Goal: Task Accomplishment & Management: Manage account settings

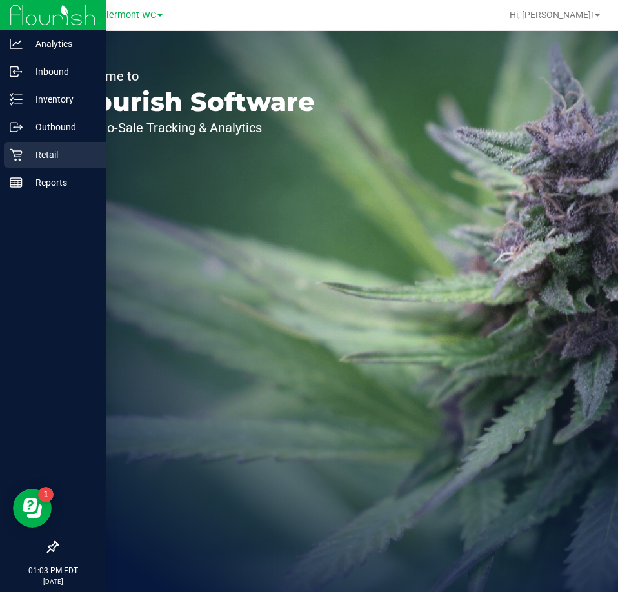
click at [20, 155] on icon at bounding box center [16, 155] width 12 height 12
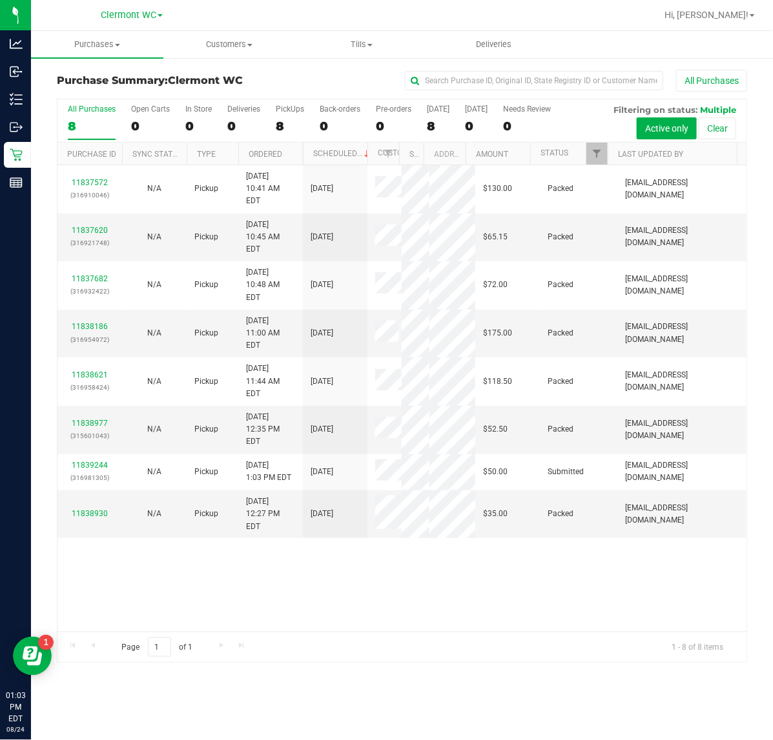
drag, startPoint x: 28, startPoint y: 154, endPoint x: 270, endPoint y: 622, distance: 526.5
click at [270, 592] on div "11837572 (316910046) N/A Pickup [DATE] 10:41 AM EDT 8/24/2025 $130.00 Packed [E…" at bounding box center [401, 398] width 689 height 467
click at [101, 46] on span "Purchases" at bounding box center [97, 45] width 132 height 12
click at [70, 98] on span "Fulfillment" at bounding box center [71, 93] width 80 height 11
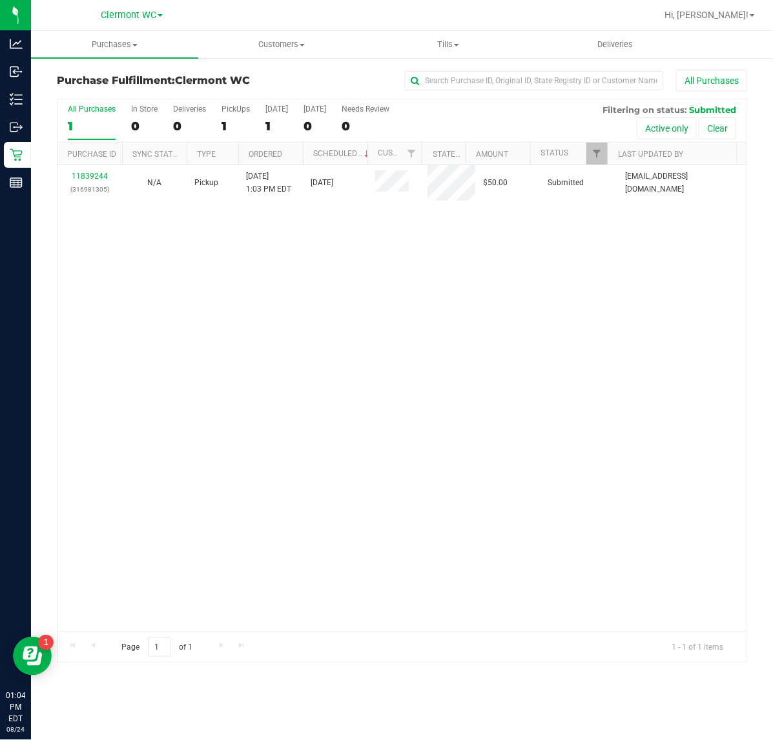
click at [254, 446] on div "11839244 (316981305) N/A Pickup [DATE] 1:03 PM EDT 8/24/2025 $50.00 Submitted […" at bounding box center [401, 398] width 689 height 467
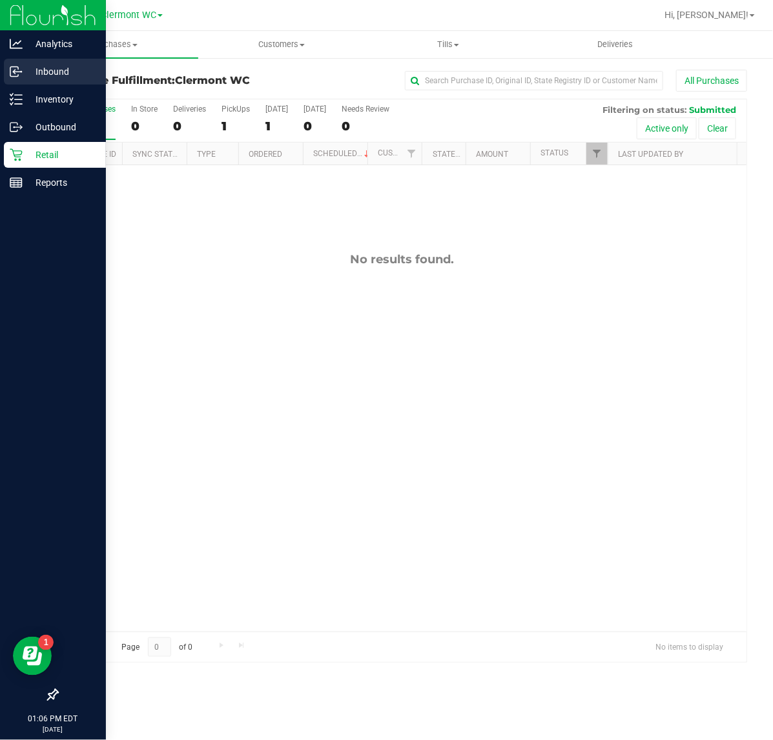
click at [27, 62] on div "Inbound" at bounding box center [55, 72] width 102 height 26
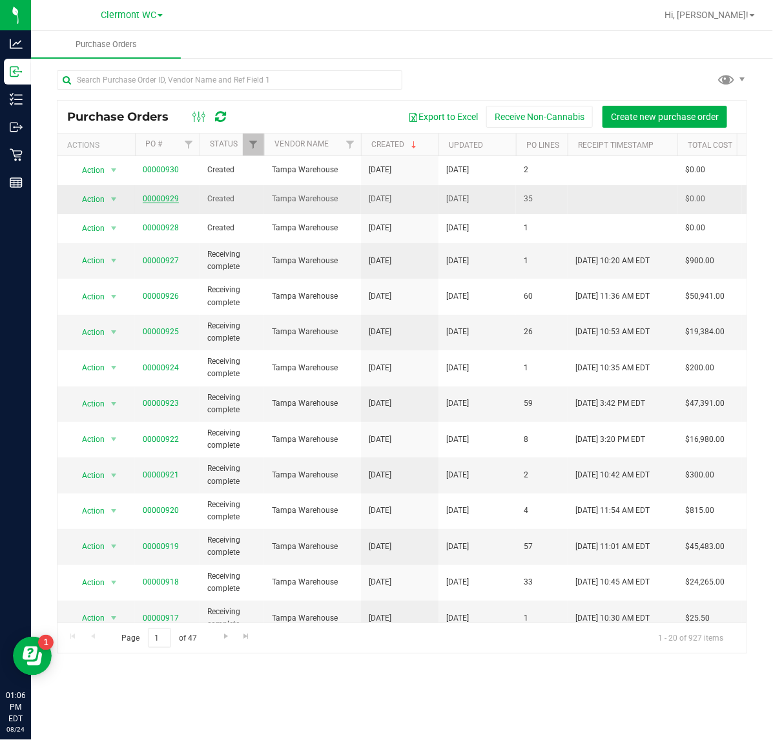
click at [156, 196] on link "00000929" at bounding box center [161, 198] width 36 height 9
drag, startPoint x: 70, startPoint y: 169, endPoint x: 127, endPoint y: 203, distance: 66.3
click at [88, 200] on tbody "Action Action Cancel purchase order Close purchase order Edit purchase order PO…" at bounding box center [757, 503] width 1401 height 694
click at [160, 199] on link "00000929" at bounding box center [161, 198] width 36 height 9
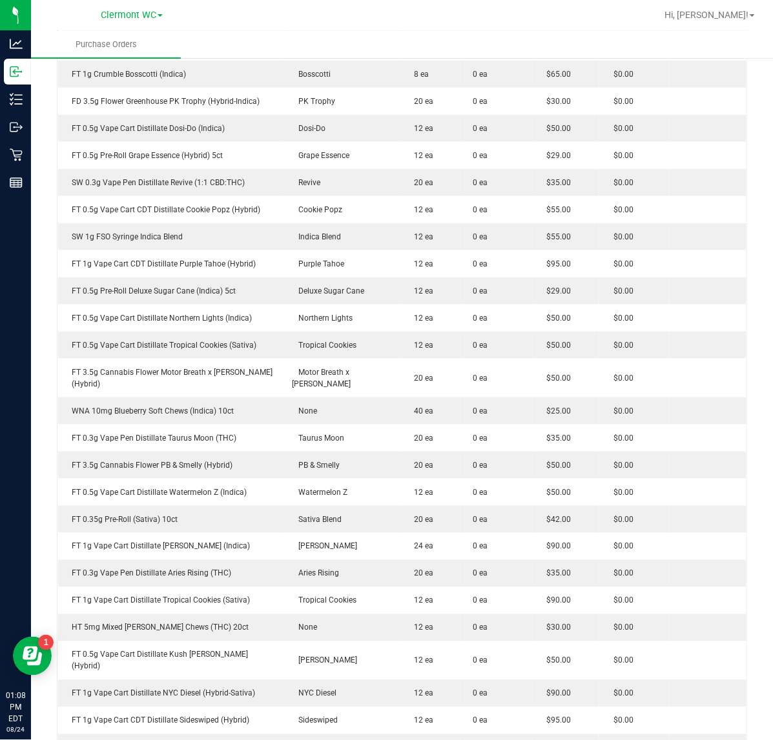
scroll to position [276, 0]
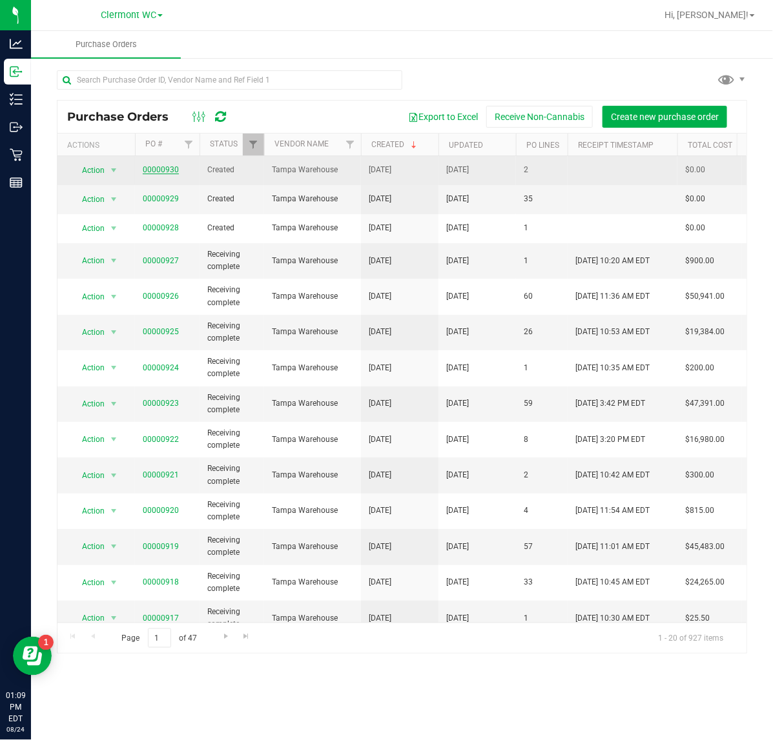
click at [152, 169] on link "00000930" at bounding box center [161, 169] width 36 height 9
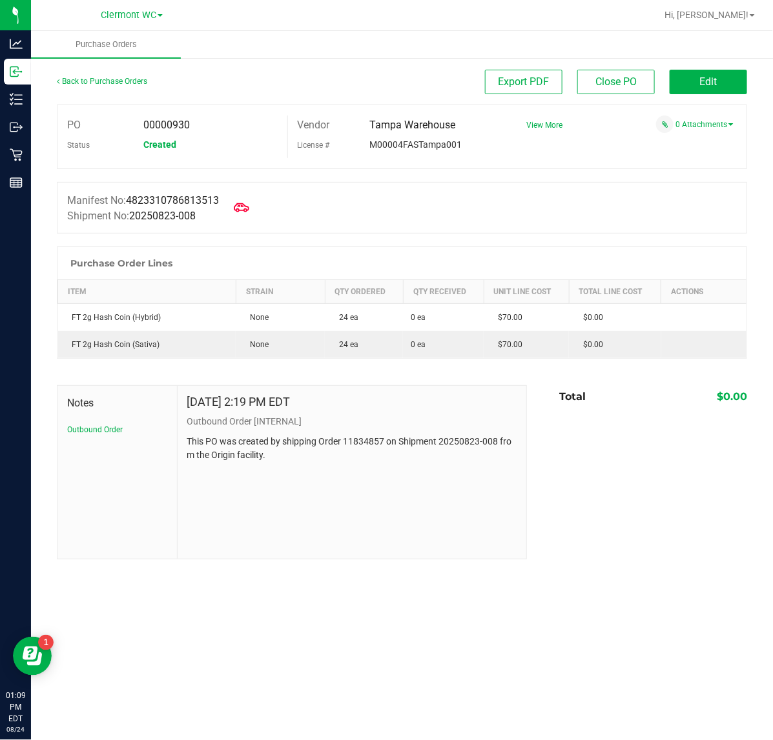
click at [541, 427] on div "Notes Outbound Order [DATE] 2:19 PM EDT Outbound Order [INTERNAL] This PO was c…" at bounding box center [402, 472] width 690 height 174
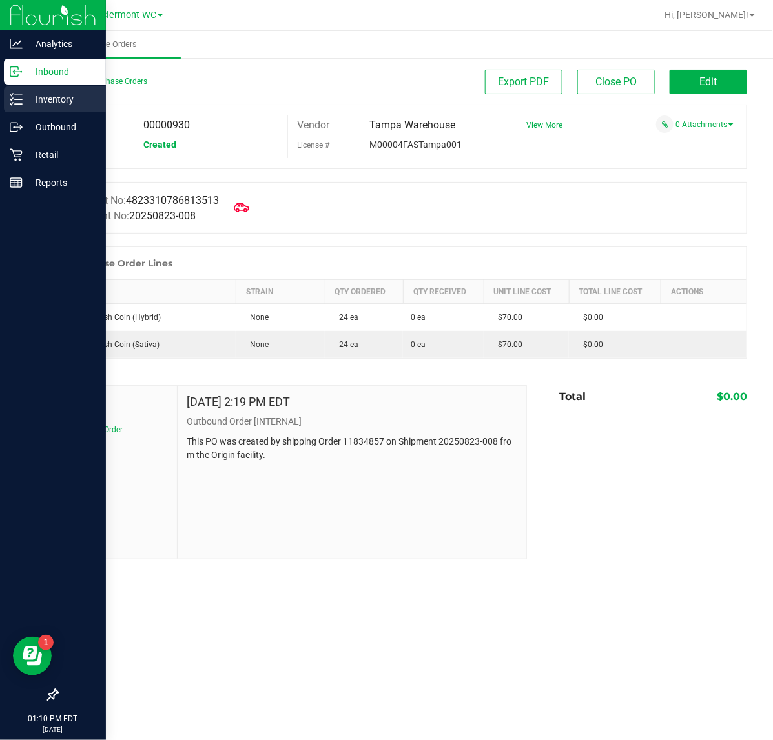
click at [56, 102] on p "Inventory" at bounding box center [61, 99] width 77 height 15
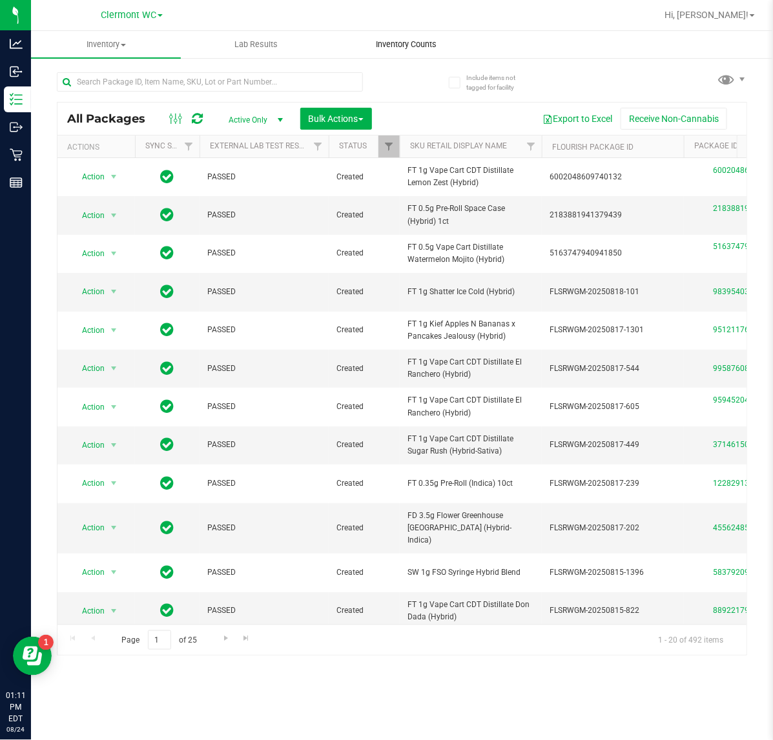
click at [398, 39] on span "Inventory Counts" at bounding box center [406, 45] width 96 height 12
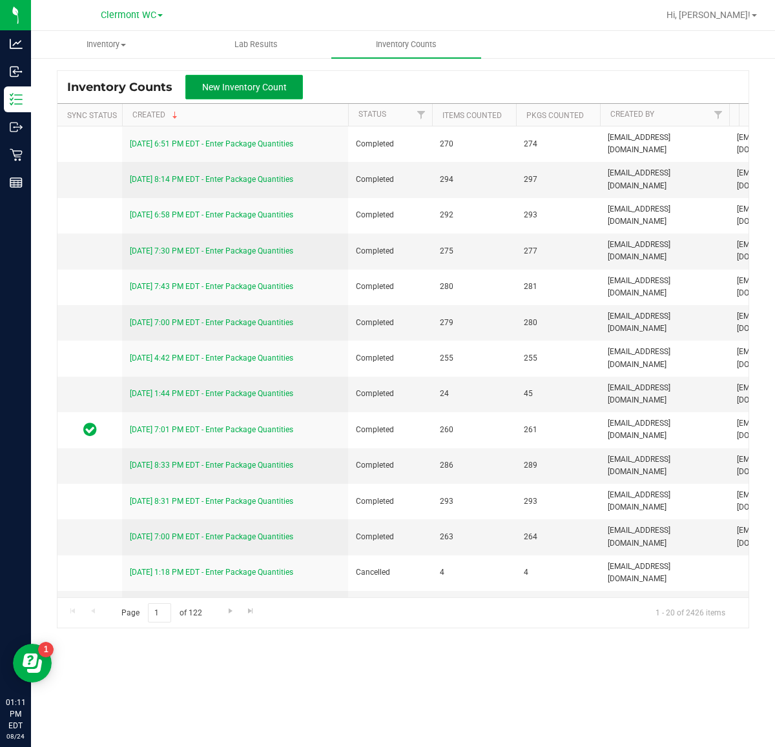
click at [226, 78] on button "New Inventory Count" at bounding box center [243, 87] width 117 height 25
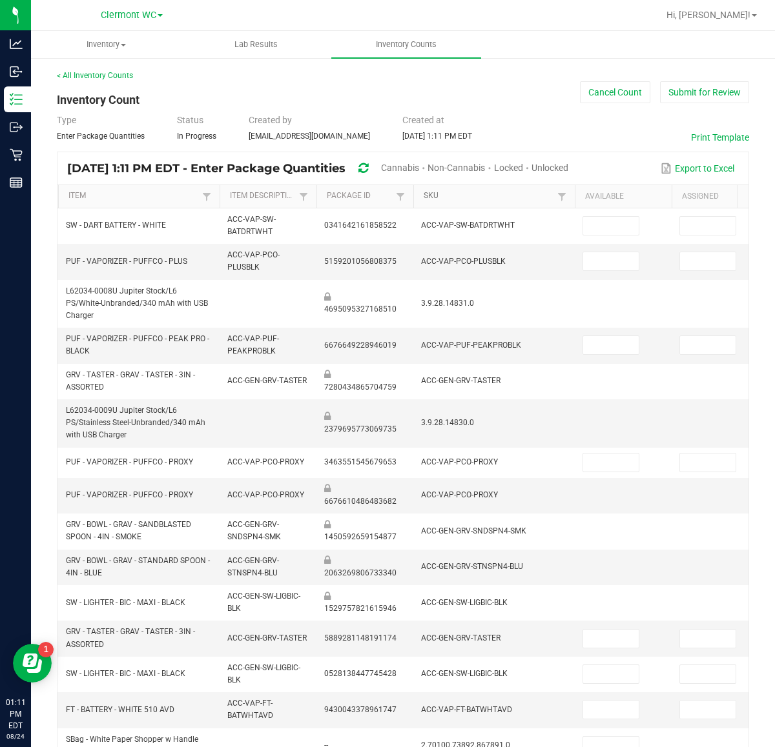
click at [436, 197] on link "SKU" at bounding box center [488, 196] width 130 height 10
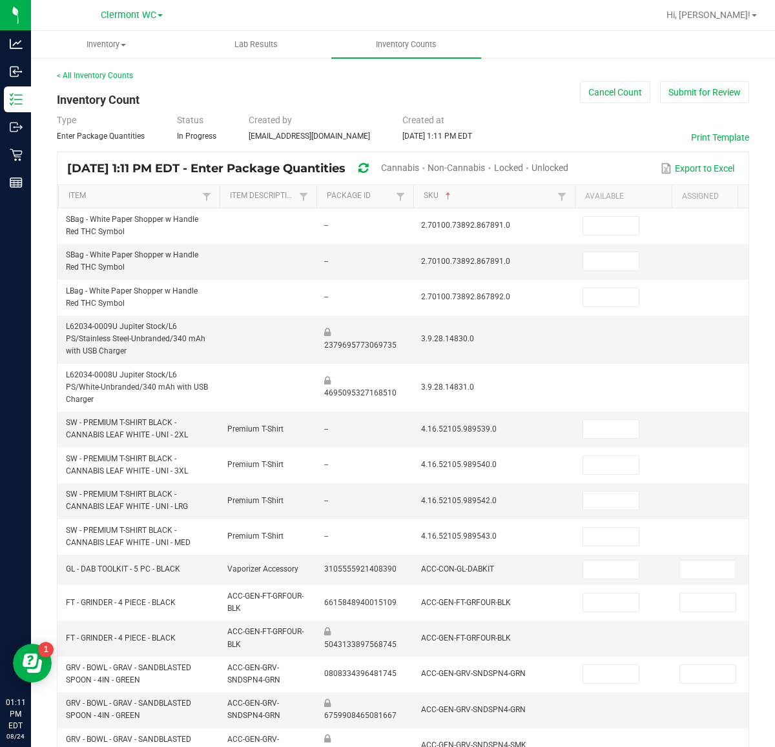
click at [419, 166] on span "Cannabis" at bounding box center [400, 168] width 38 height 10
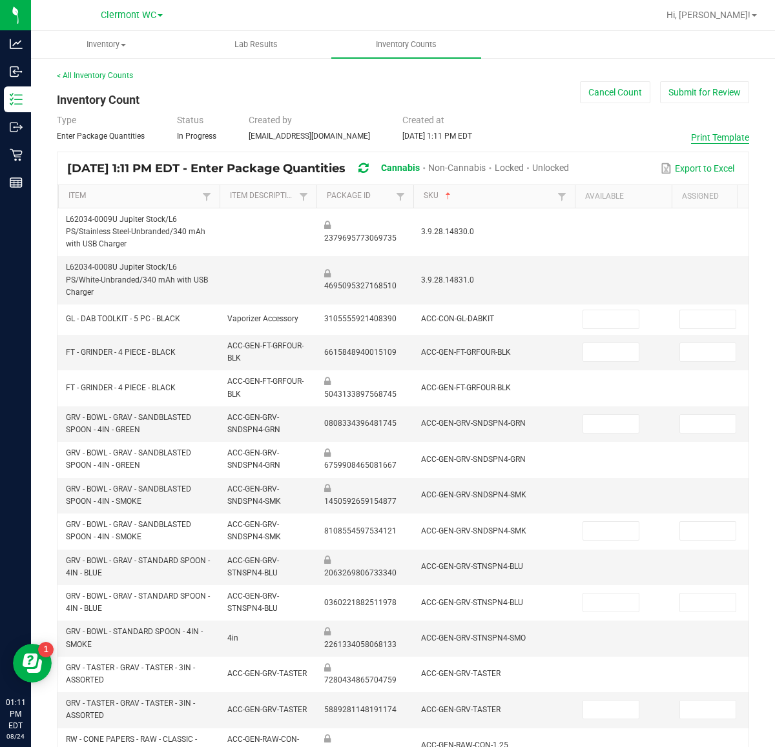
click at [618, 139] on button "Print Template" at bounding box center [720, 137] width 58 height 13
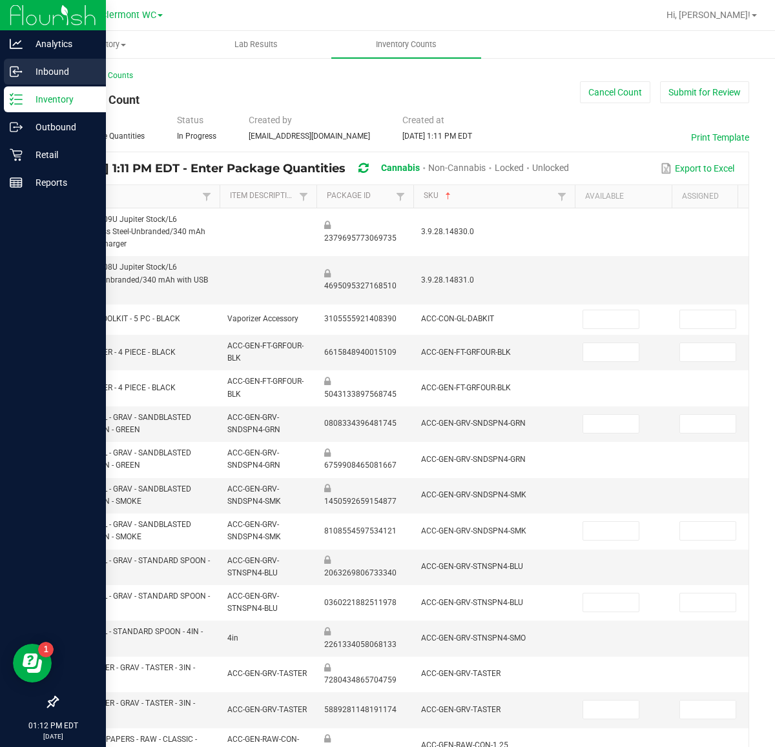
click at [43, 75] on p "Inbound" at bounding box center [61, 71] width 77 height 15
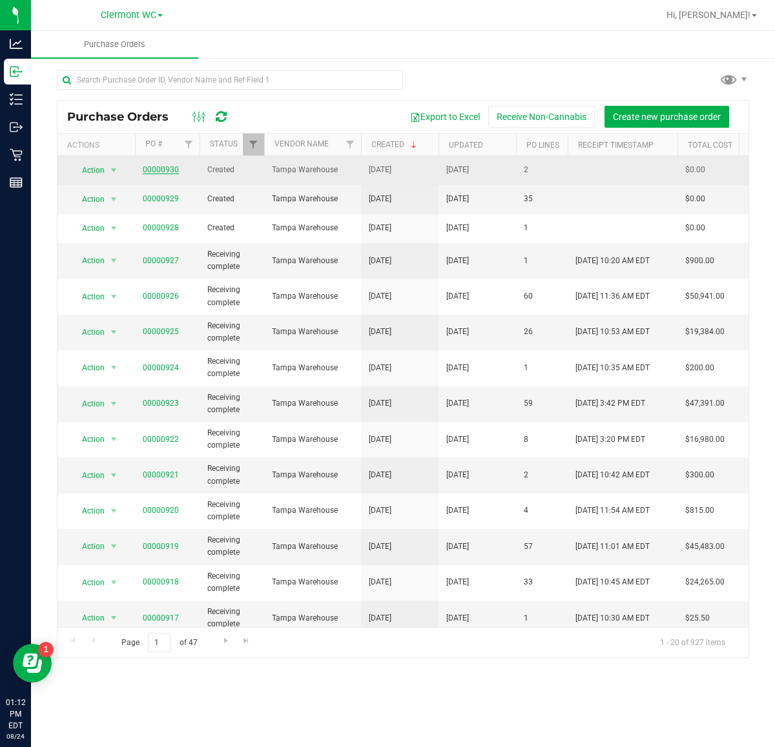
click at [171, 171] on link "00000930" at bounding box center [161, 169] width 36 height 9
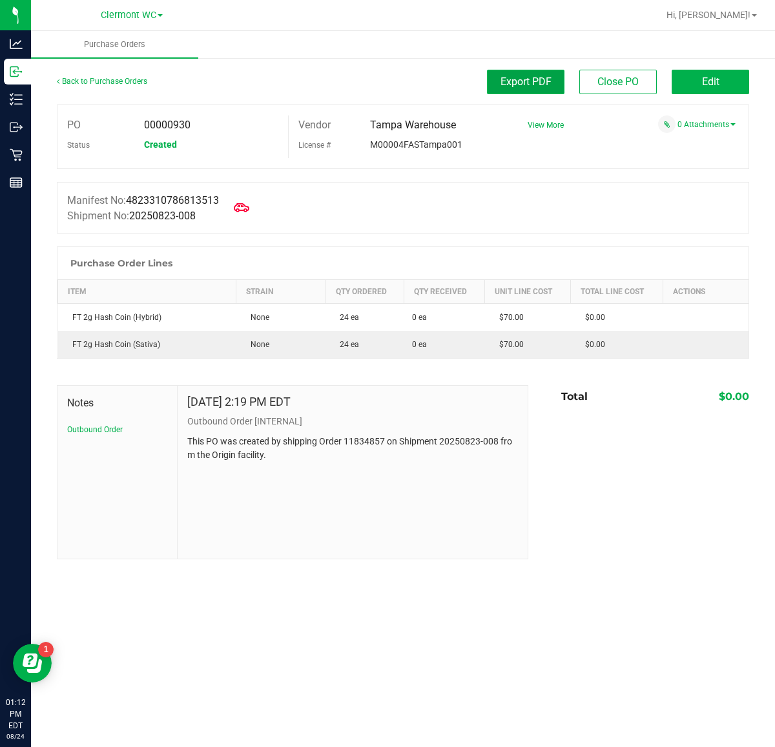
click at [536, 94] on button "Export PDF" at bounding box center [525, 82] width 77 height 25
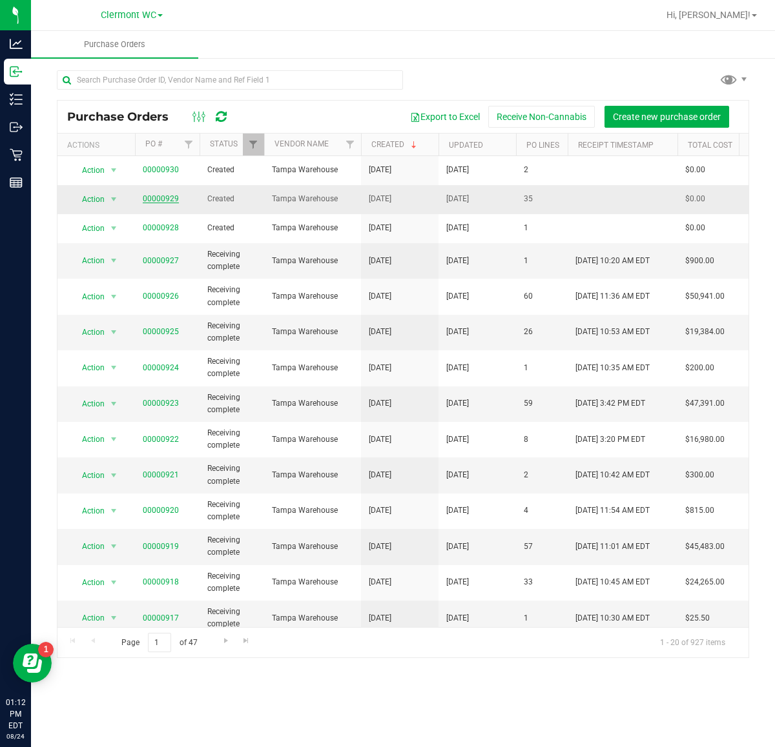
click at [156, 195] on link "00000929" at bounding box center [161, 198] width 36 height 9
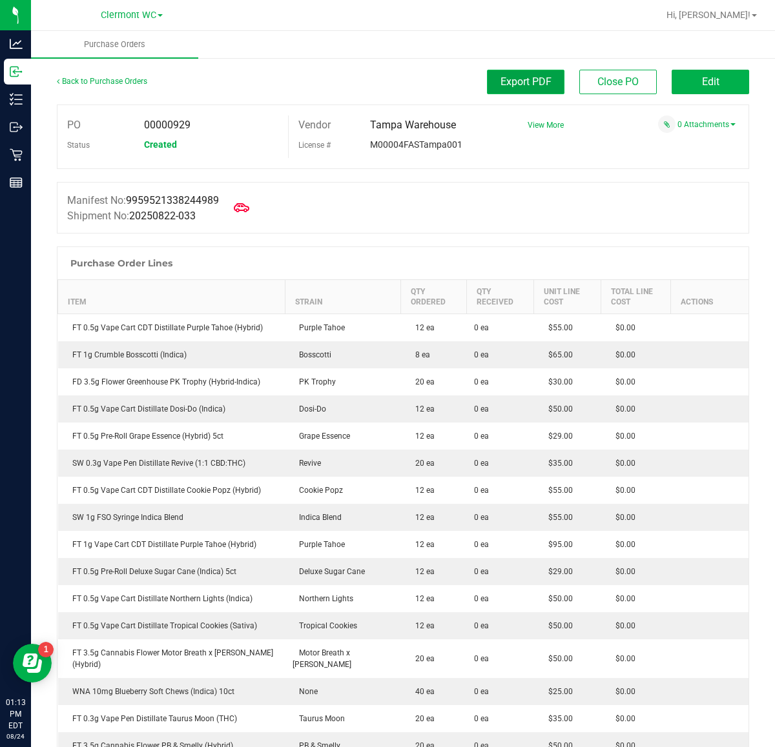
click at [511, 79] on span "Export PDF" at bounding box center [525, 82] width 51 height 12
click at [97, 79] on link "Back to Purchase Orders" at bounding box center [102, 81] width 90 height 9
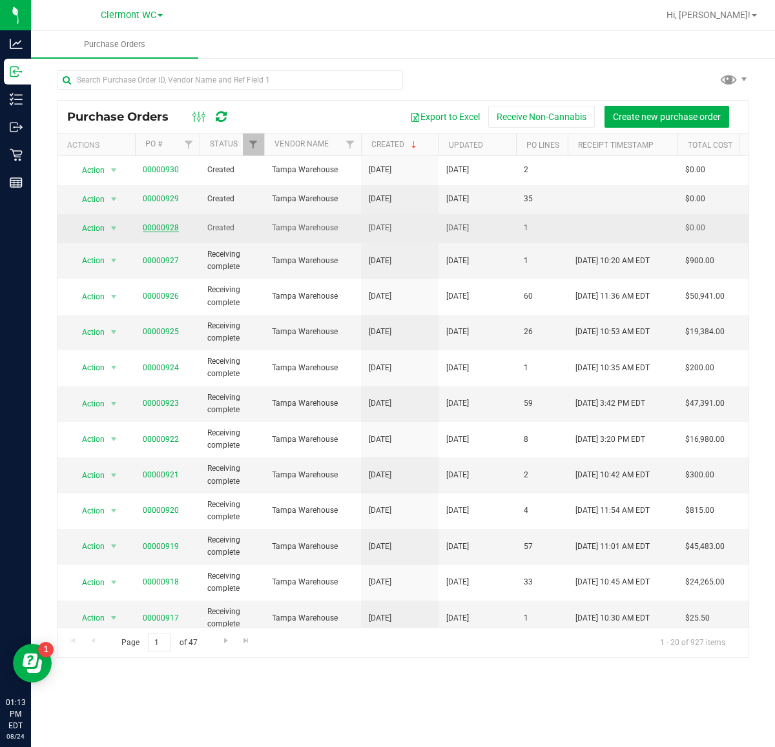
click at [174, 229] on link "00000928" at bounding box center [161, 227] width 36 height 9
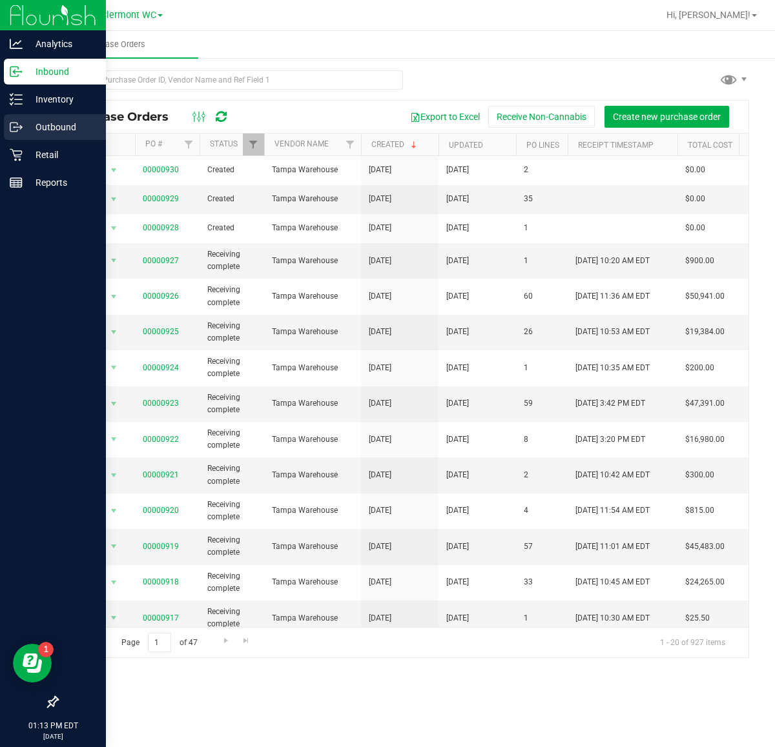
click at [52, 129] on p "Outbound" at bounding box center [61, 126] width 77 height 15
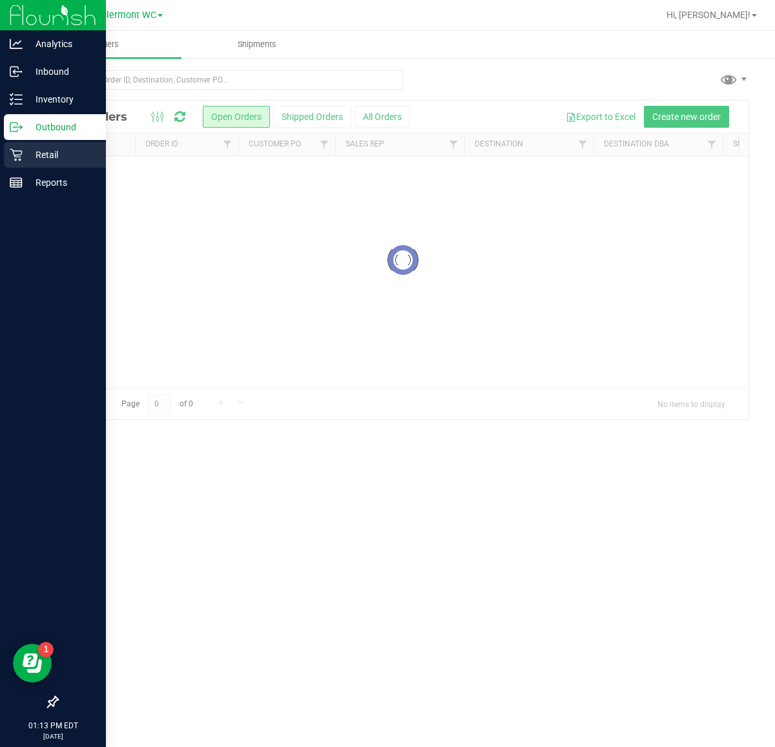
click at [59, 156] on p "Retail" at bounding box center [61, 154] width 77 height 15
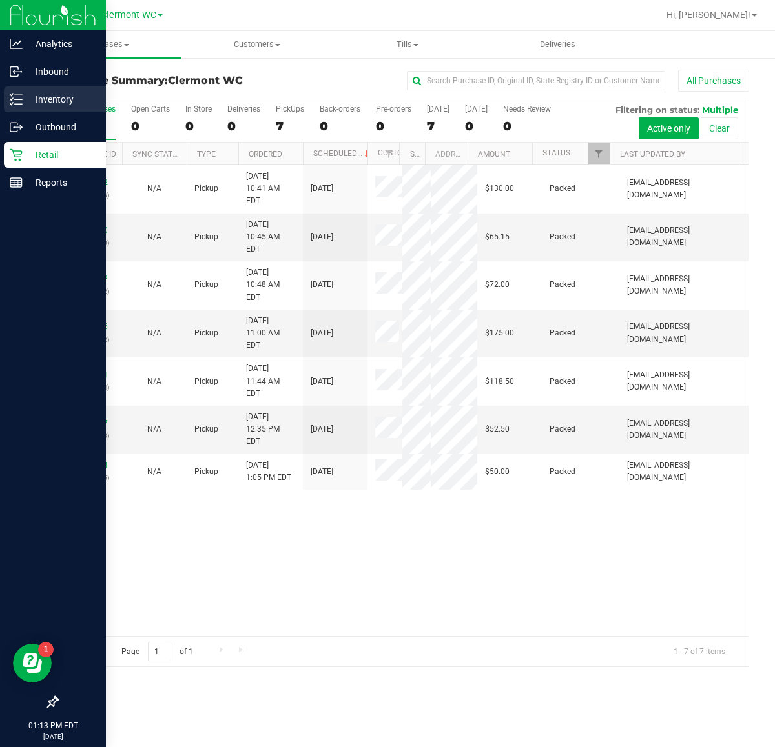
click at [72, 87] on div "Inventory" at bounding box center [55, 99] width 102 height 26
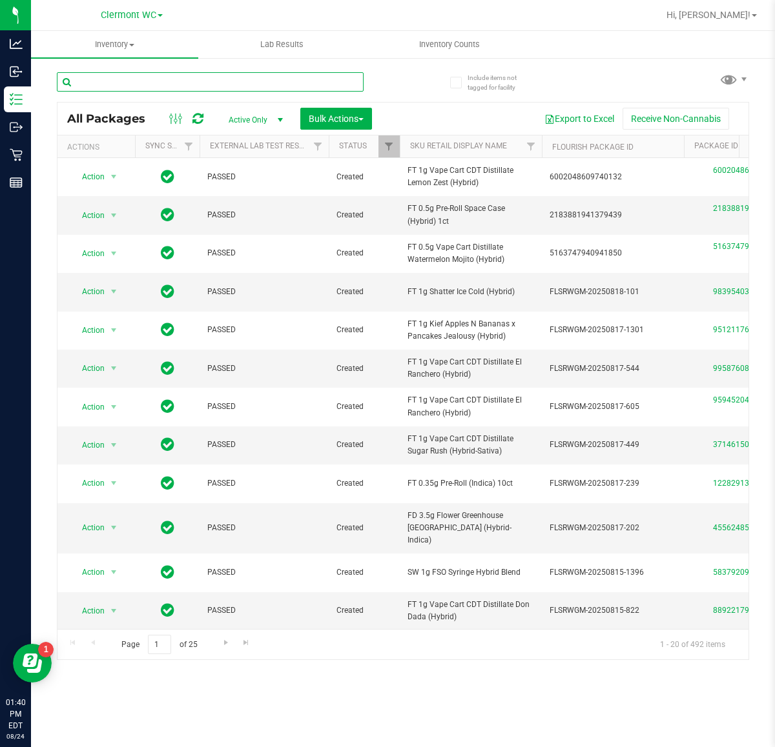
click at [98, 82] on input "text" at bounding box center [210, 81] width 307 height 19
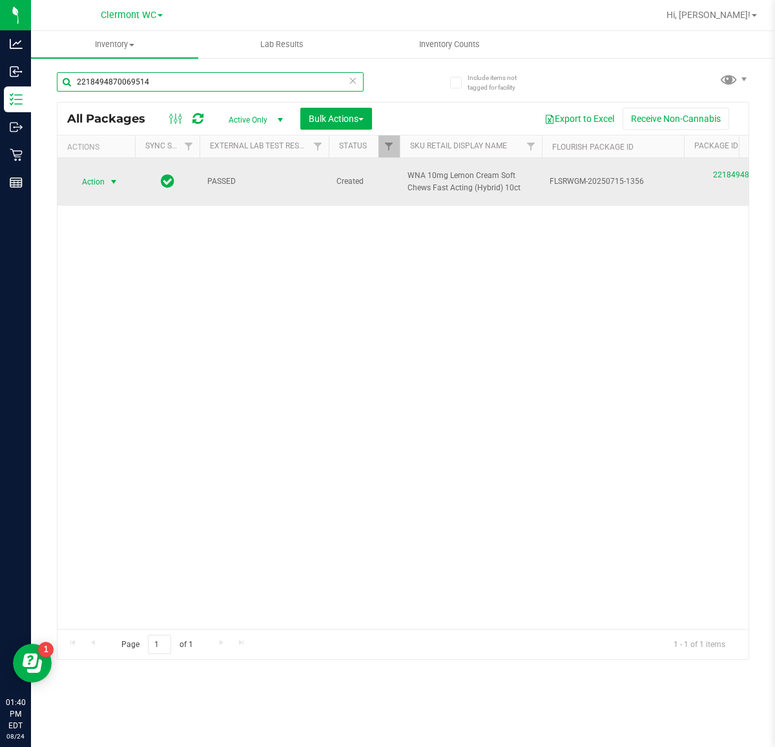
type input "2218494870069514"
click at [108, 182] on span "select" at bounding box center [113, 182] width 10 height 10
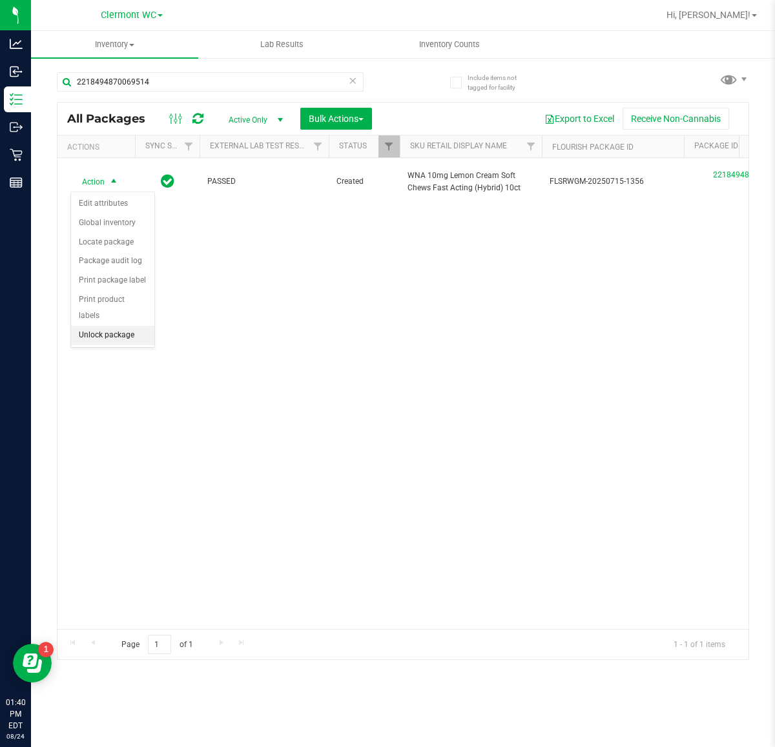
click at [112, 330] on li "Unlock package" at bounding box center [112, 335] width 83 height 19
click at [469, 43] on span "Inventory Counts" at bounding box center [449, 45] width 96 height 12
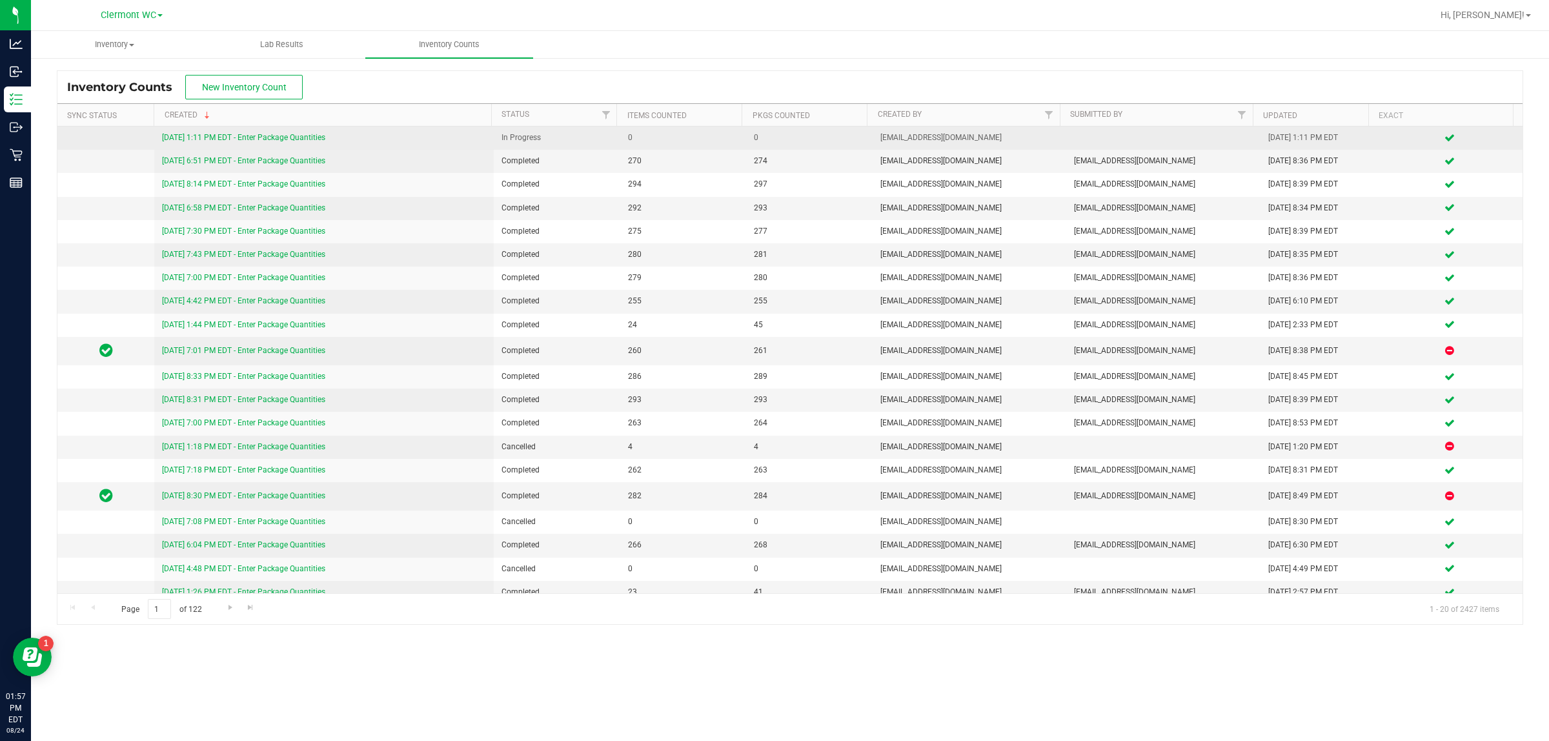
click at [265, 136] on link "[DATE] 1:11 PM EDT - Enter Package Quantities" at bounding box center [243, 137] width 163 height 9
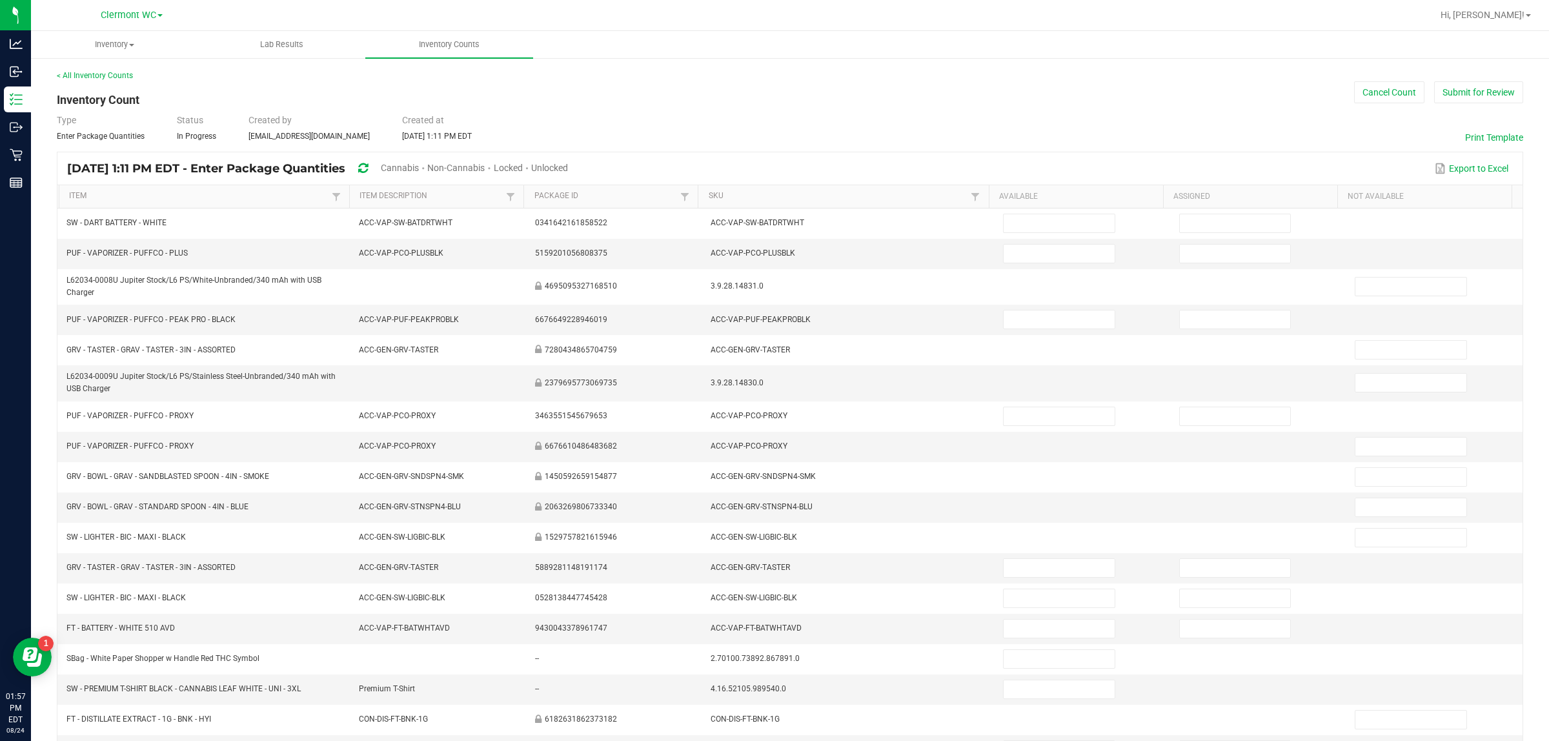
click at [419, 169] on span "Cannabis" at bounding box center [400, 168] width 38 height 10
click at [618, 191] on link "SKU" at bounding box center [838, 196] width 259 height 10
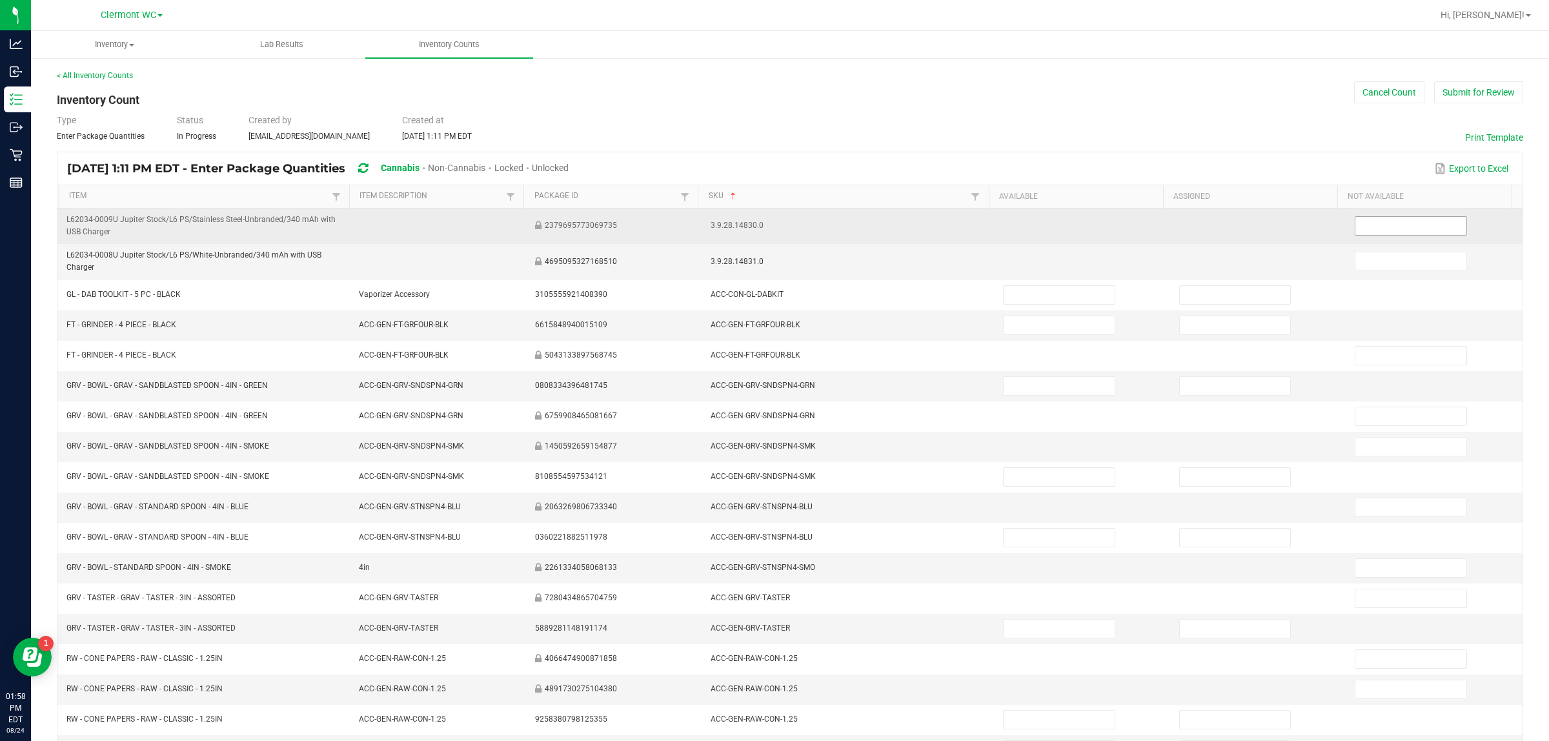
click at [618, 223] on input at bounding box center [1410, 226] width 111 height 18
type input "1"
type input "3"
type input "5"
type input "6"
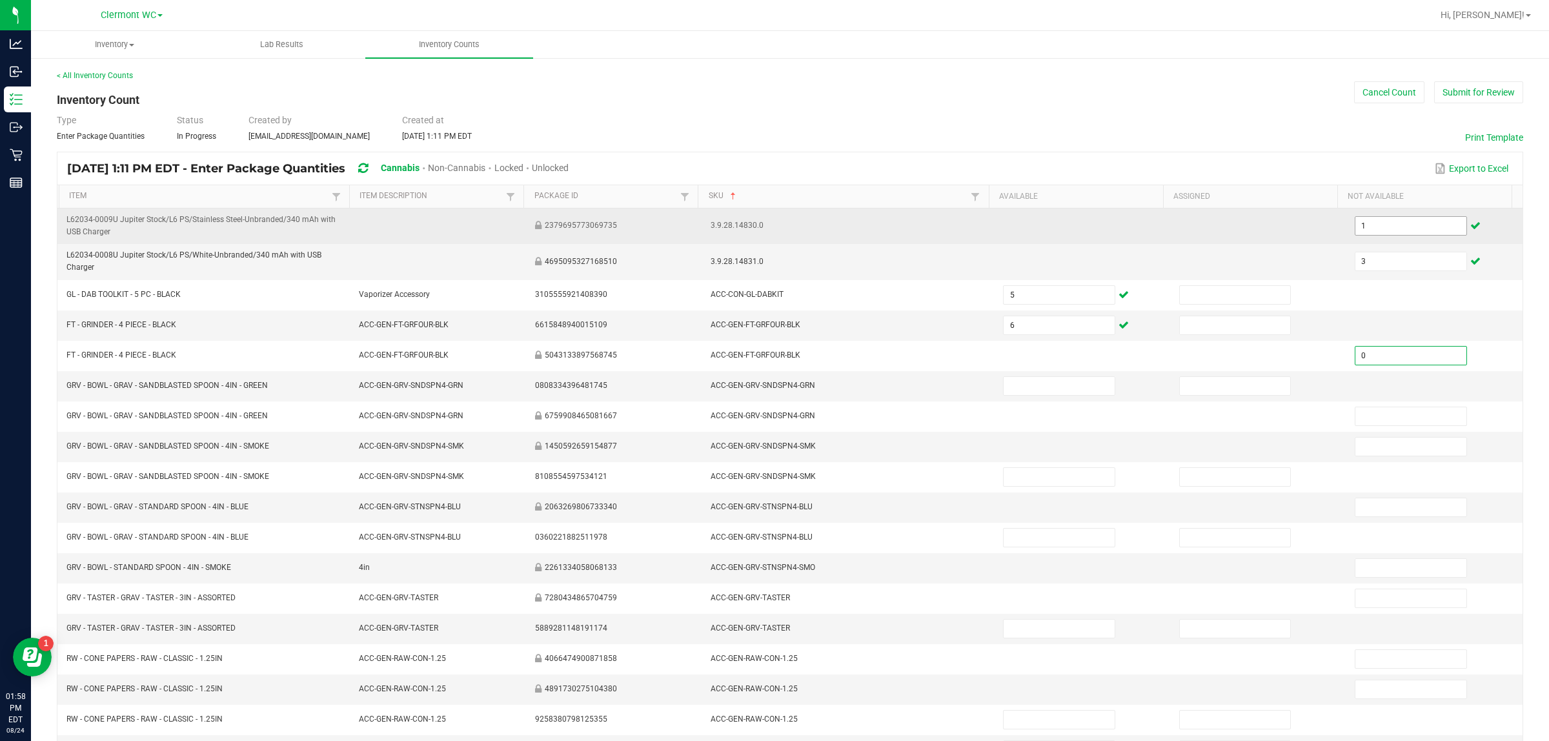
type input "0"
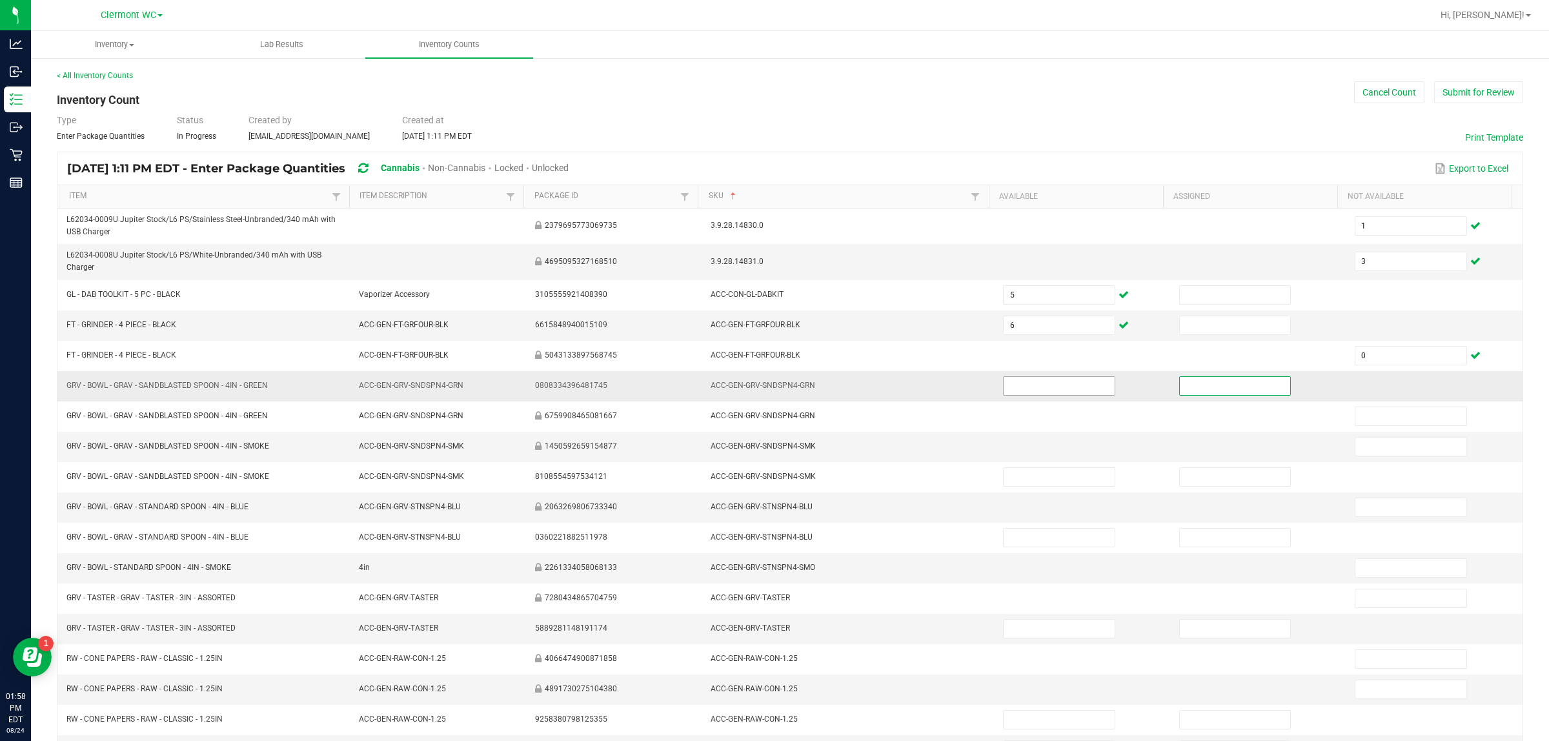
click at [618, 385] on input at bounding box center [1059, 386] width 111 height 18
type input "29"
type input "0"
type input "29"
type input "0"
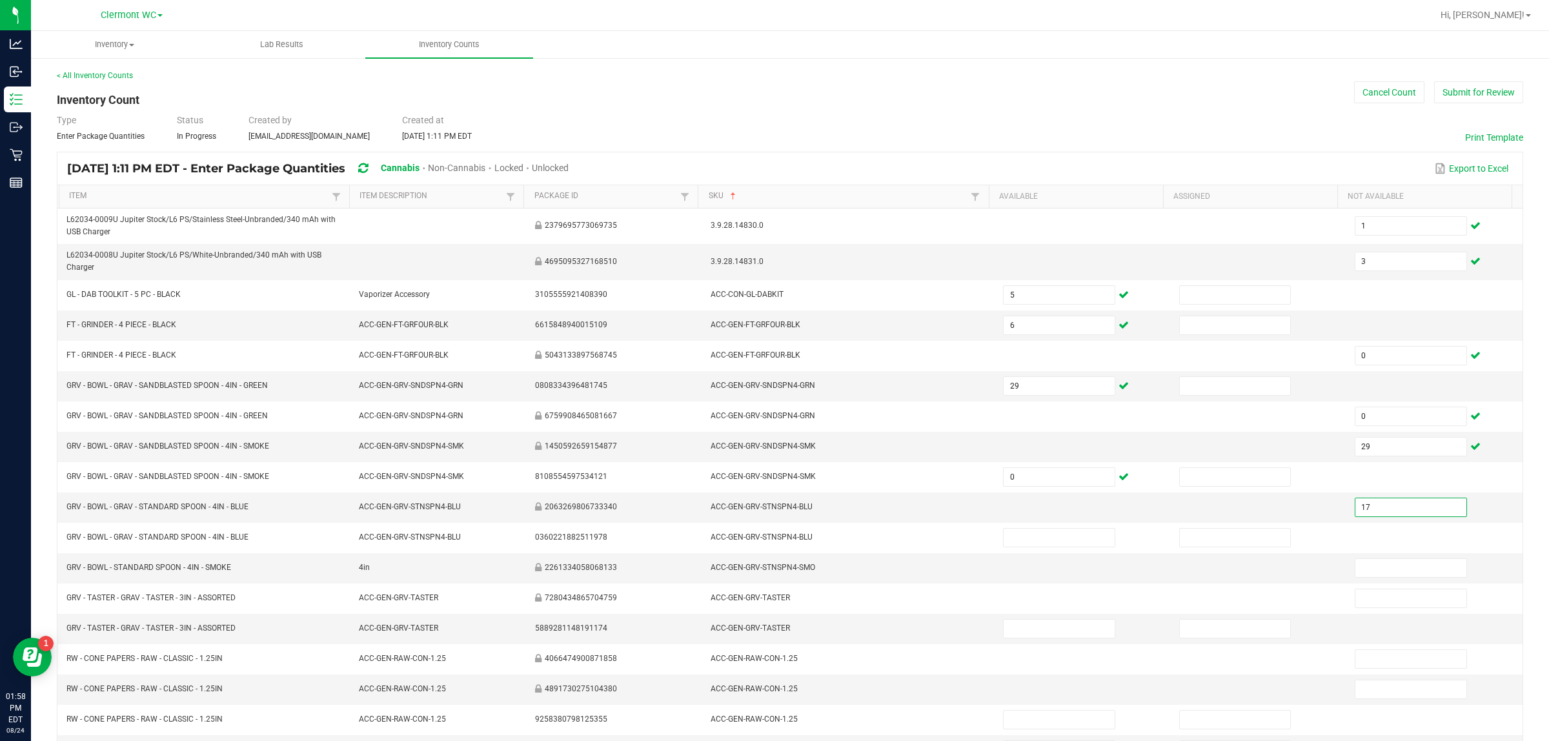
type input "17"
type input "0"
type input "2"
type input "0"
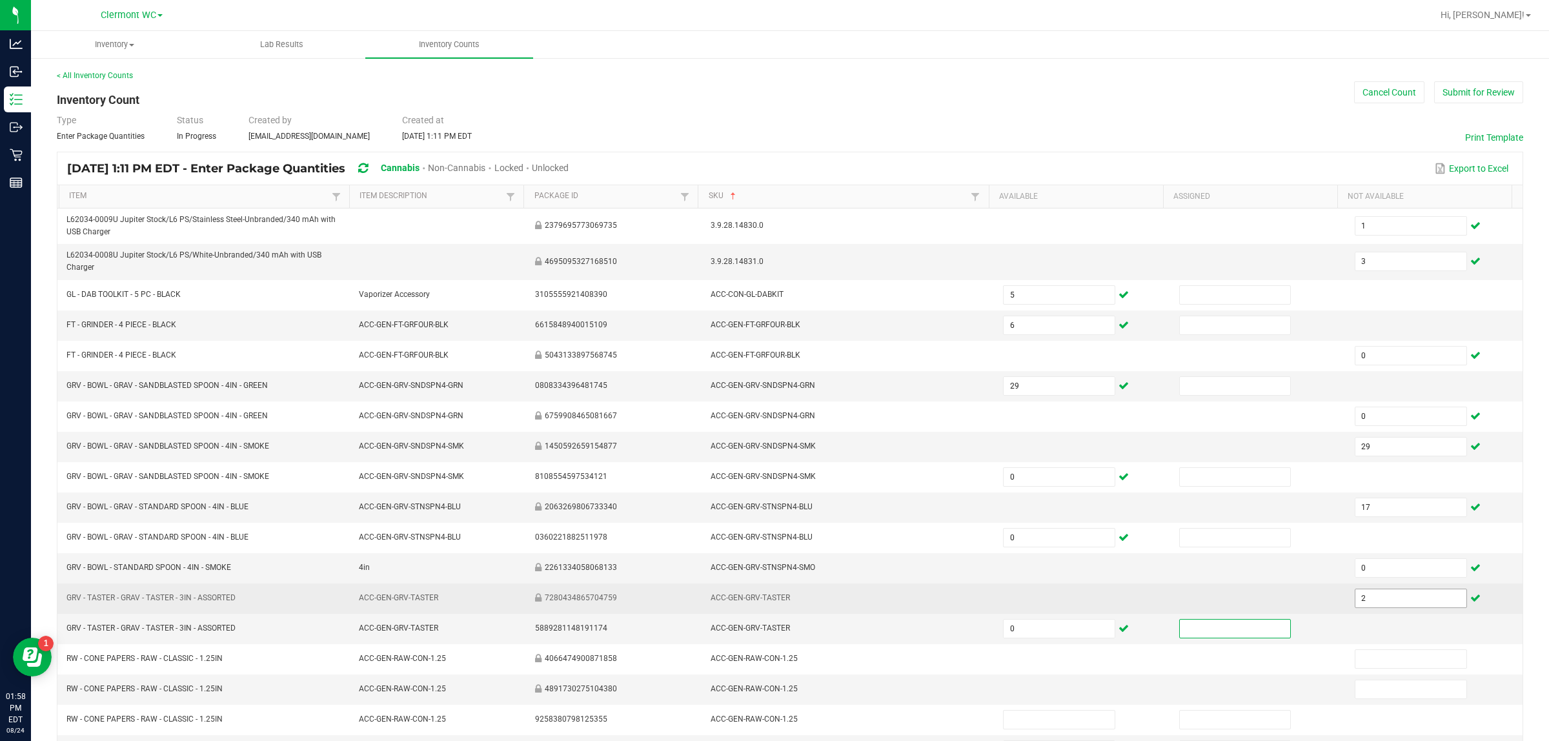
click at [618, 592] on input "2" at bounding box center [1410, 598] width 111 height 18
type input "1"
type input "41"
type input "0"
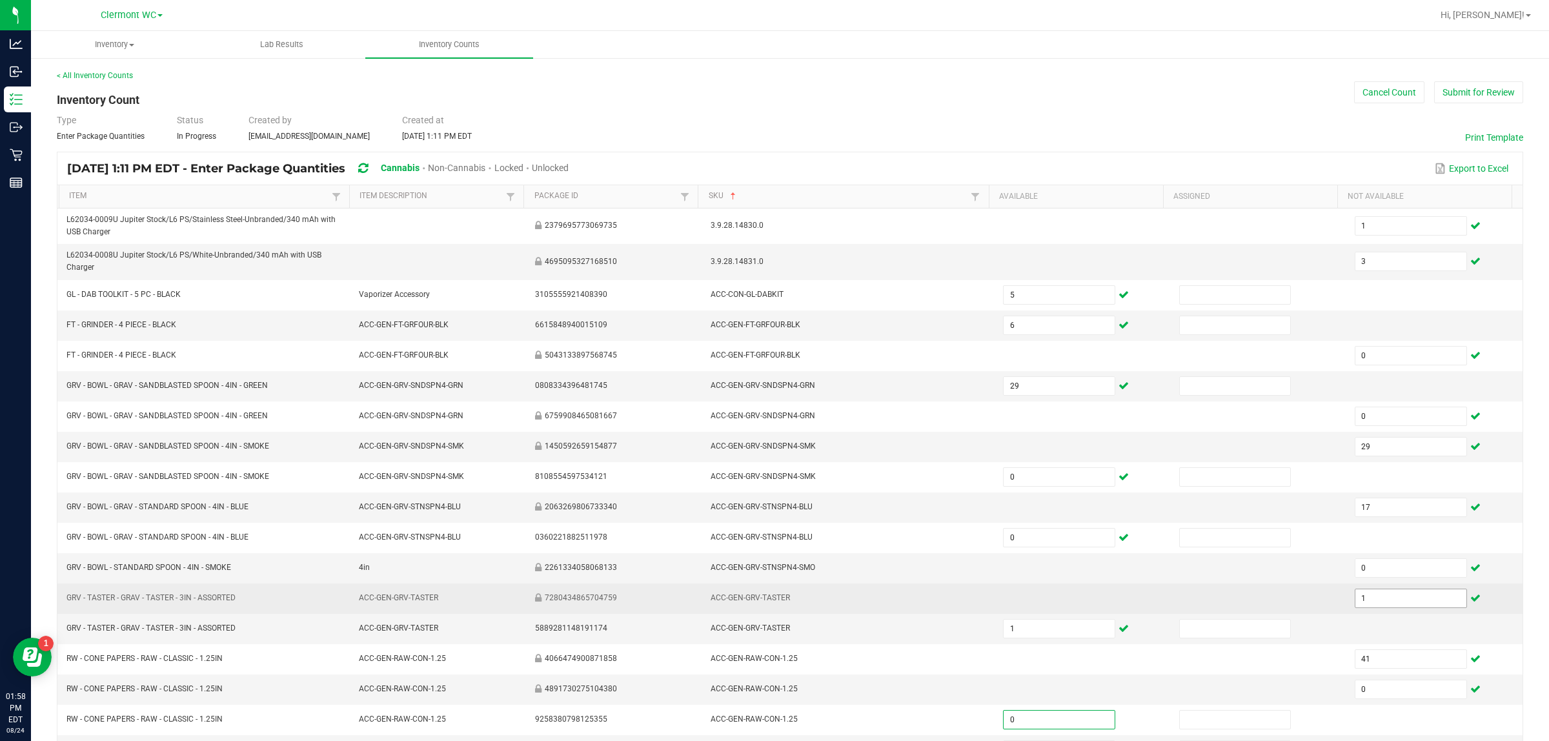
type input "0"
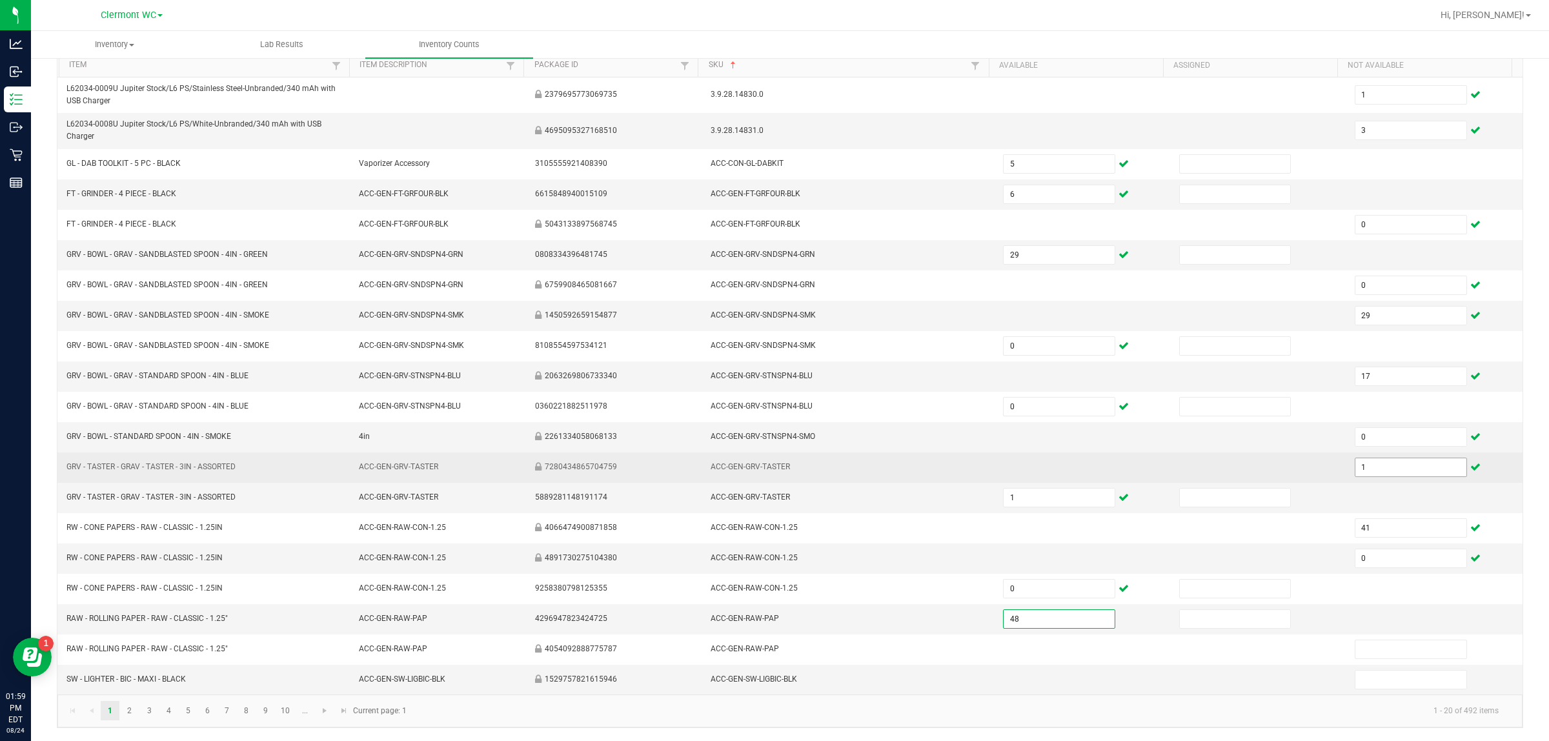
type input "48"
type input "0"
type input "79"
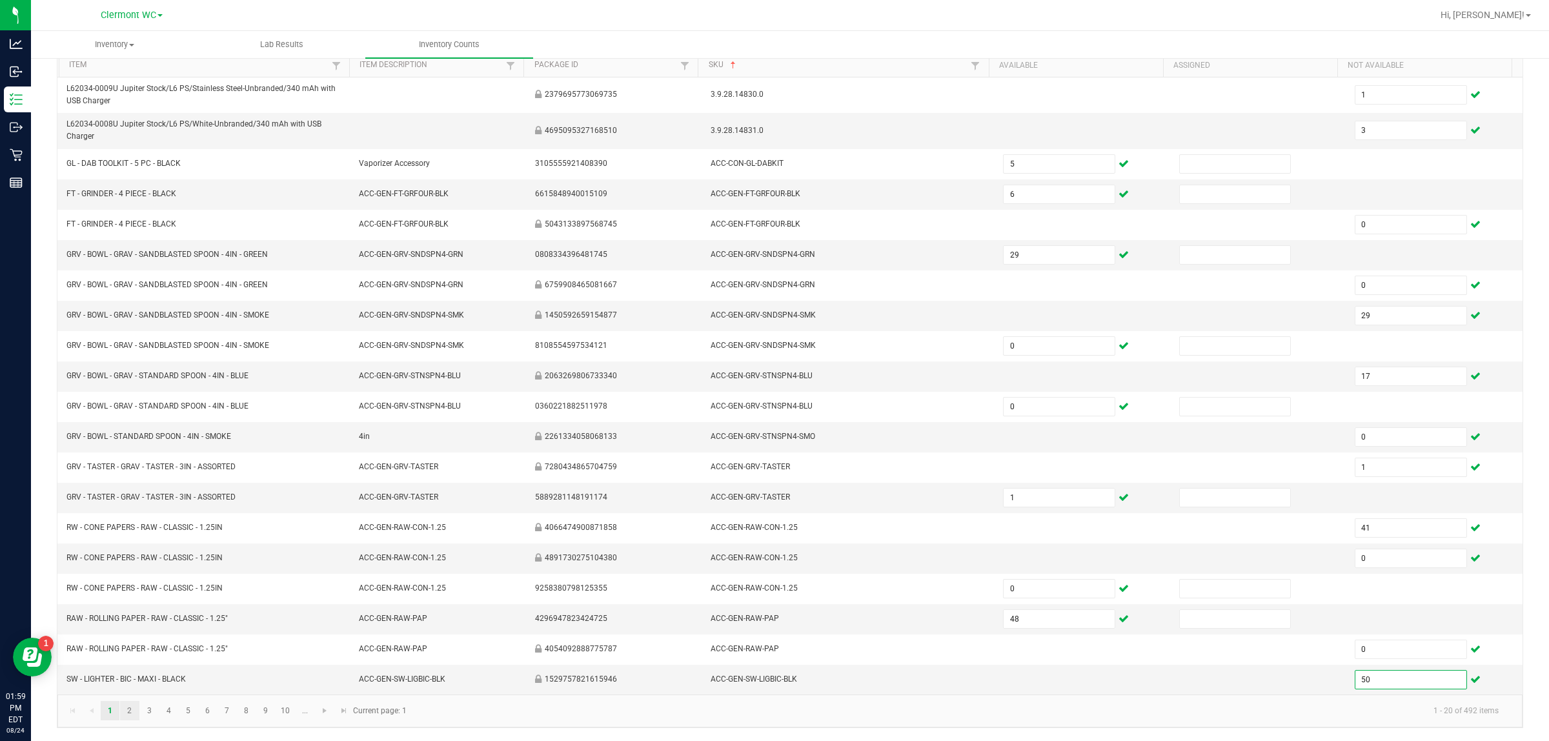
type input "50"
click at [128, 592] on link "2" at bounding box center [129, 710] width 19 height 19
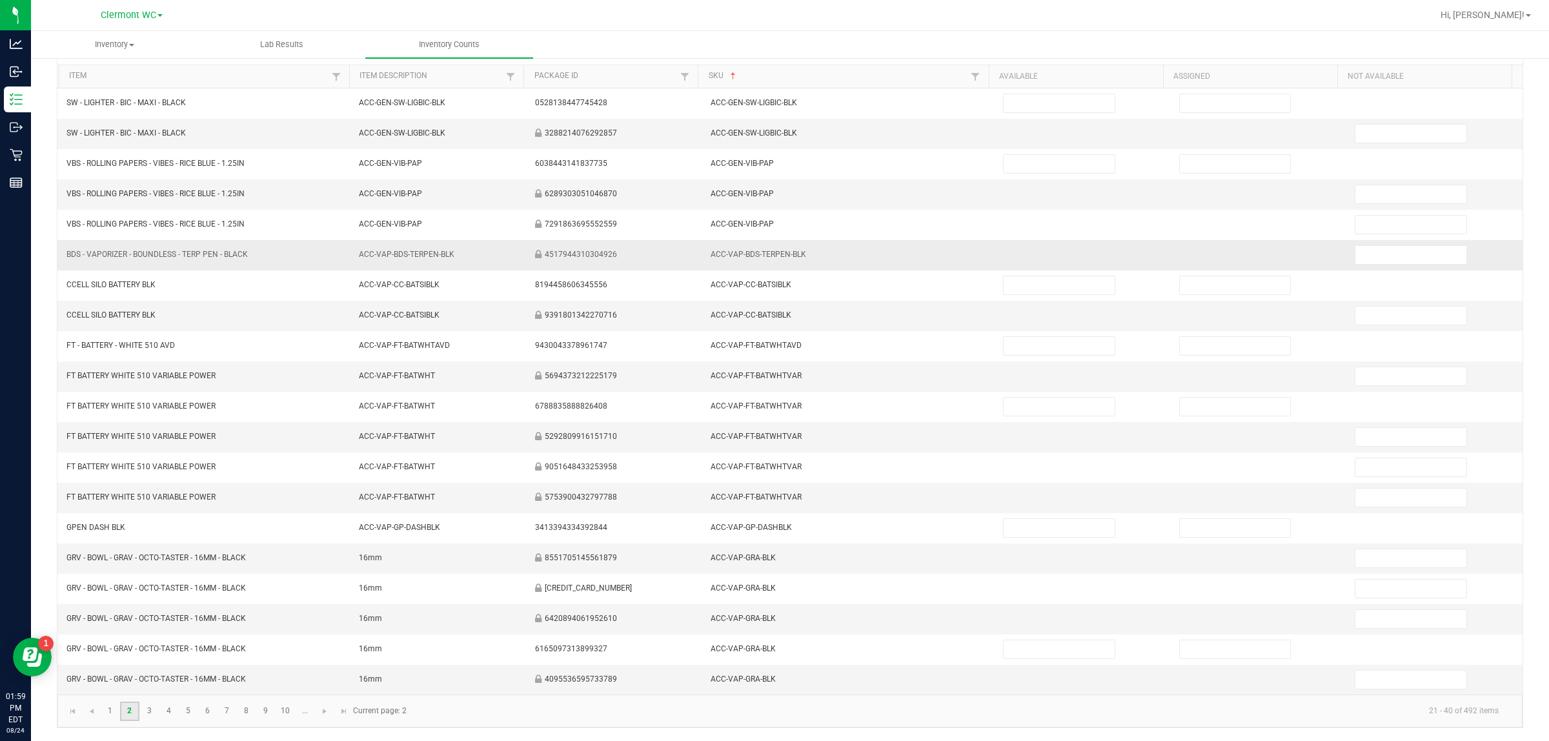
scroll to position [0, 0]
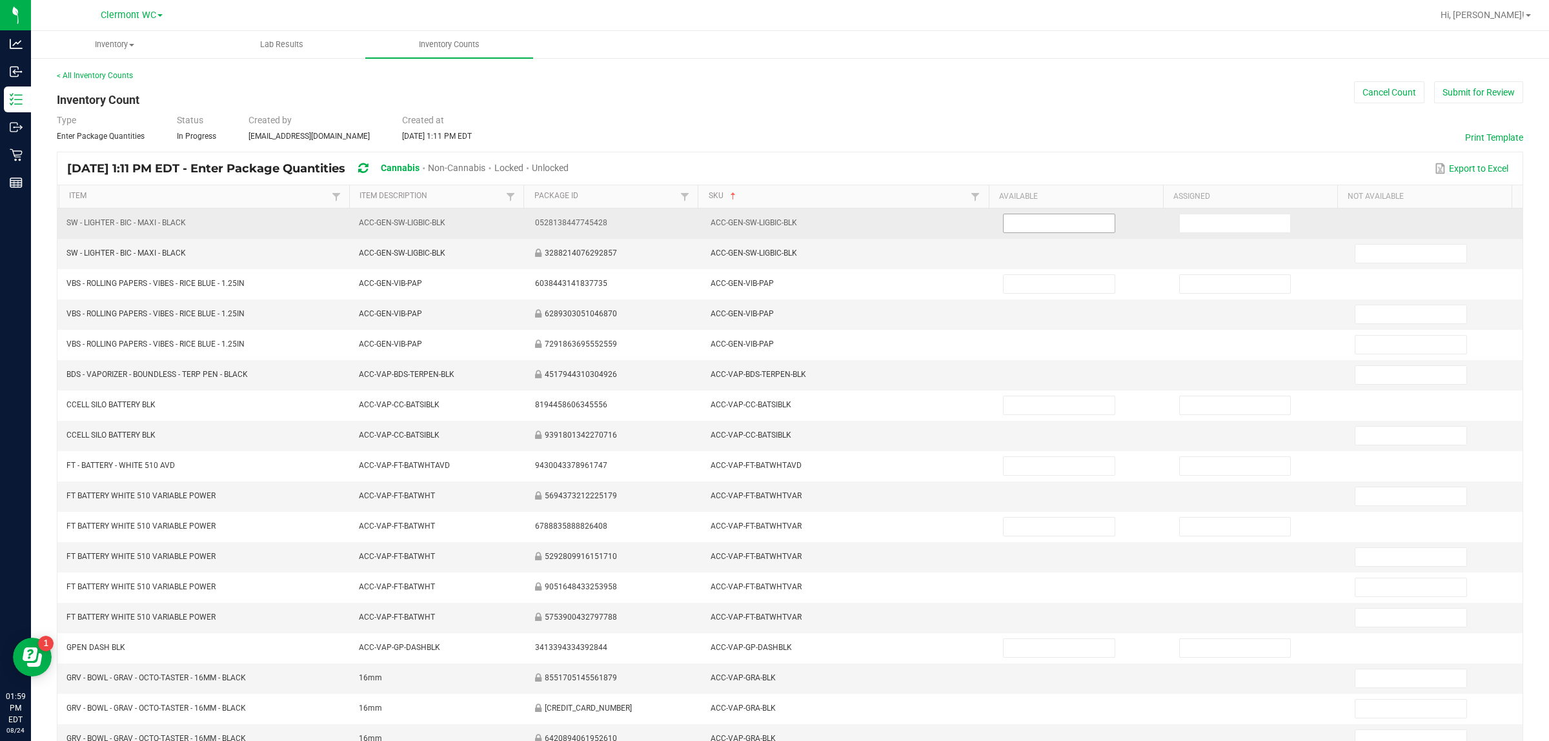
click at [618, 225] on input at bounding box center [1059, 223] width 111 height 18
type input "28"
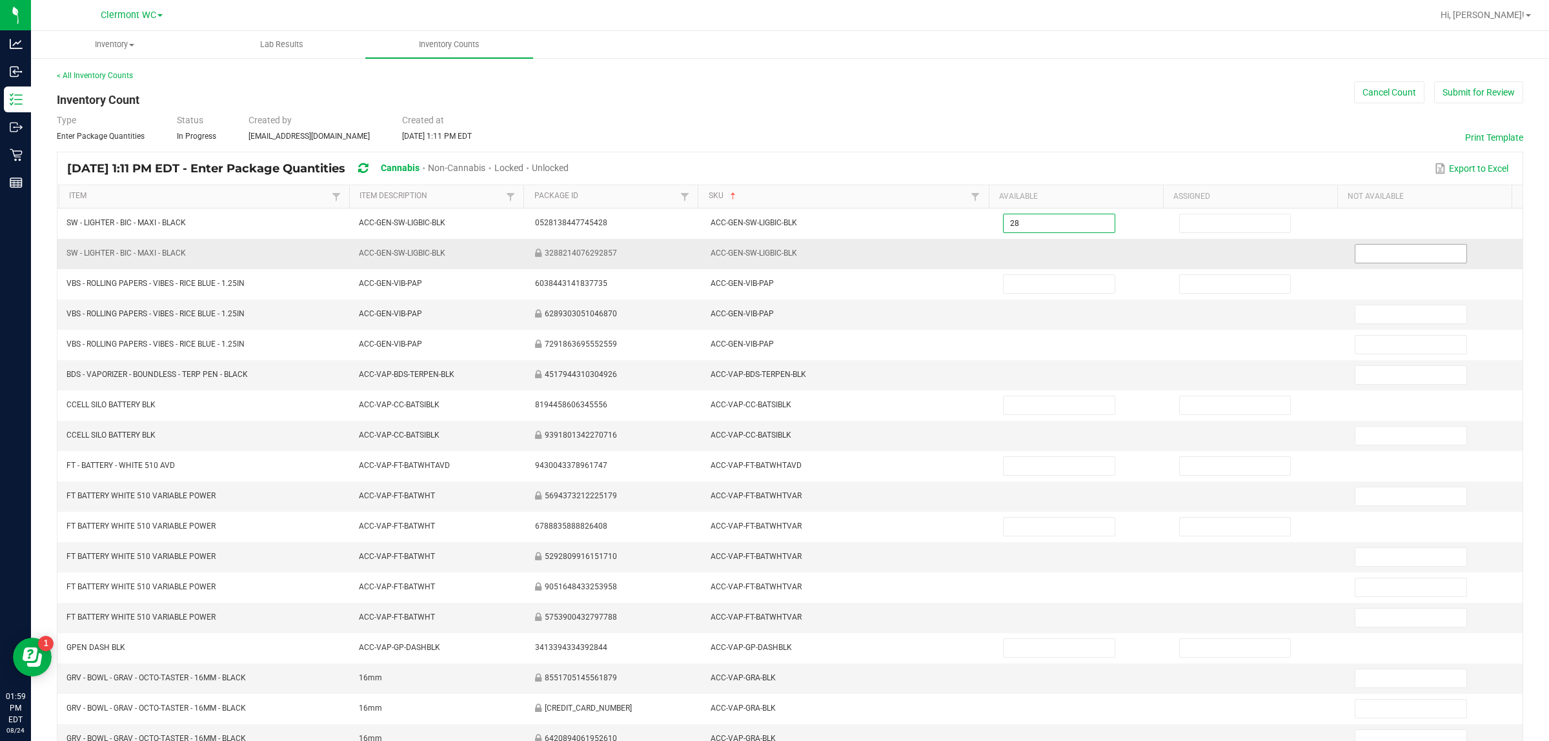
click at [618, 253] on input at bounding box center [1410, 254] width 111 height 18
type input "1"
type input "121"
type input "0"
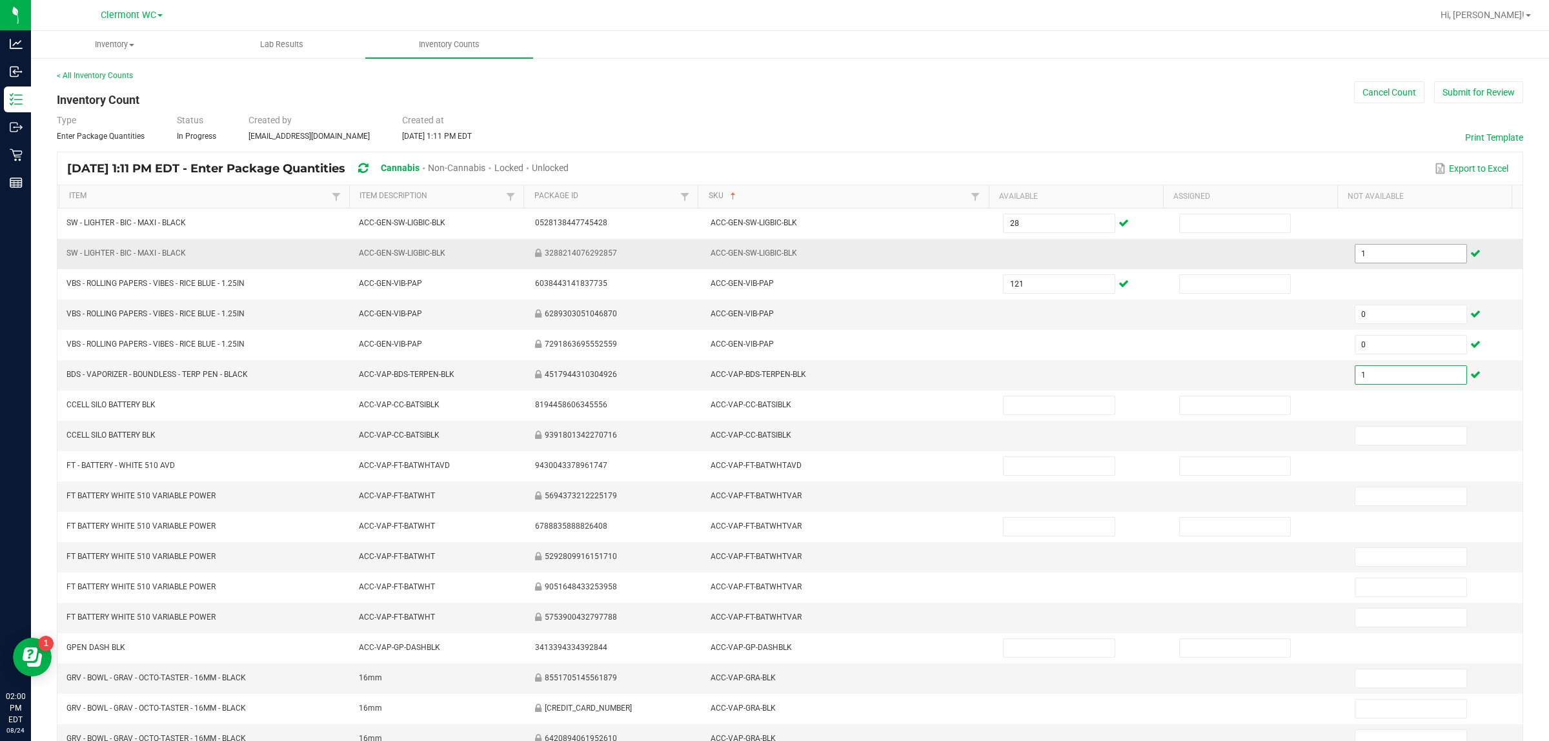
type input "1"
type input "18"
type input "0"
type input "31"
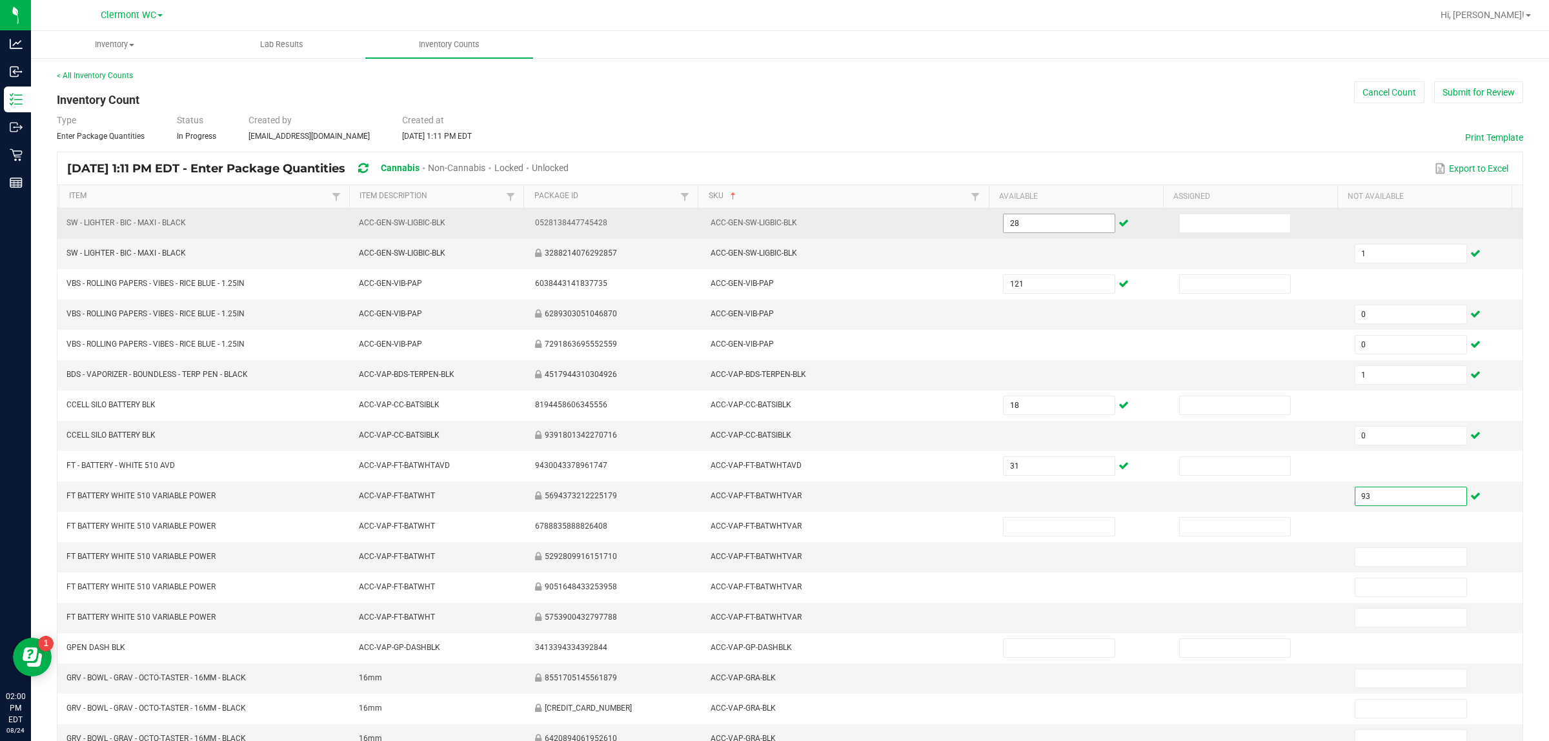
type input "93"
type input "0"
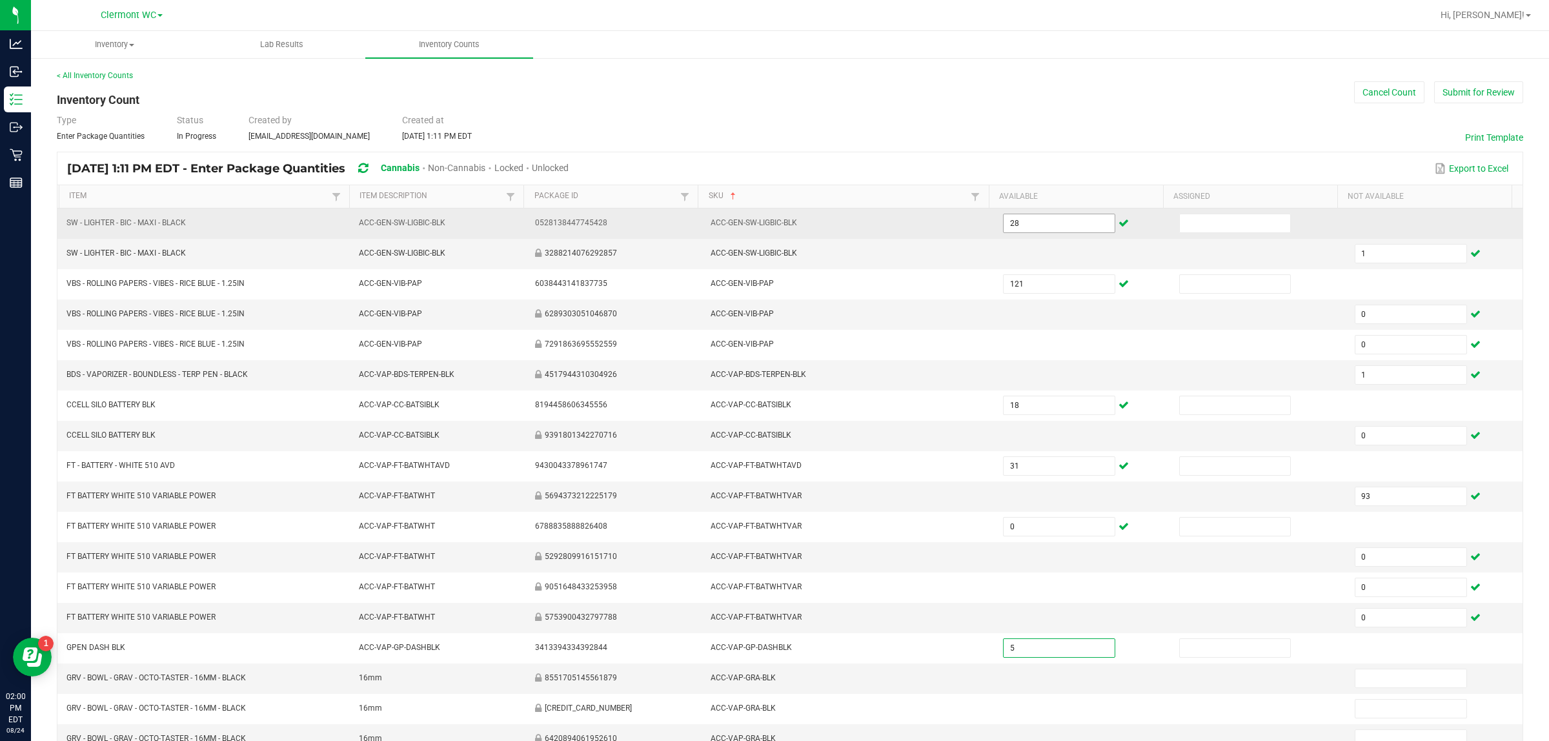
type input "5"
type input "19"
type input "0"
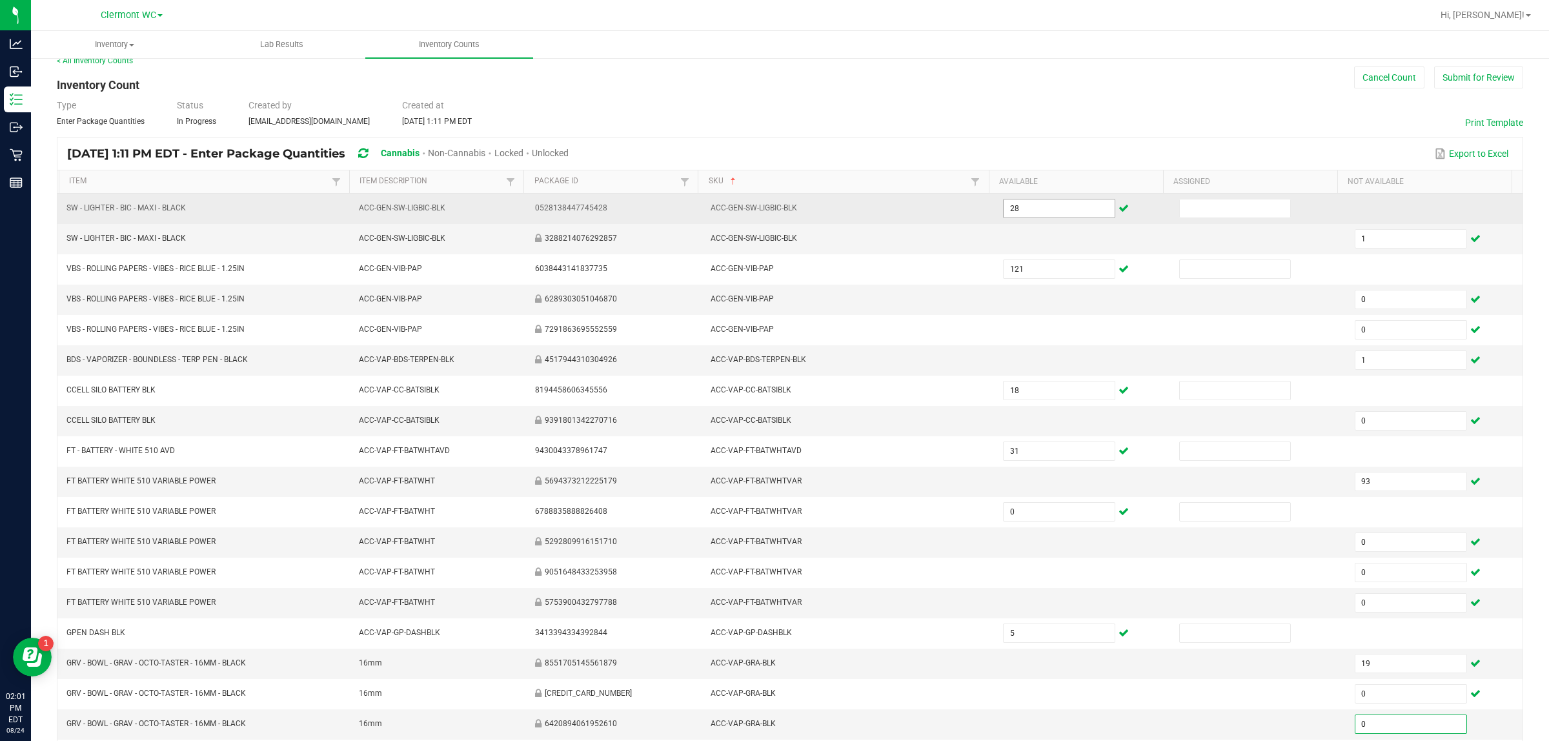
type input "0"
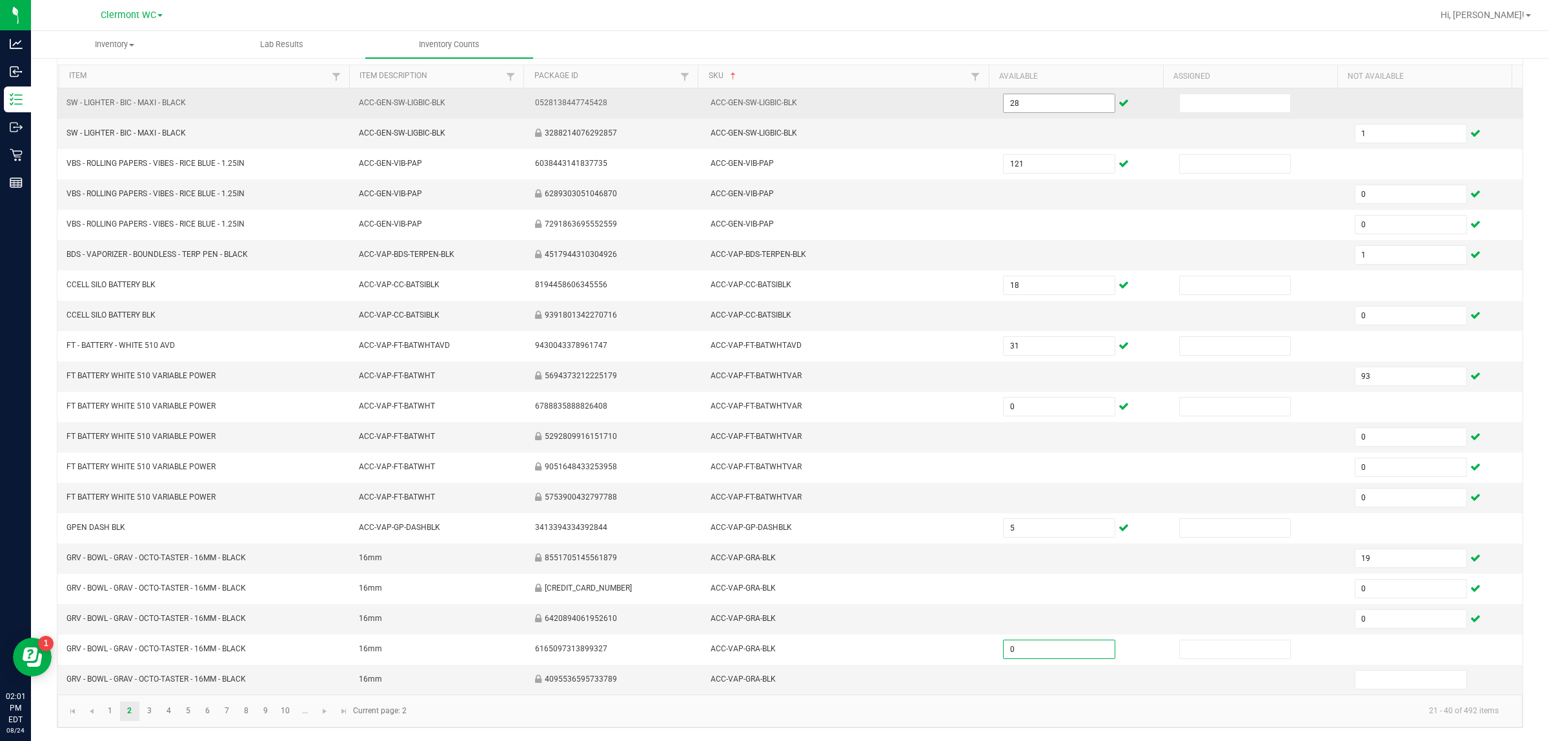
type input "0"
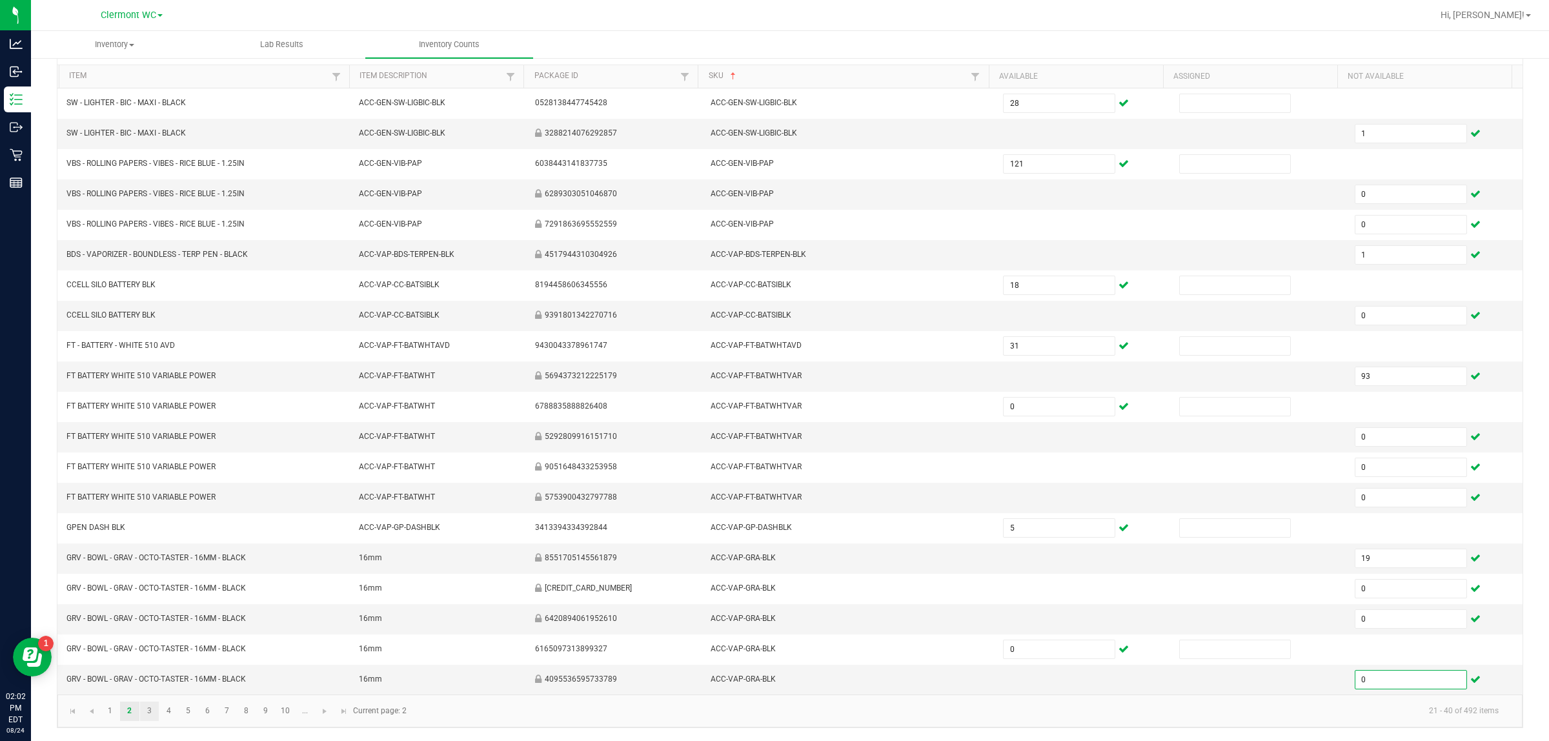
type input "0"
click at [154, 592] on link "3" at bounding box center [149, 711] width 19 height 19
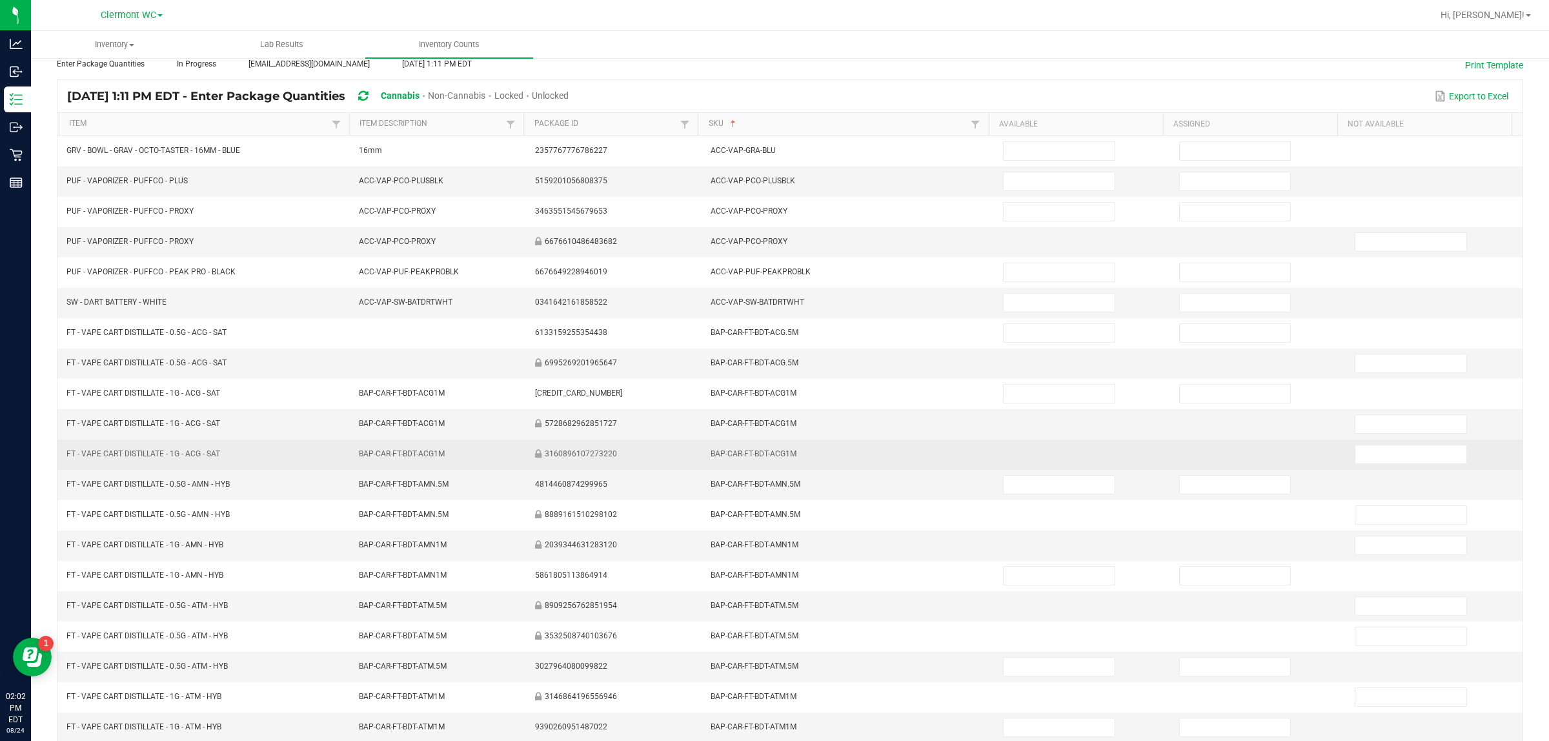
scroll to position [0, 0]
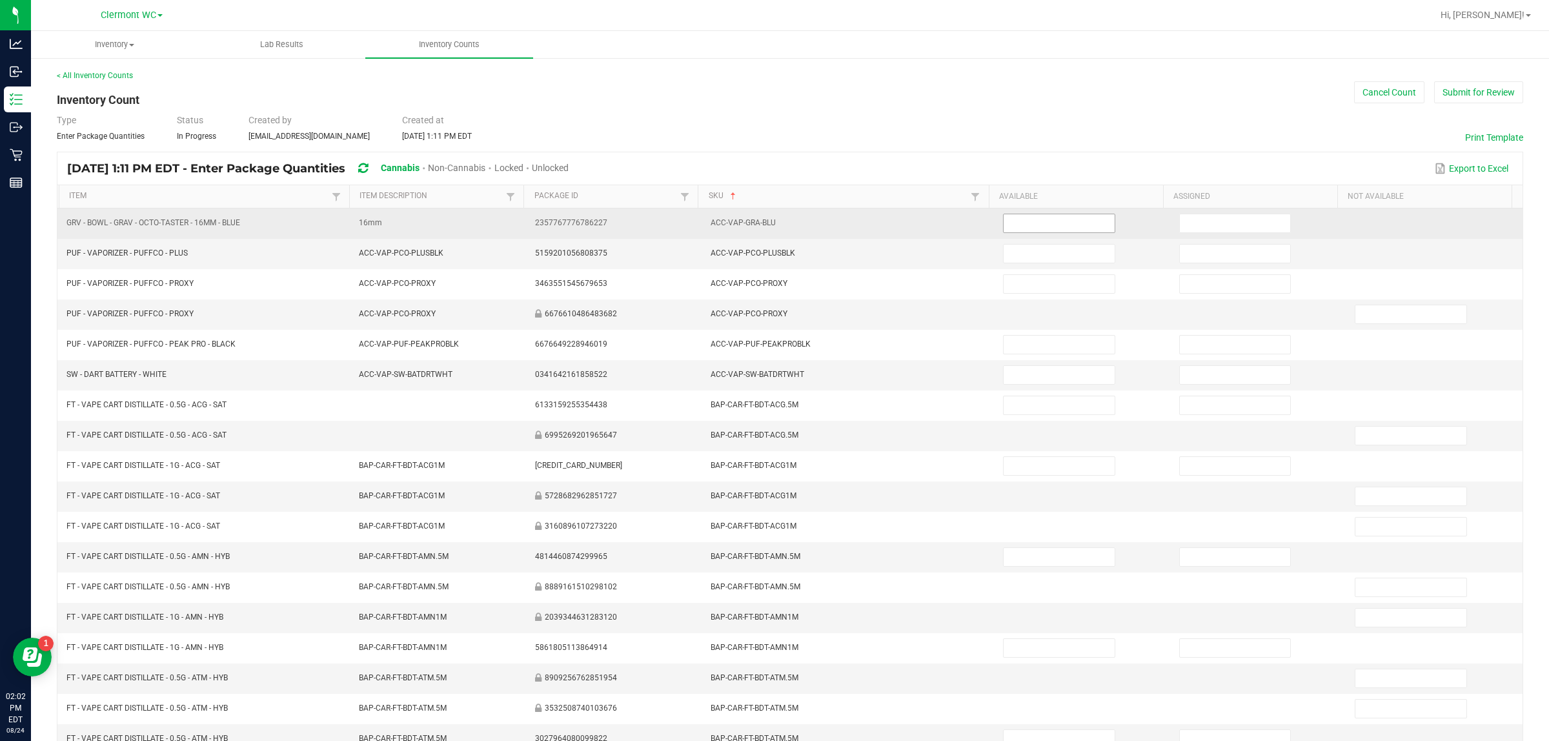
click at [618, 218] on input at bounding box center [1059, 223] width 111 height 18
type input "3"
type input "4"
type input "10"
type input "0"
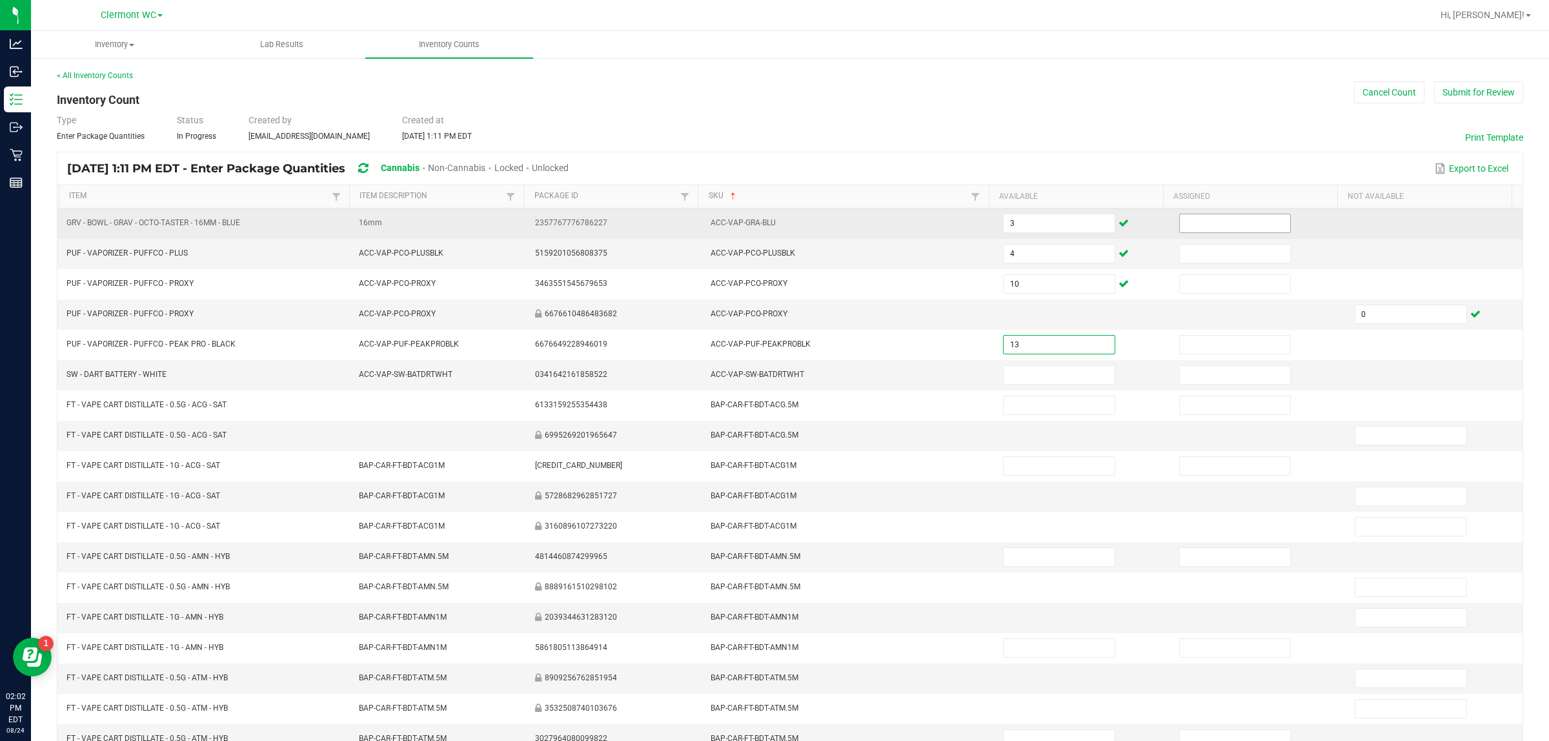
type input "13"
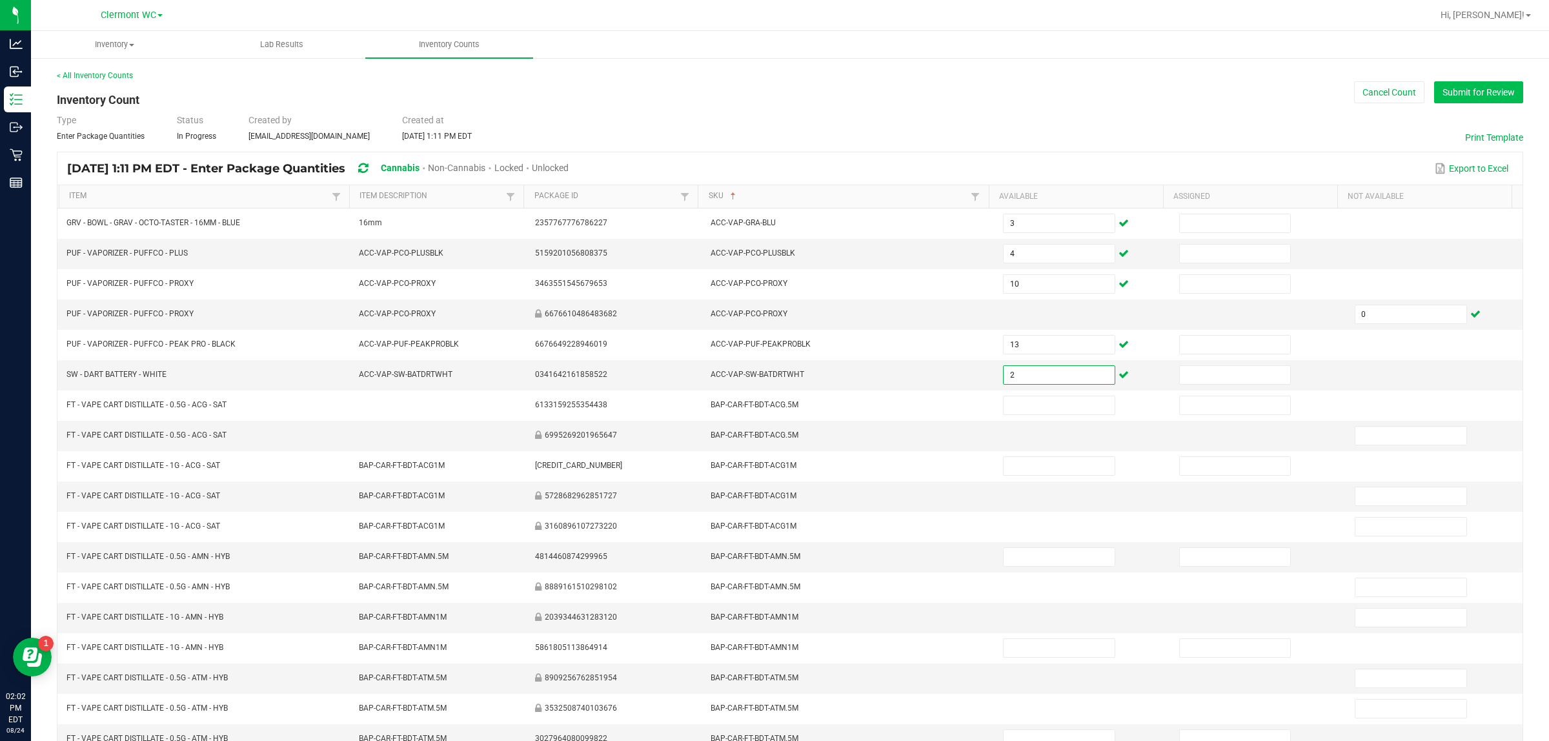
type input "2"
click at [618, 95] on button "Submit for Review" at bounding box center [1478, 92] width 89 height 22
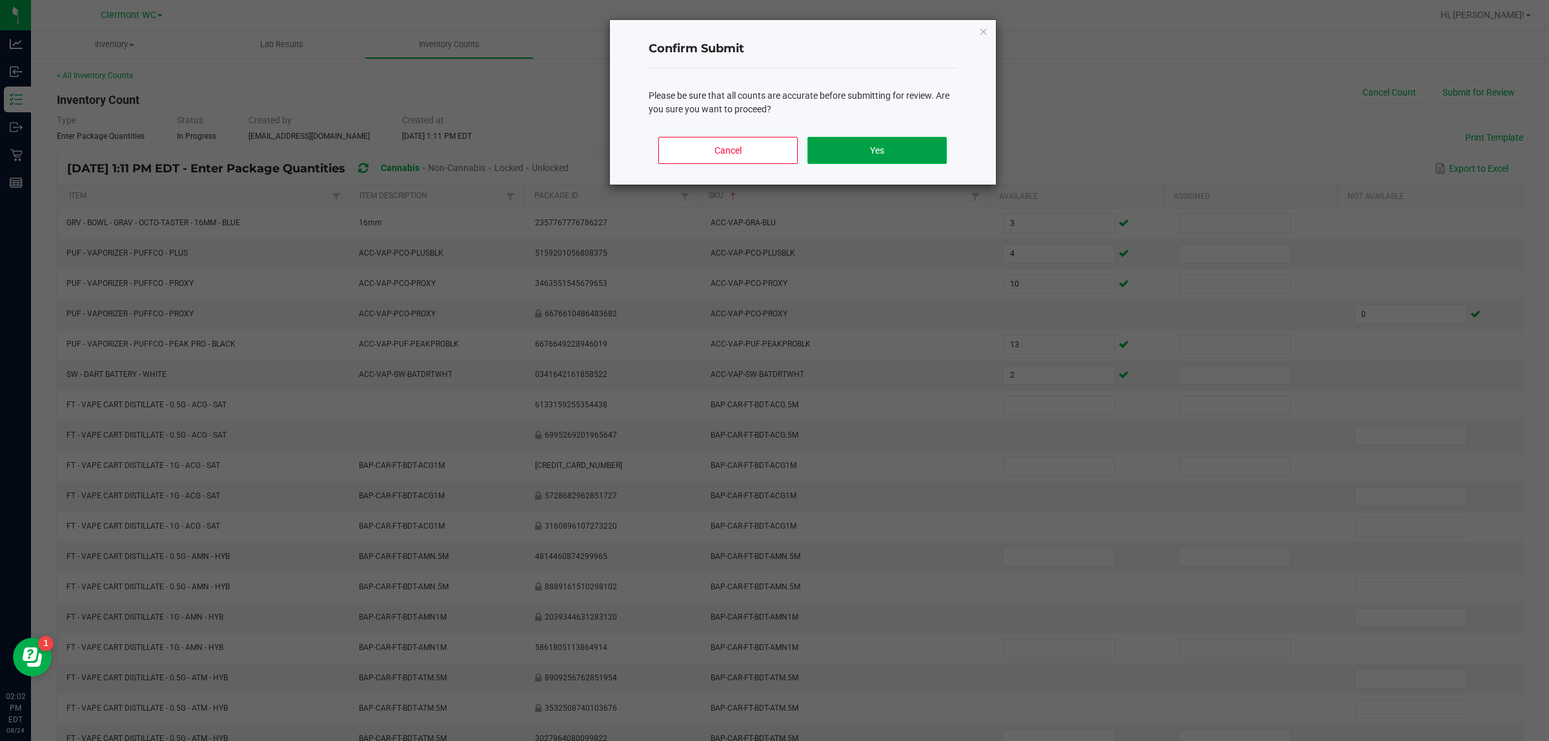
click at [618, 152] on button "Yes" at bounding box center [876, 150] width 139 height 27
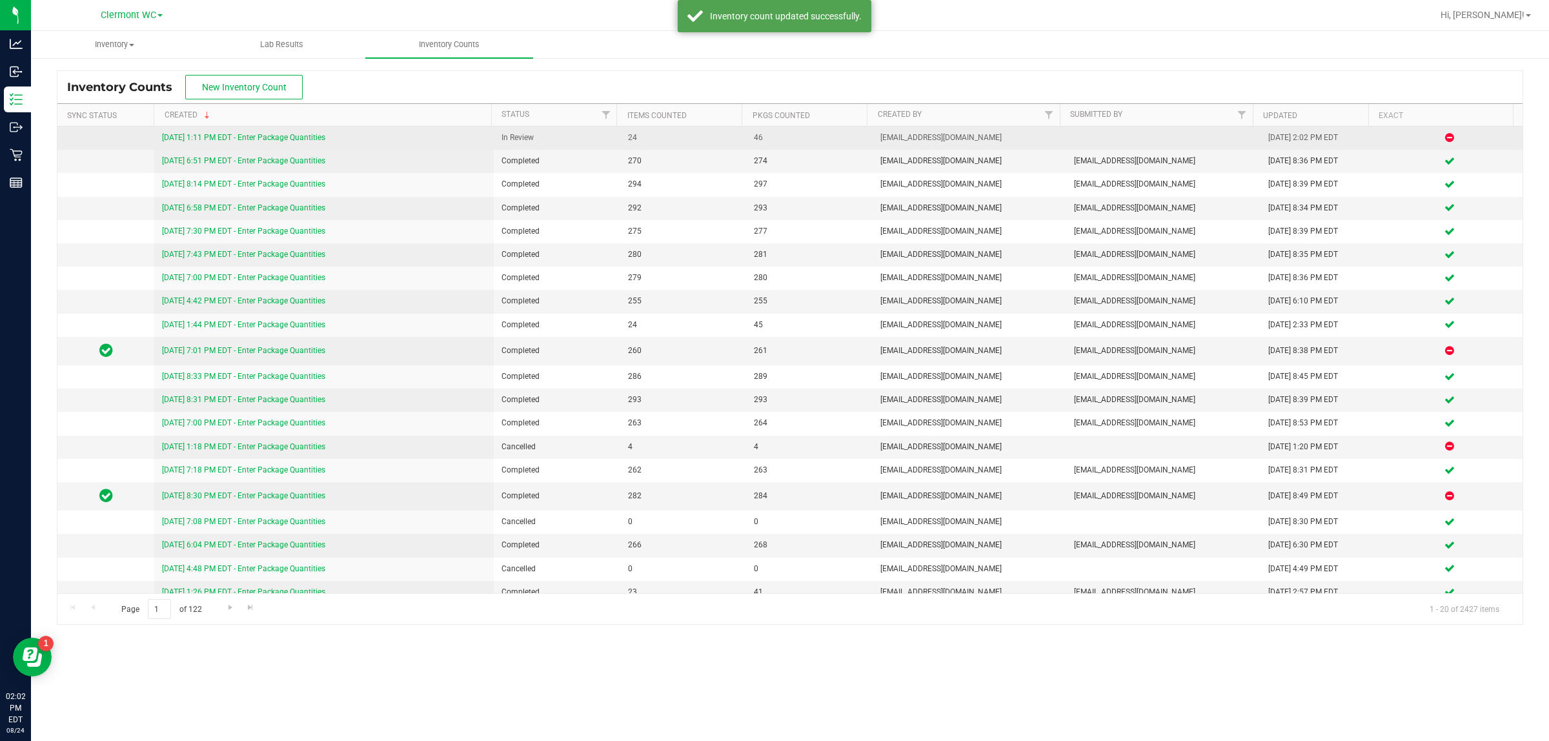
click at [294, 136] on link "[DATE] 1:11 PM EDT - Enter Package Quantities" at bounding box center [243, 137] width 163 height 9
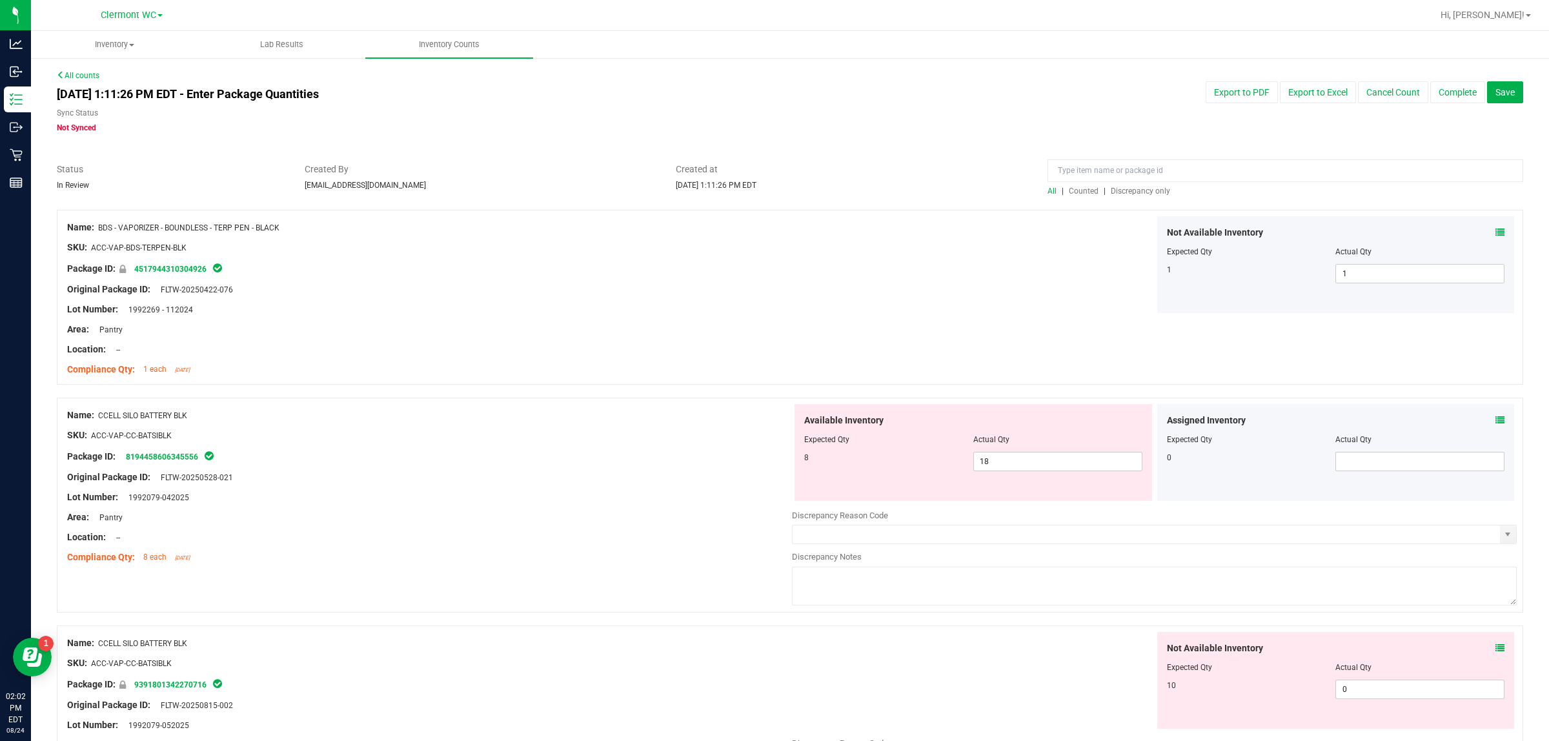
click at [618, 194] on span "Discrepancy only" at bounding box center [1140, 191] width 59 height 9
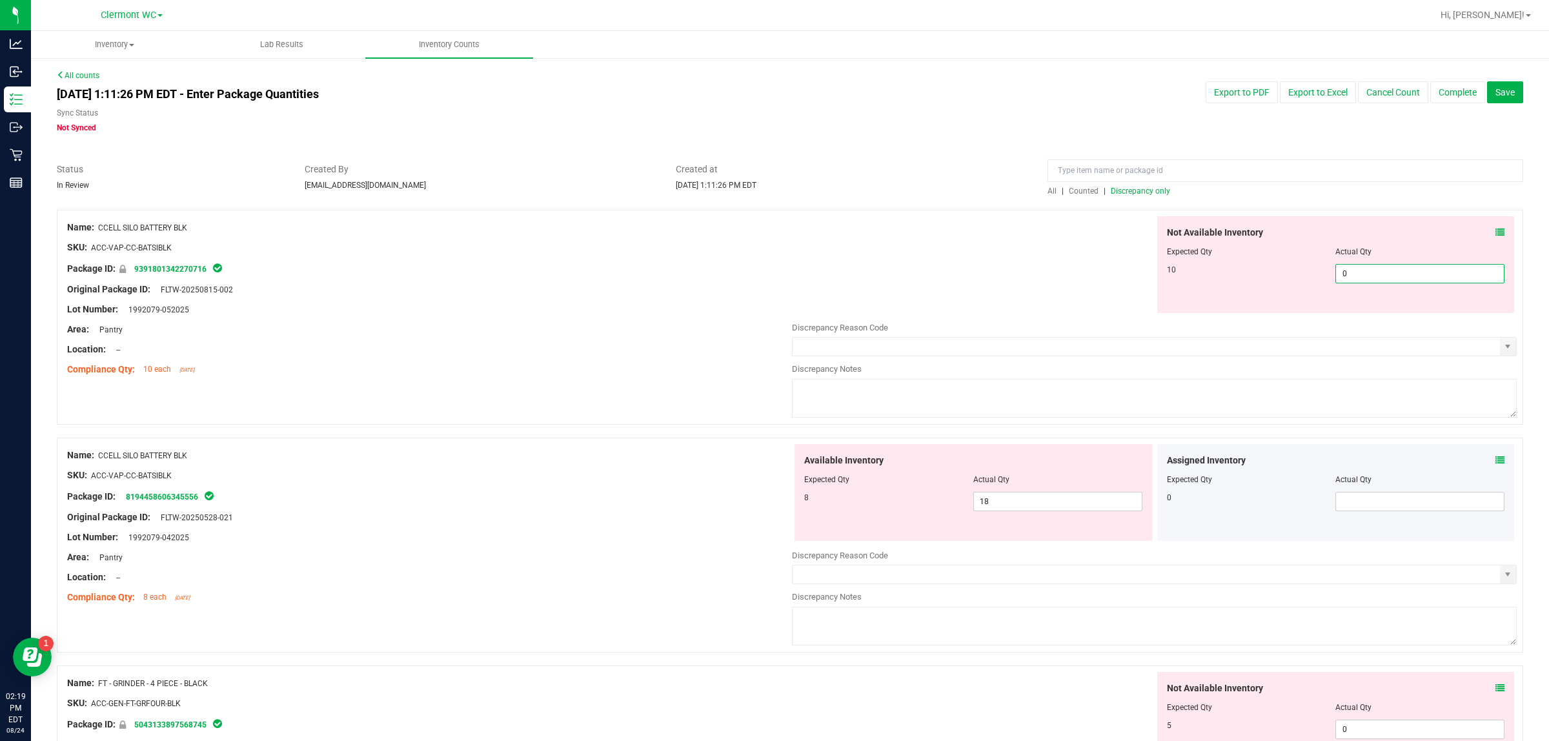
drag, startPoint x: 1369, startPoint y: 273, endPoint x: 1131, endPoint y: 244, distance: 239.3
click at [618, 244] on div "Not Available Inventory Expected Qty Actual Qty 10 0 0" at bounding box center [1154, 264] width 725 height 97
type input "10"
click at [618, 504] on div "Available Inventory Expected Qty Actual Qty 8 18 18" at bounding box center [1154, 546] width 725 height 205
type input "10"
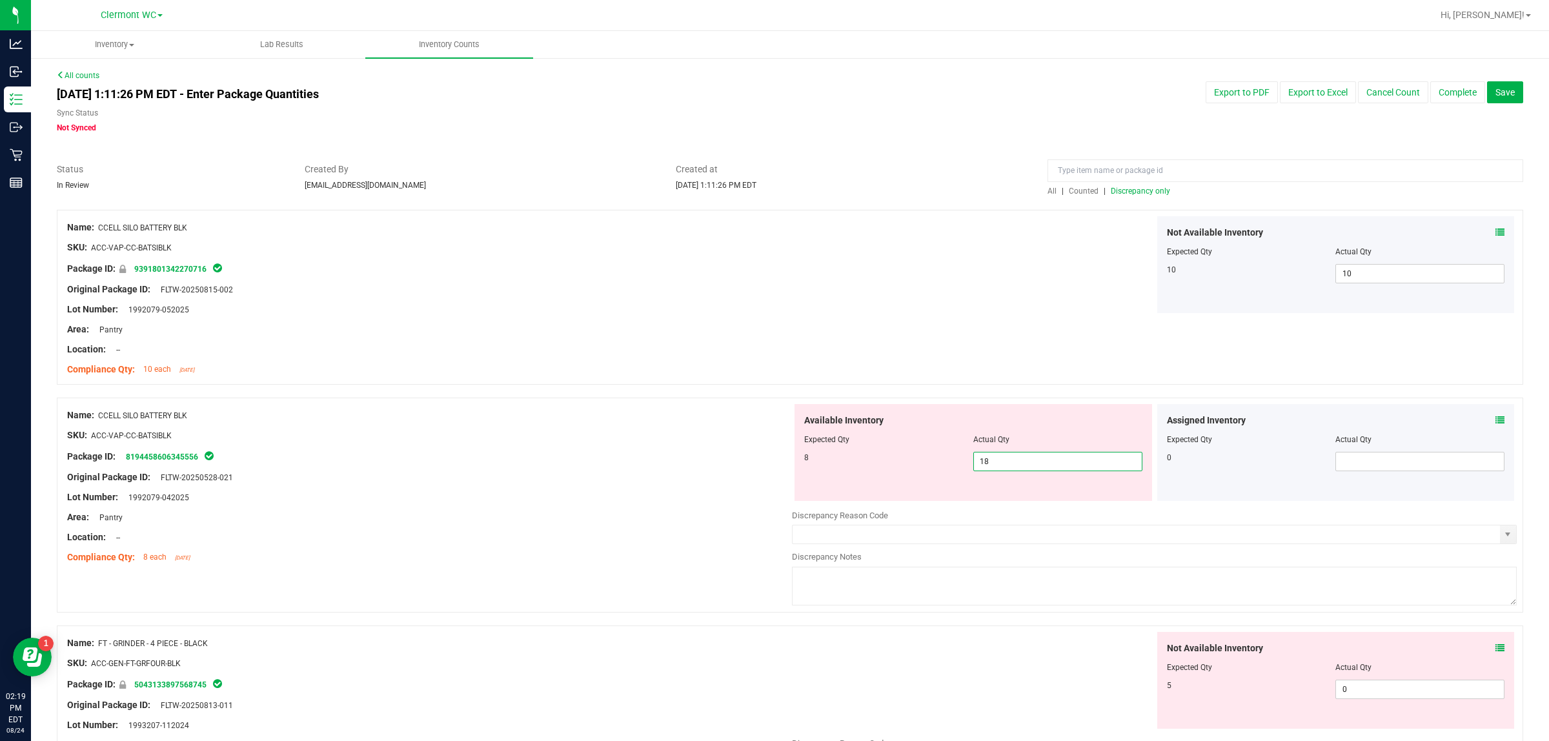
type input "1"
type input "8"
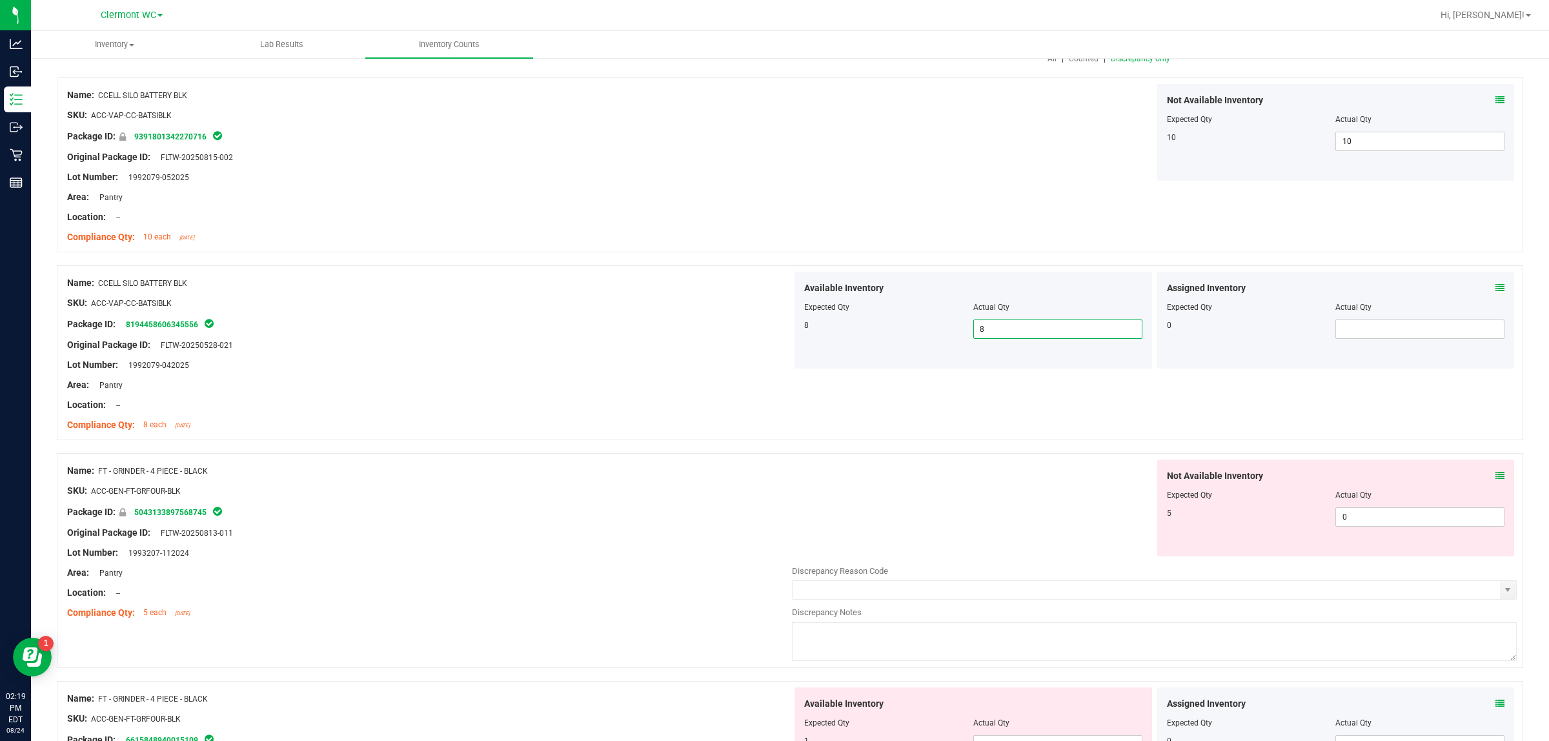
scroll to position [242, 0]
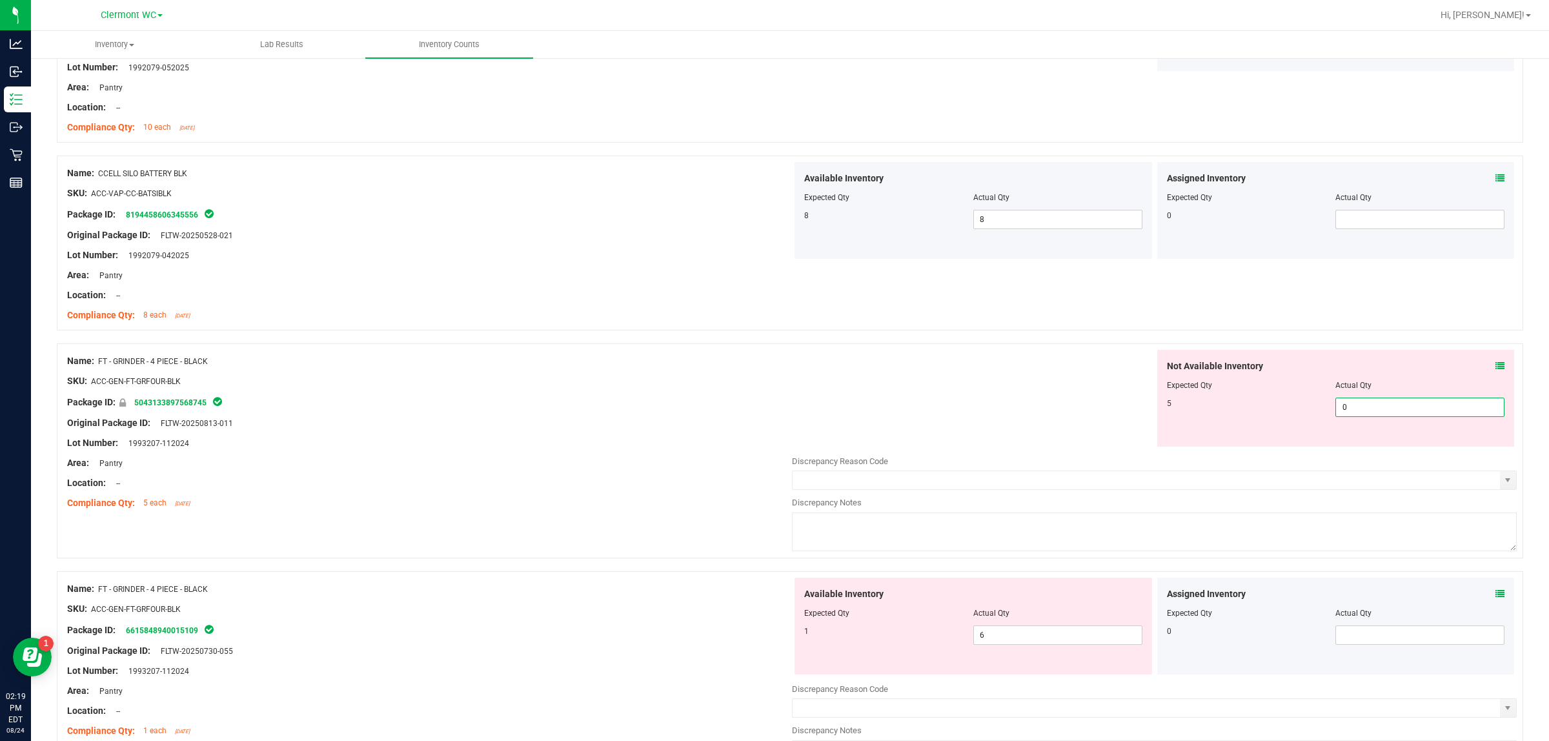
drag, startPoint x: 1382, startPoint y: 411, endPoint x: 975, endPoint y: 369, distance: 409.5
click at [618, 369] on div "Not Available Inventory Expected Qty Actual Qty 5 0 0" at bounding box center [1154, 398] width 725 height 97
type input "5"
click at [618, 592] on div "Available Inventory Expected Qty Actual Qty 1 6 6" at bounding box center [1154, 680] width 725 height 205
type input "5"
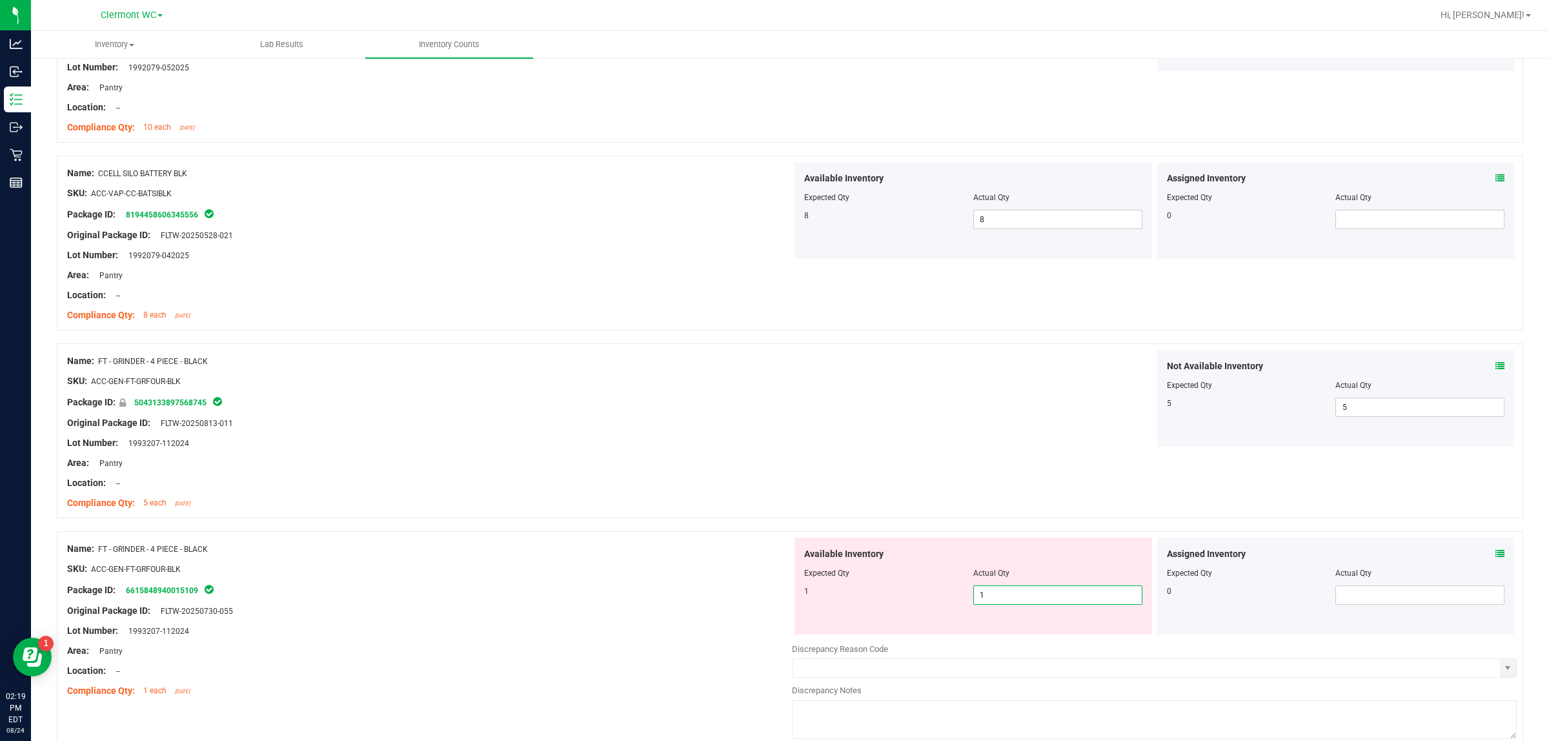
type input "1"
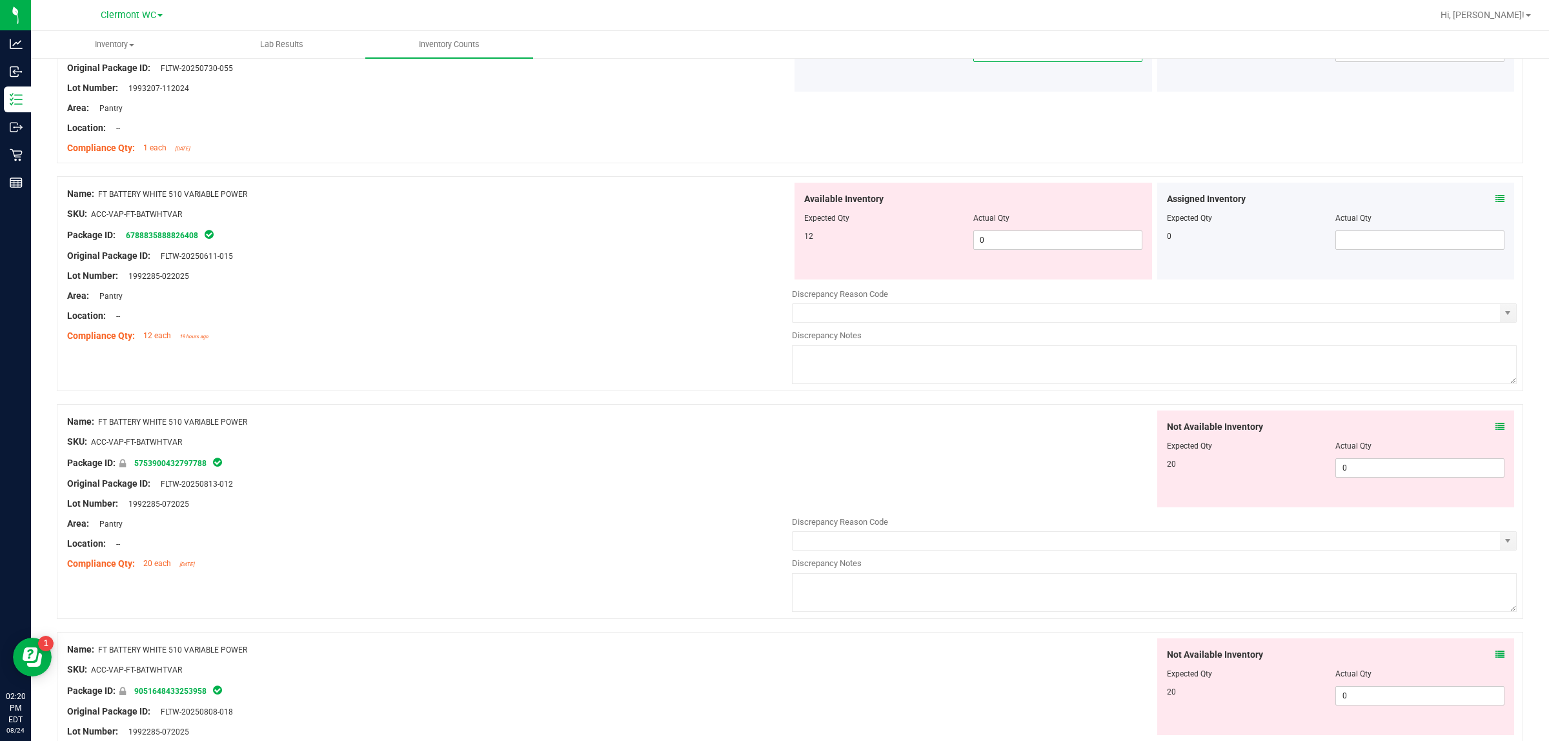
scroll to position [781, 0]
drag, startPoint x: 274, startPoint y: 201, endPoint x: 101, endPoint y: 188, distance: 174.1
click at [101, 188] on div "Name: FT BATTERY WHITE 510 VARIABLE POWER SKU: ACC-VAP-FT-BATWHTVAR Package ID:…" at bounding box center [429, 269] width 725 height 165
copy span "FT BATTERY WHITE 510 VARIABLE POWER"
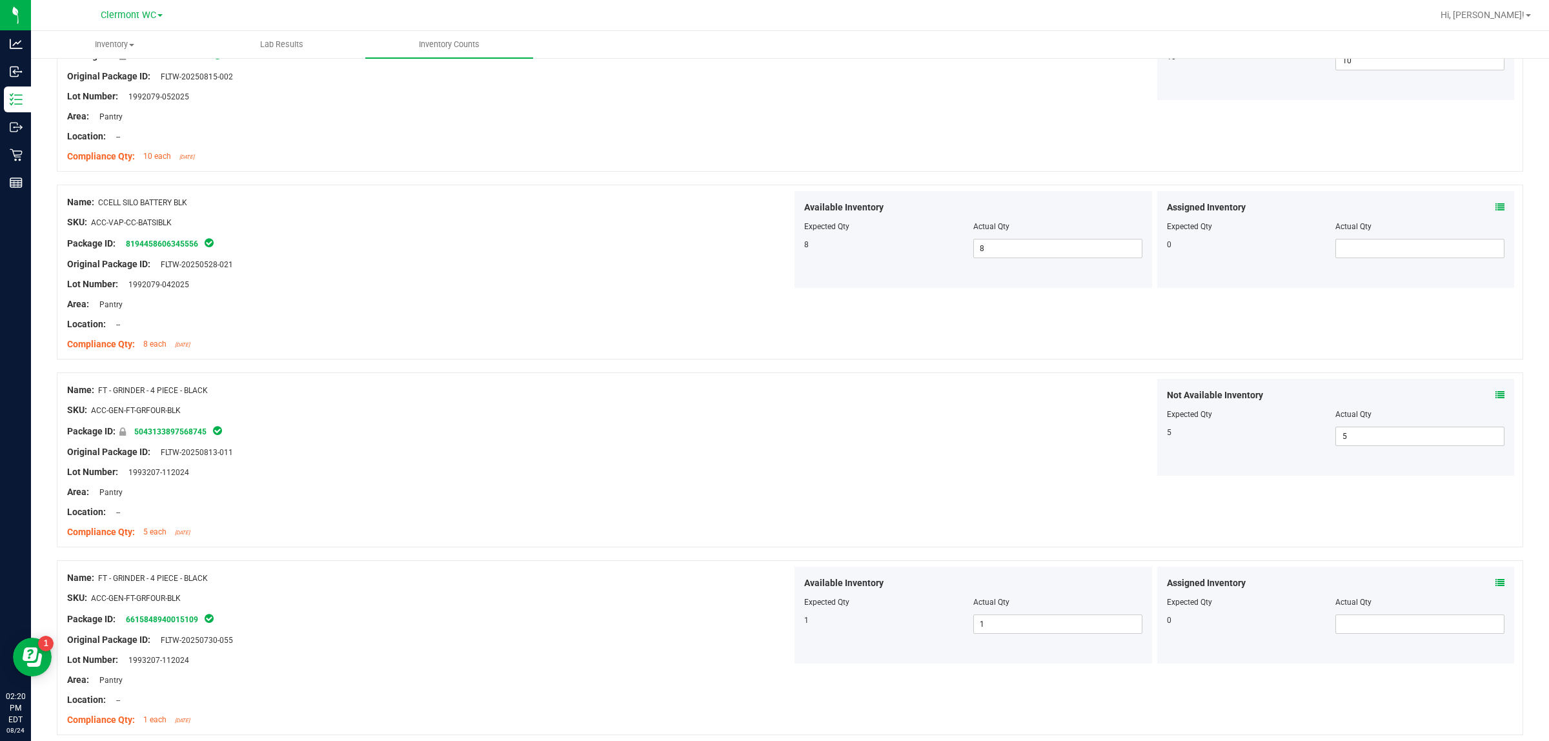
scroll to position [0, 0]
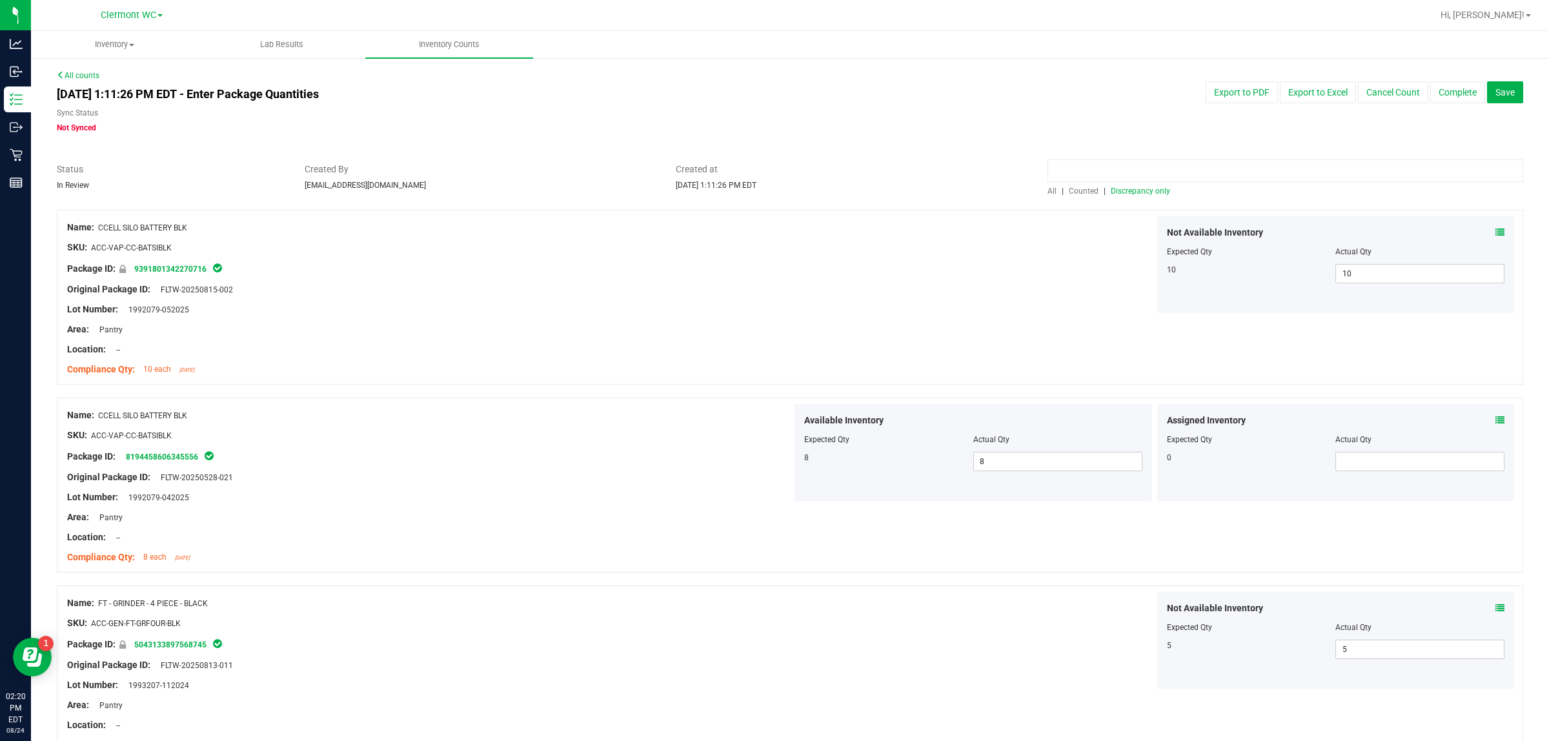
click at [618, 163] on input at bounding box center [1286, 170] width 476 height 23
paste input "FT BATTERY WHITE 510 VARIABLE POWER"
type input "FT BATTERY WHITE 510 VARIABLE POWER"
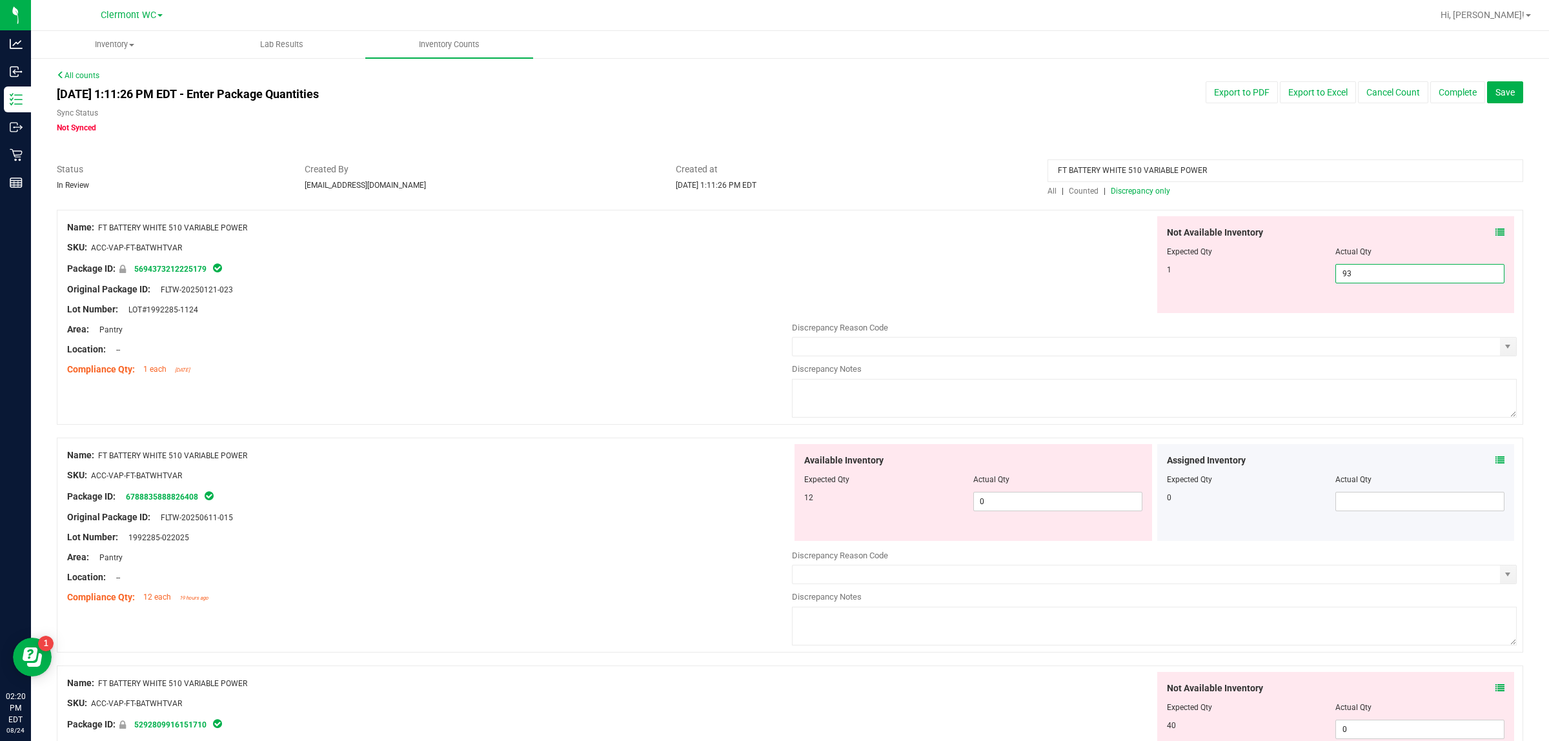
drag, startPoint x: 1383, startPoint y: 269, endPoint x: 850, endPoint y: 273, distance: 533.1
click at [618, 273] on div "Not Available Inventory Expected Qty Actual Qty 1 93 93" at bounding box center [1154, 264] width 725 height 97
type input "1"
click at [618, 502] on div "Available Inventory Expected Qty Actual Qty 12 0 0" at bounding box center [1154, 546] width 725 height 205
type input "1"
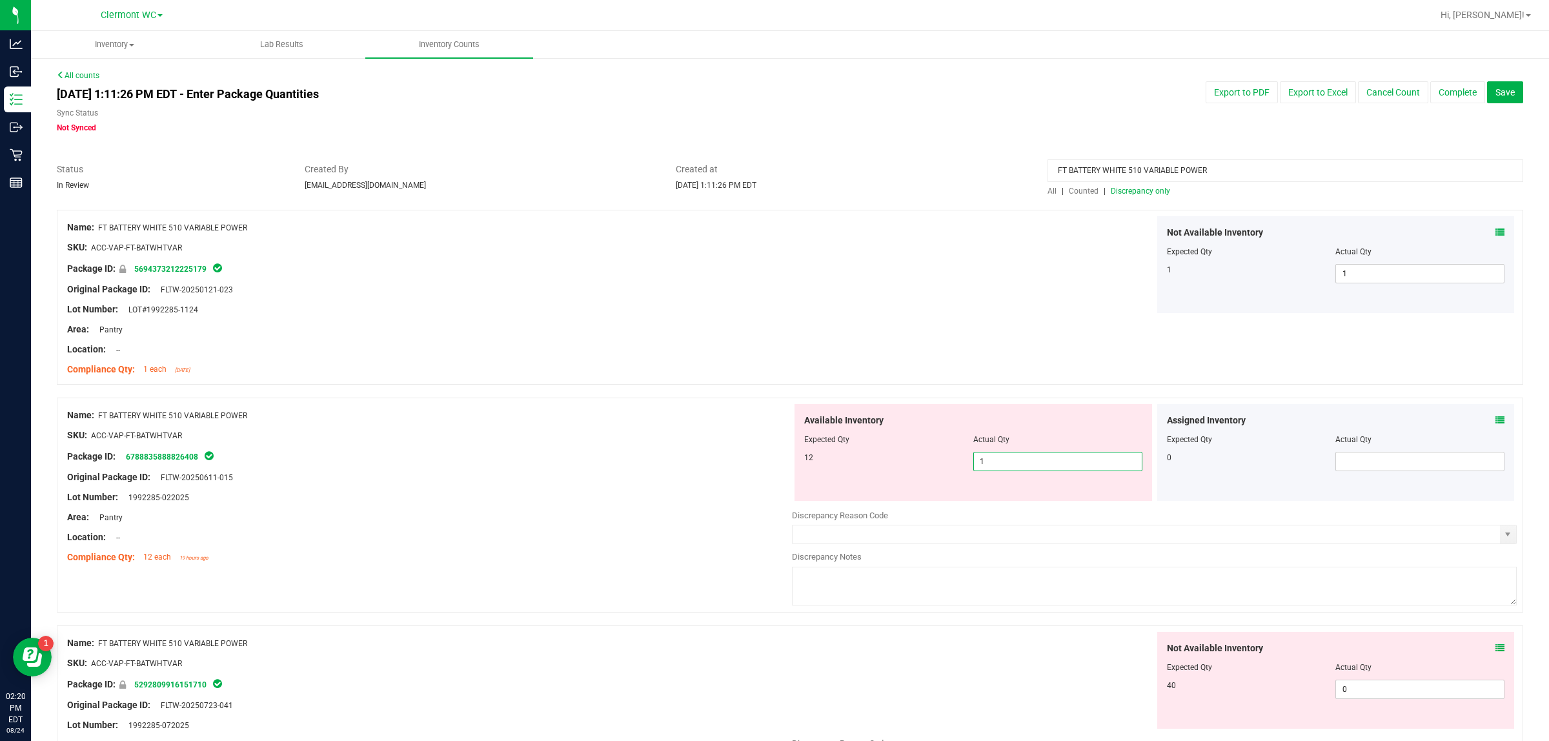
type input "12"
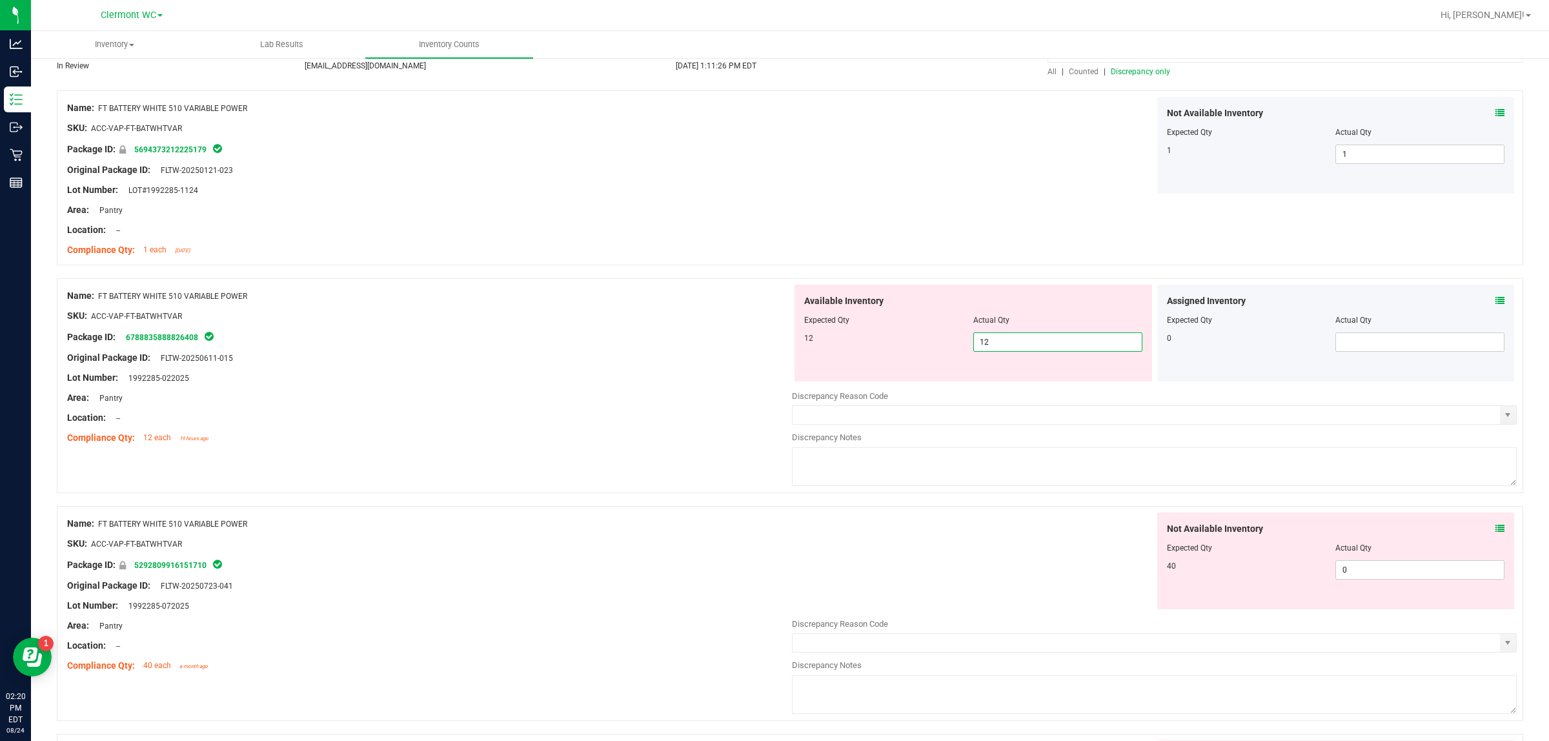
scroll to position [247, 0]
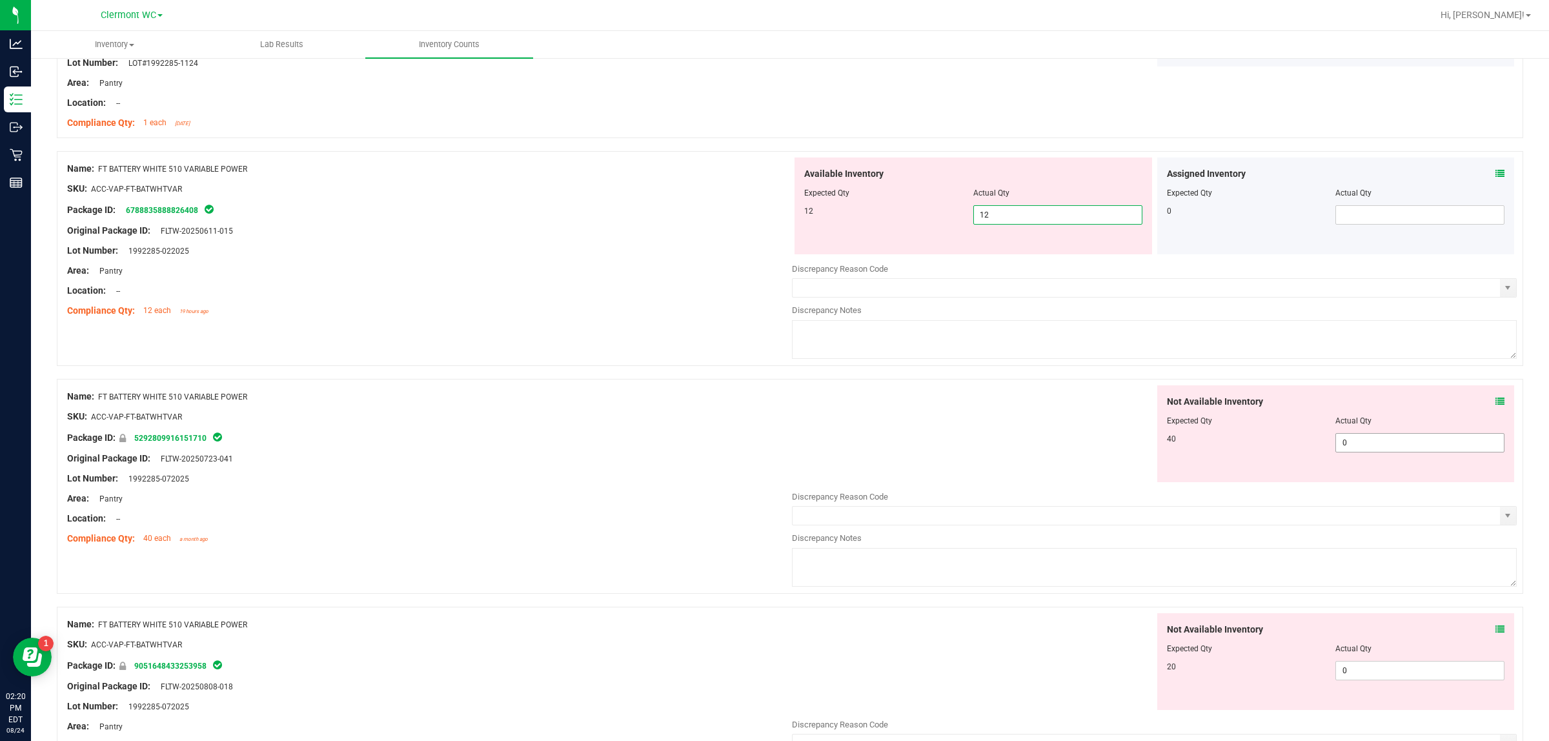
click at [618, 443] on div "Not Available Inventory Expected Qty Actual Qty 40 0 0" at bounding box center [1154, 487] width 725 height 205
type input "12"
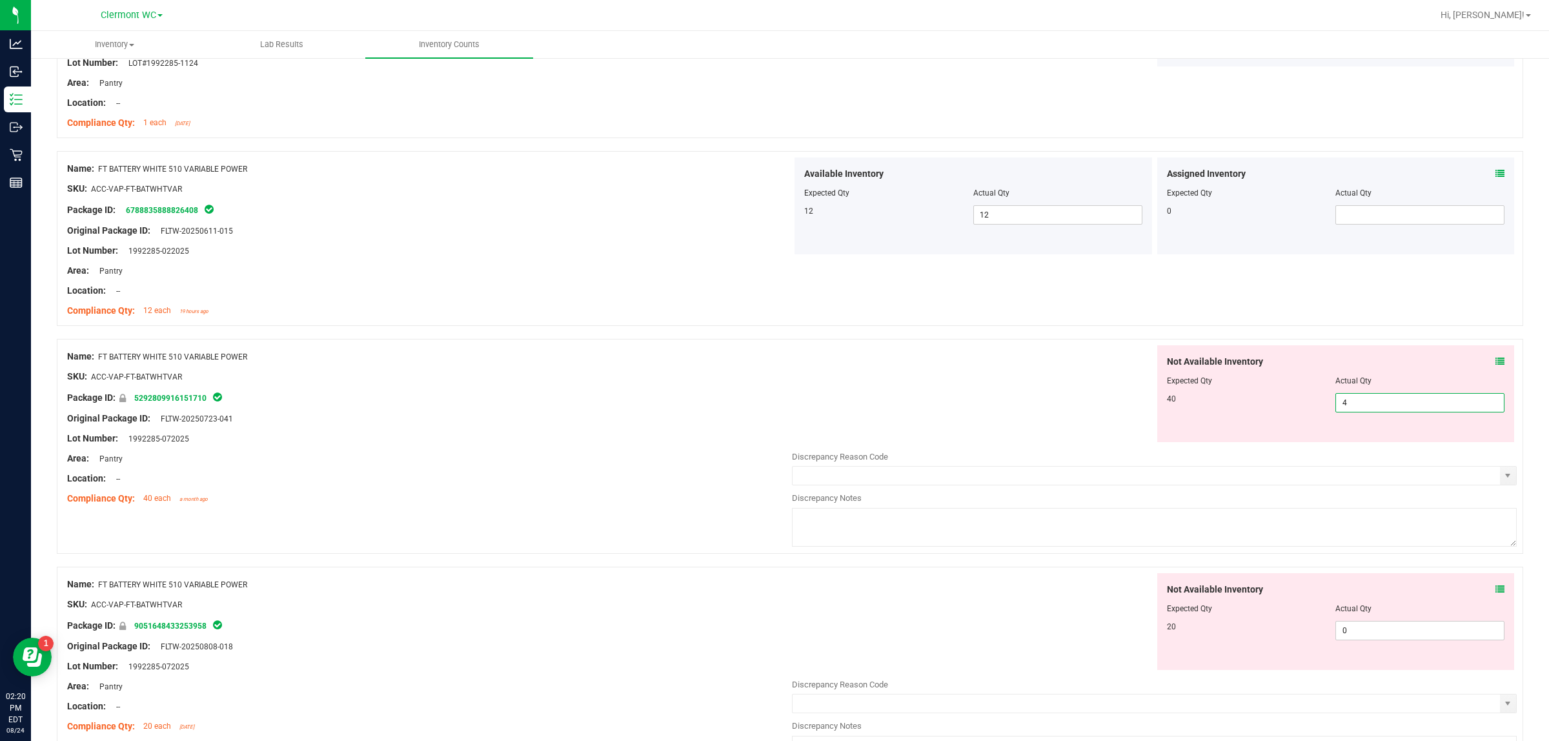
type input "40"
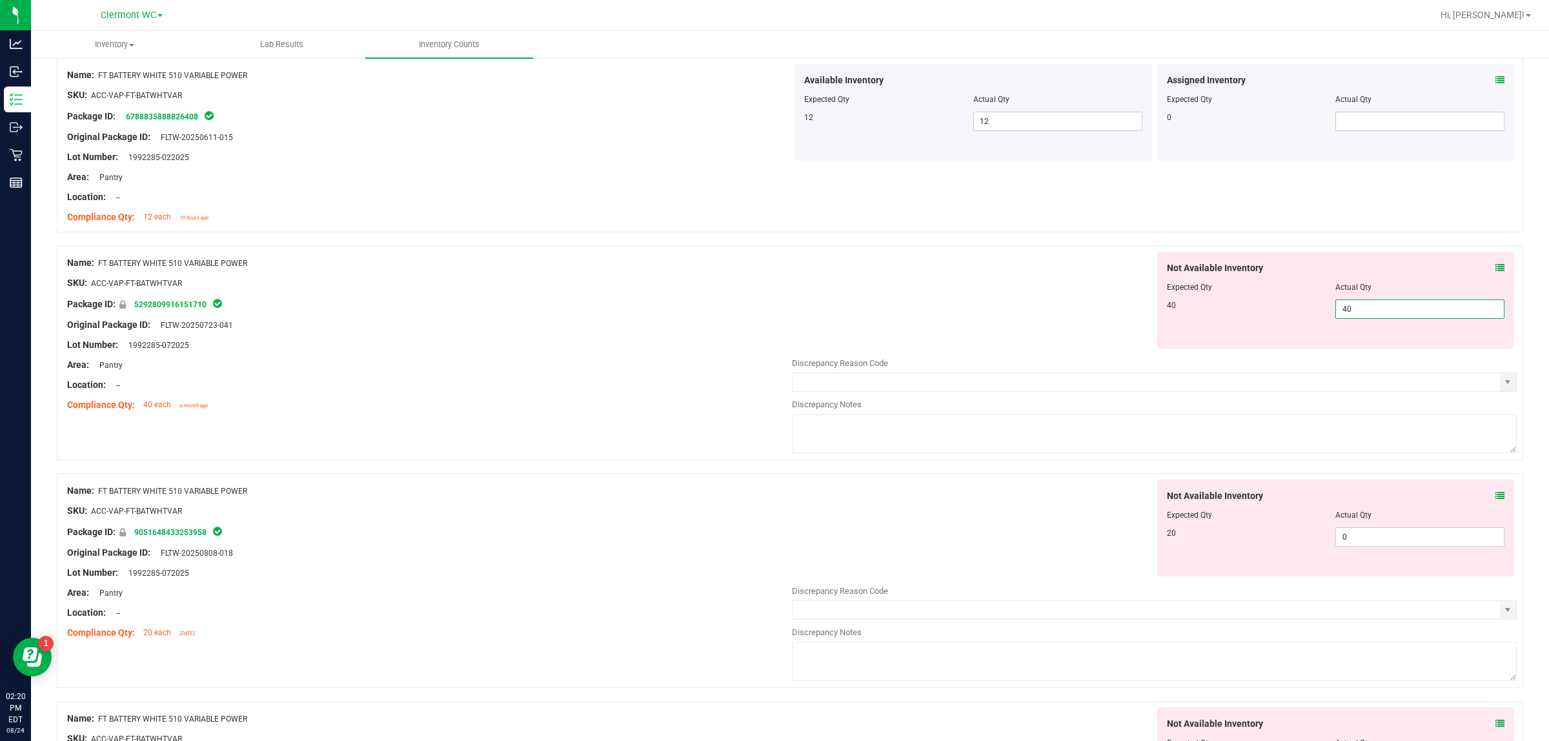
scroll to position [420, 0]
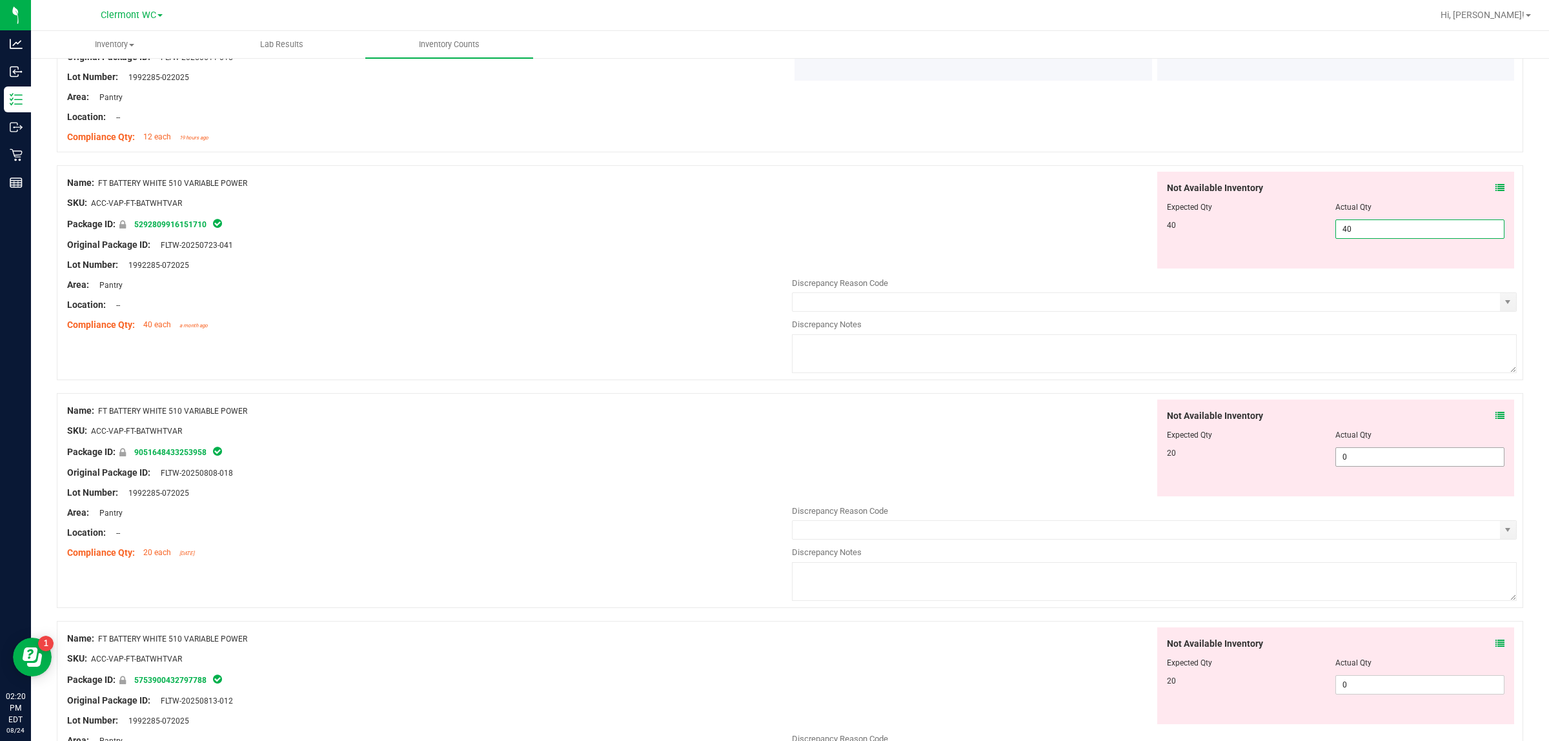
click at [618, 456] on div "Not Available Inventory Expected Qty Actual Qty 20 0 0" at bounding box center [1336, 448] width 358 height 97
type input "40"
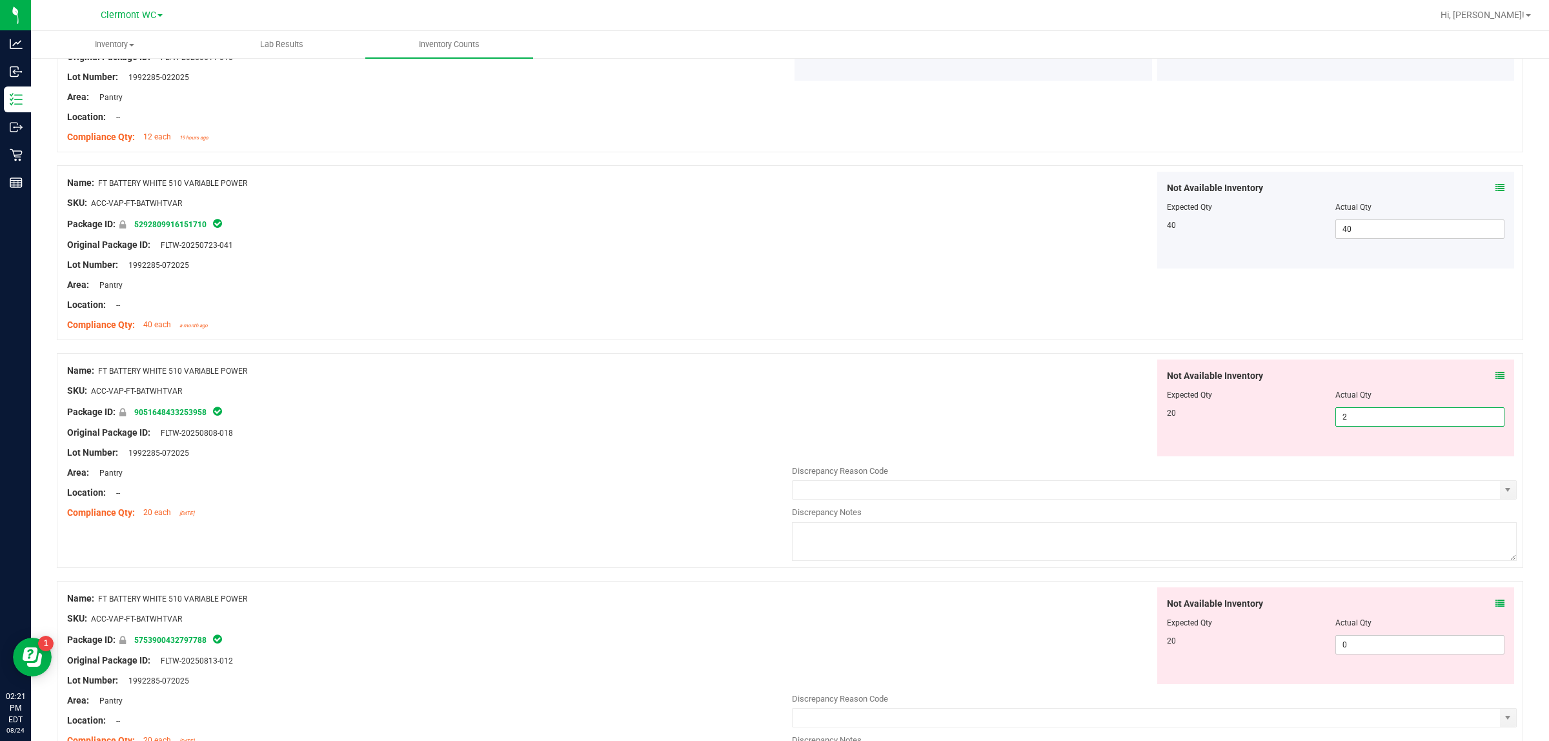
type input "20"
click at [618, 592] on div "Not Available Inventory Expected Qty Actual Qty 20 0 0" at bounding box center [1154, 689] width 725 height 205
type input "20"
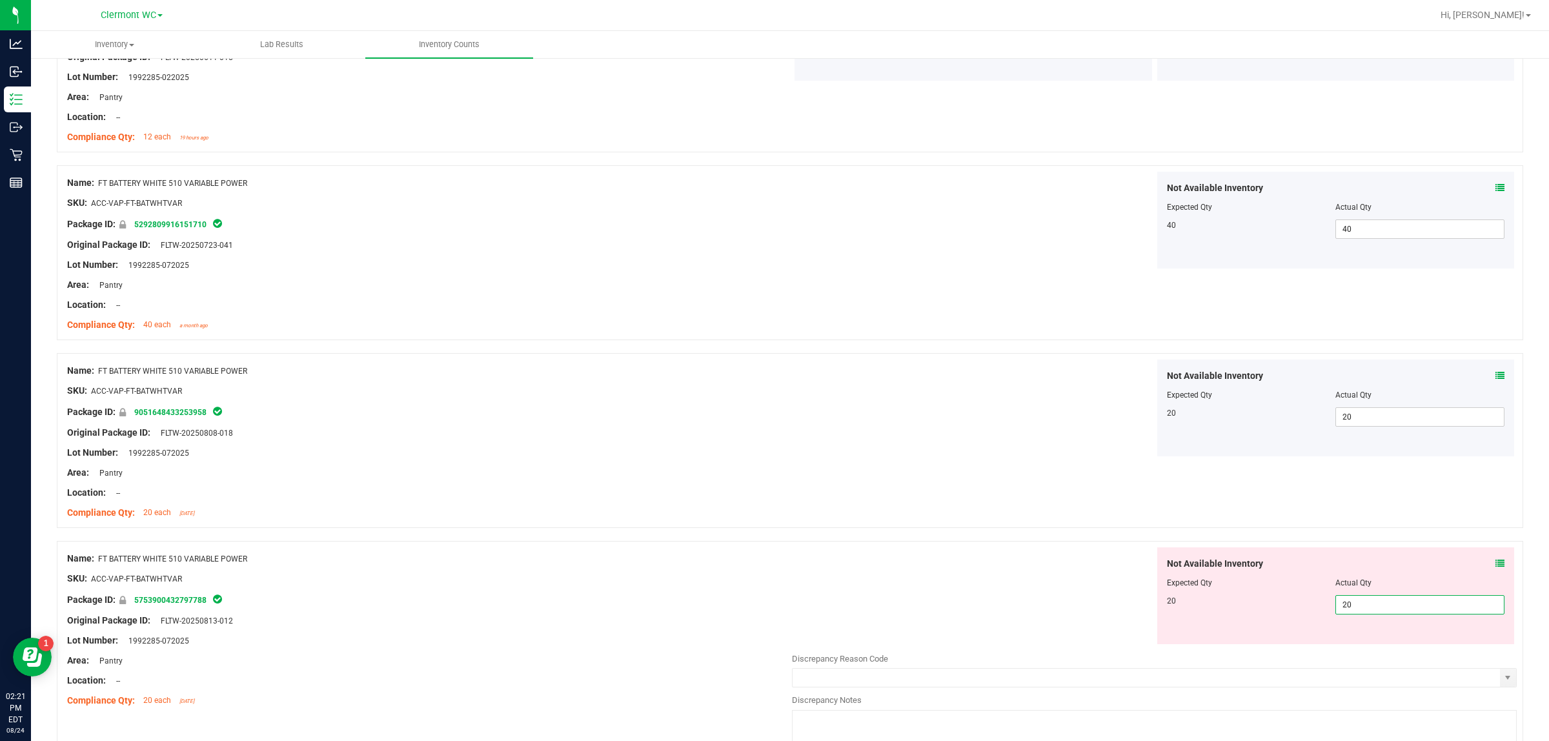
type input "20"
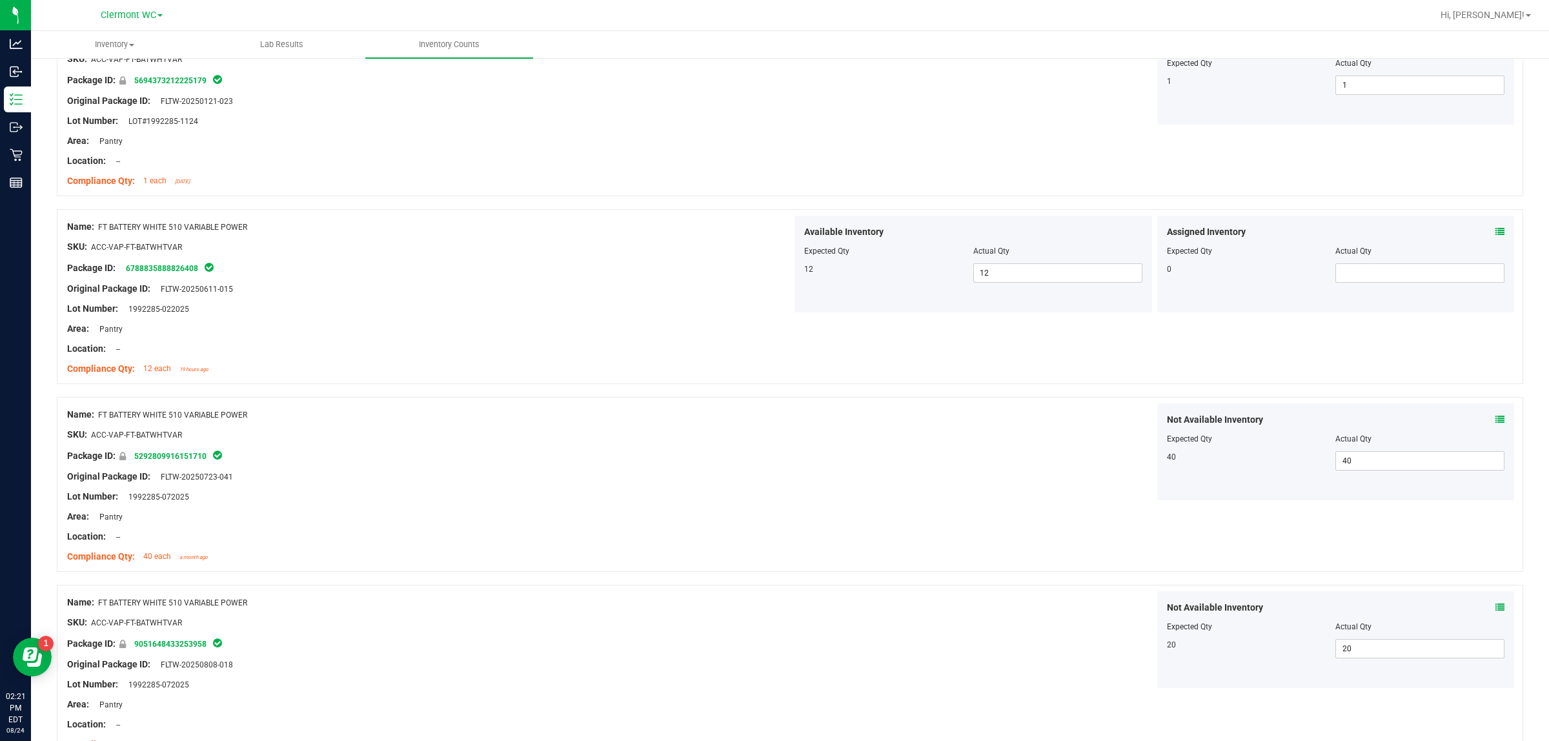
scroll to position [0, 0]
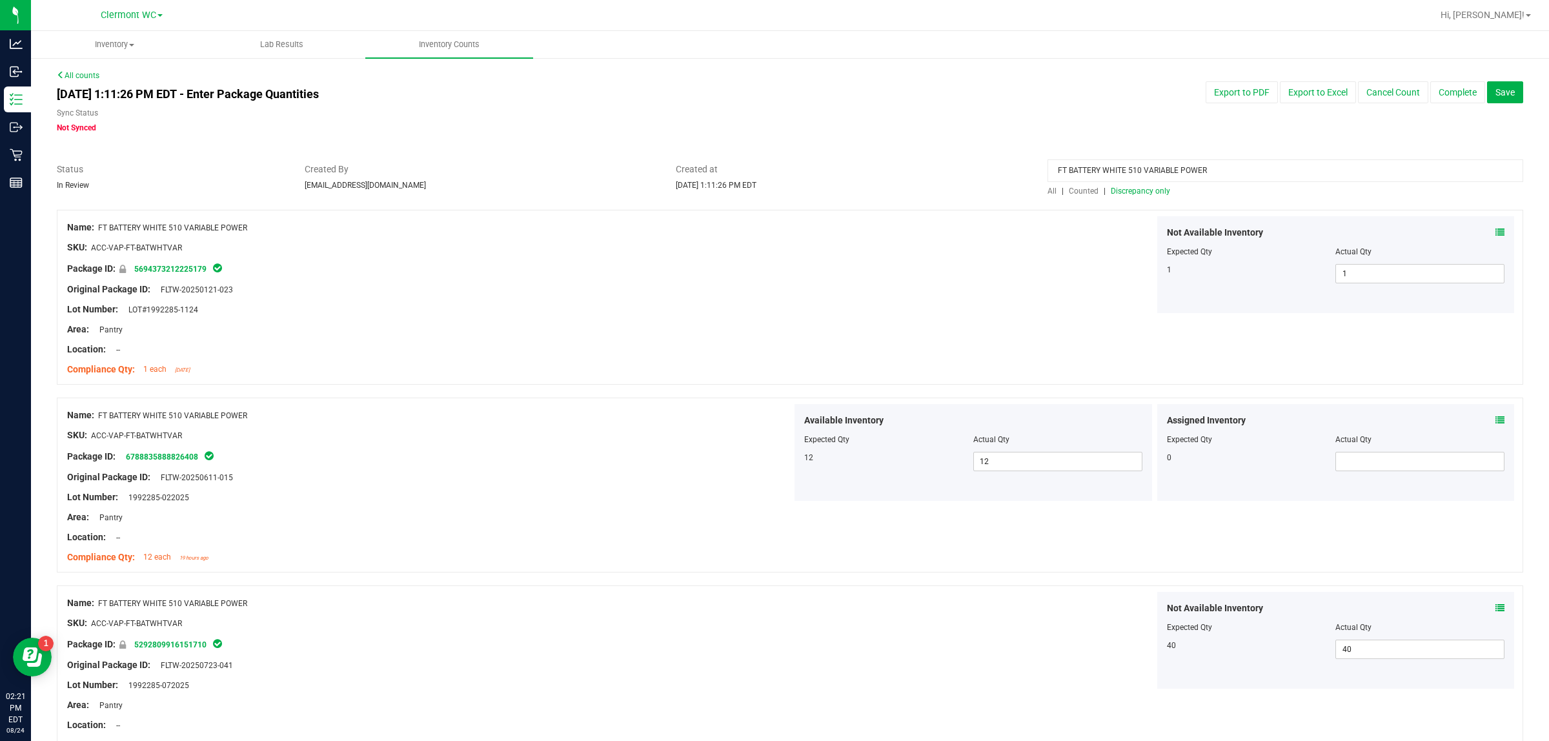
click at [618, 170] on input "FT BATTERY WHITE 510 VARIABLE POWER" at bounding box center [1286, 170] width 476 height 23
click at [618, 245] on div "Not Available Inventory Expected Qty Actual Qty 1 1 1" at bounding box center [1154, 264] width 725 height 97
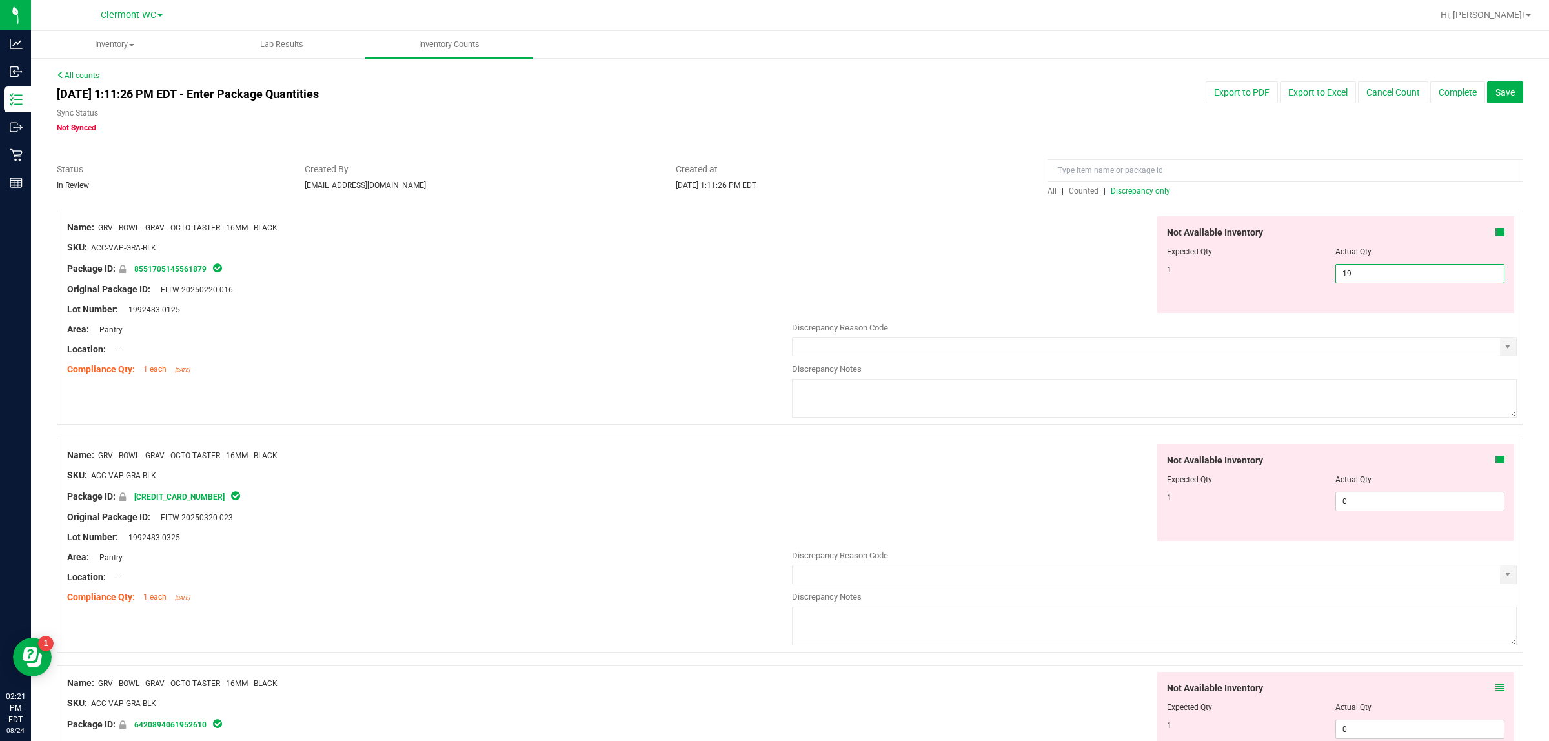
drag, startPoint x: 1362, startPoint y: 268, endPoint x: 1144, endPoint y: 234, distance: 220.8
click at [618, 237] on div "Not Available Inventory Expected Qty Actual Qty 1 19 19" at bounding box center [1336, 264] width 358 height 97
type input "1"
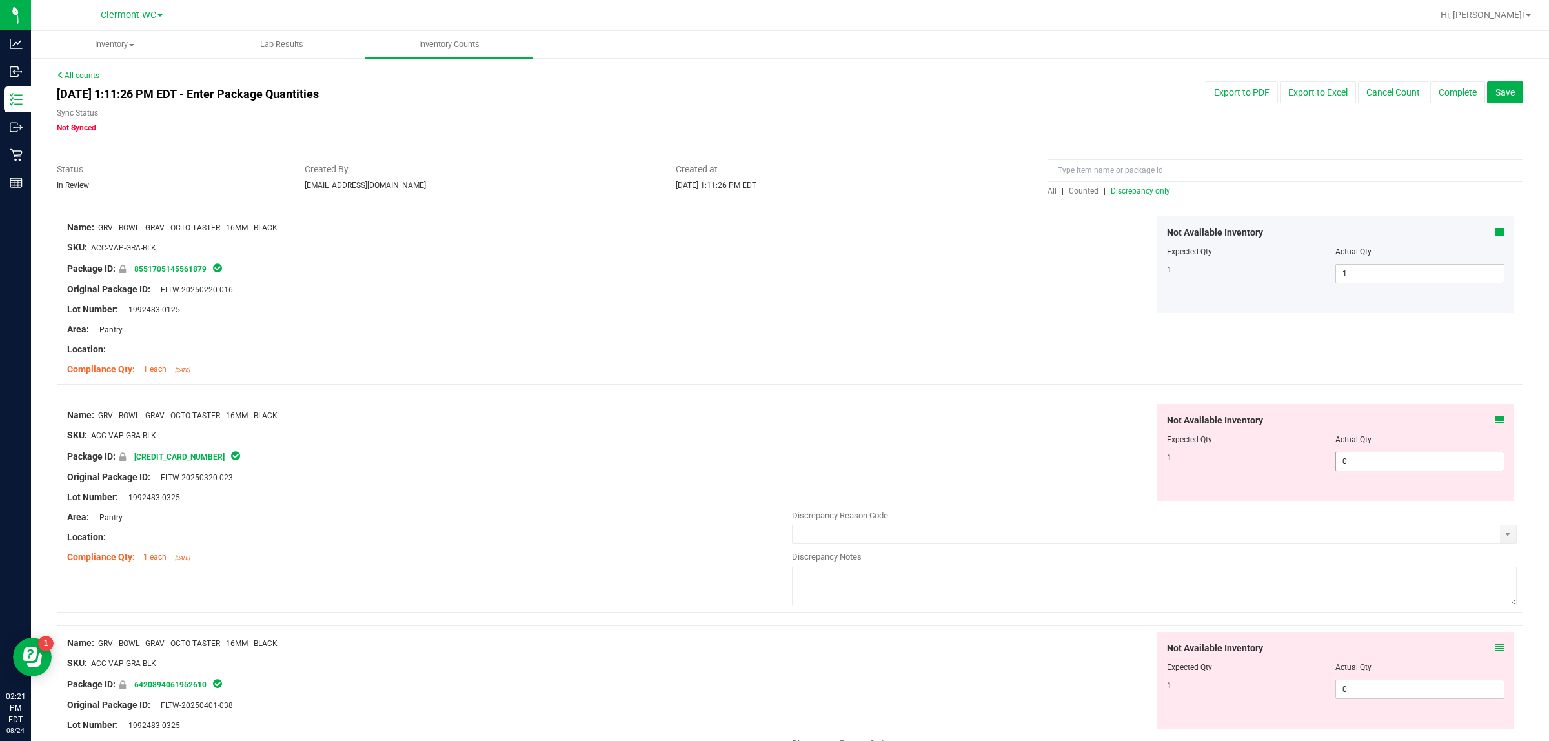
click at [618, 470] on input "0" at bounding box center [1420, 461] width 168 height 18
type input "1"
click at [618, 592] on div "Not Available Inventory Expected Qty Actual Qty 1 0 0" at bounding box center [1154, 734] width 725 height 205
type input "1"
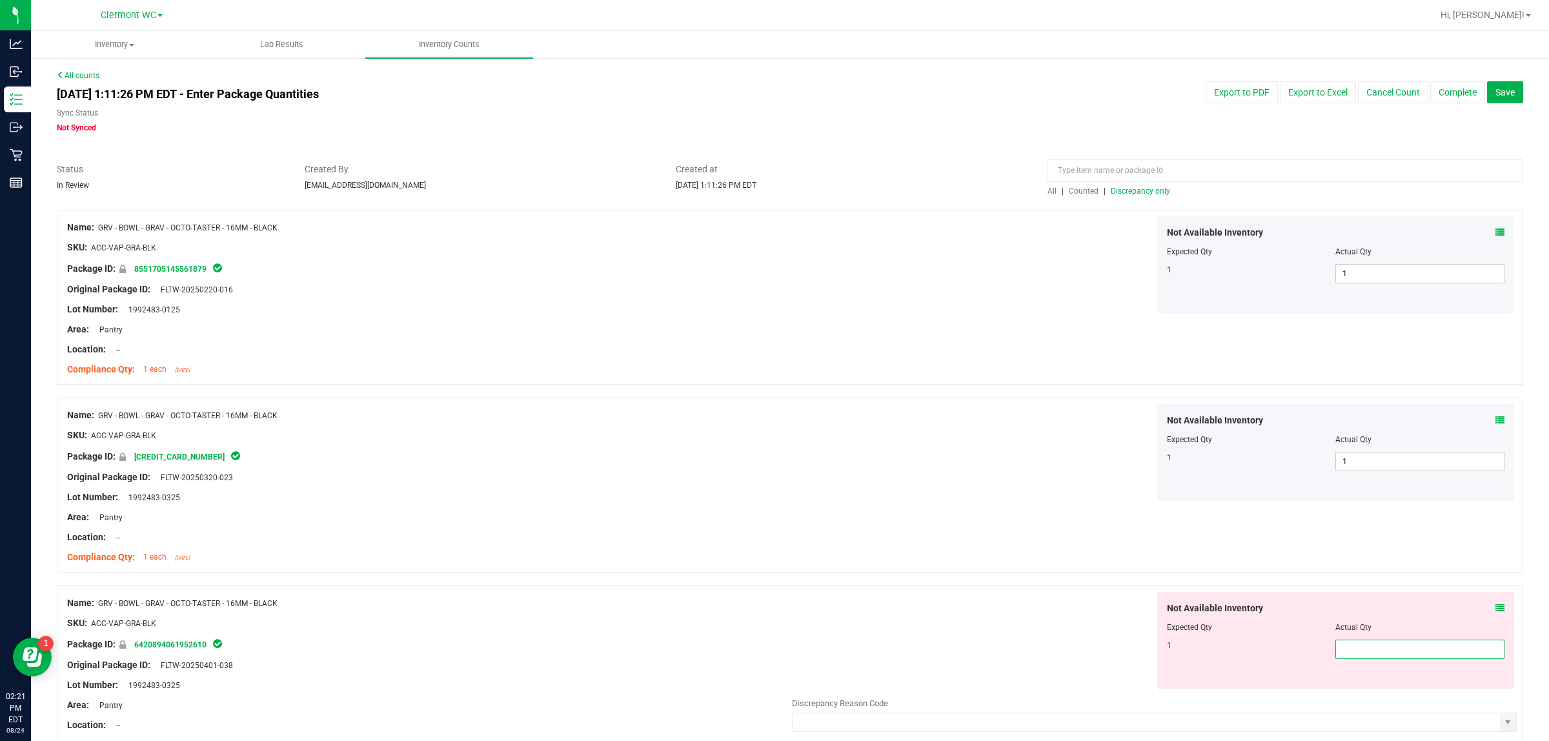
type input "1"
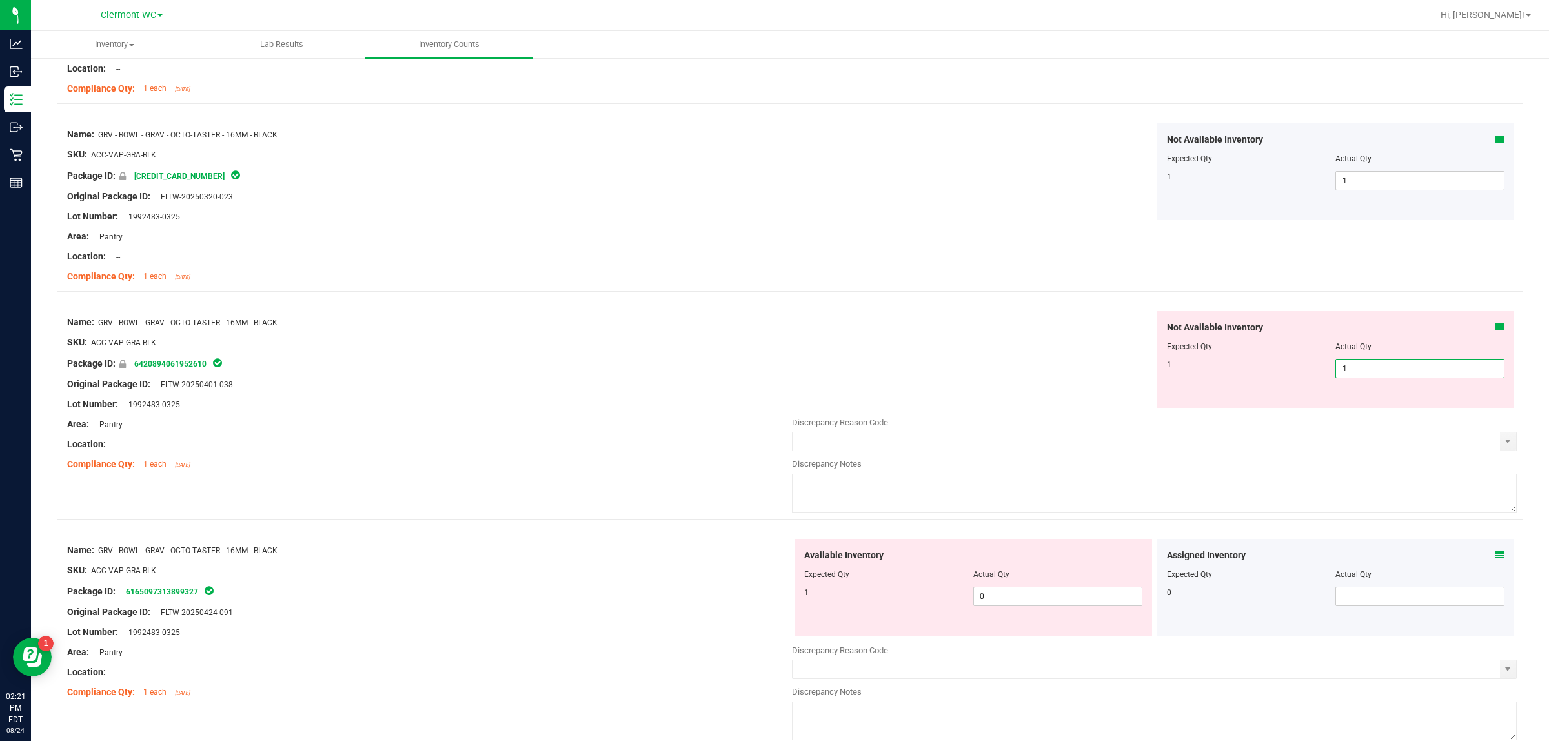
scroll to position [282, 0]
click at [618, 592] on div "Available Inventory Expected Qty Actual Qty 1 0 0" at bounding box center [1154, 640] width 725 height 205
type input "1"
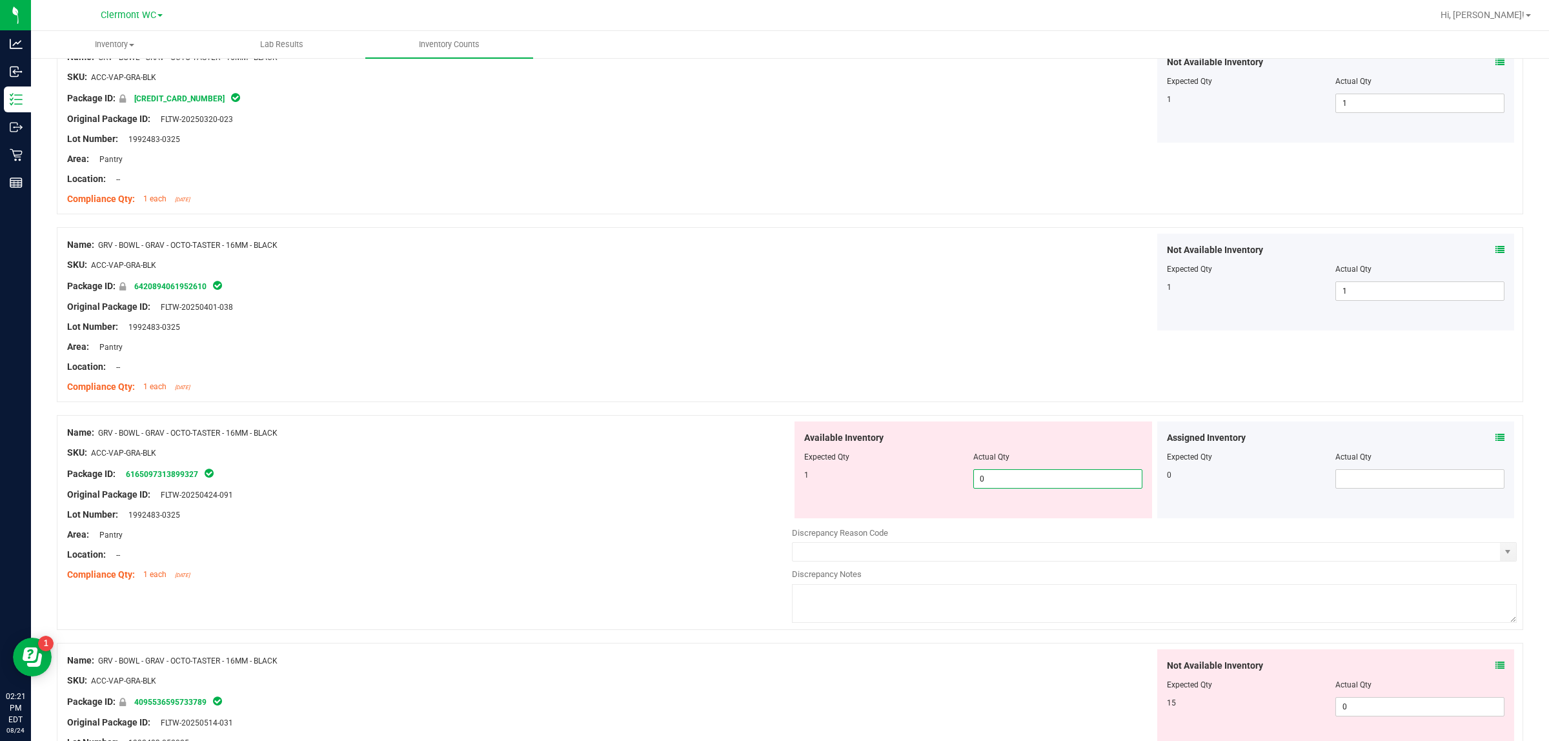
scroll to position [368, 0]
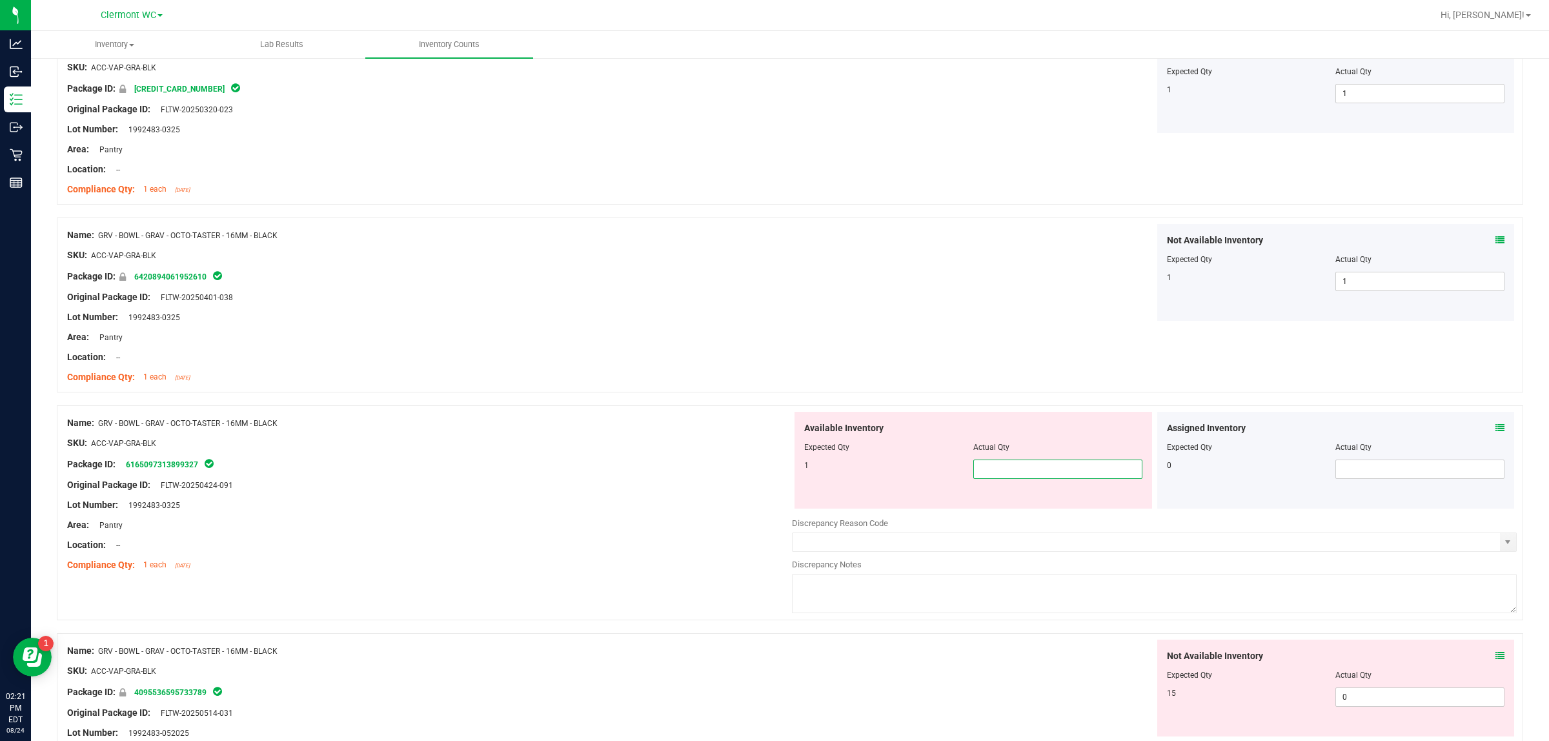
type input "1"
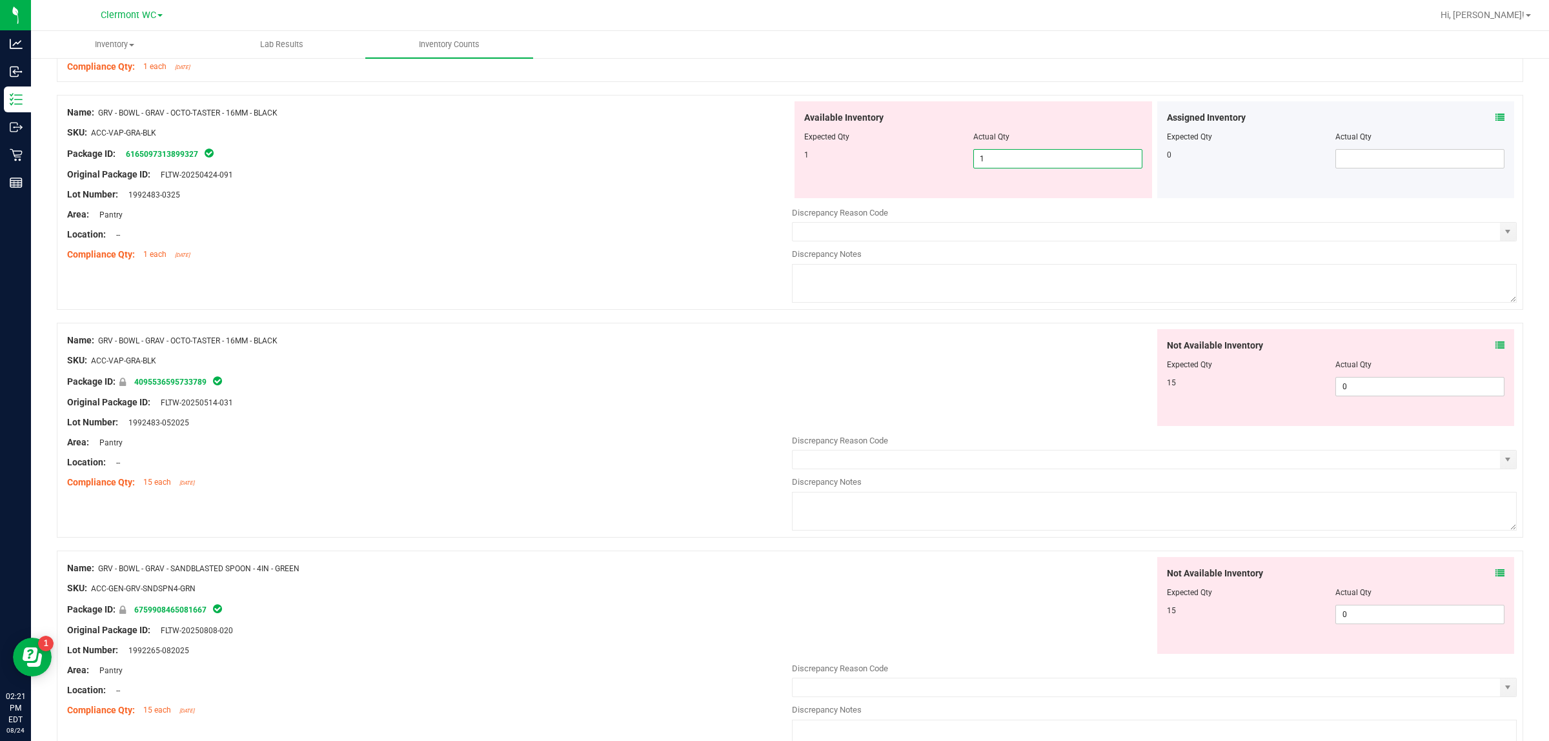
scroll to position [691, 0]
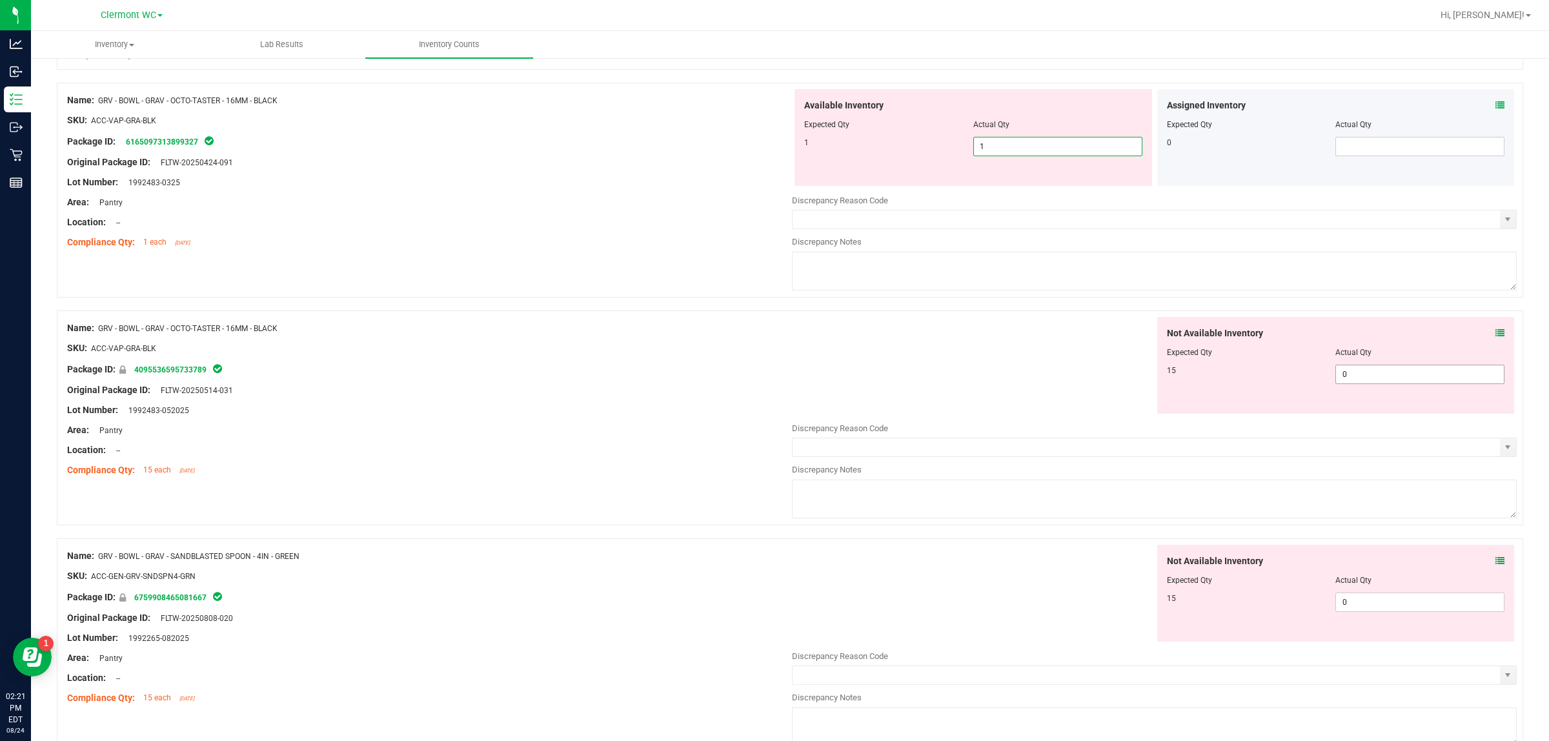
click at [618, 378] on div "Not Available Inventory Expected Qty Actual Qty 15 0 0" at bounding box center [1154, 419] width 725 height 205
type input "1"
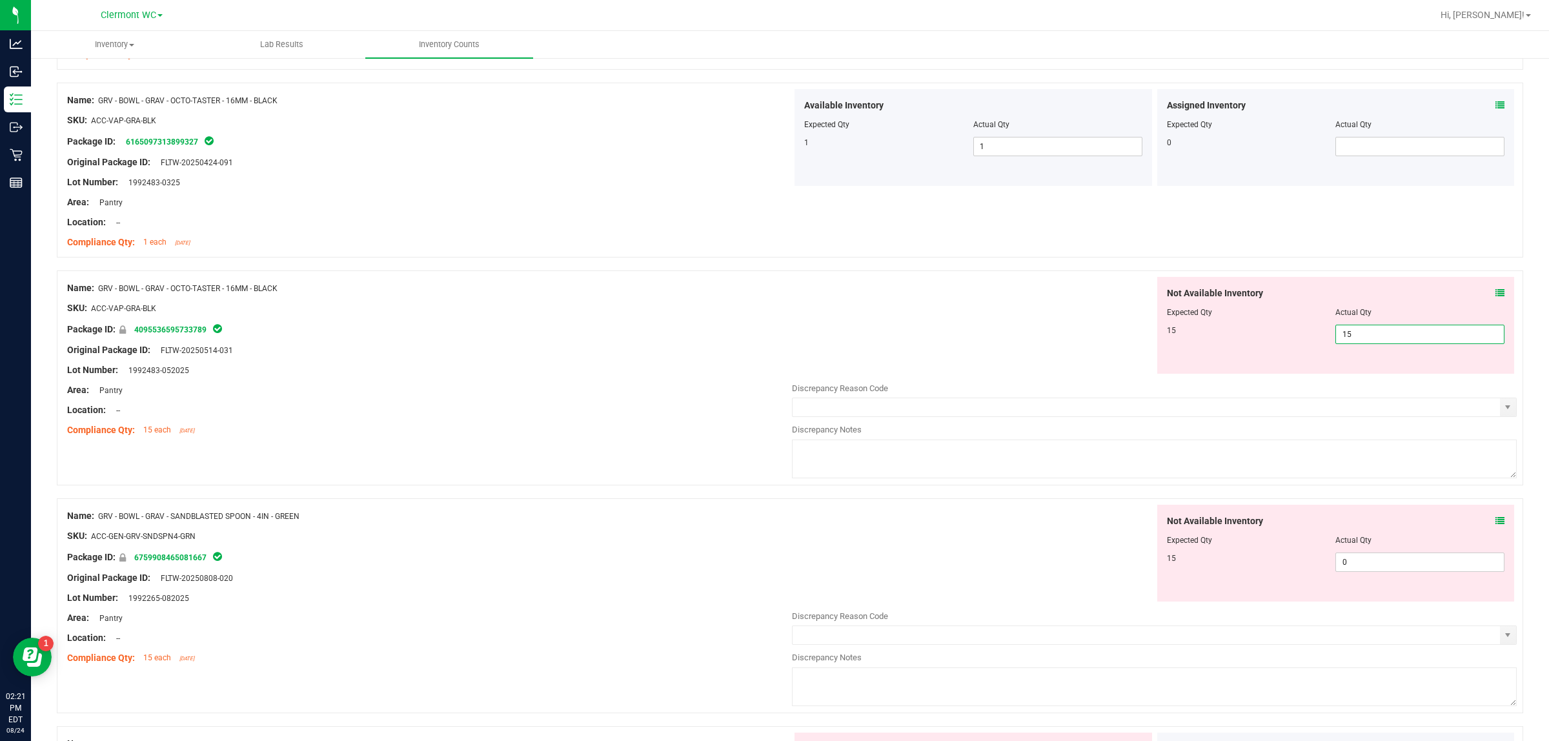
type input "15"
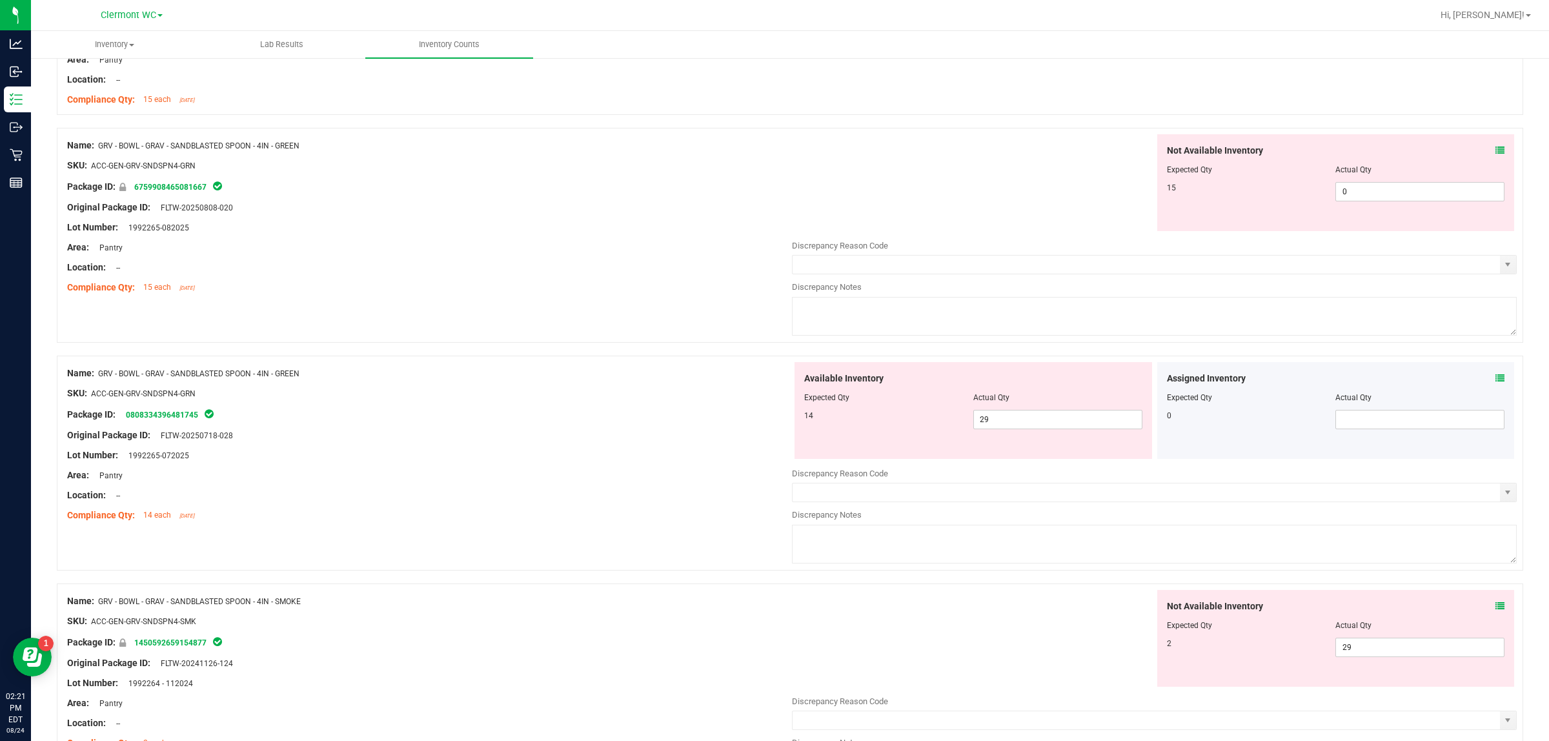
scroll to position [1046, 0]
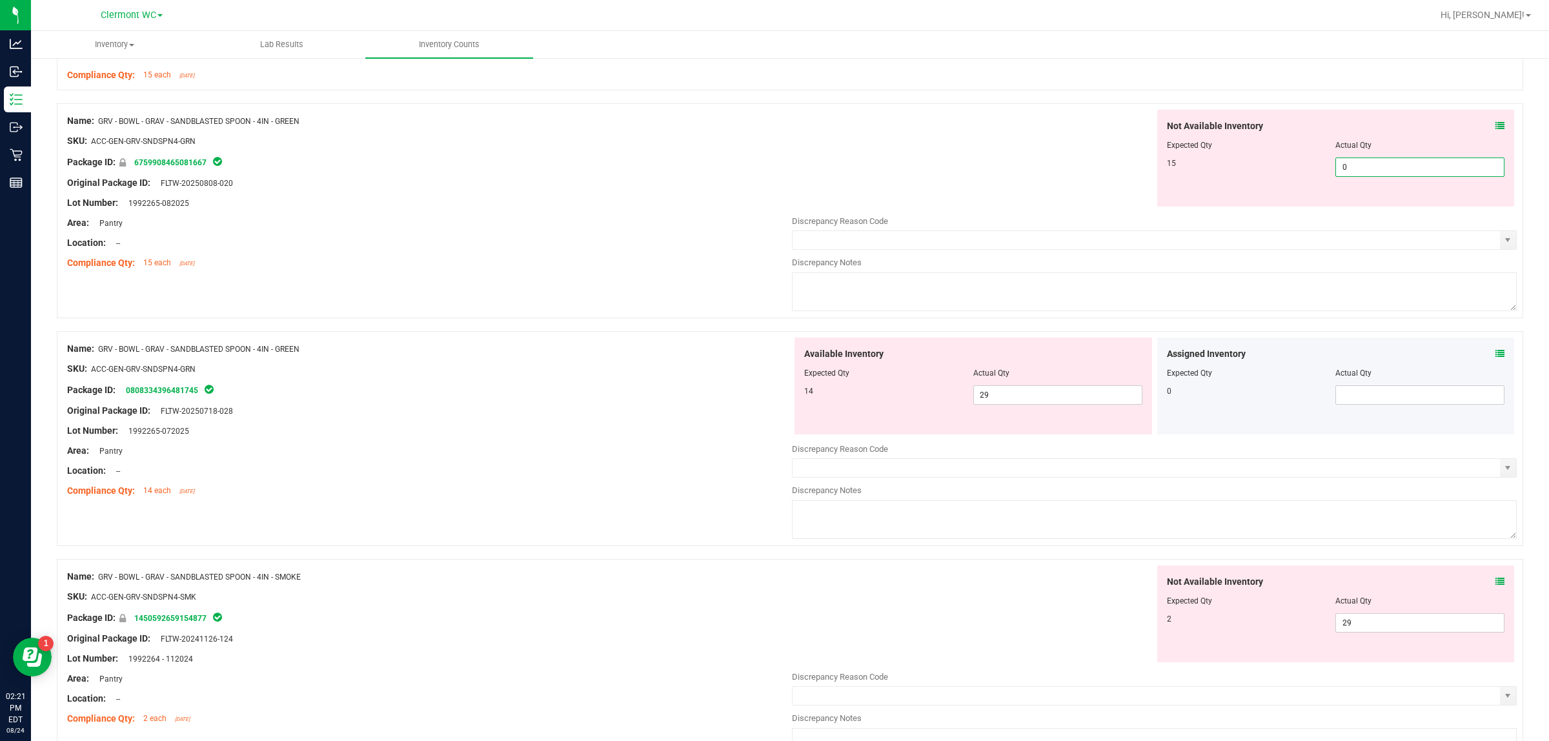
drag, startPoint x: 1393, startPoint y: 173, endPoint x: 1015, endPoint y: 179, distance: 378.3
click at [618, 176] on div "Not Available Inventory Expected Qty Actual Qty 15 0 0" at bounding box center [1154, 158] width 725 height 97
type input "15"
click at [618, 394] on div "Available Inventory Expected Qty Actual Qty 14 29 29" at bounding box center [974, 386] width 358 height 97
type input "15"
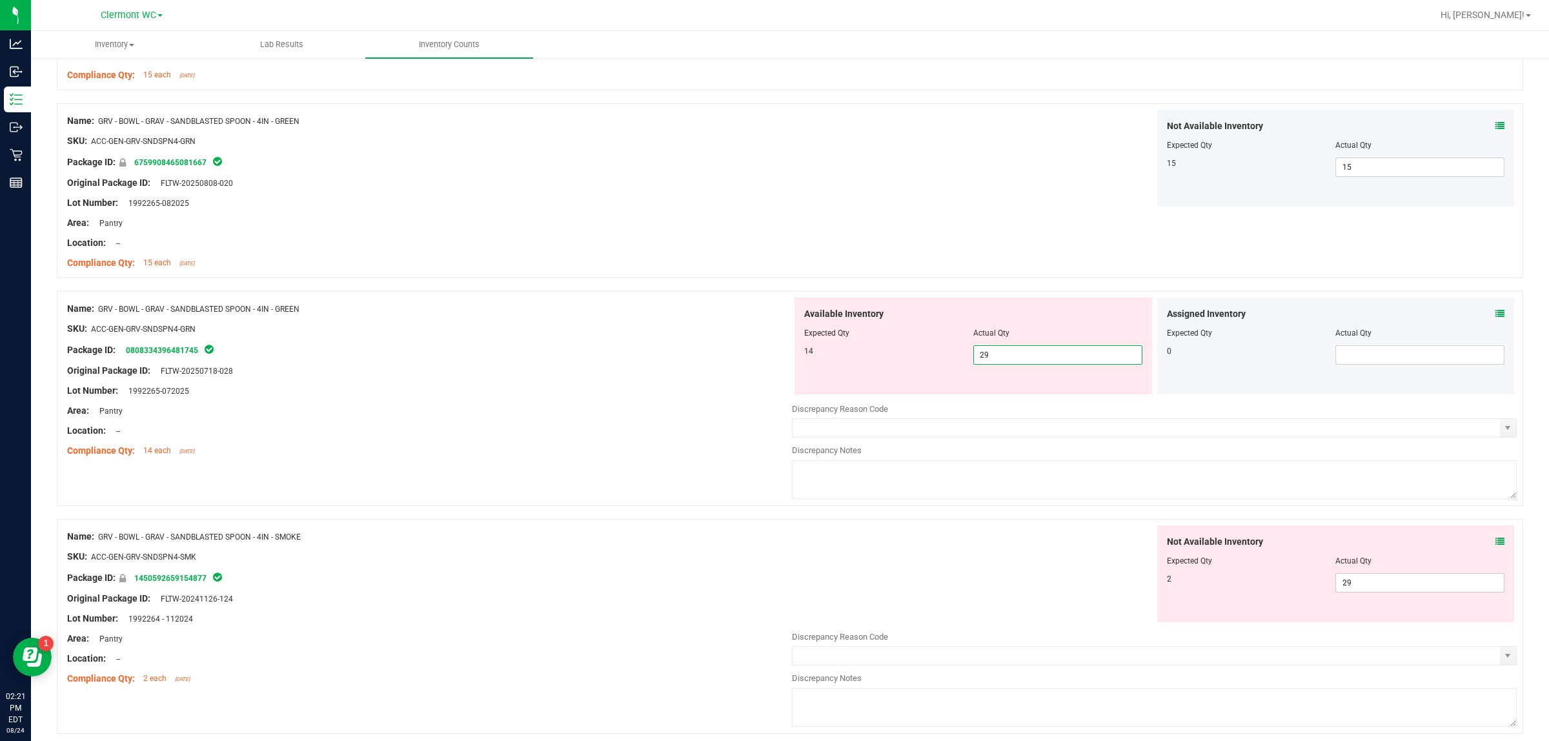
type input "2"
type input "14"
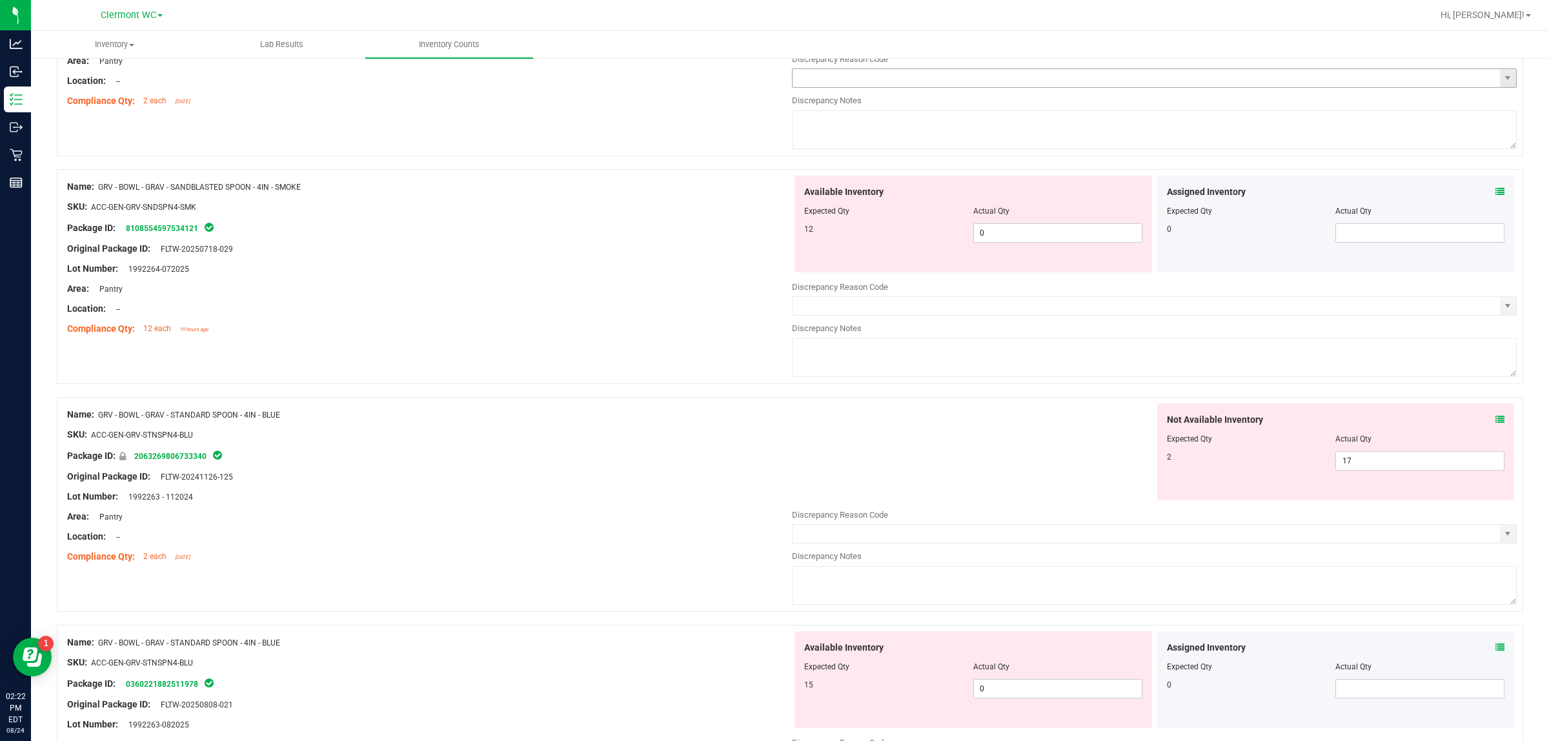
scroll to position [1619, 0]
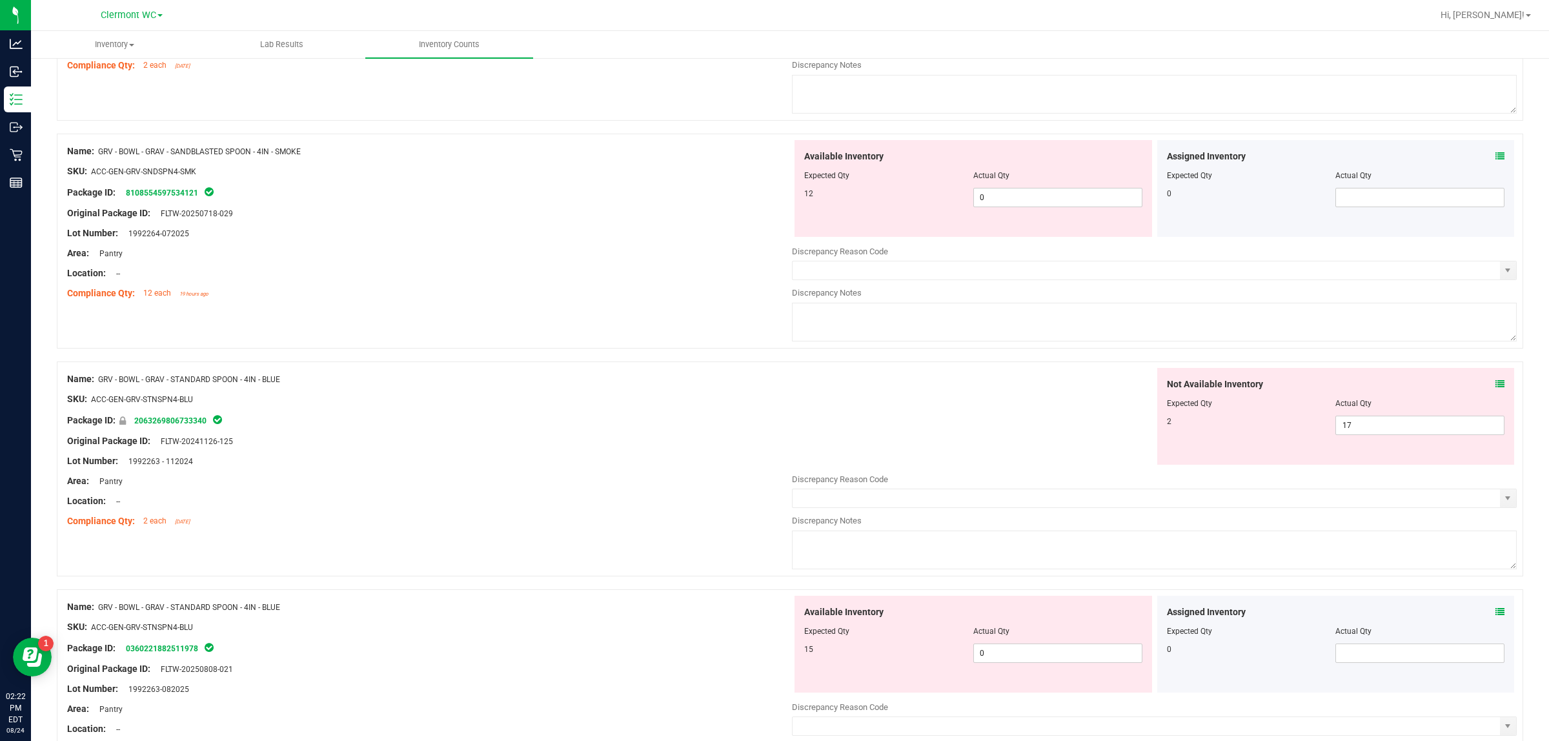
drag, startPoint x: 330, startPoint y: 152, endPoint x: 100, endPoint y: 152, distance: 230.4
click at [100, 152] on div "Name: GRV - BOWL - GRAV - SANDBLASTED SPOON - 4IN - SMOKE" at bounding box center [429, 152] width 725 height 14
copy span "GRV - BOWL - GRAV - SANDBLASTED SPOON - 4IN - SMOKE"
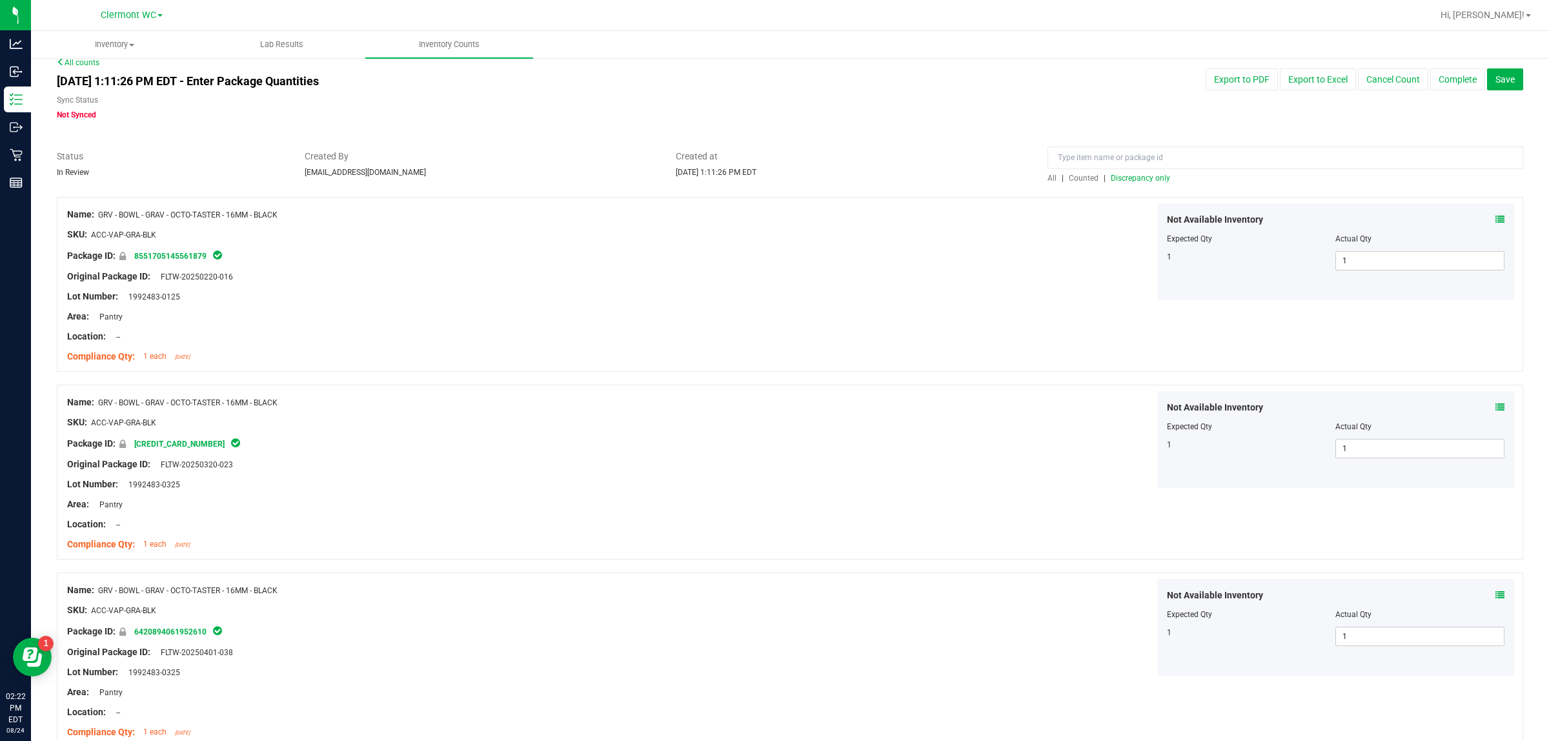
scroll to position [0, 0]
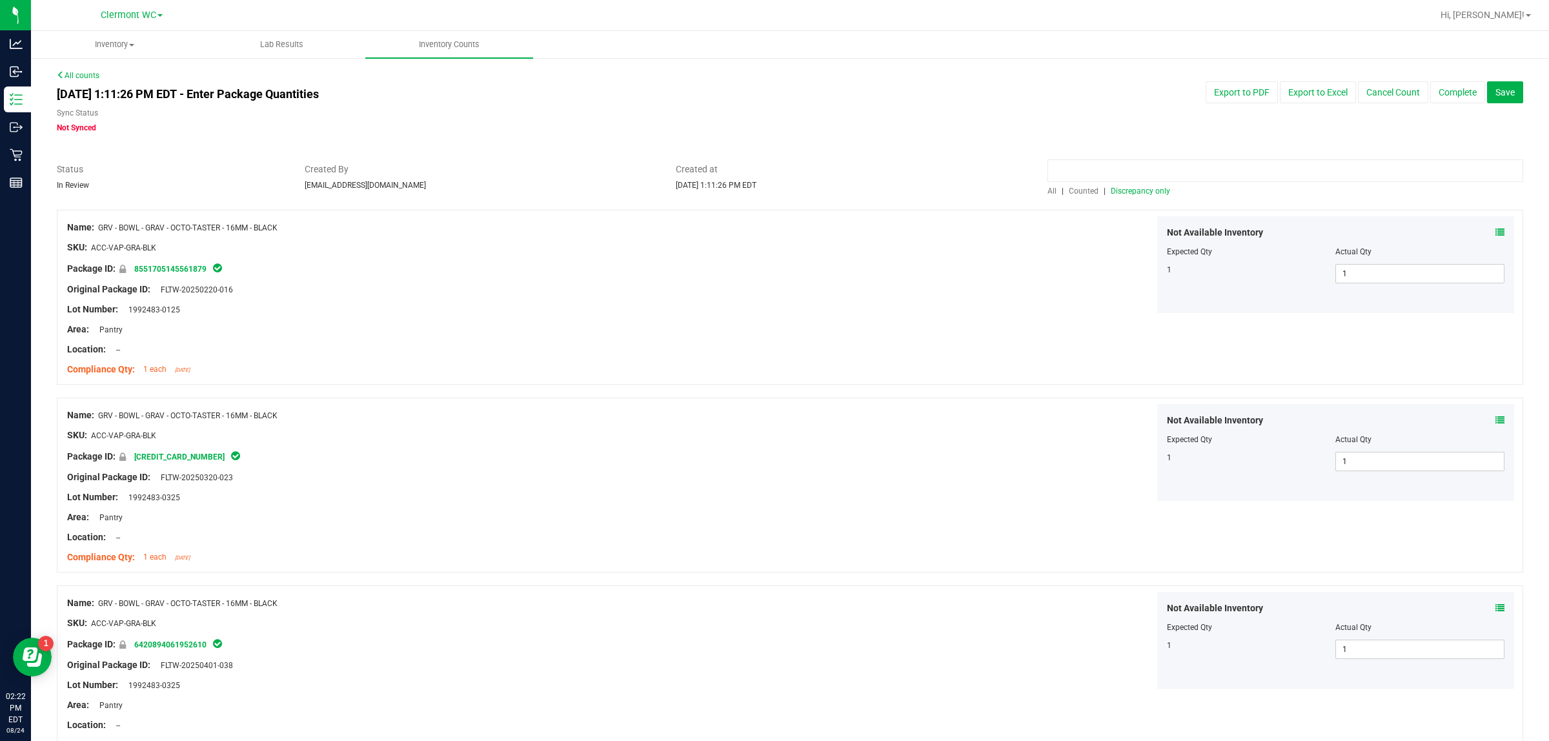
click at [618, 165] on input at bounding box center [1286, 170] width 476 height 23
paste input "GRV - BOWL - GRAV - SANDBLASTED SPOON - 4IN - SMOKE"
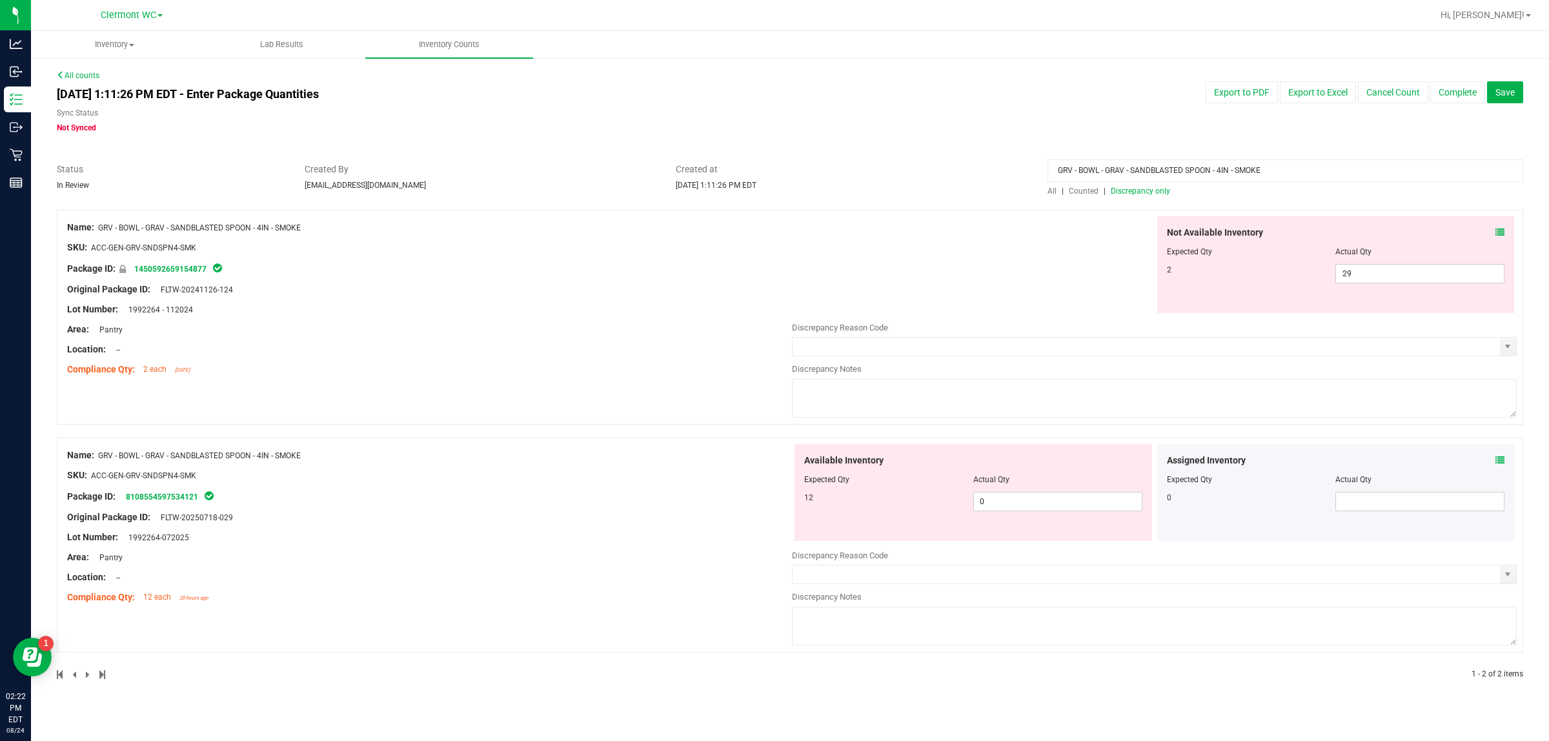
drag, startPoint x: 1302, startPoint y: 166, endPoint x: 1083, endPoint y: 218, distance: 225.6
click at [618, 218] on div "All counts [DATE] 1:11:26 PM EDT - Enter Package Quantities Sync Status Not Syn…" at bounding box center [790, 383] width 1466 height 627
type input "G"
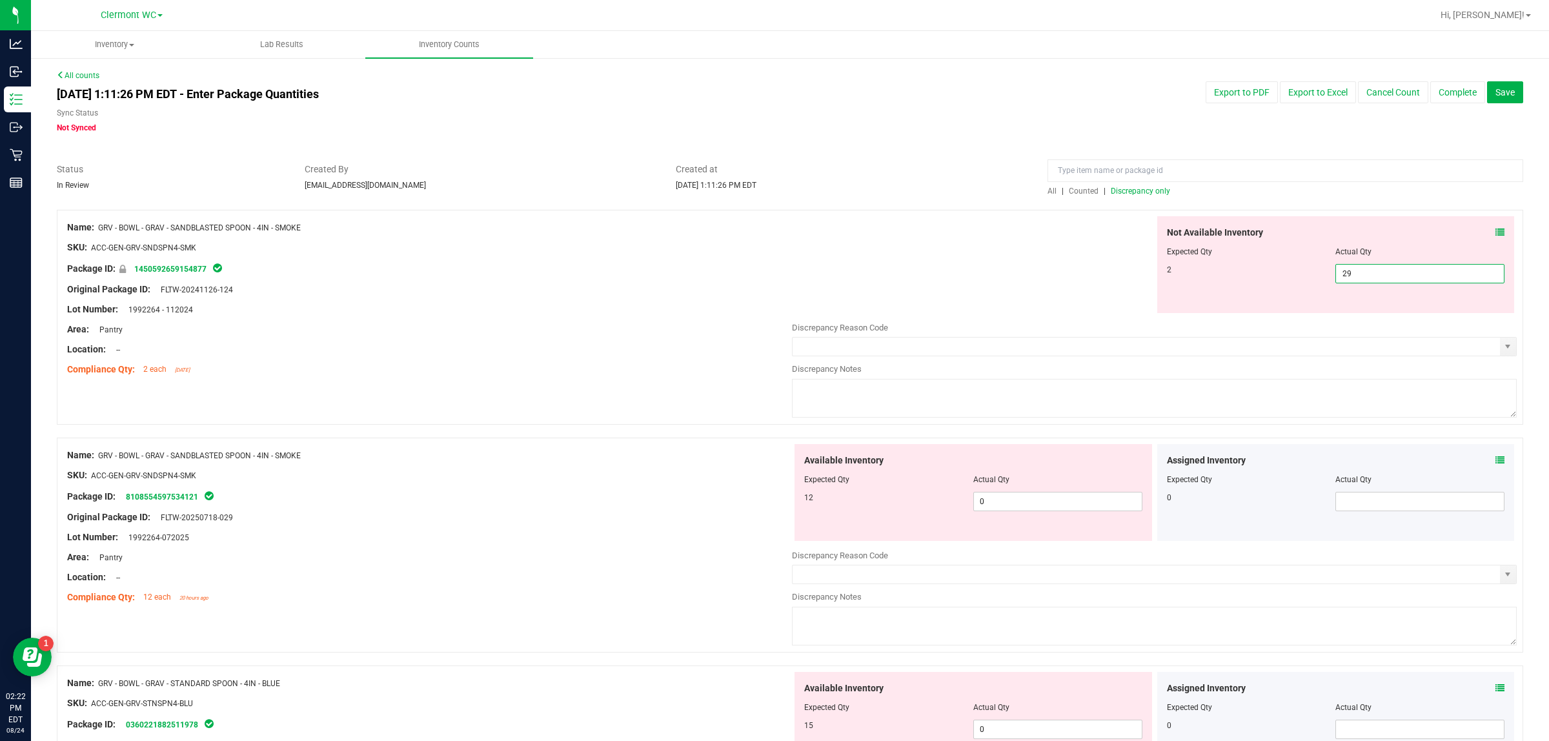
drag, startPoint x: 1357, startPoint y: 270, endPoint x: 1283, endPoint y: 270, distance: 73.6
click at [618, 270] on div "2 29 29" at bounding box center [1336, 273] width 338 height 19
type input "2"
click at [618, 498] on div "Available Inventory Expected Qty Actual Qty 12 0 0" at bounding box center [974, 492] width 358 height 97
type input "2"
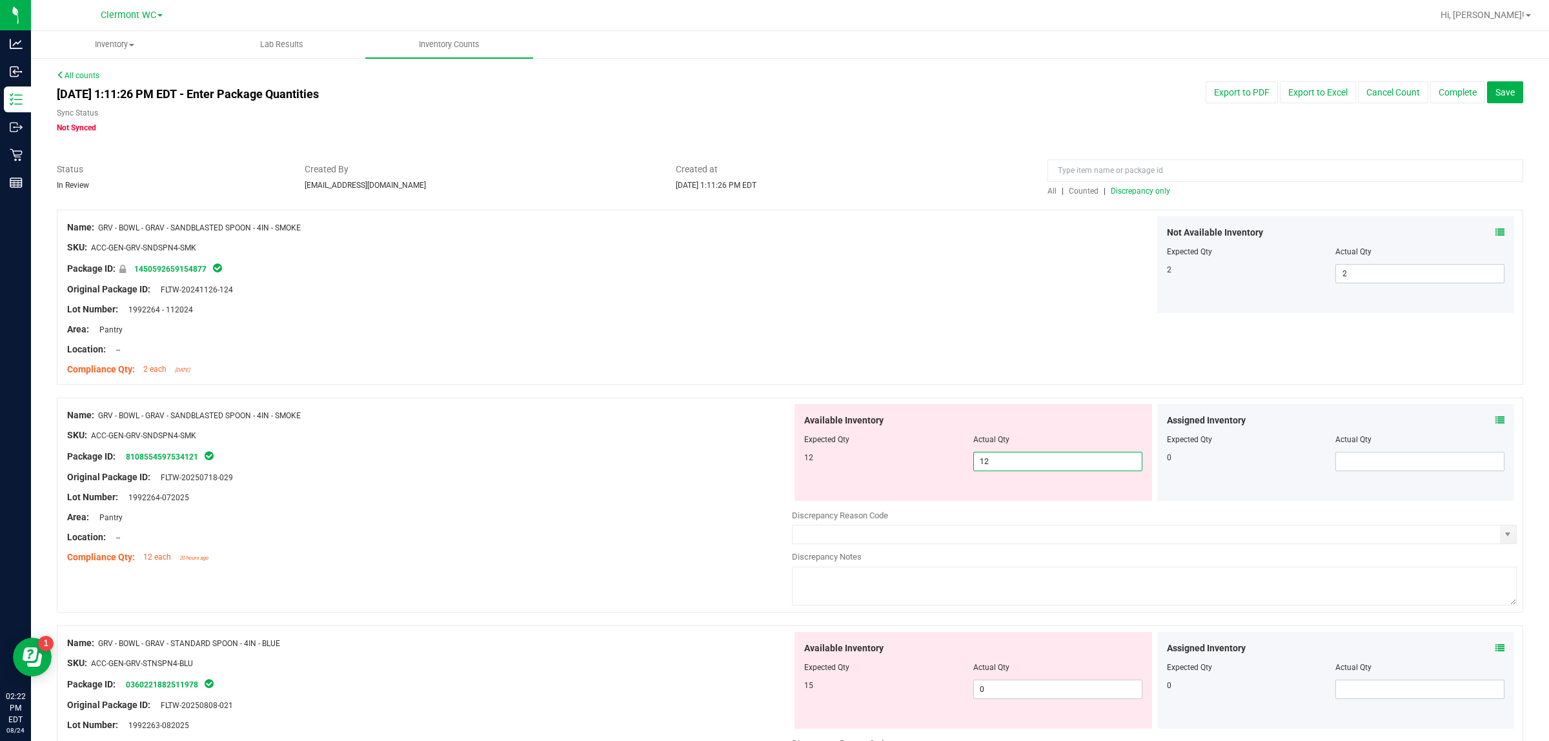
type input "12"
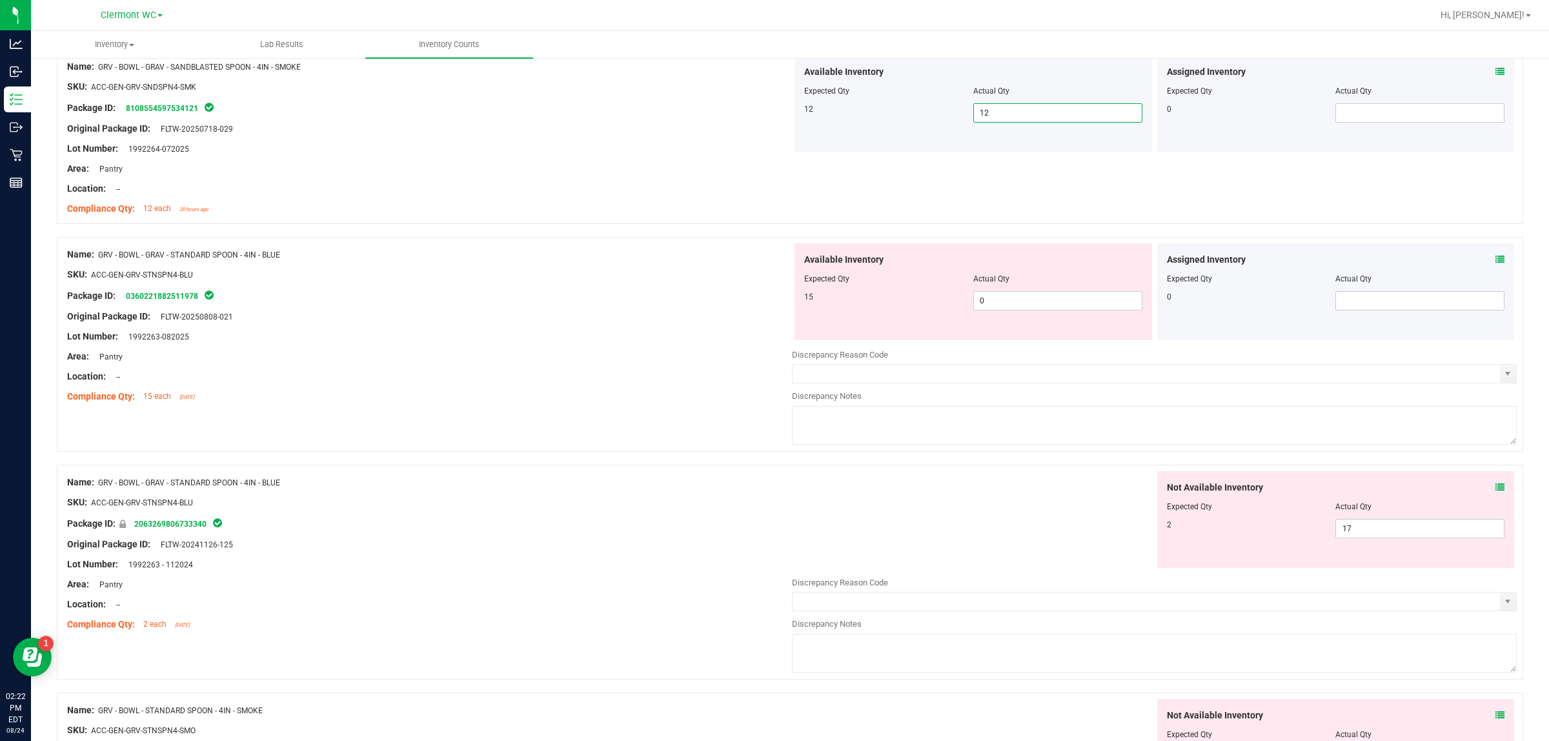
scroll to position [481, 0]
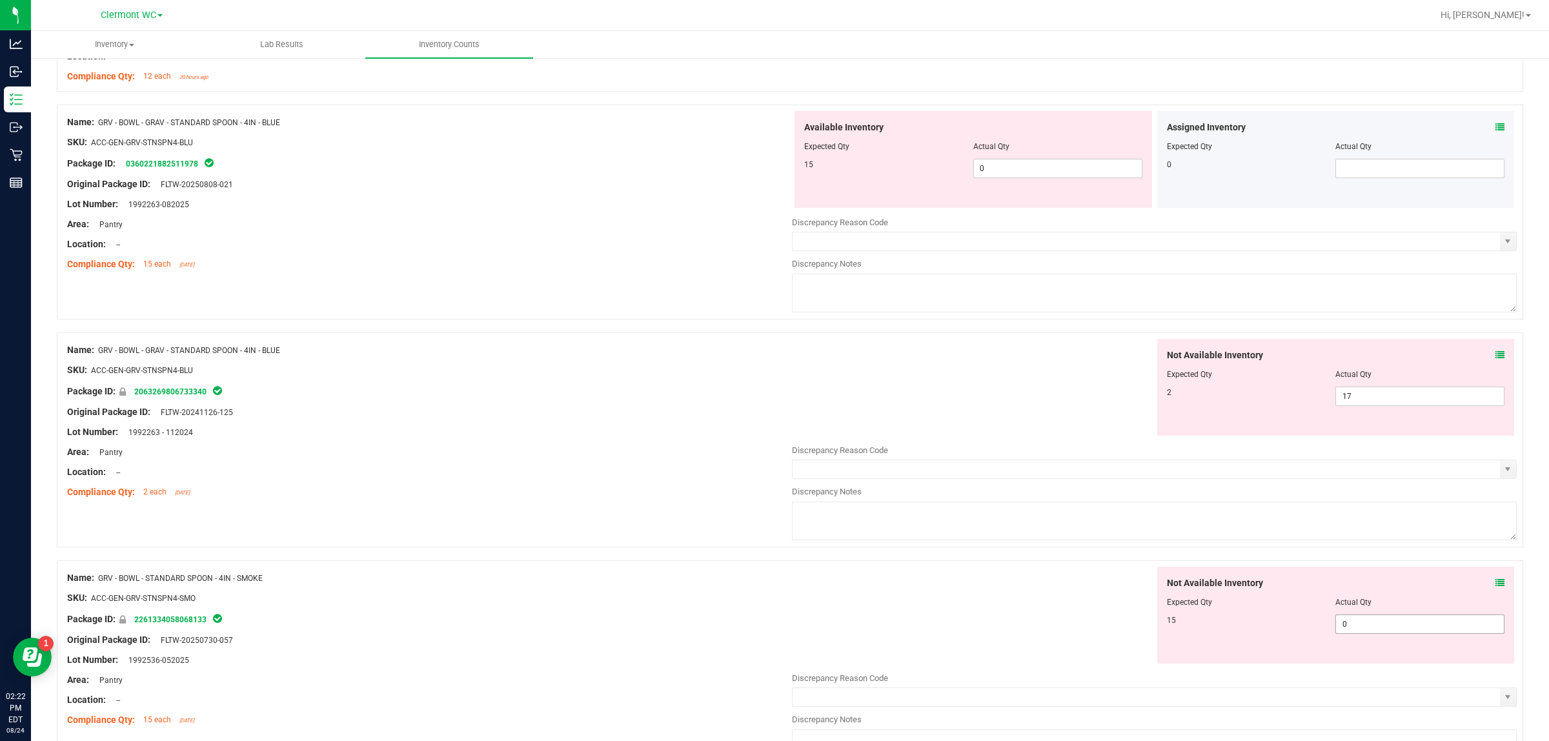
click at [618, 592] on input "0" at bounding box center [1420, 624] width 168 height 18
type input "15"
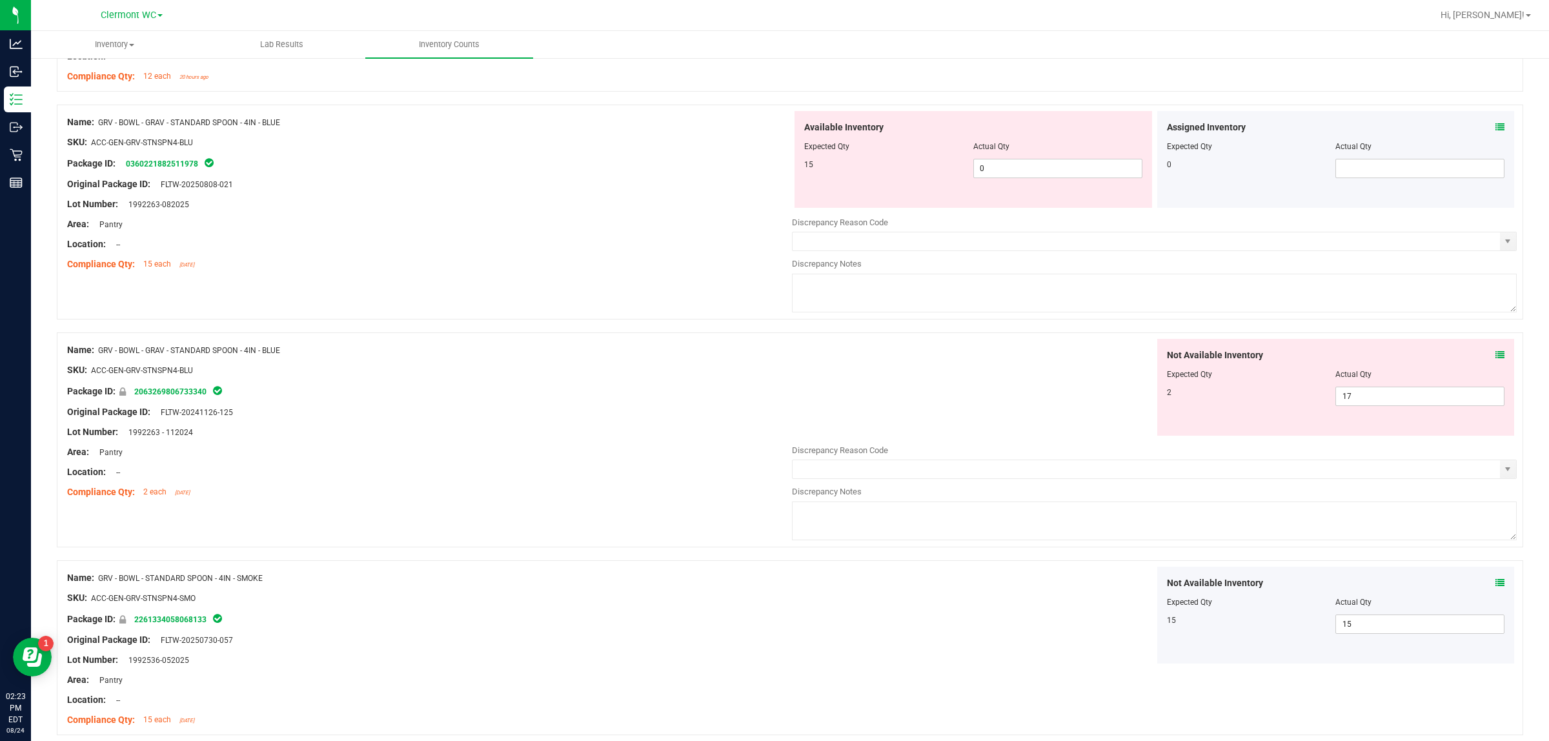
click at [618, 383] on div at bounding box center [429, 380] width 725 height 6
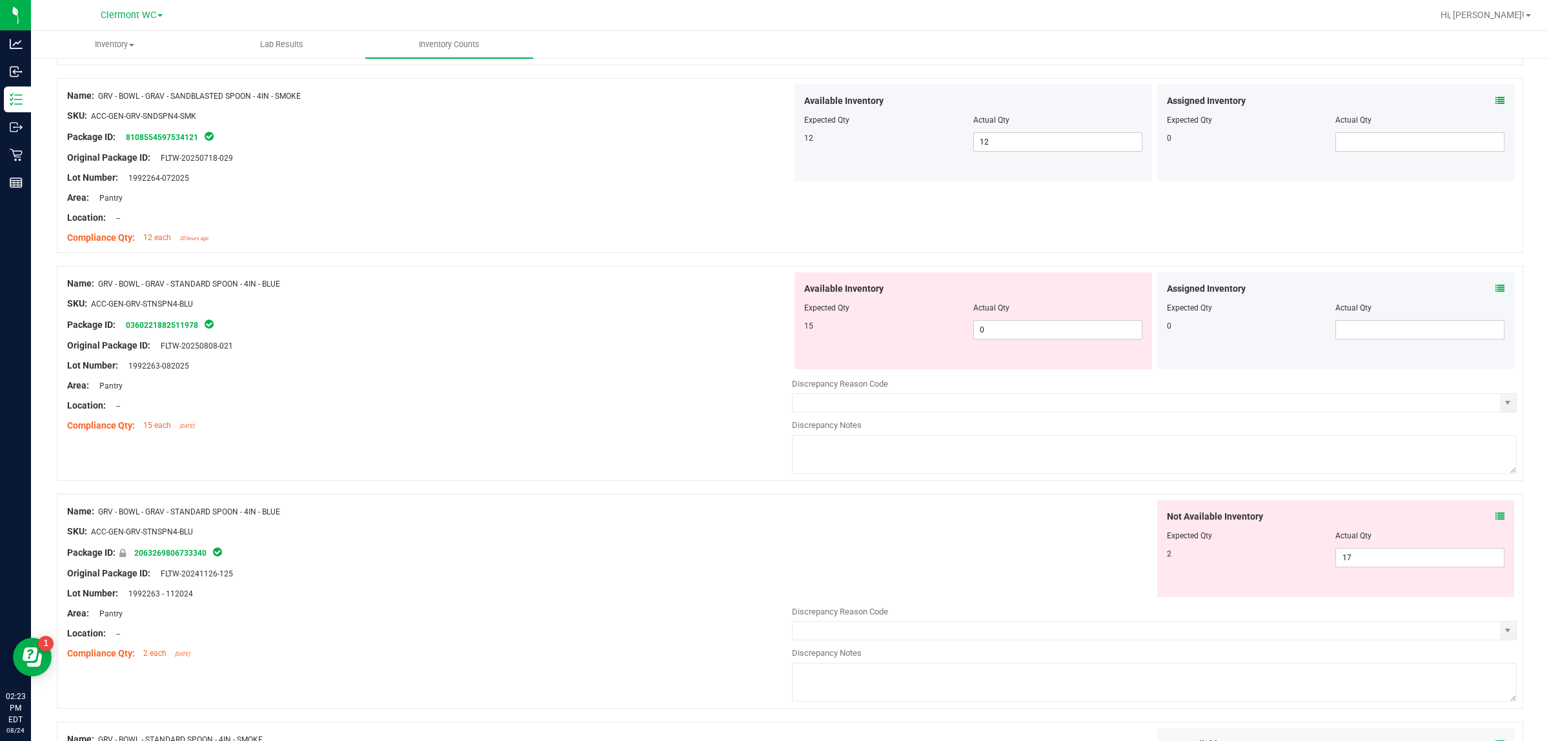
scroll to position [239, 0]
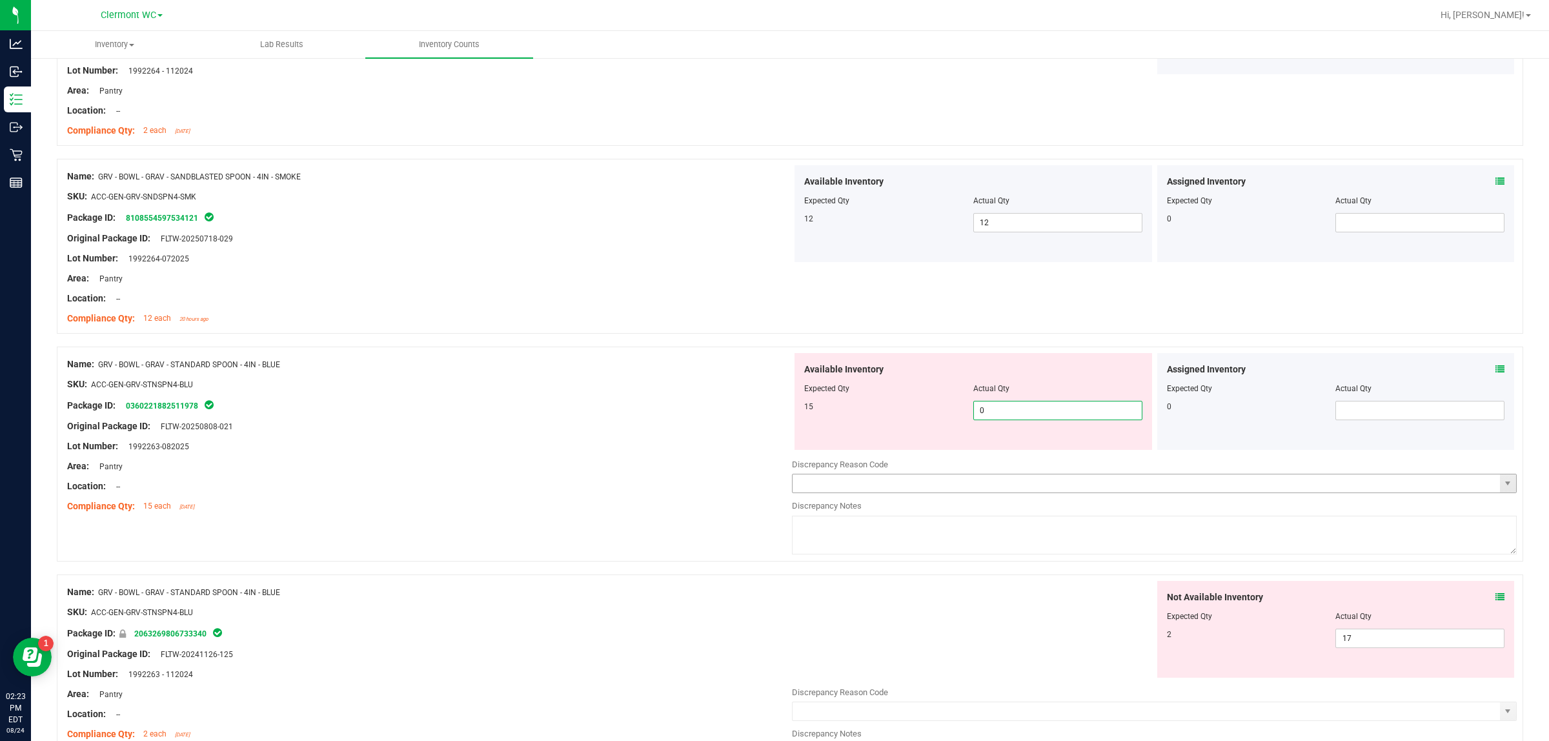
drag, startPoint x: 1031, startPoint y: 412, endPoint x: 840, endPoint y: 489, distance: 205.9
click at [618, 443] on div "Available Inventory Expected Qty Actual Qty 15 0 0" at bounding box center [974, 401] width 358 height 97
type input "15"
click at [618, 592] on div "Not Available Inventory Expected Qty Actual Qty 2 17 17" at bounding box center [1154, 683] width 725 height 205
type input "15"
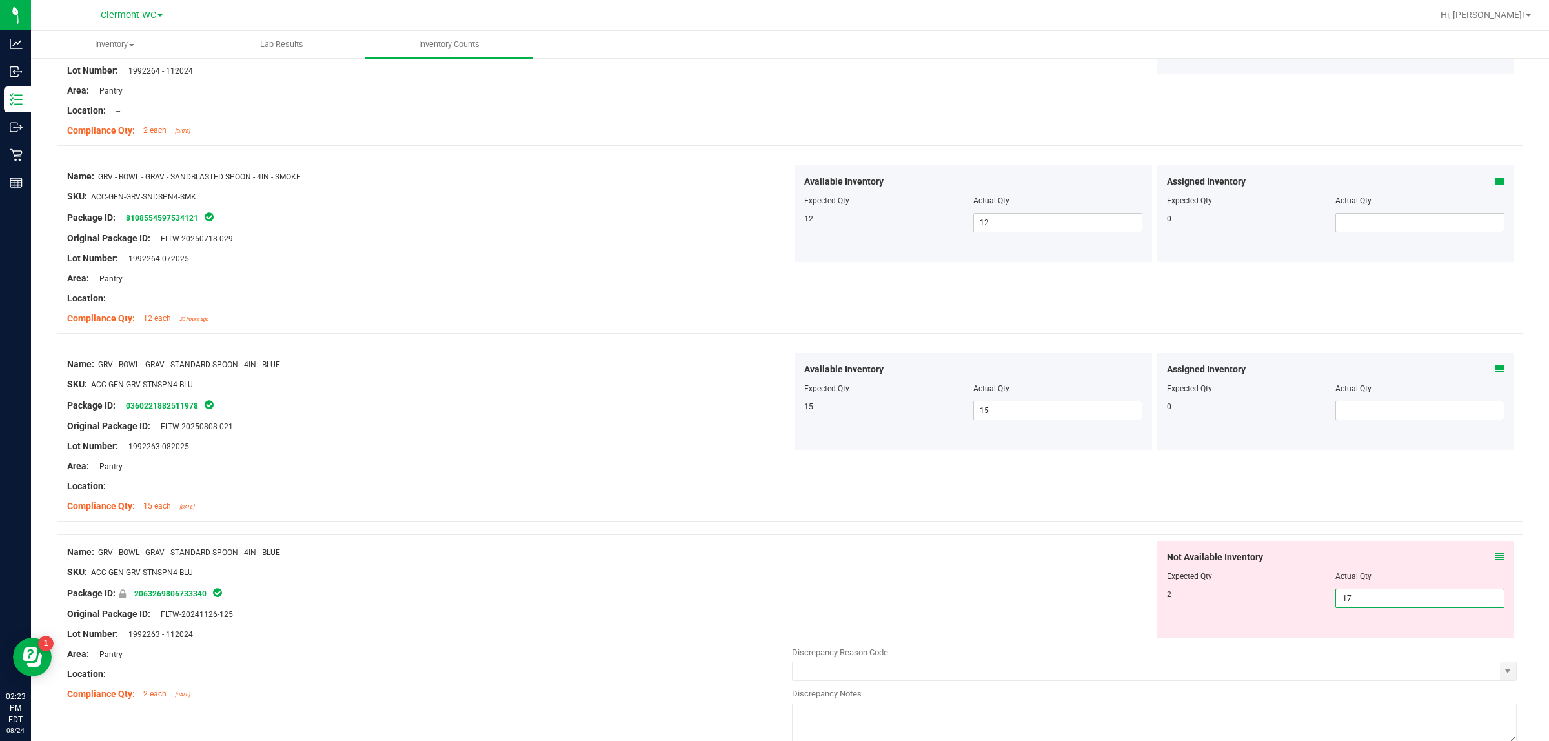
type input "1"
type input "2"
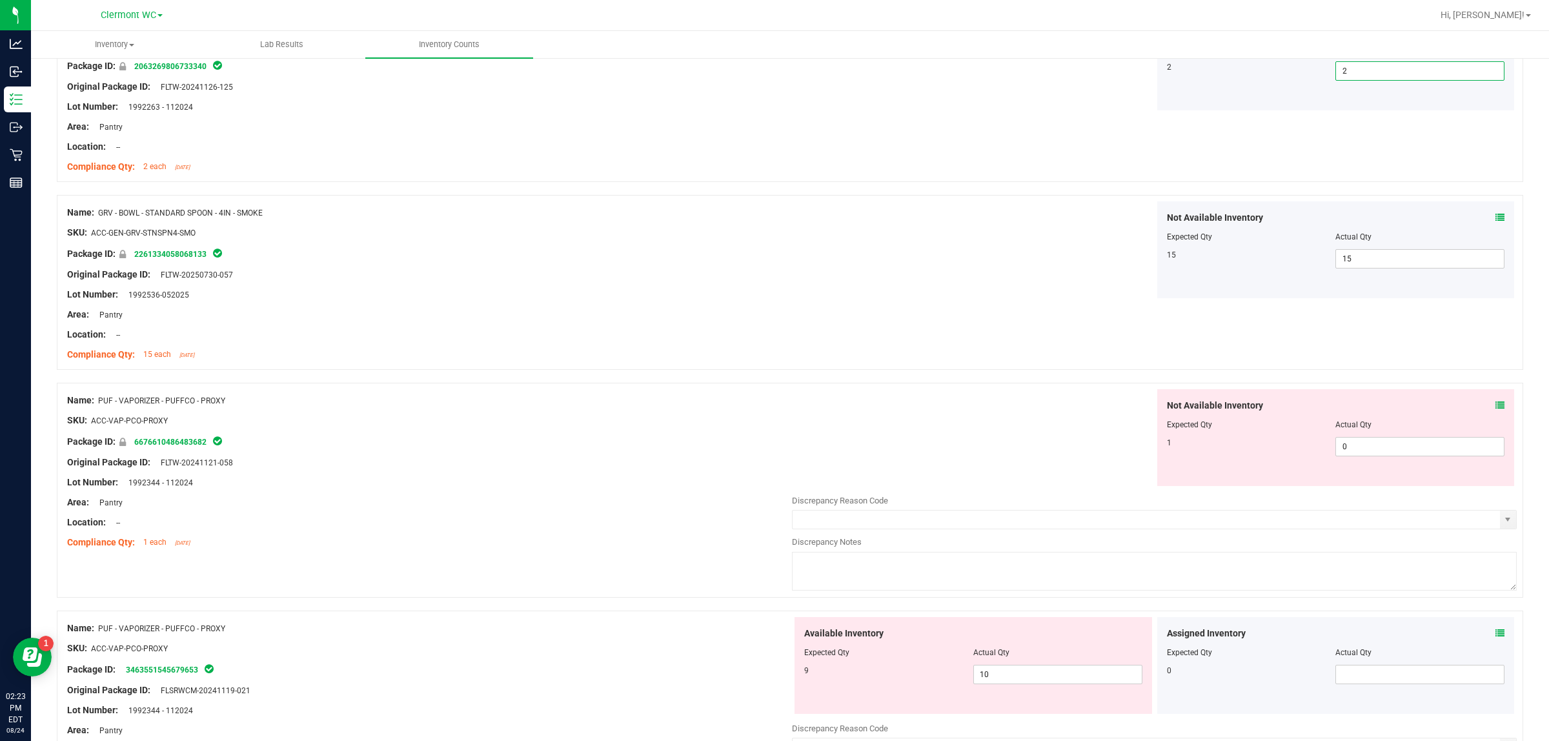
scroll to position [804, 0]
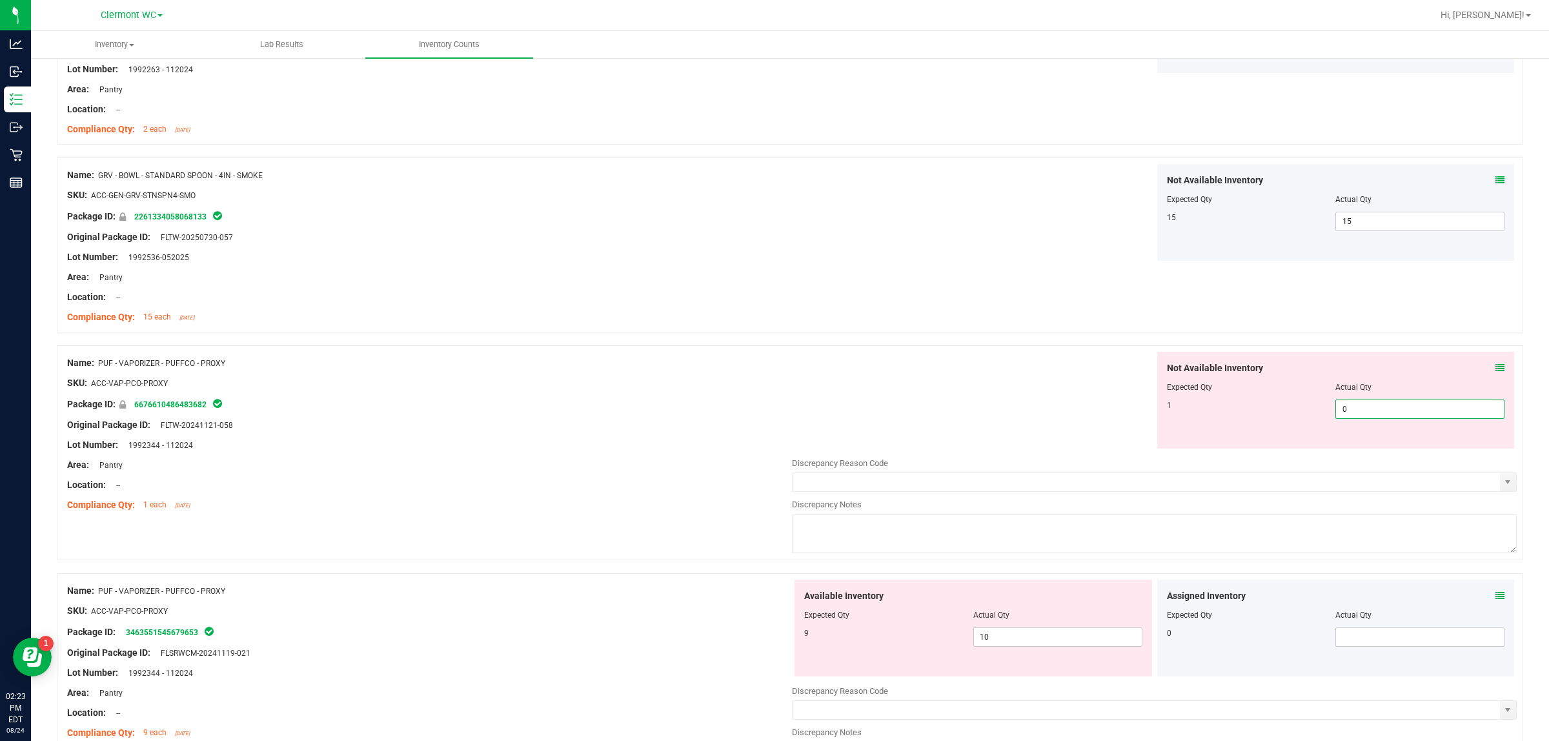
drag, startPoint x: 1430, startPoint y: 409, endPoint x: 720, endPoint y: 416, distance: 710.0
click at [618, 410] on div "Name: PUF - VAPORIZER - PUFFCO - PROXY SKU: ACC-VAP-PCO-PROXY Package ID: 66766…" at bounding box center [790, 452] width 1466 height 215
type input "1"
click at [618, 592] on div "Available Inventory Expected Qty Actual Qty 9 10 10" at bounding box center [1154, 682] width 725 height 205
type input "1"
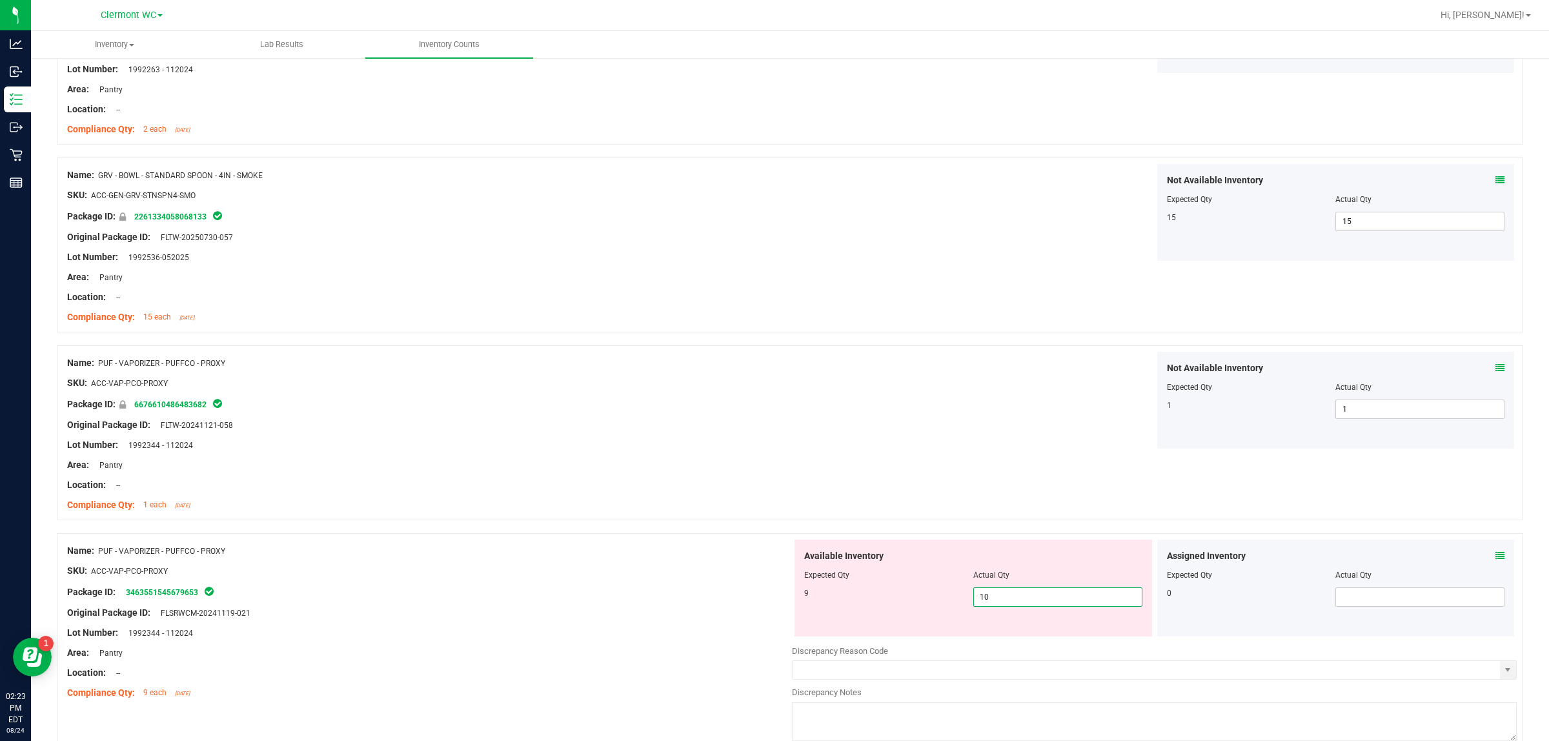
type input "1"
type input "9"
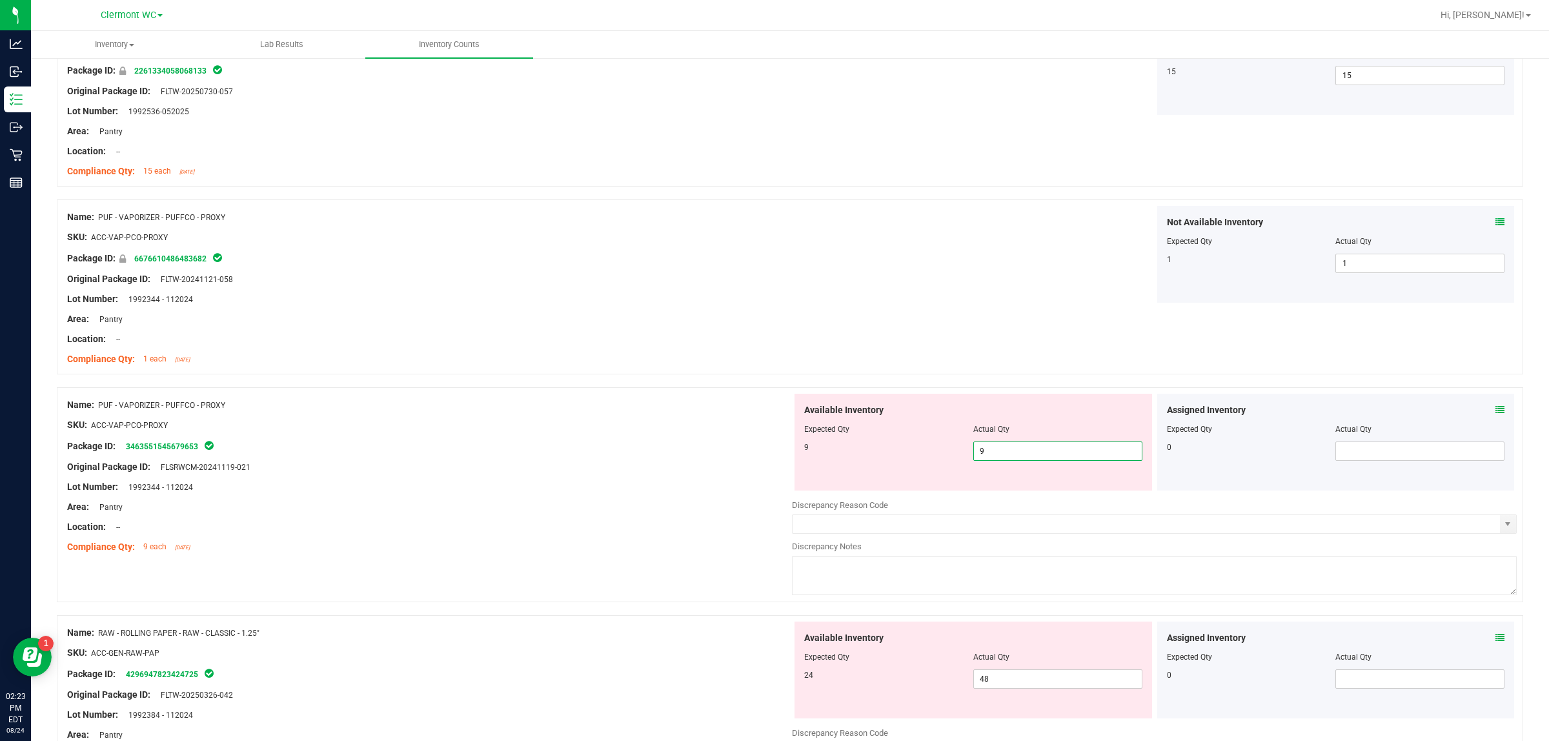
scroll to position [1178, 0]
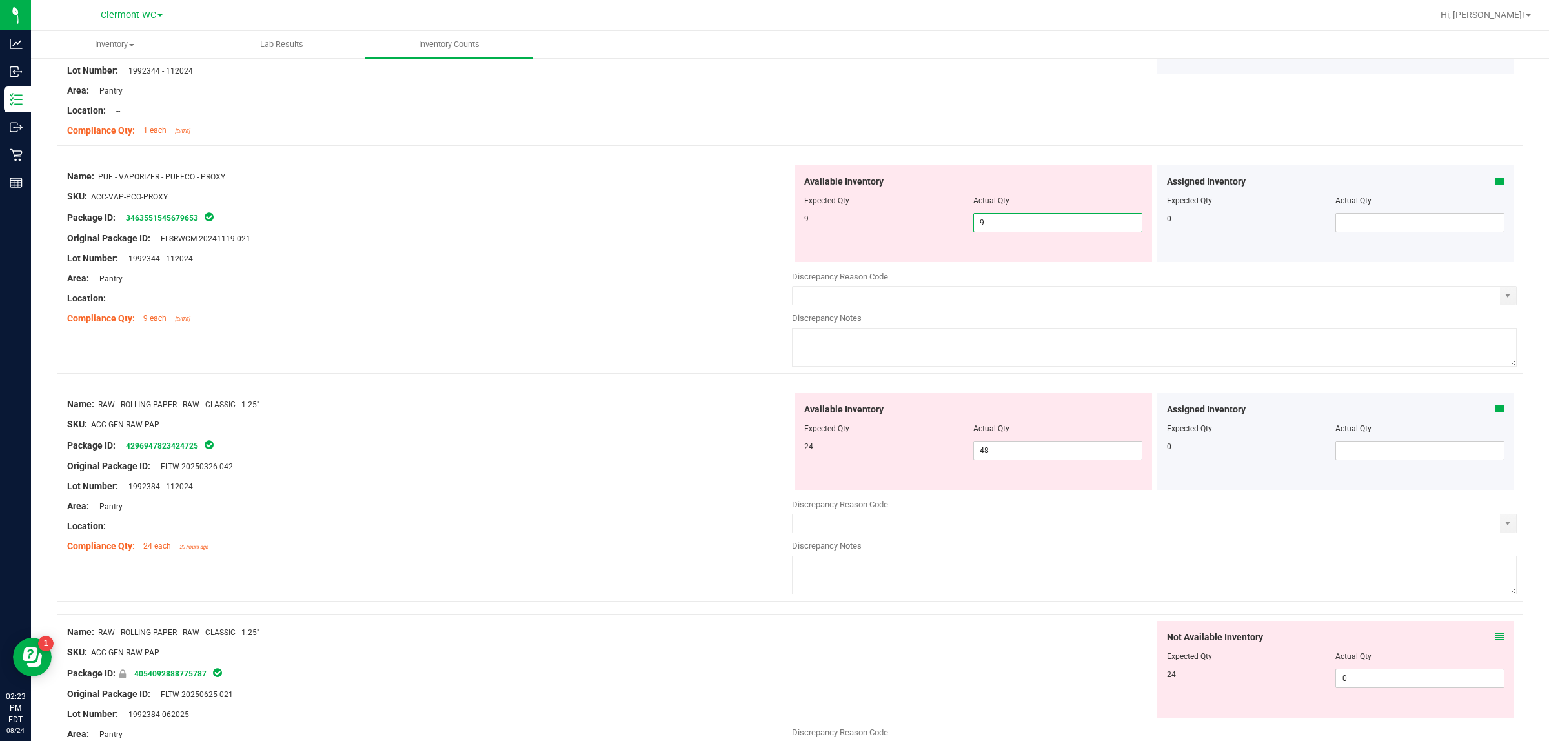
click at [618, 592] on div "Not Available Inventory Expected Qty Actual Qty 24 0 0" at bounding box center [1154, 669] width 725 height 97
type input "9"
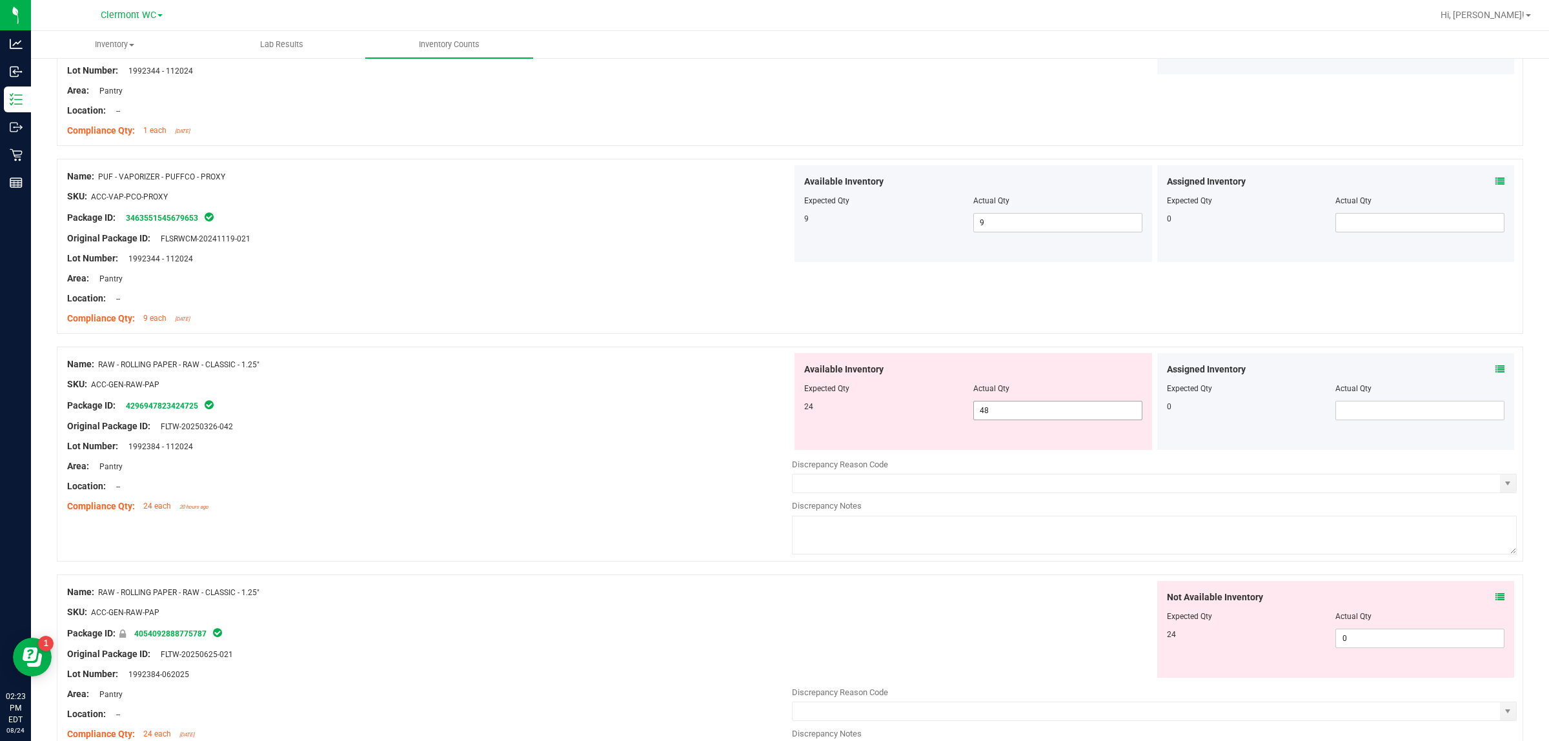
click at [618, 414] on input "48" at bounding box center [1058, 410] width 168 height 18
type input "4"
type input "24"
click at [618, 592] on div "Not Available Inventory Expected Qty Actual Qty 24 0 0" at bounding box center [1336, 629] width 358 height 97
type input "24"
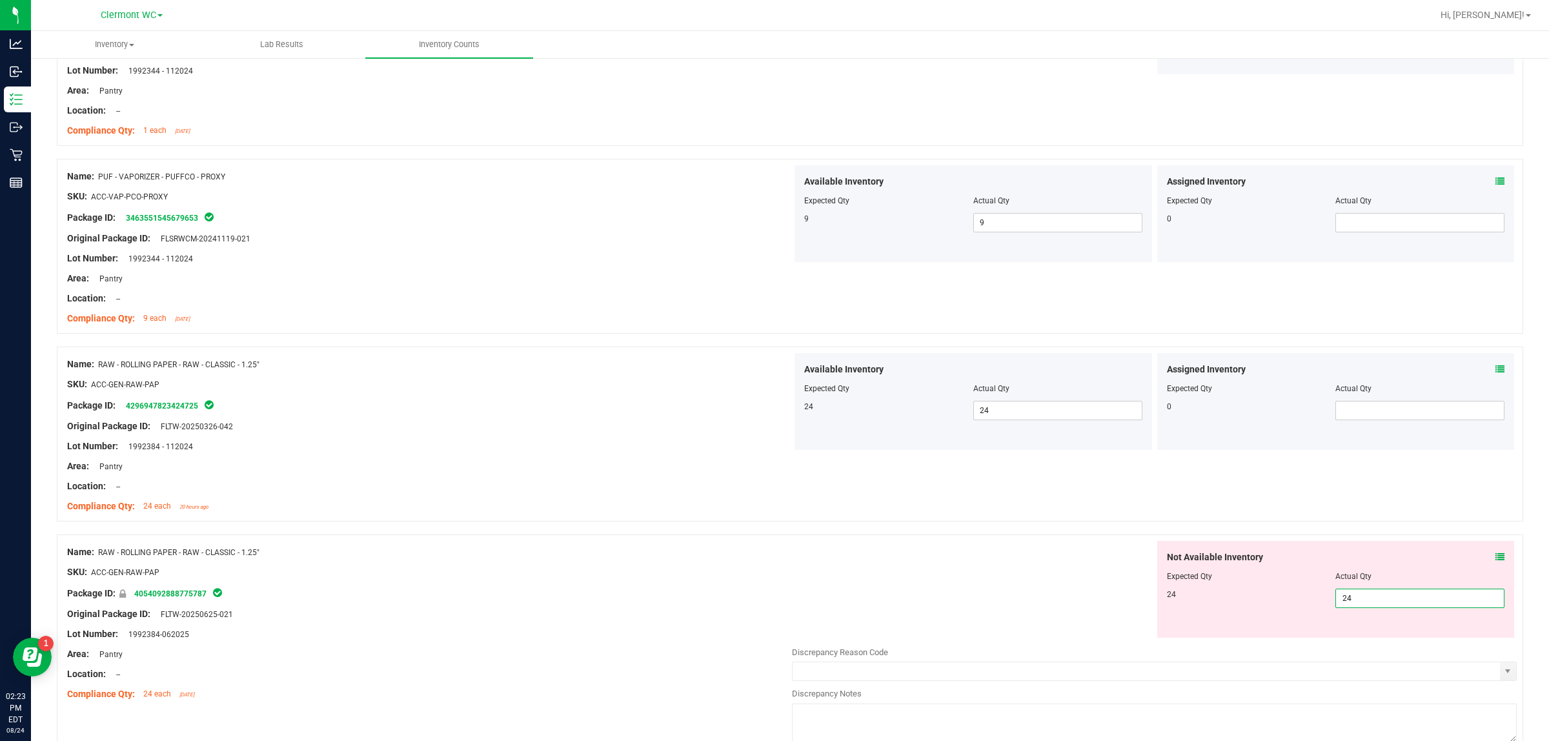
type input "24"
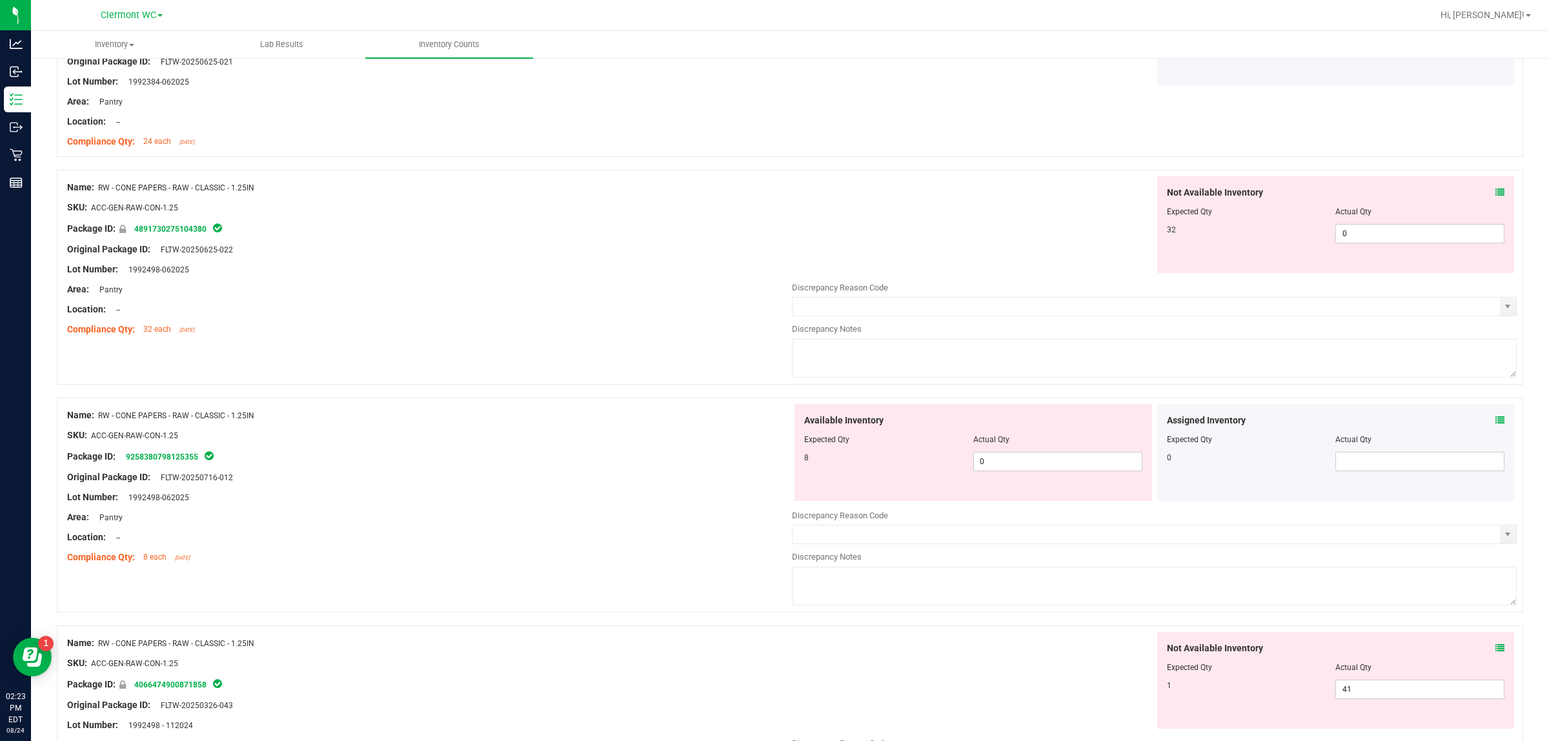
scroll to position [1731, 0]
click at [618, 239] on input "0" at bounding box center [1420, 233] width 168 height 18
type input "32"
click at [618, 463] on div "Available Inventory Expected Qty Actual Qty 8 0 0" at bounding box center [1154, 505] width 725 height 205
type input "32"
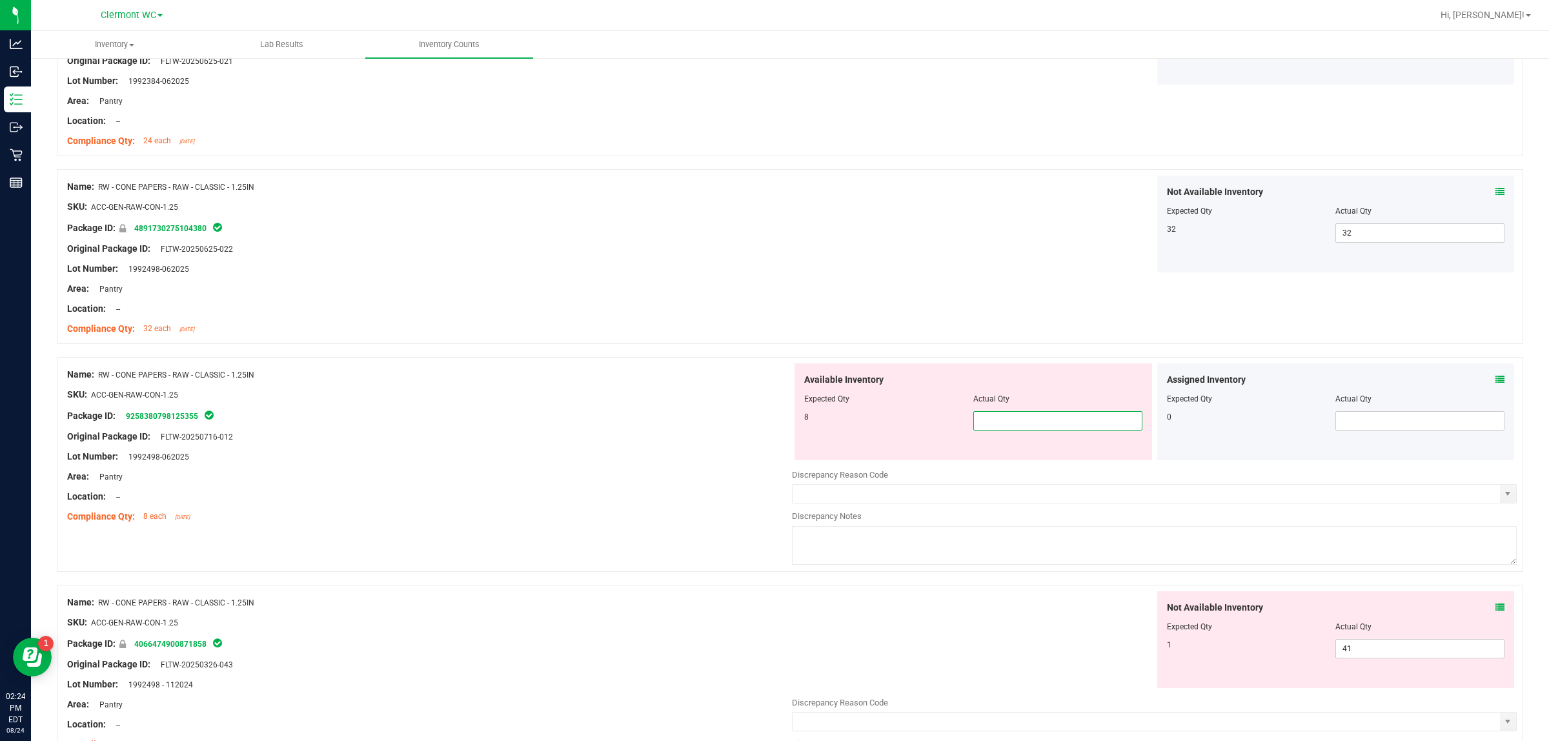
type input "8"
click at [618, 592] on div "Not Available Inventory Expected Qty Actual Qty 1 41 41" at bounding box center [1336, 639] width 358 height 97
type input "8"
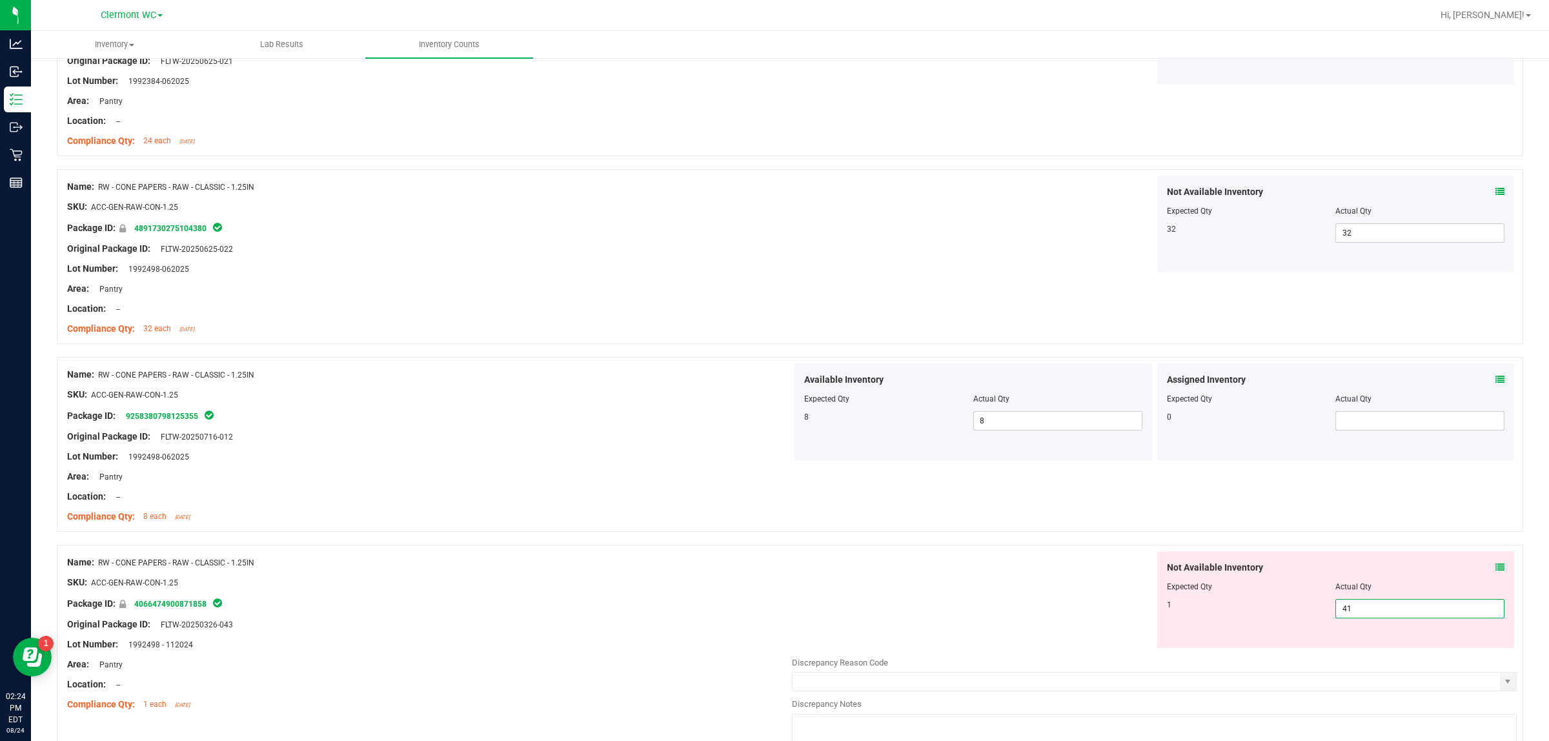
type input "4"
type input "1"
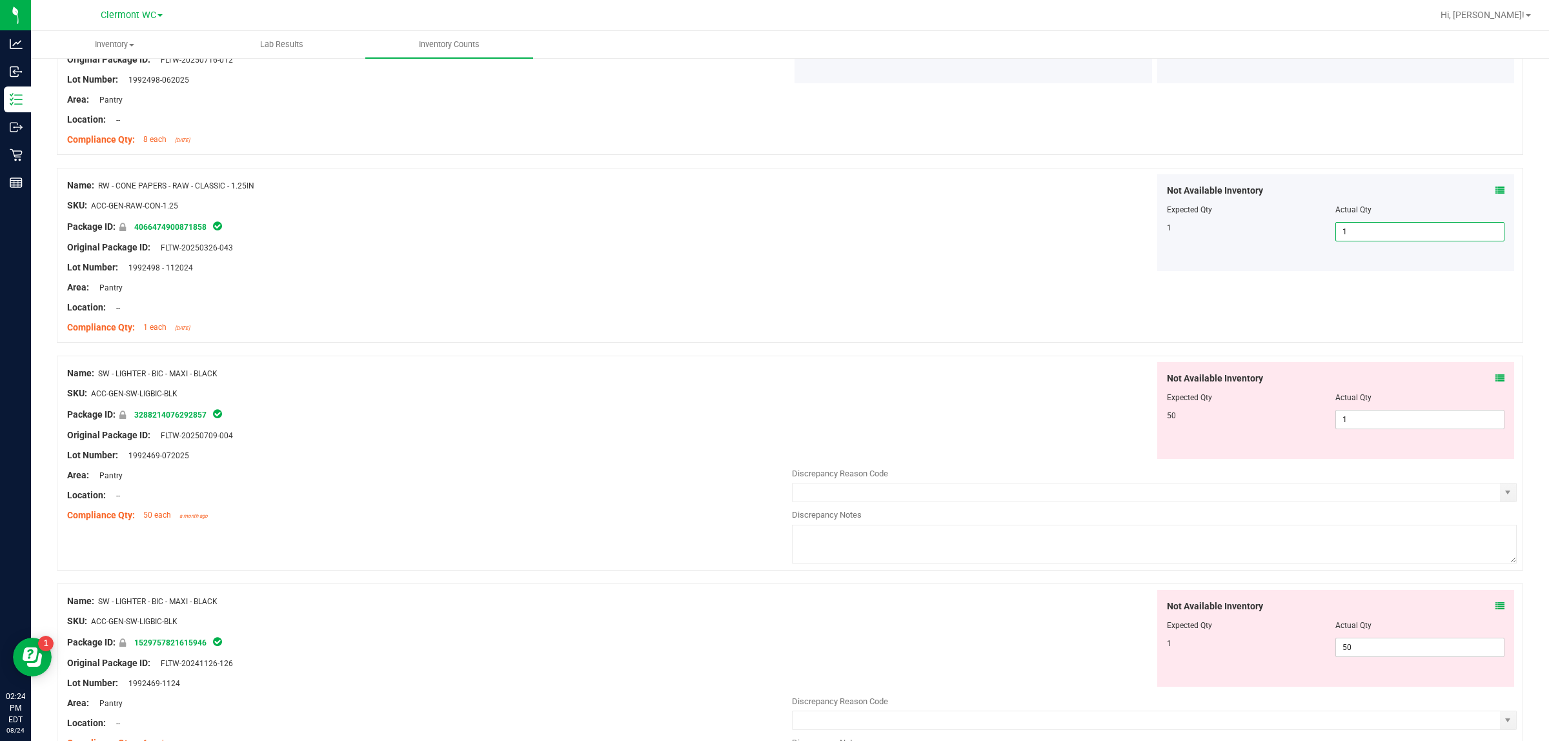
scroll to position [2180, 0]
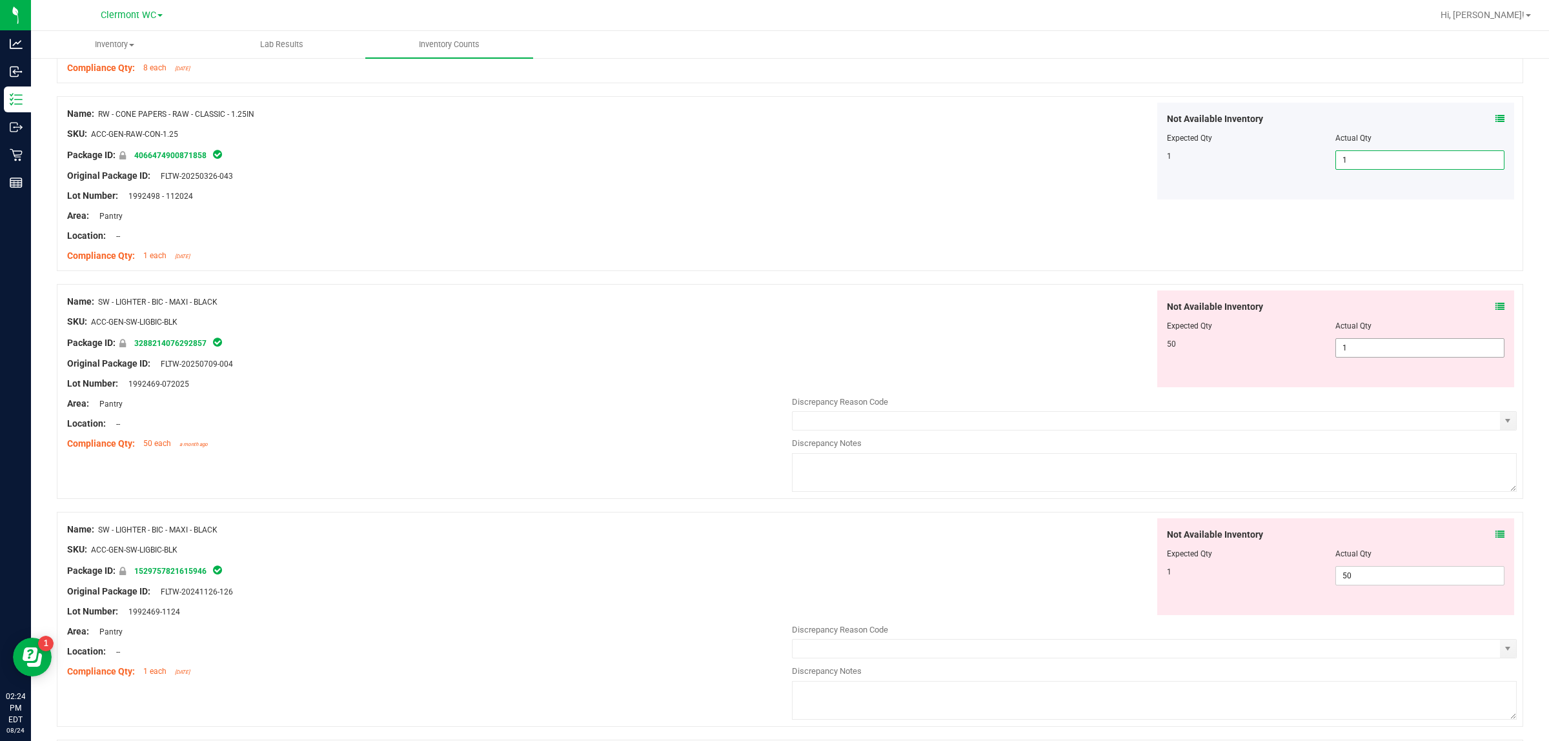
click at [618, 353] on input "1" at bounding box center [1420, 348] width 168 height 18
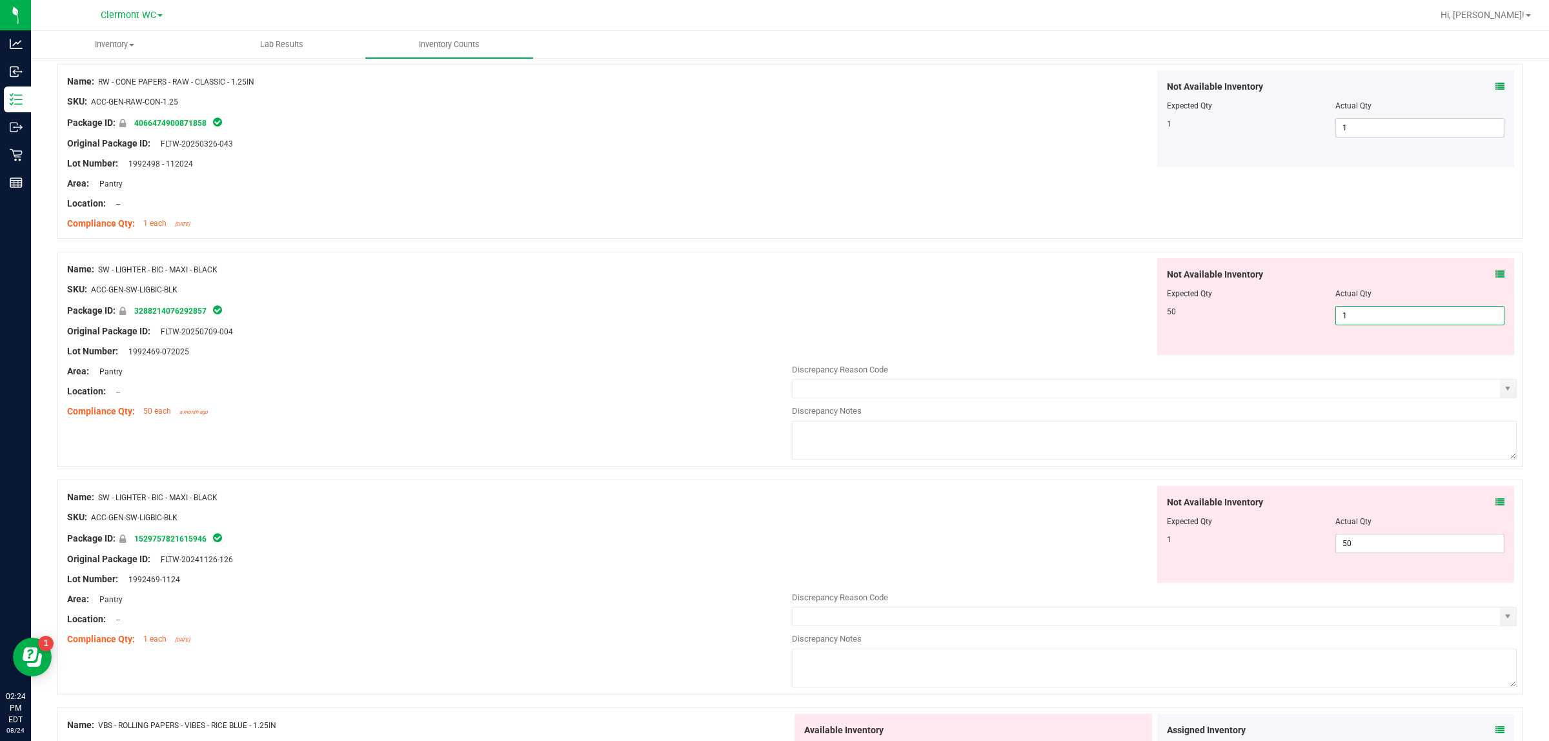
scroll to position [2213, 0]
click at [618, 552] on input "50" at bounding box center [1420, 543] width 168 height 18
type input "5"
type input "8"
type input "50"
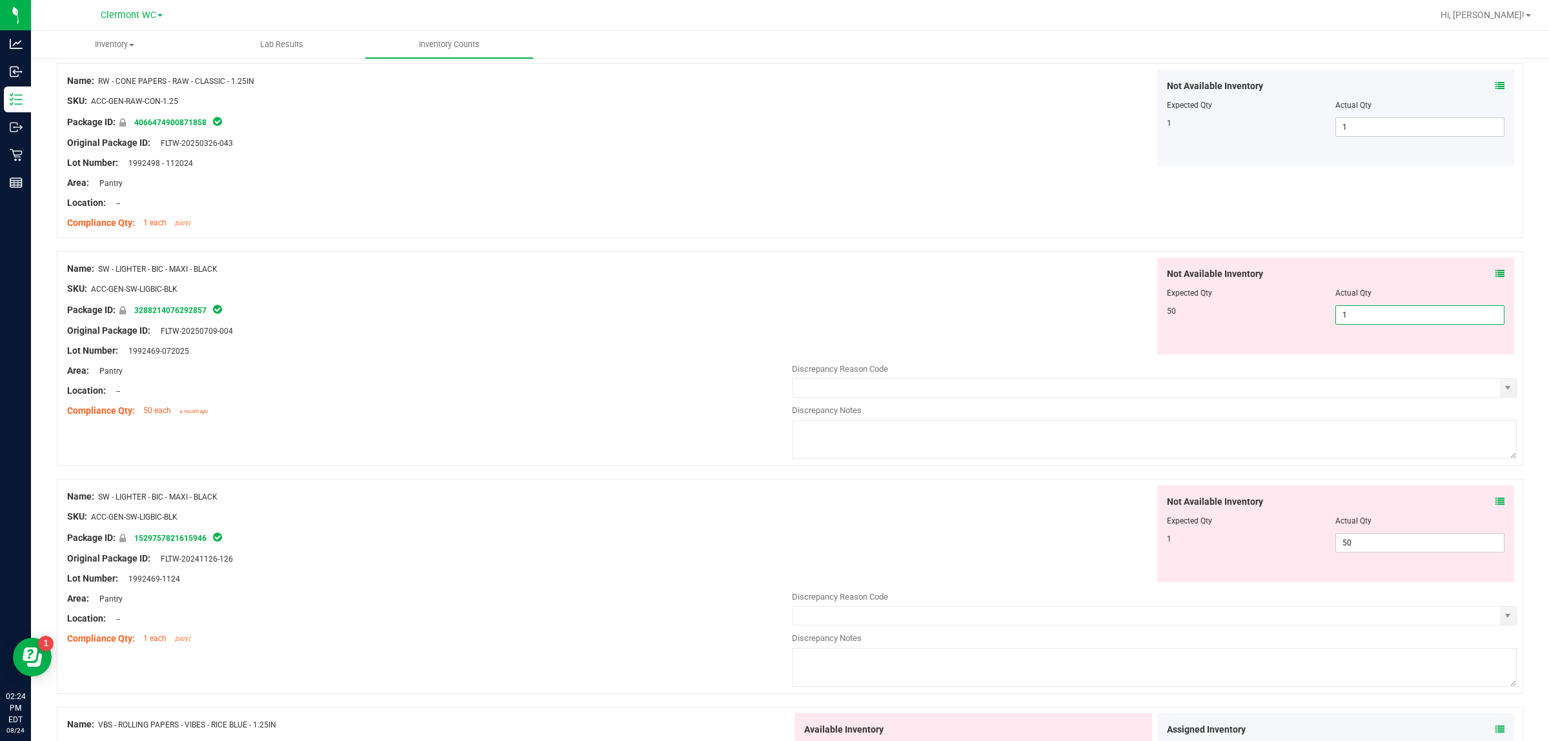
drag, startPoint x: 1404, startPoint y: 313, endPoint x: 1015, endPoint y: 313, distance: 389.2
click at [618, 313] on div "Not Available Inventory Expected Qty Actual Qty 50 1 1" at bounding box center [1154, 306] width 725 height 97
type input "50"
click at [618, 549] on div "Not Available Inventory Expected Qty Actual Qty 1 50 50" at bounding box center [1154, 587] width 725 height 205
type input "50"
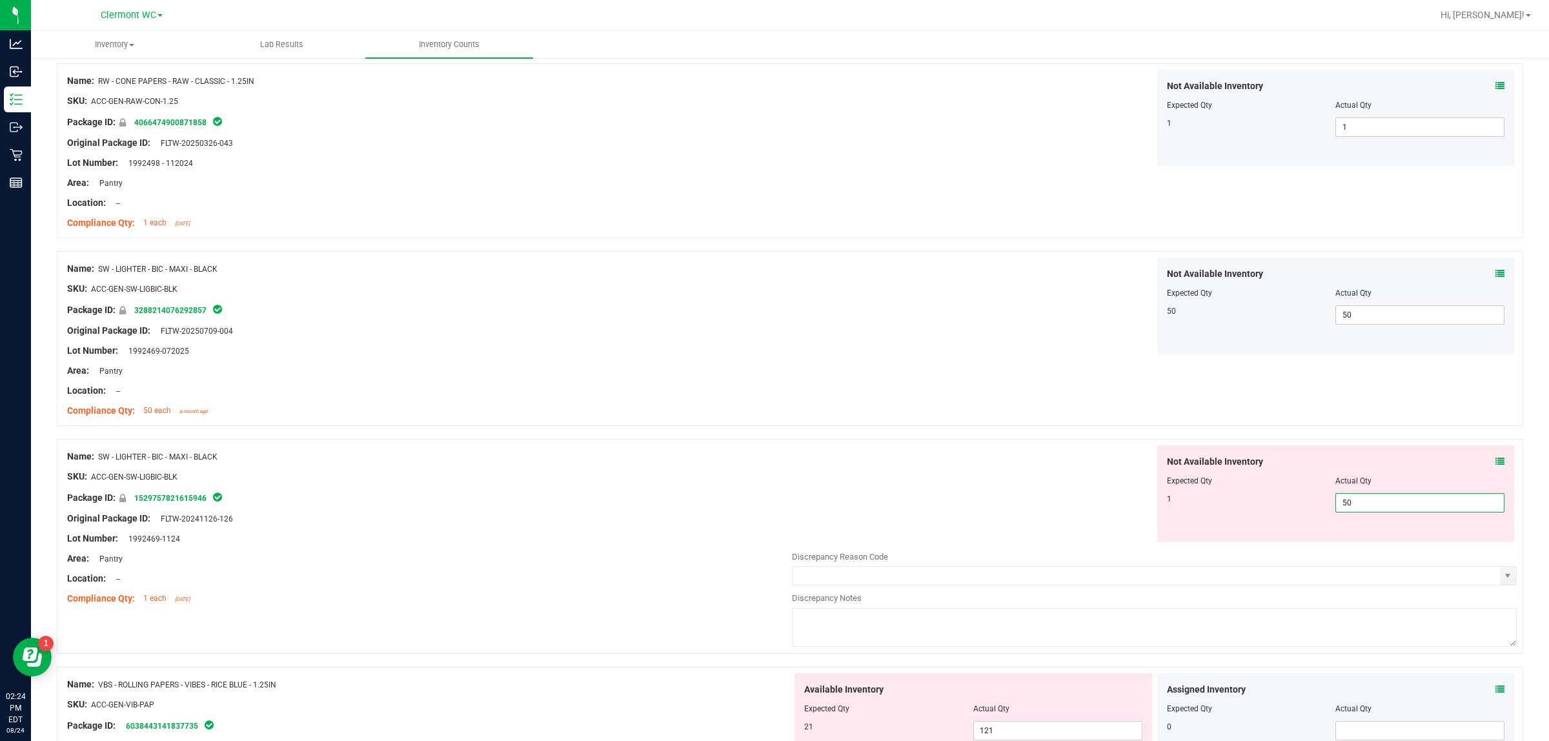
type input "5"
type input "1"
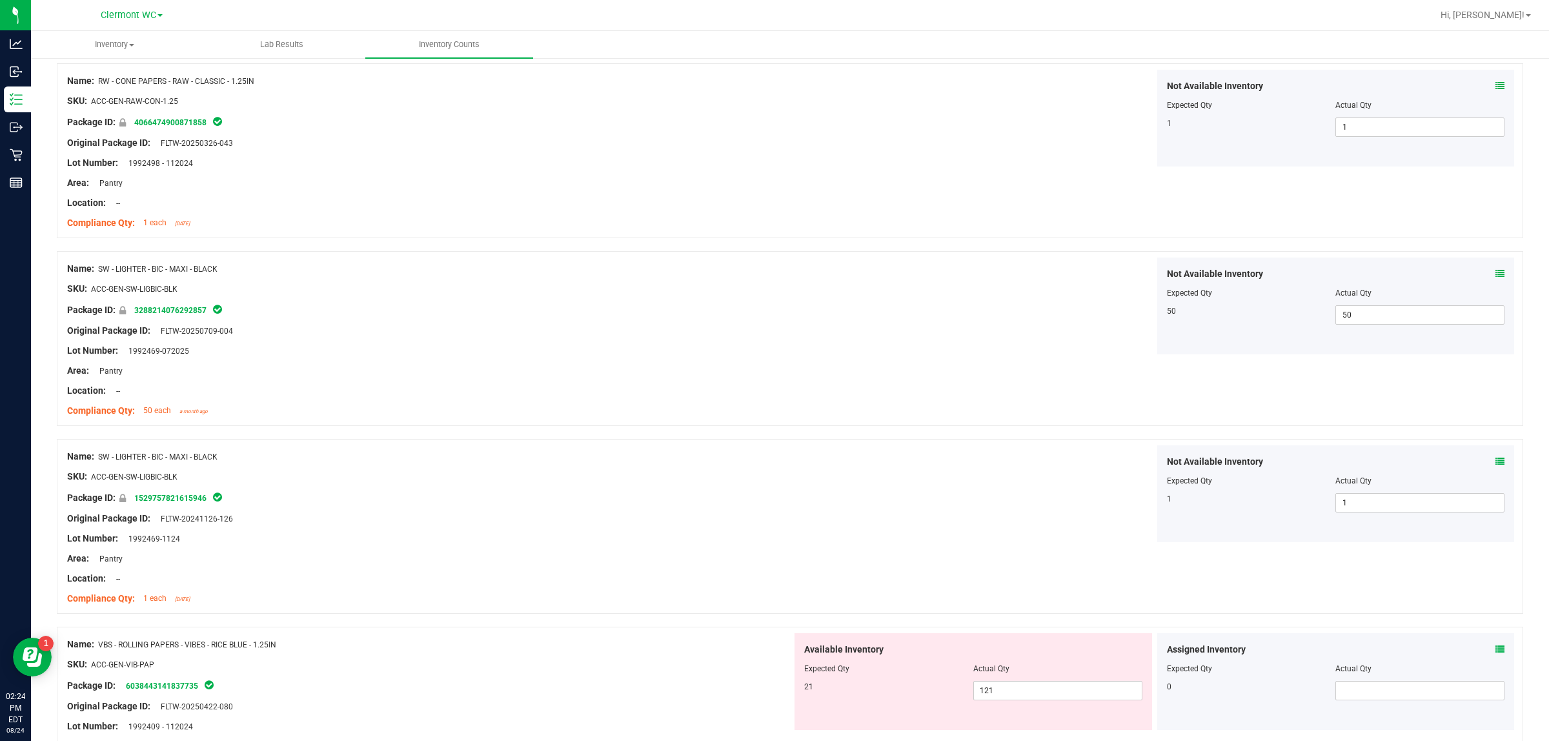
click at [618, 364] on div at bounding box center [429, 361] width 725 height 6
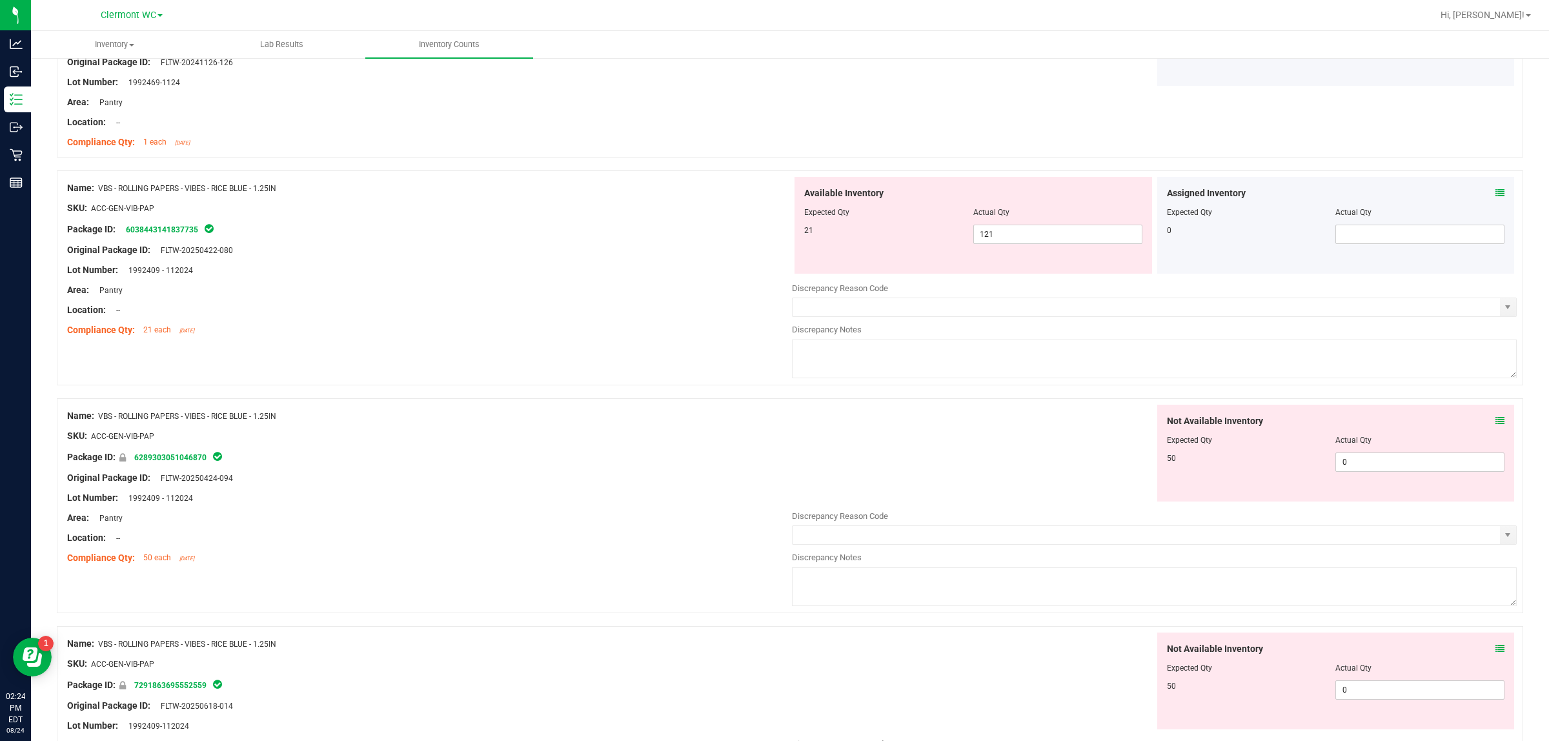
scroll to position [2697, 0]
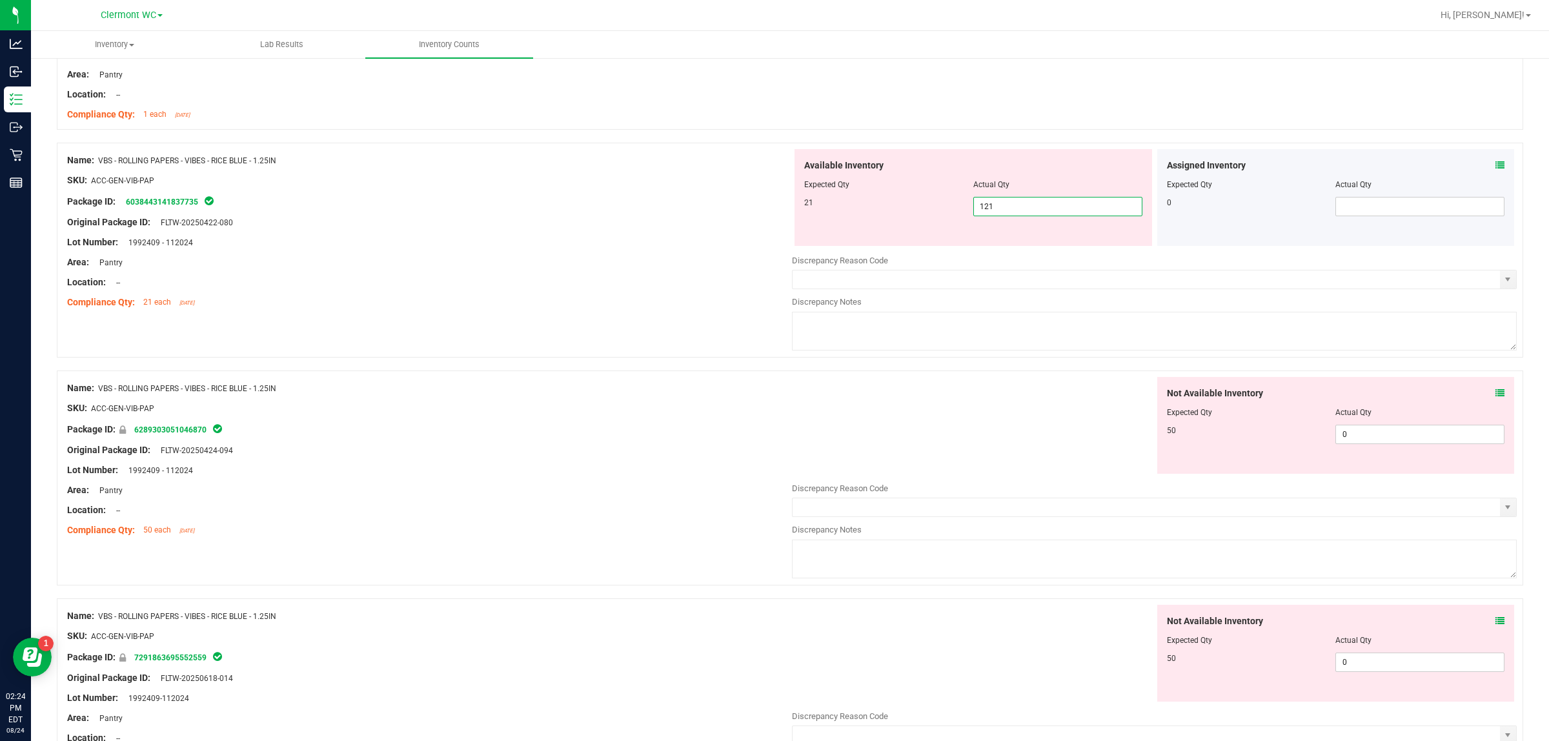
drag, startPoint x: 996, startPoint y: 211, endPoint x: 604, endPoint y: 234, distance: 392.4
click at [604, 234] on div "Name: VBS - ROLLING PAPERS - VIBES - RICE BLUE - 1.25IN SKU: ACC-GEN-VIB-PAP Pa…" at bounding box center [790, 250] width 1466 height 215
type input "21"
click at [618, 439] on div "Not Available Inventory Expected Qty Actual Qty 50 0 0" at bounding box center [1154, 479] width 725 height 205
type input "21"
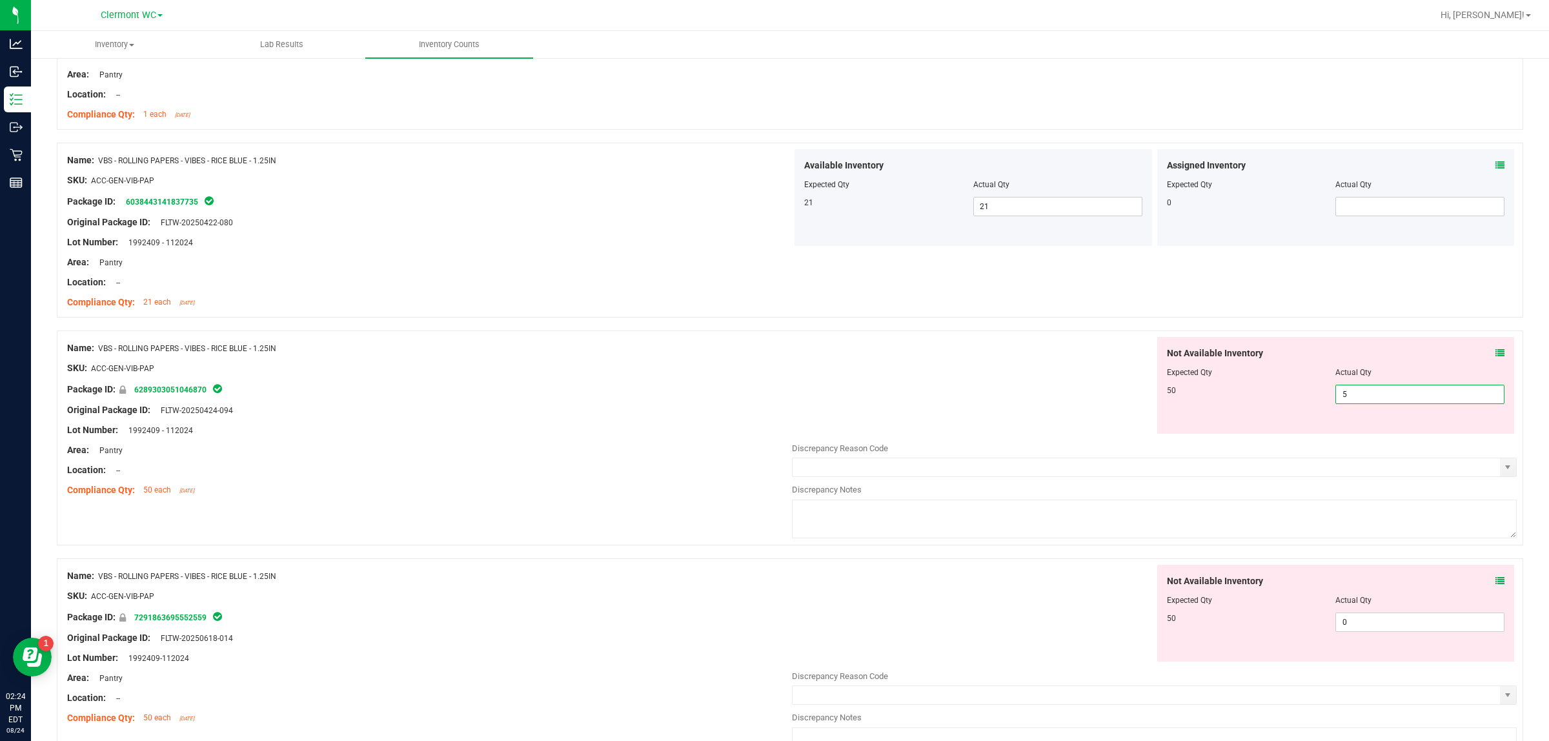
type input "50"
click at [618, 592] on div "Not Available Inventory Expected Qty Actual Qty 50 0 0" at bounding box center [1154, 667] width 725 height 205
type input "50"
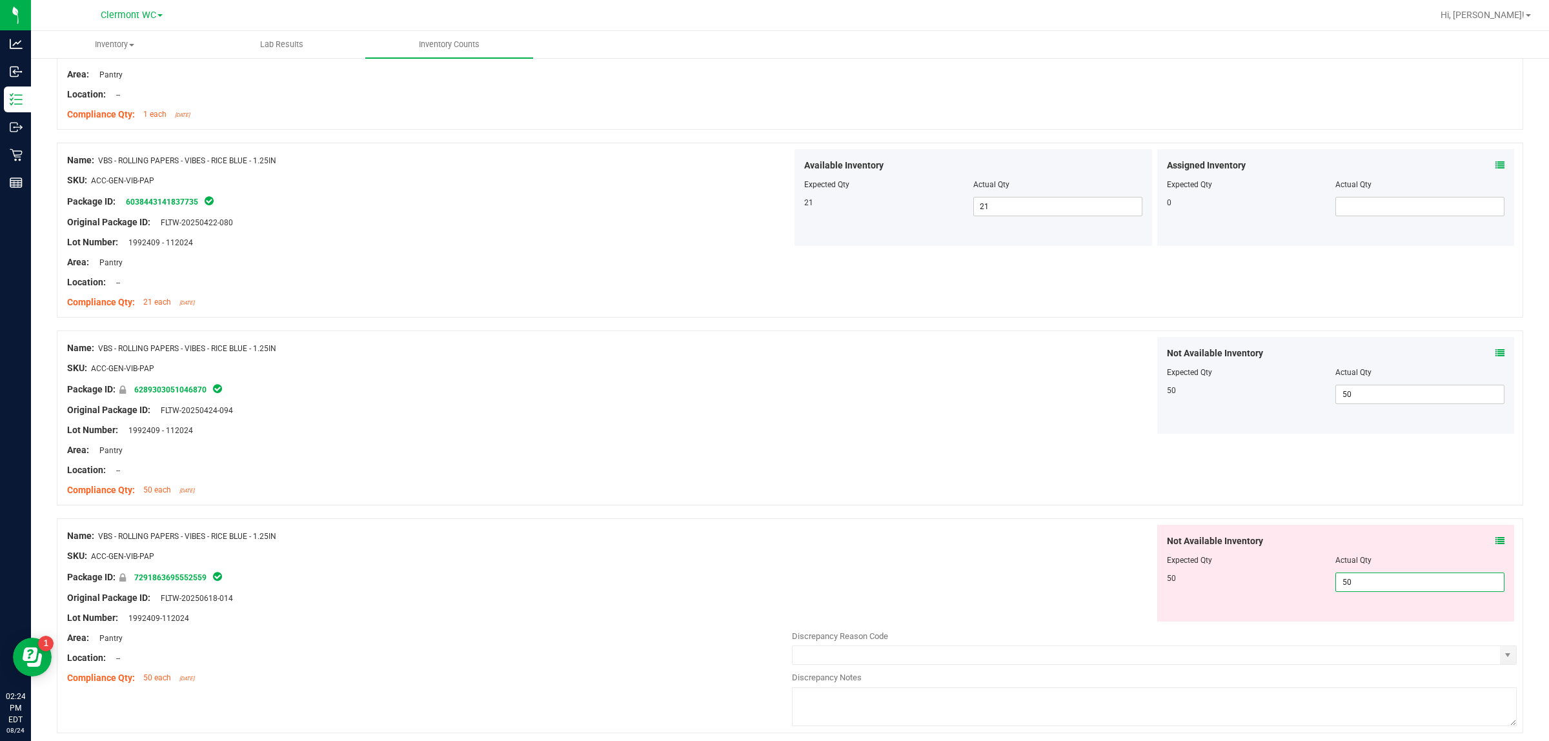
type input "50"
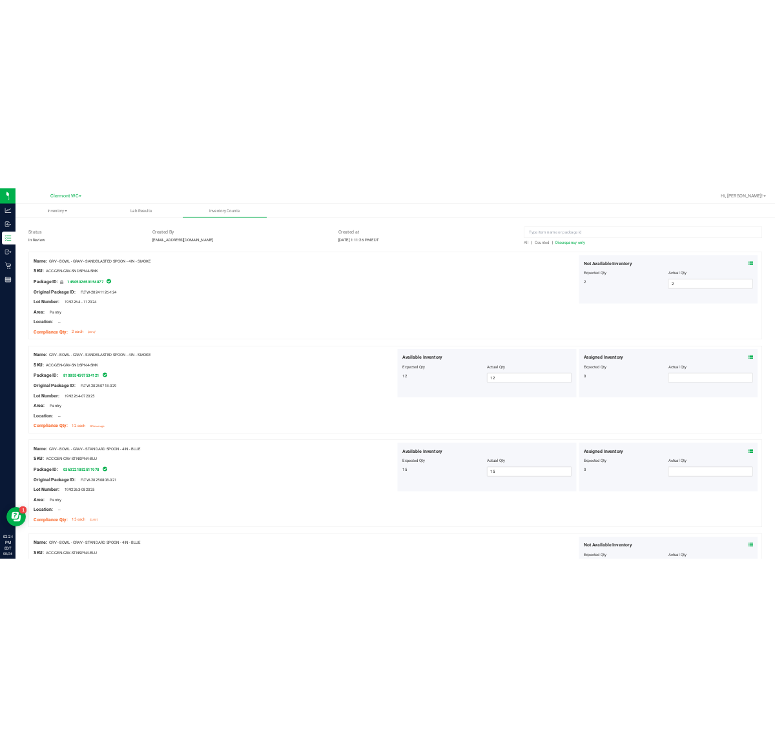
scroll to position [0, 0]
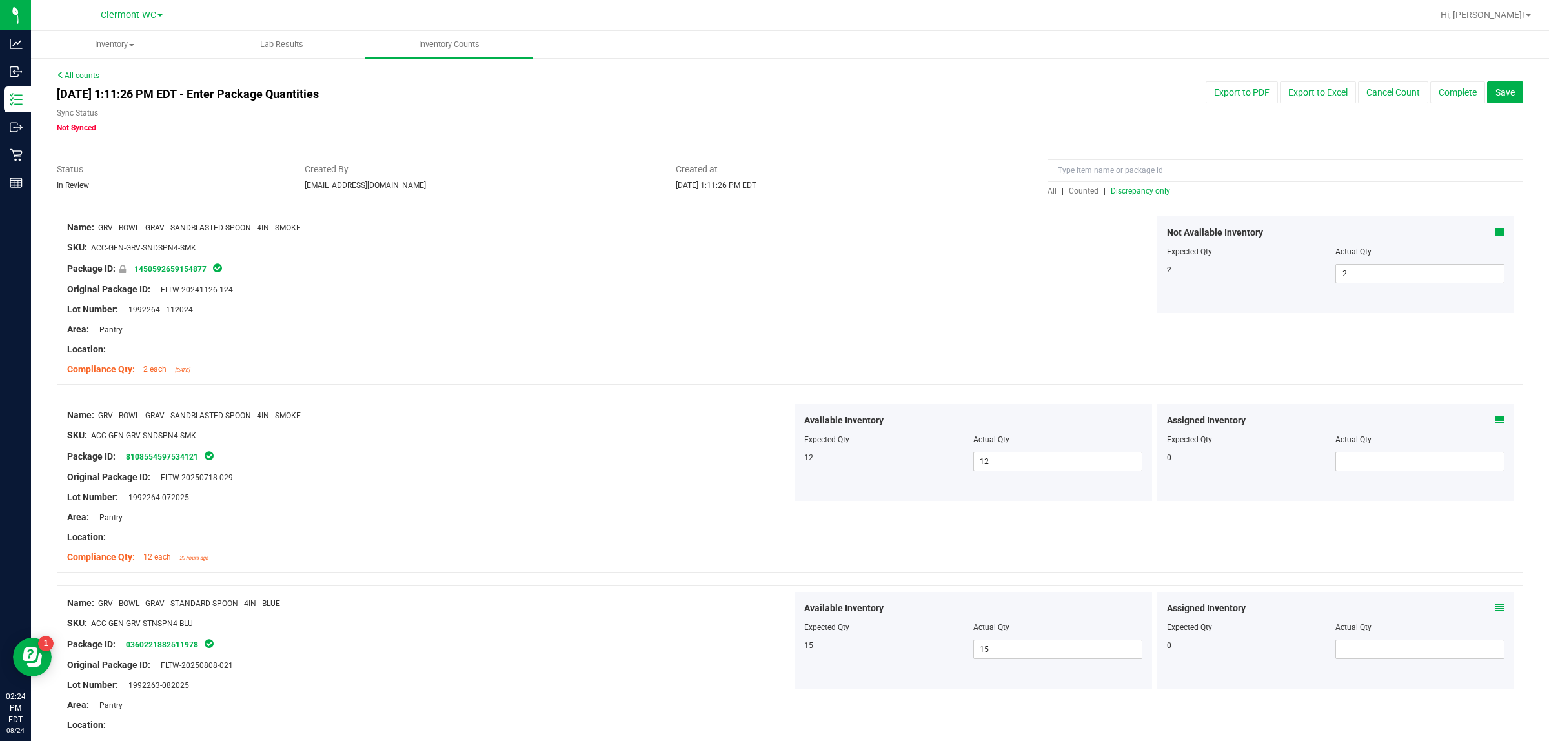
click at [618, 194] on span "Discrepancy only" at bounding box center [1140, 191] width 59 height 9
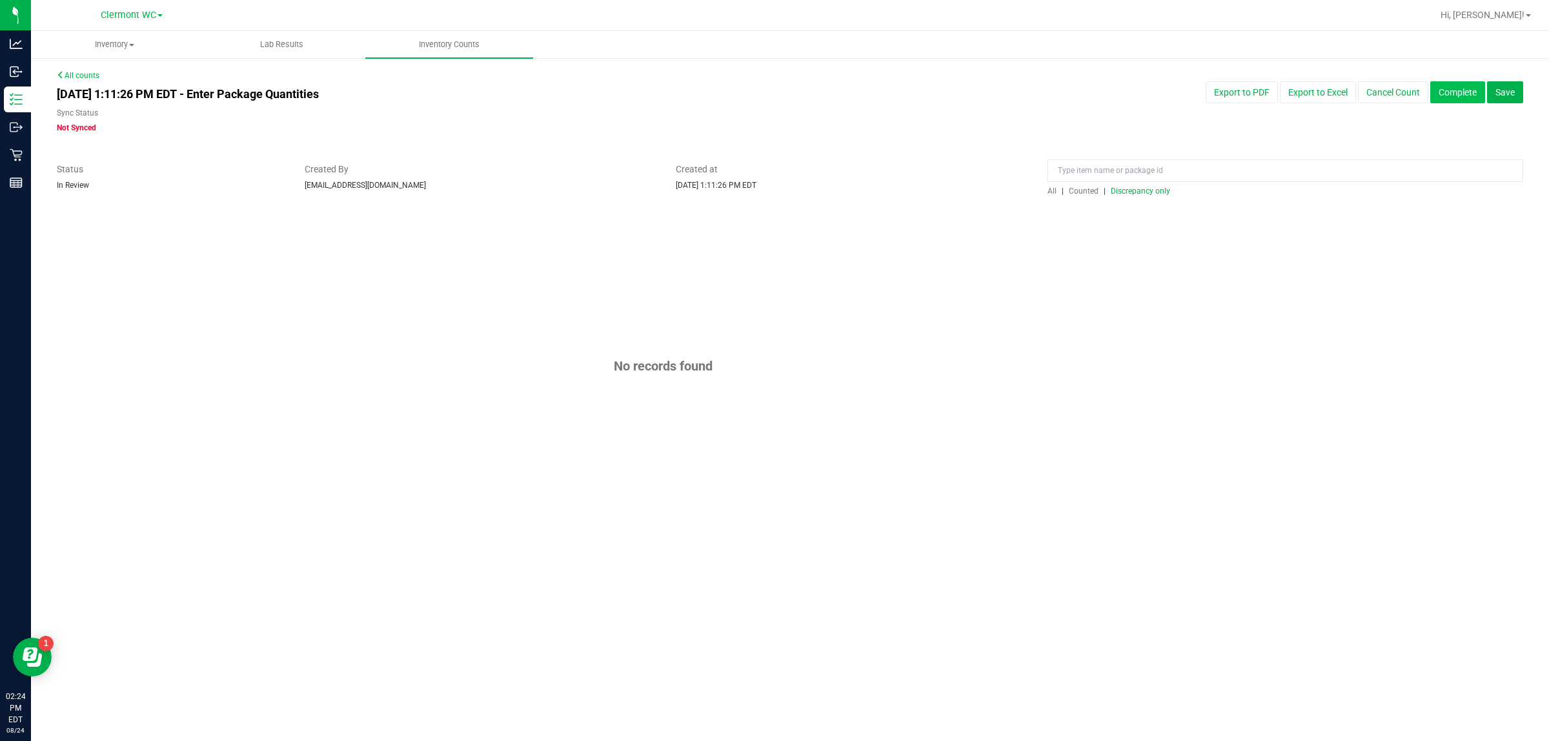
click at [618, 92] on button "Complete" at bounding box center [1457, 92] width 55 height 22
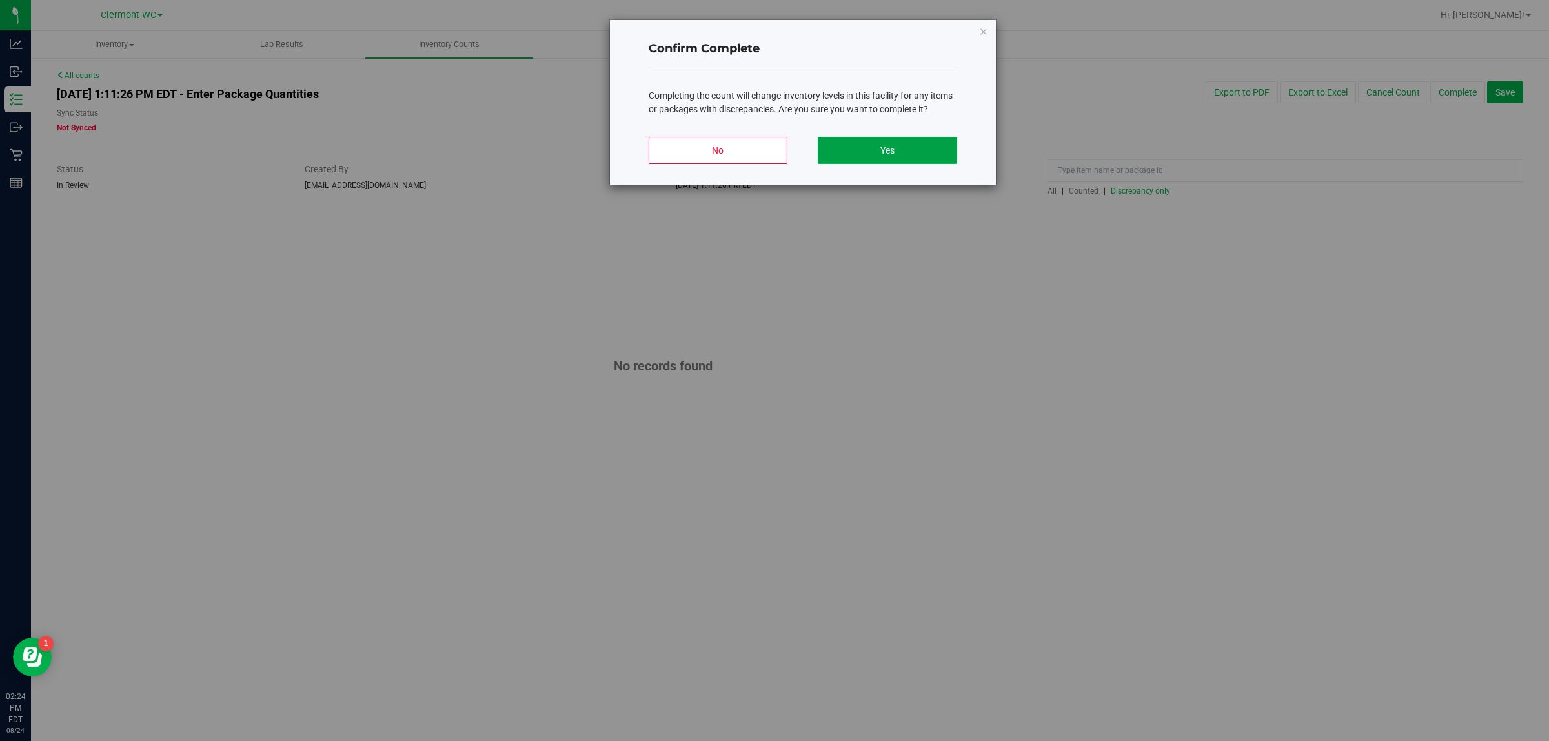
click at [618, 160] on button "Yes" at bounding box center [887, 150] width 139 height 27
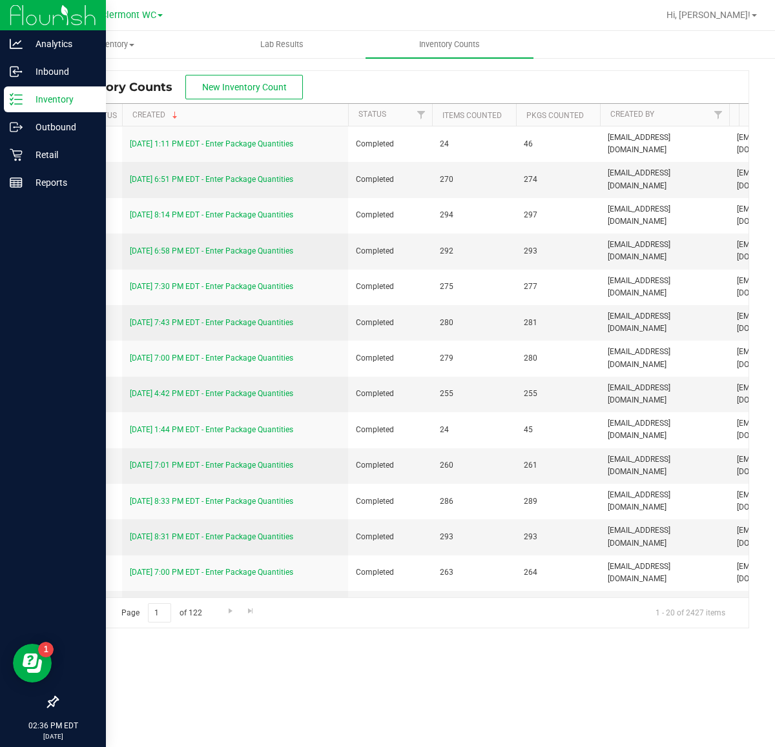
click at [63, 95] on p "Inventory" at bounding box center [61, 99] width 77 height 15
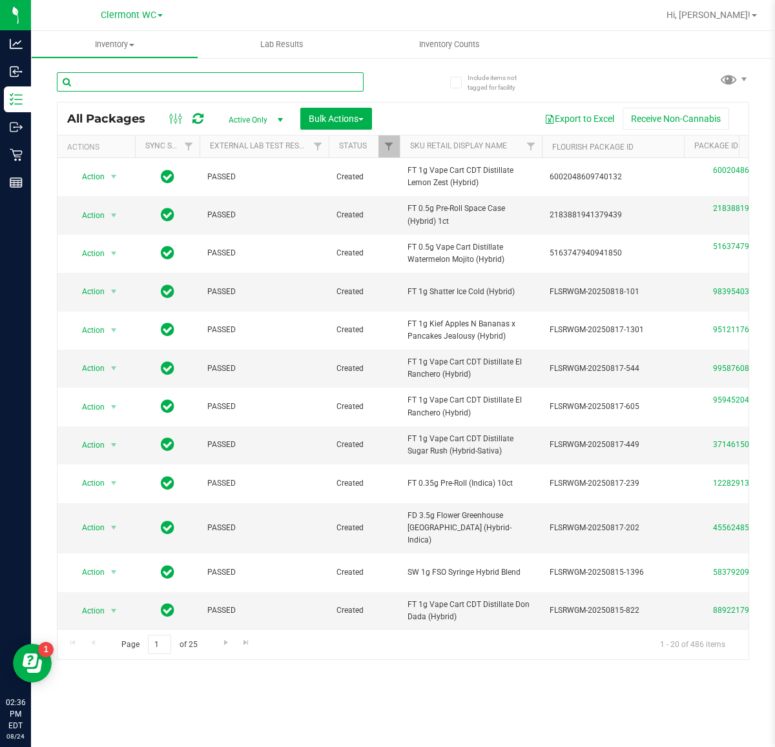
click at [178, 75] on input "text" at bounding box center [210, 81] width 307 height 19
click at [300, 75] on input "text" at bounding box center [210, 81] width 307 height 19
type input "b"
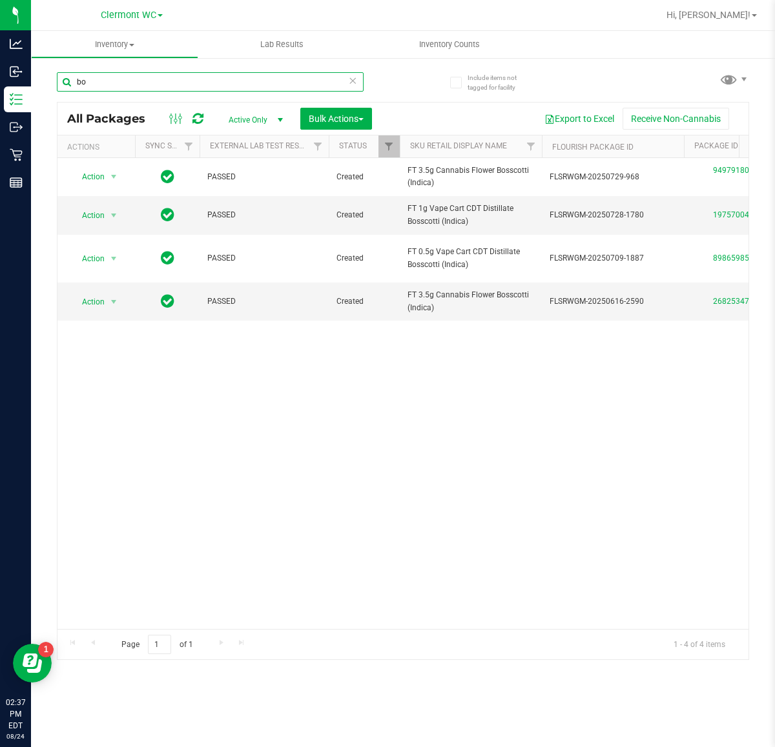
type input "b"
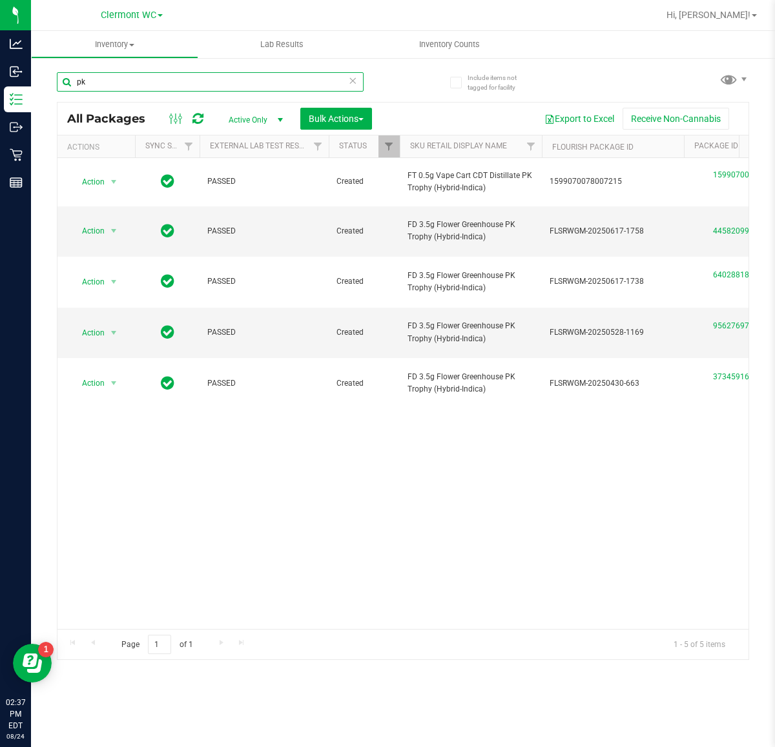
type input "p"
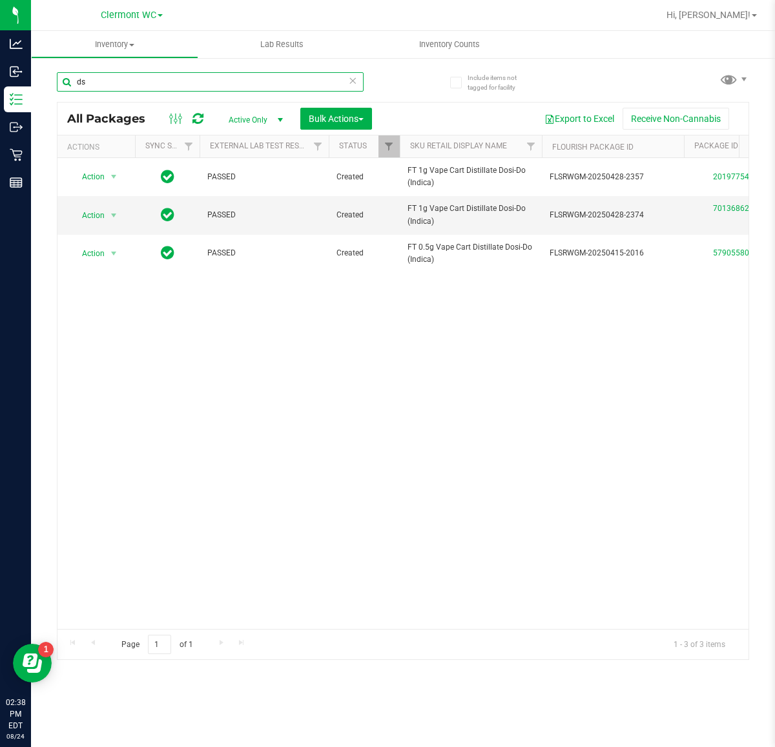
type input "d"
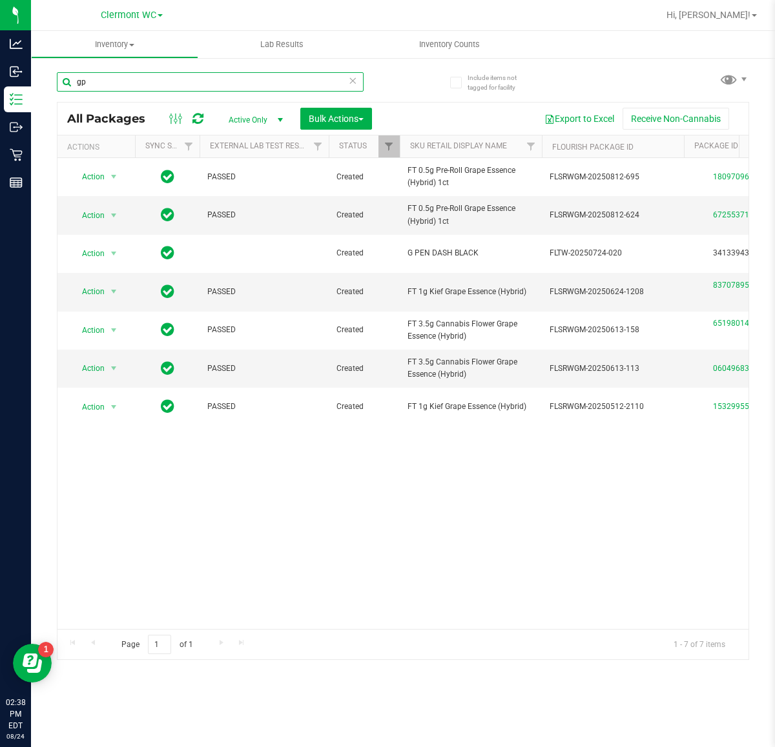
type input "g"
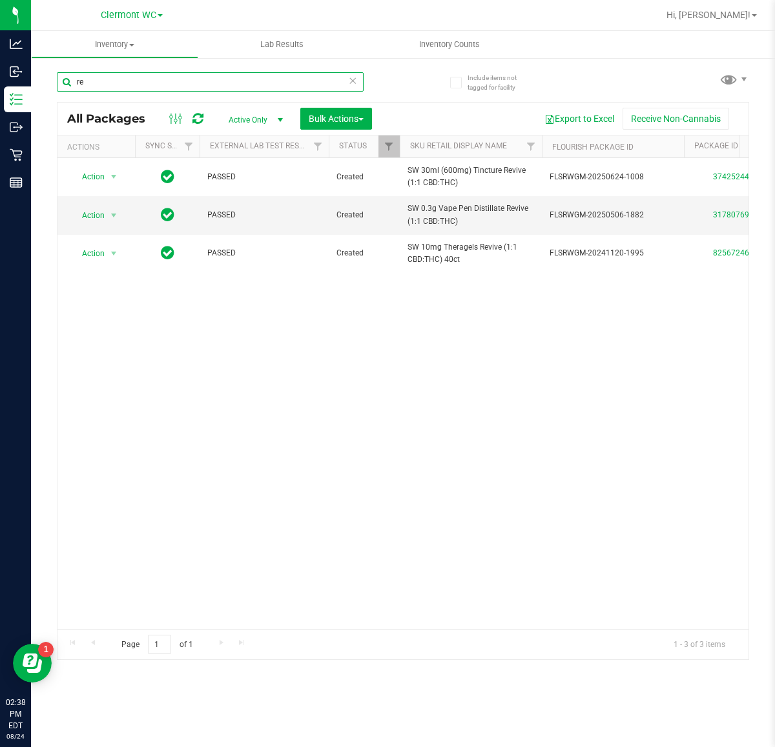
type input "r"
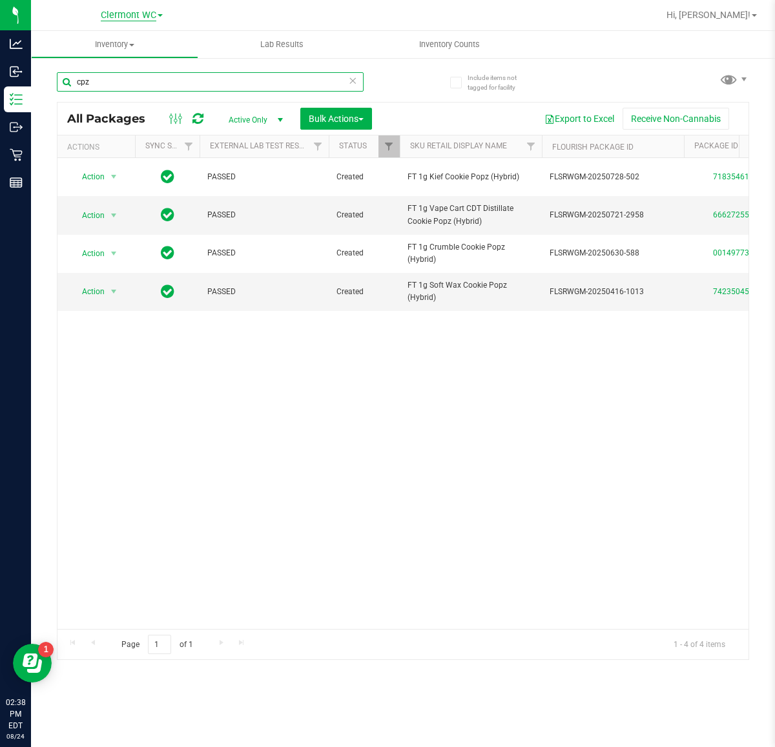
type input "cpz"
click at [143, 19] on span "Clermont WC" at bounding box center [129, 16] width 56 height 12
click at [177, 63] on link "Orlando Colonial WC" at bounding box center [131, 62] width 188 height 17
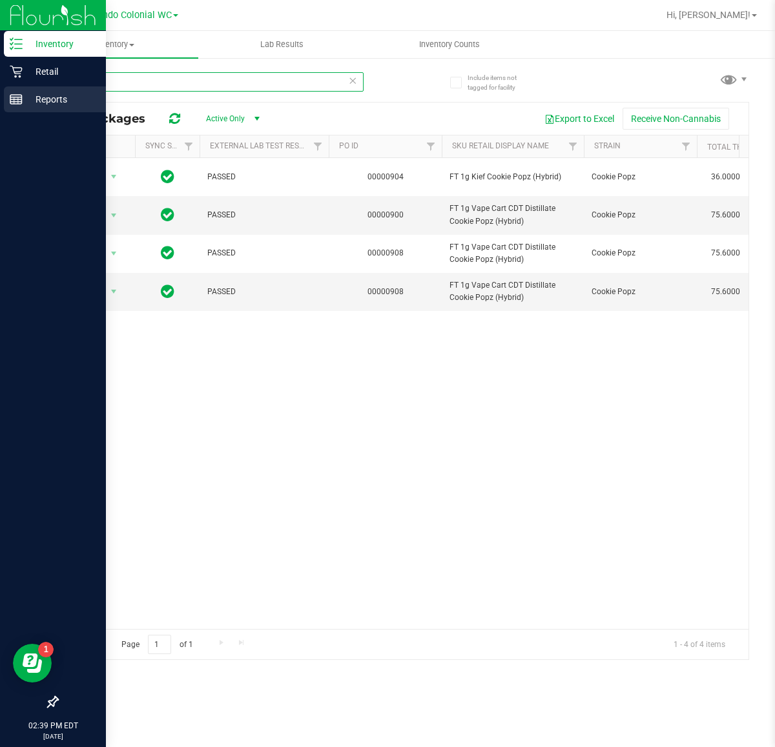
drag, startPoint x: 143, startPoint y: 89, endPoint x: 7, endPoint y: 97, distance: 135.8
click at [7, 97] on div "Inventory Retail Reports 02:39 PM EDT [DATE] 08/24 Orlando Colonial [PERSON_NAM…" at bounding box center [387, 373] width 775 height 747
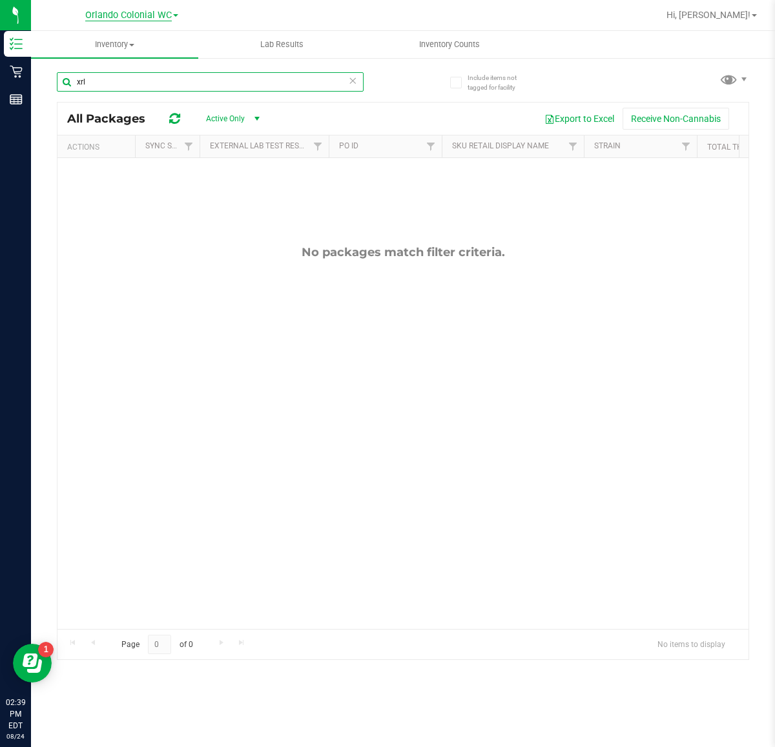
type input "xrl"
click at [170, 11] on span "Orlando Colonial WC" at bounding box center [128, 16] width 86 height 12
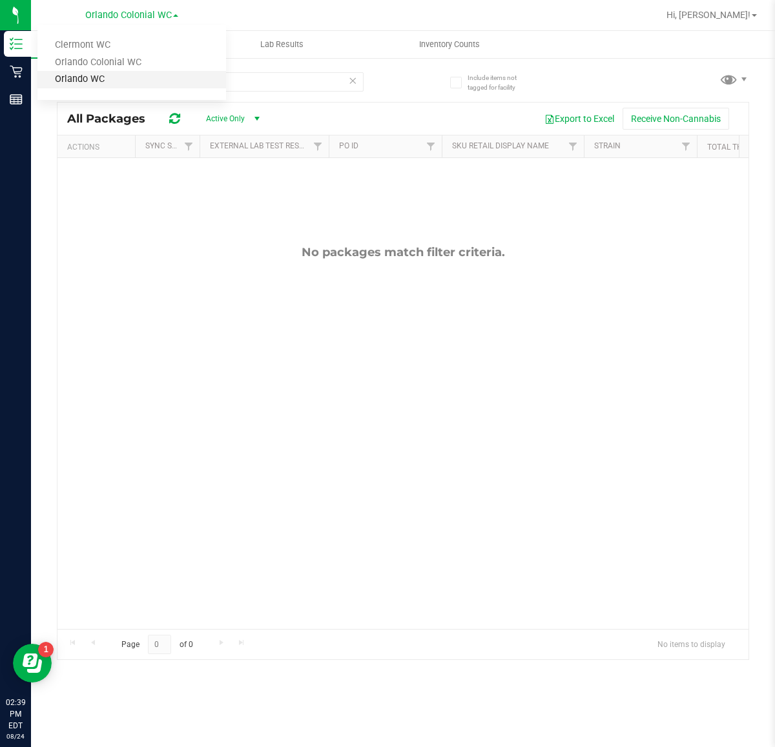
click at [165, 78] on link "Orlando WC" at bounding box center [131, 79] width 188 height 17
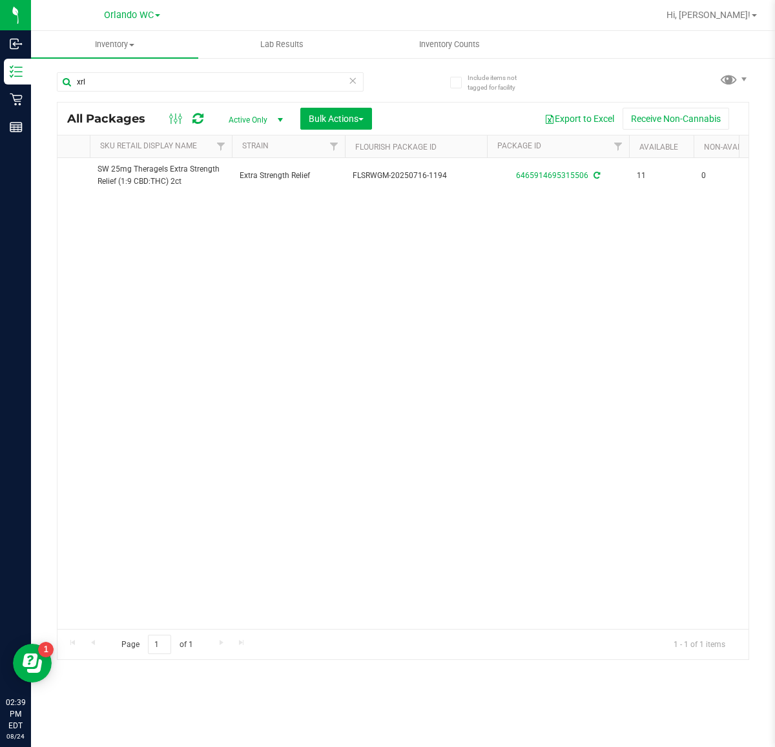
scroll to position [0, 409]
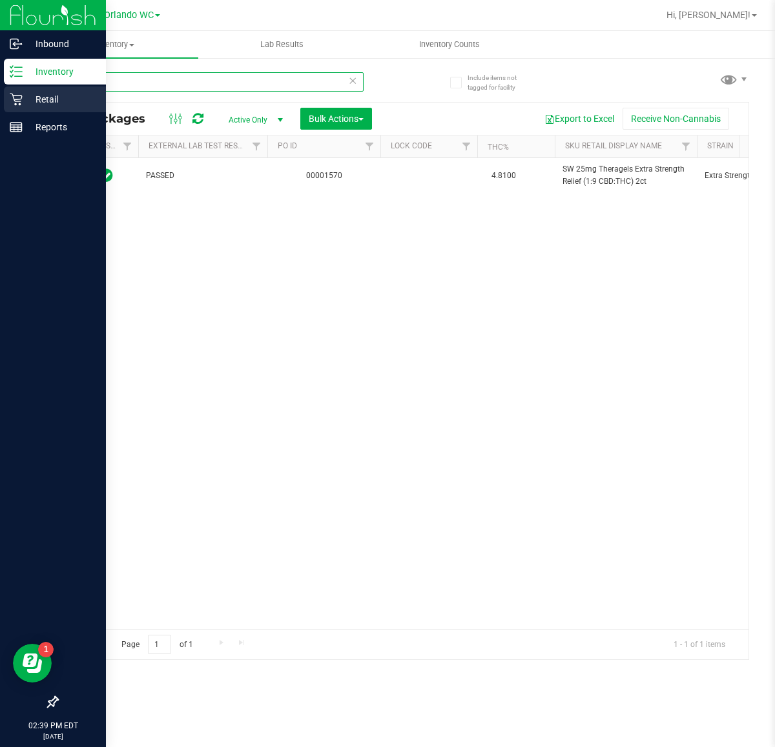
drag, startPoint x: 112, startPoint y: 76, endPoint x: 0, endPoint y: 94, distance: 113.0
click at [0, 94] on div "Inbound Inventory Retail Reports 02:39 PM EDT [DATE] 08/24 Orlando [PERSON_NAME…" at bounding box center [387, 373] width 775 height 747
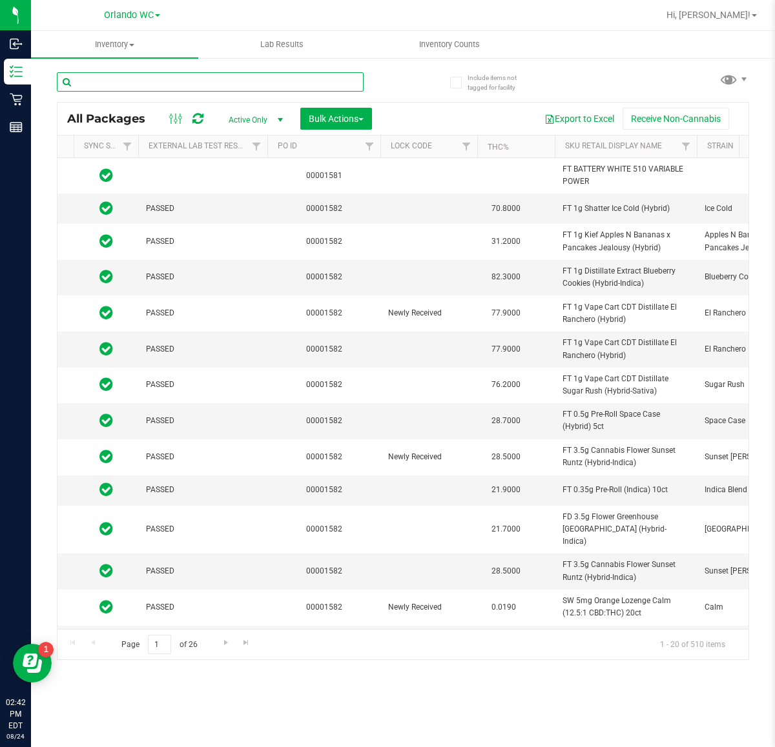
click at [99, 76] on input "text" at bounding box center [210, 81] width 307 height 19
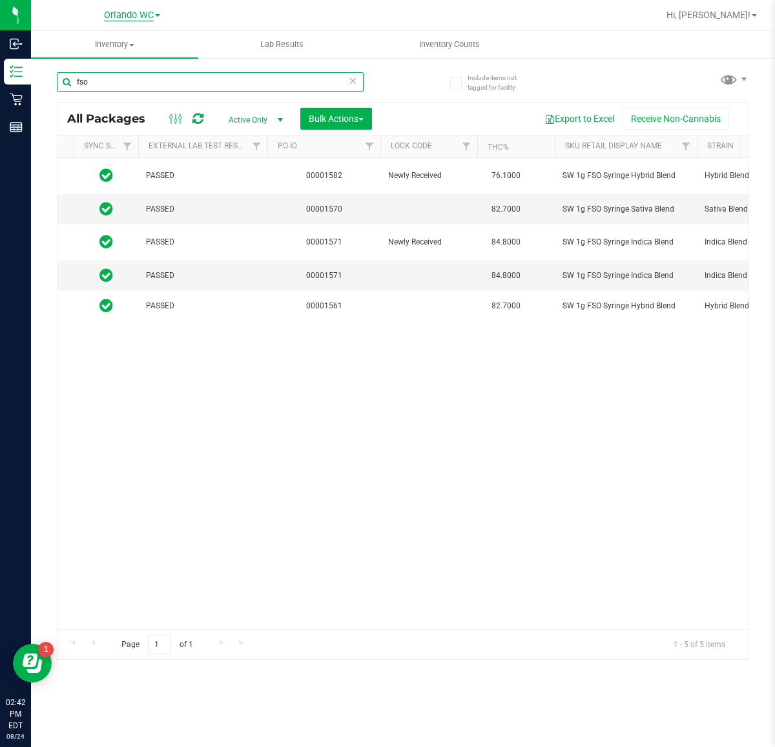
type input "fso"
click at [146, 14] on span "Orlando WC" at bounding box center [129, 16] width 50 height 12
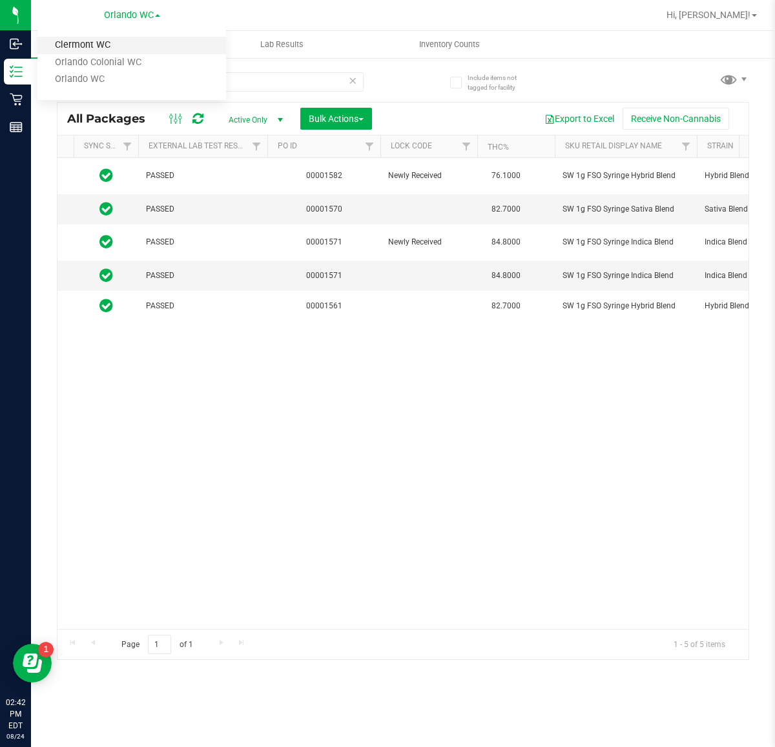
click at [125, 43] on link "Clermont WC" at bounding box center [131, 45] width 188 height 17
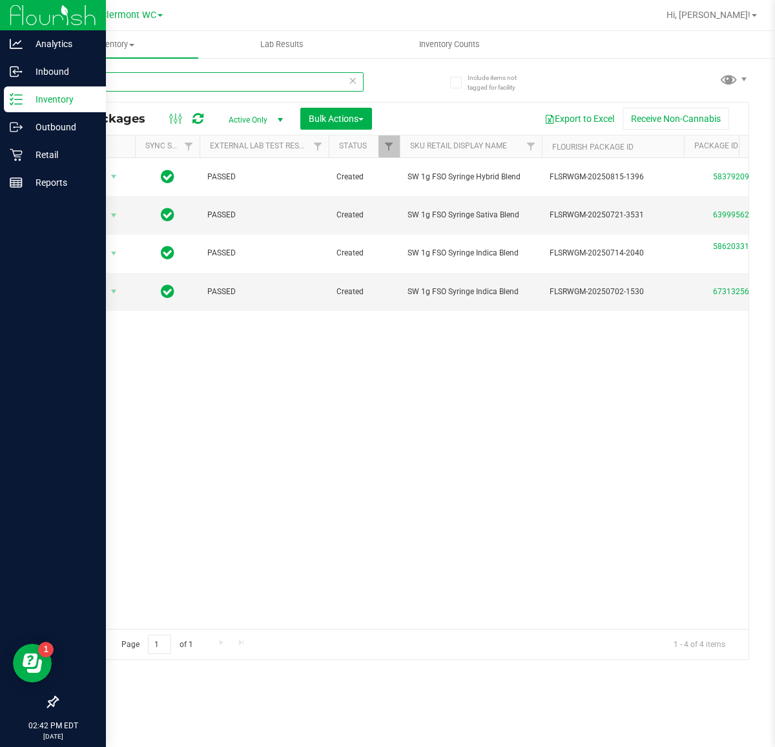
drag, startPoint x: 156, startPoint y: 83, endPoint x: 0, endPoint y: 26, distance: 165.4
click at [0, 26] on div "Analytics Inbound Inventory Outbound Retail Reports 02:42 PM EDT [DATE] 08/24 C…" at bounding box center [387, 373] width 775 height 747
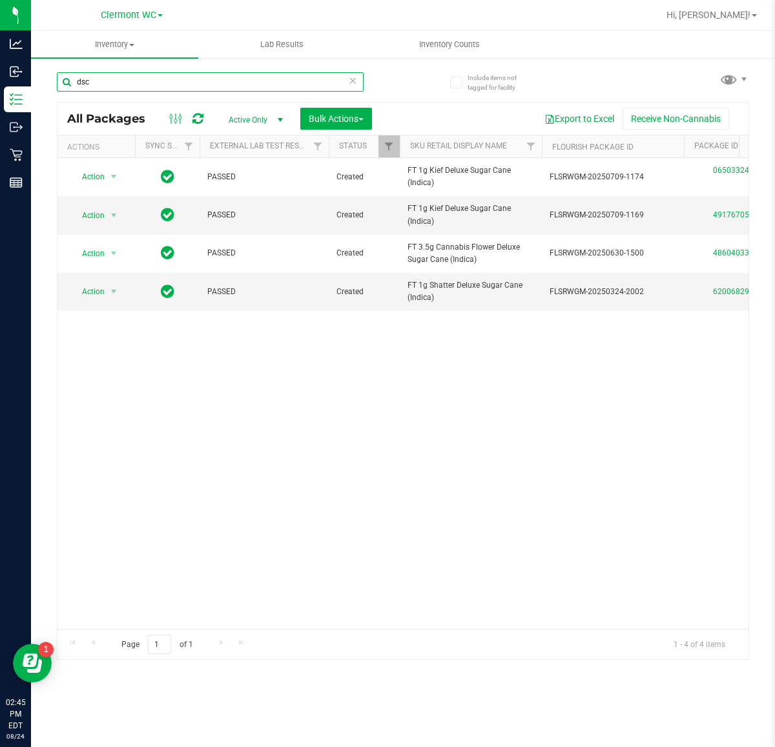
click at [218, 81] on input "dsc" at bounding box center [210, 81] width 307 height 19
type input "d"
type input "t"
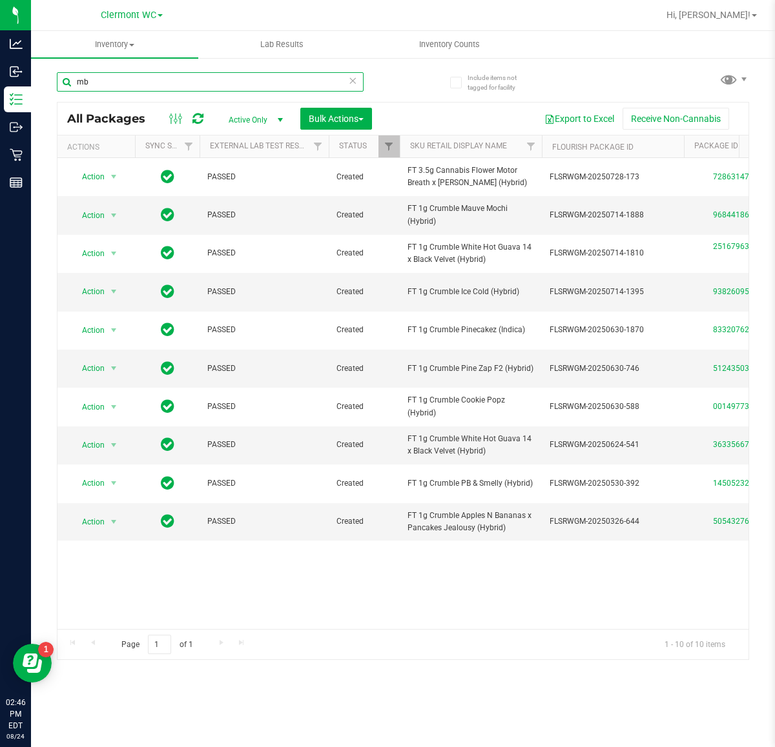
type input "m"
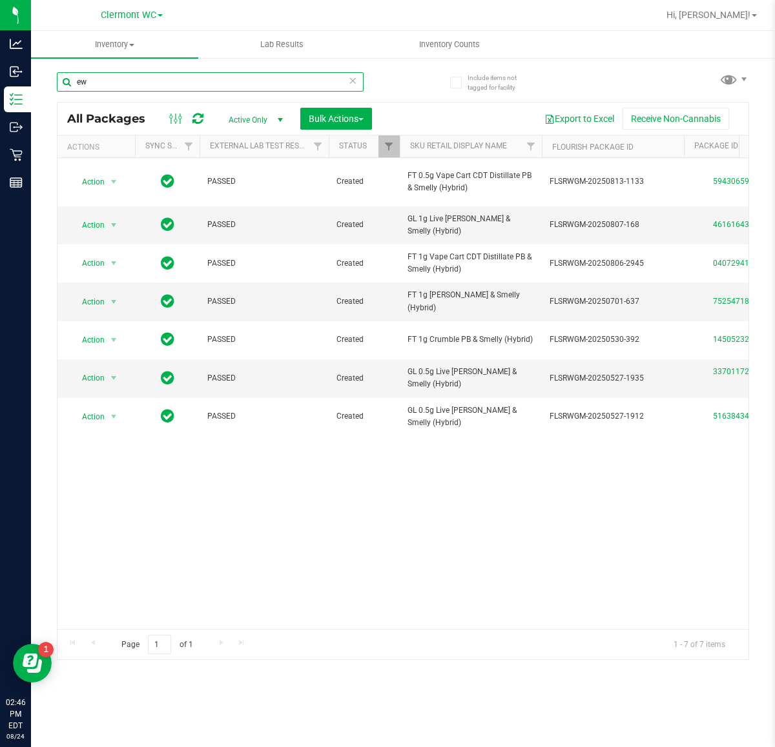
type input "e"
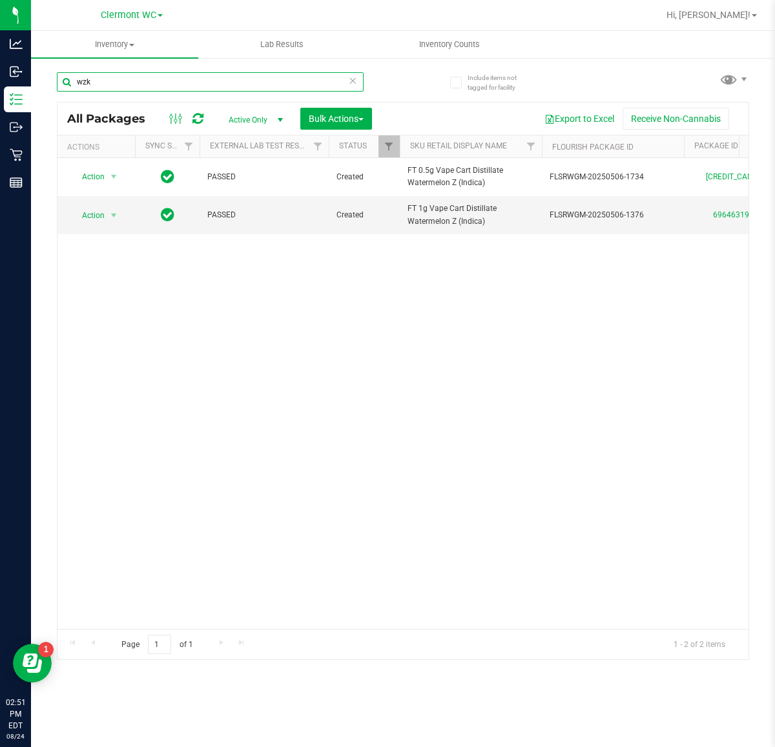
click at [233, 81] on input "wzk" at bounding box center [210, 81] width 307 height 19
type input "w"
type input "10ct"
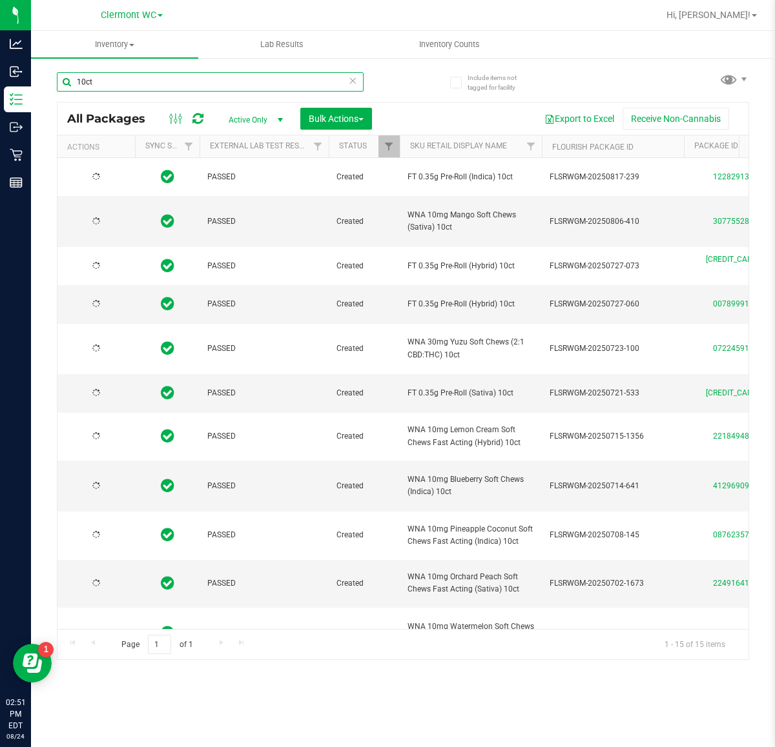
type input "[DATE]"
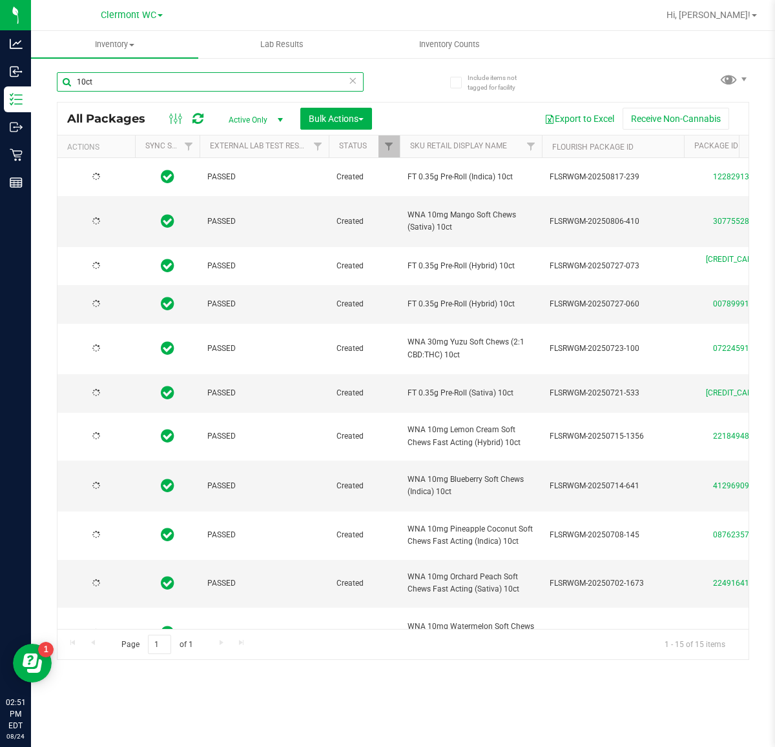
type input "[DATE]"
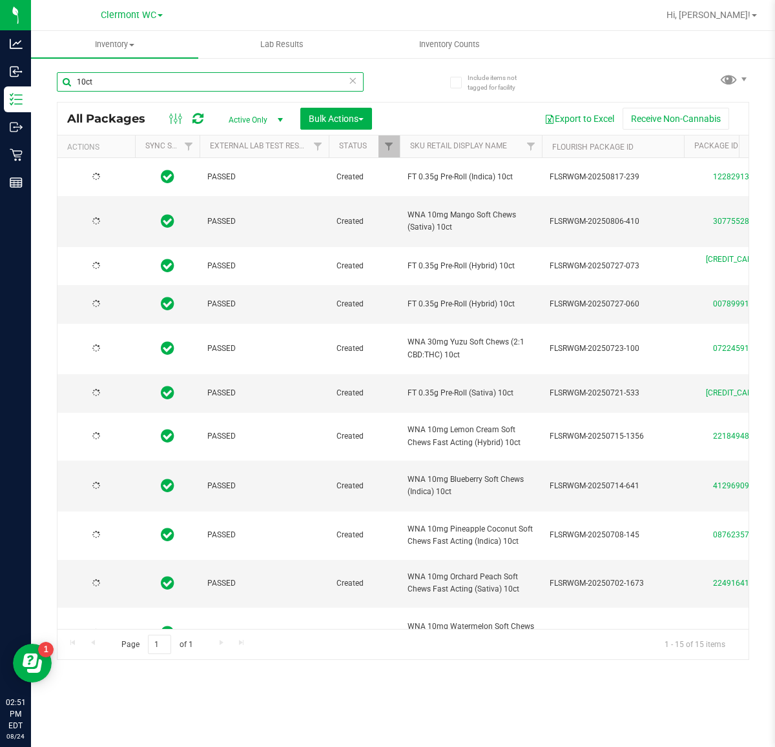
type input "[DATE]"
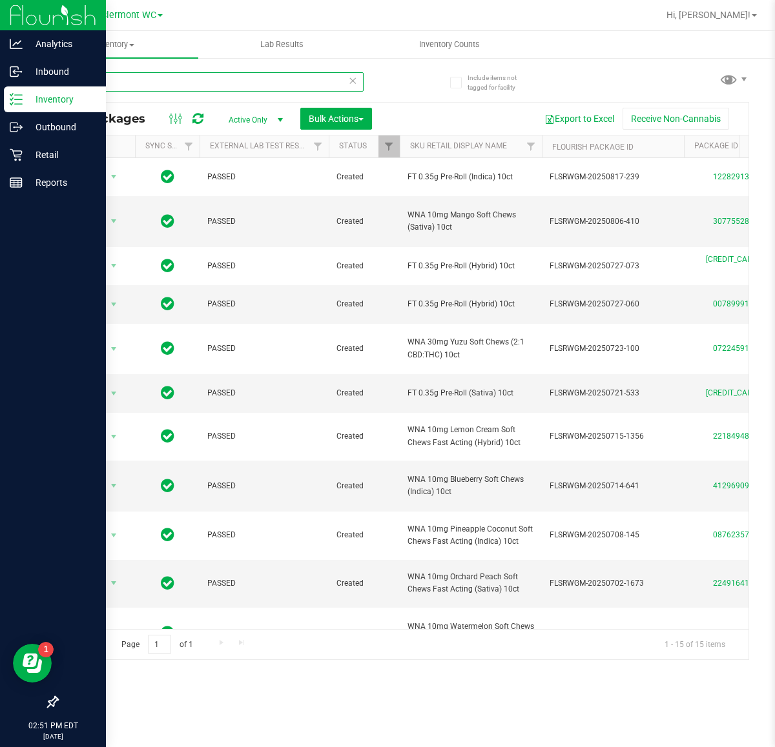
drag, startPoint x: 160, startPoint y: 79, endPoint x: 1, endPoint y: 97, distance: 159.7
click at [1, 95] on div "Analytics Inbound Inventory Outbound Retail Reports 02:51 PM EDT [DATE] 08/24 C…" at bounding box center [387, 373] width 775 height 747
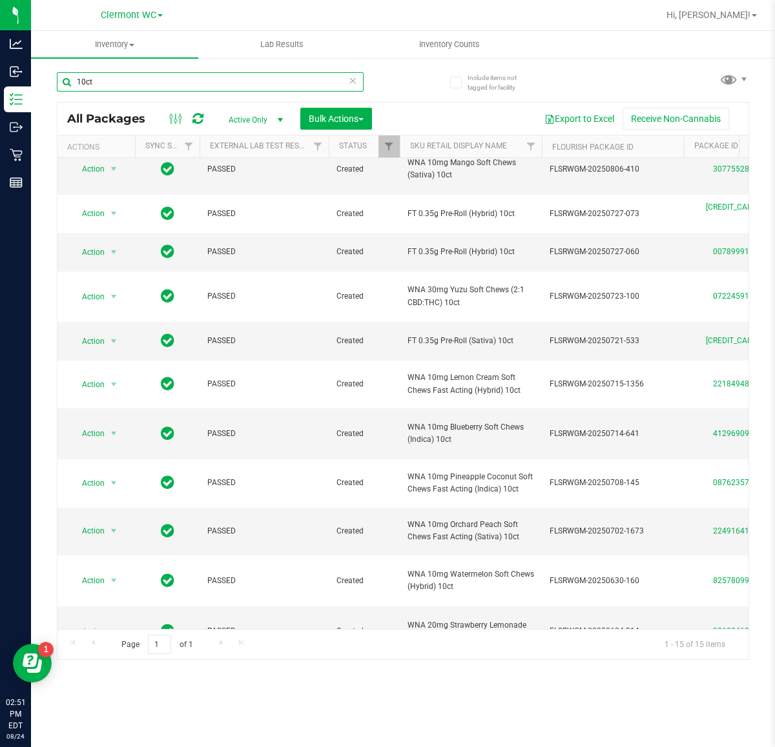
scroll to position [81, 0]
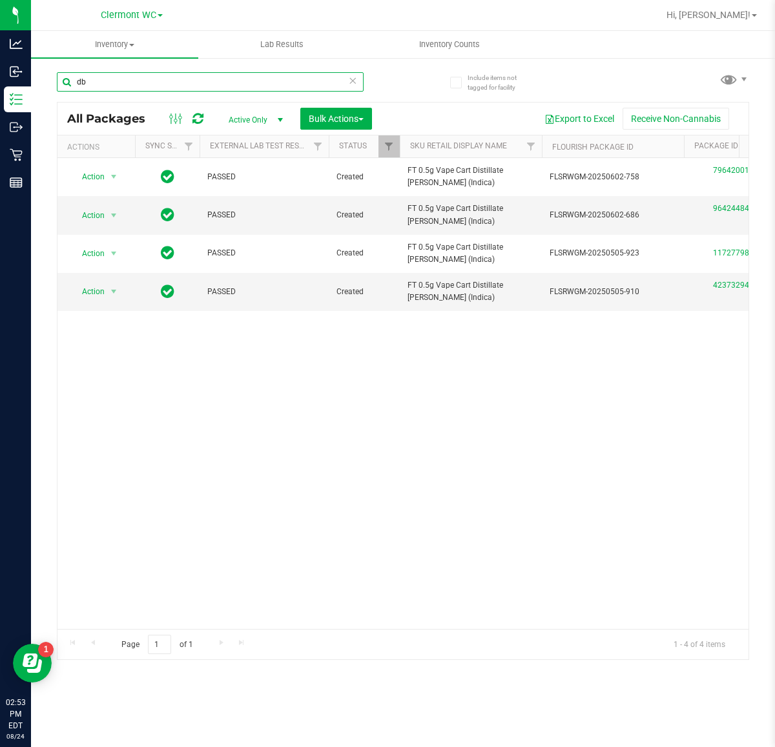
type input "d"
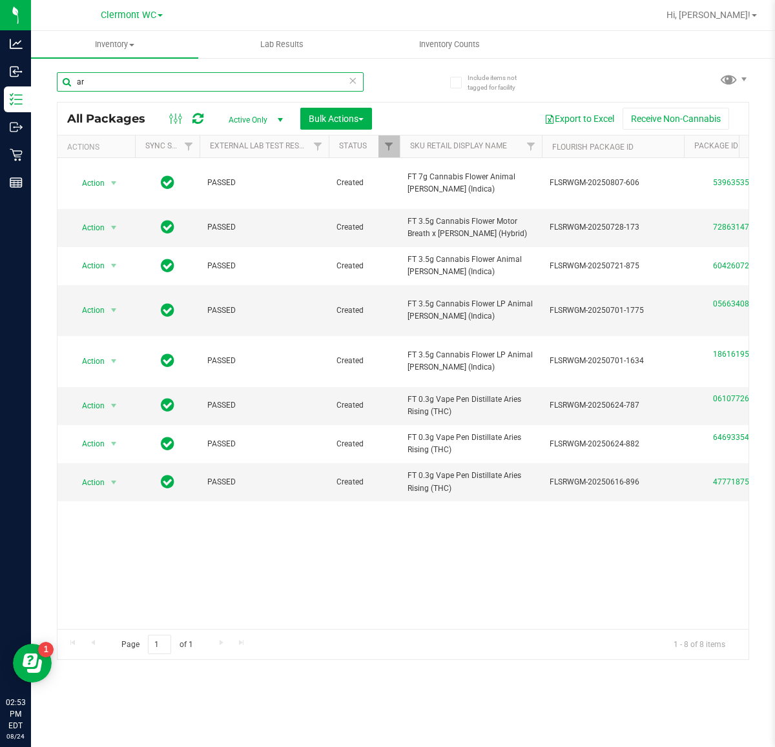
type input "a"
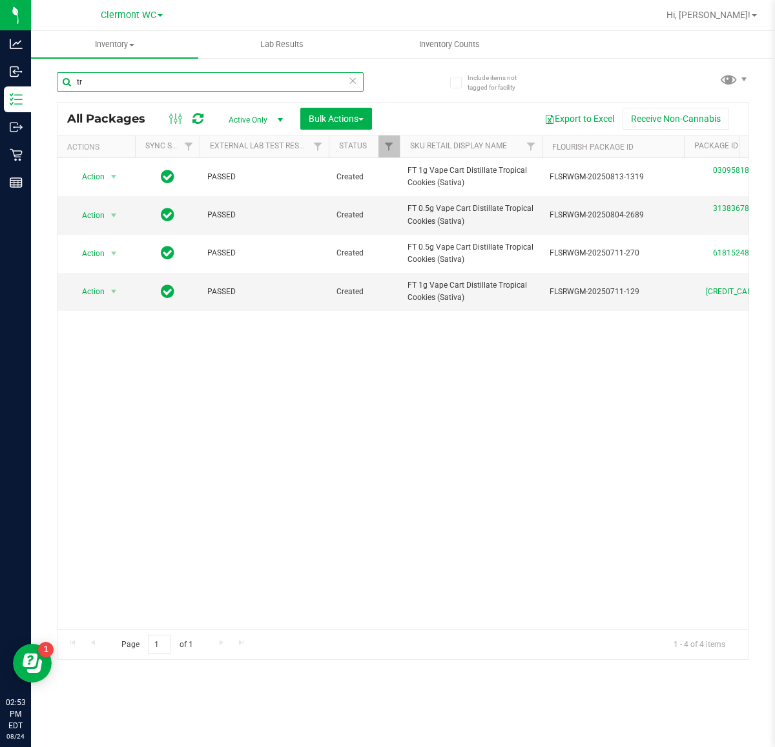
type input "t"
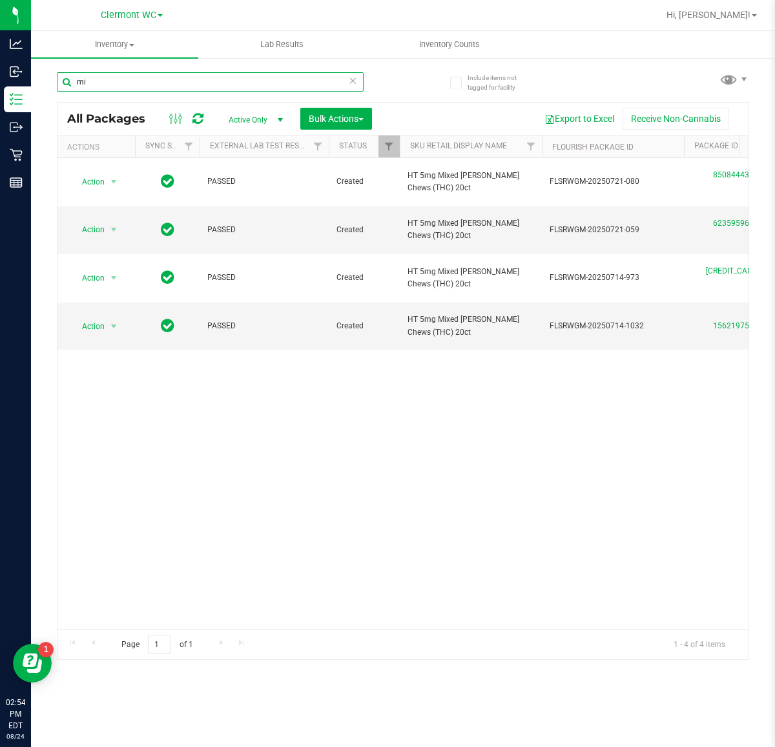
type input "m"
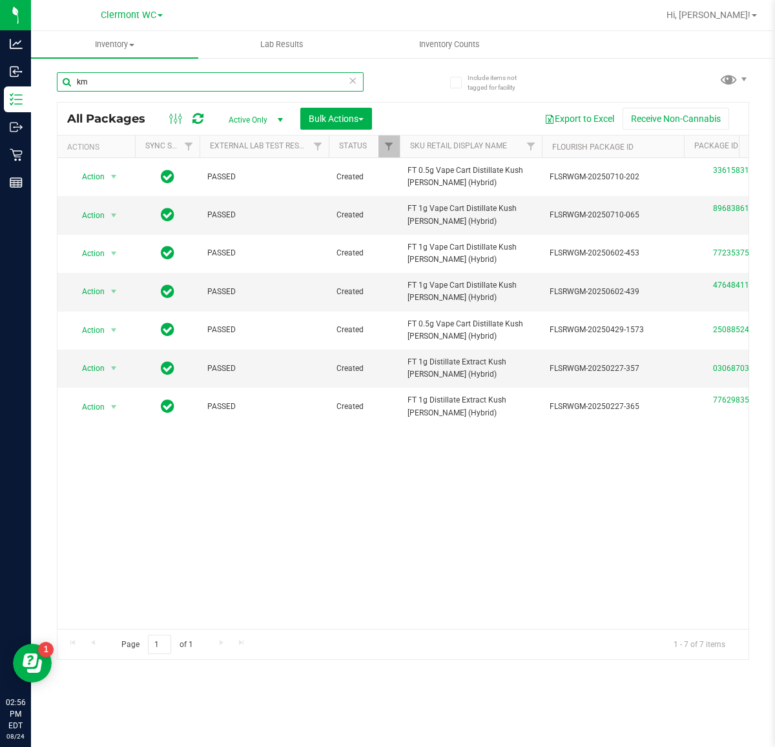
type input "k"
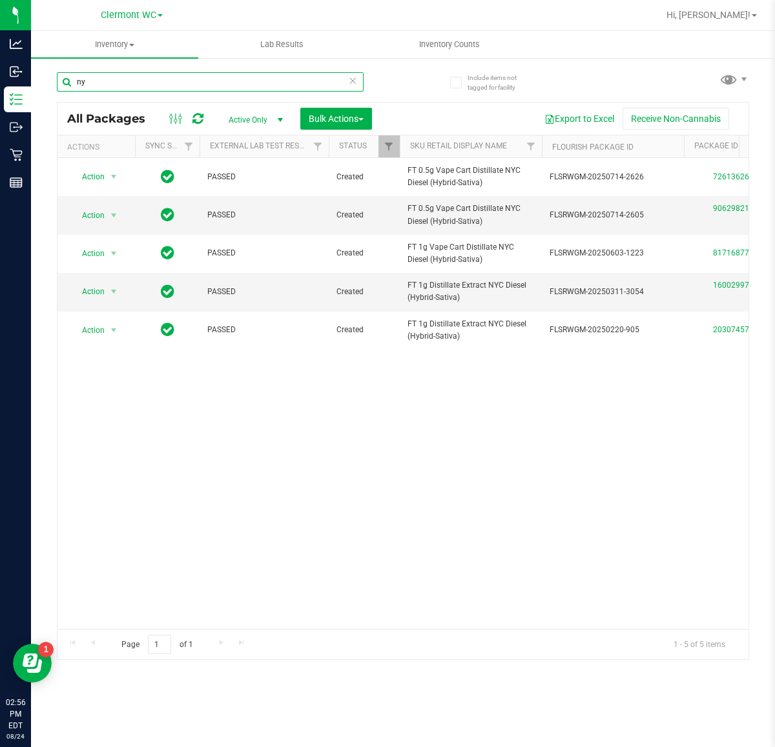
type input "n"
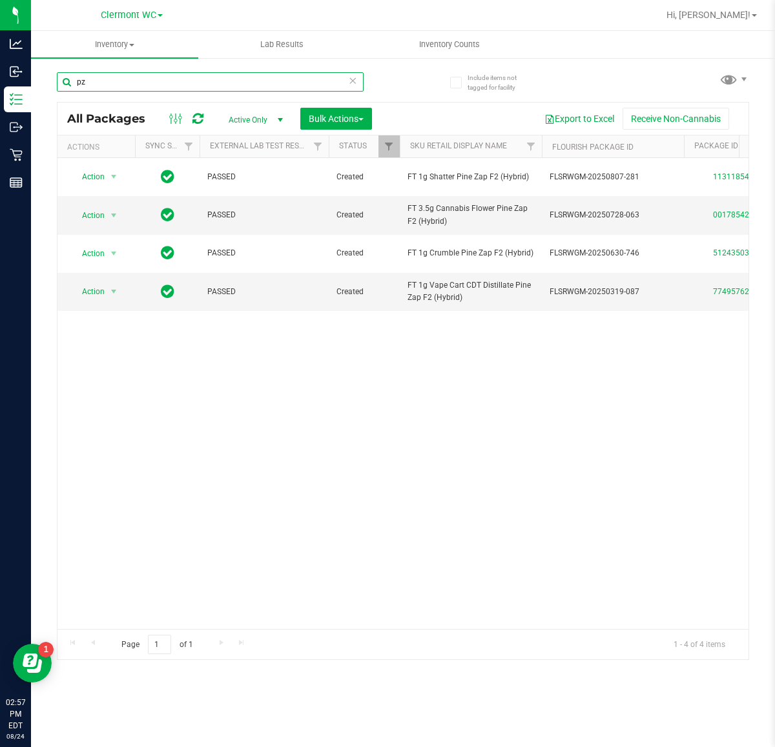
type input "p"
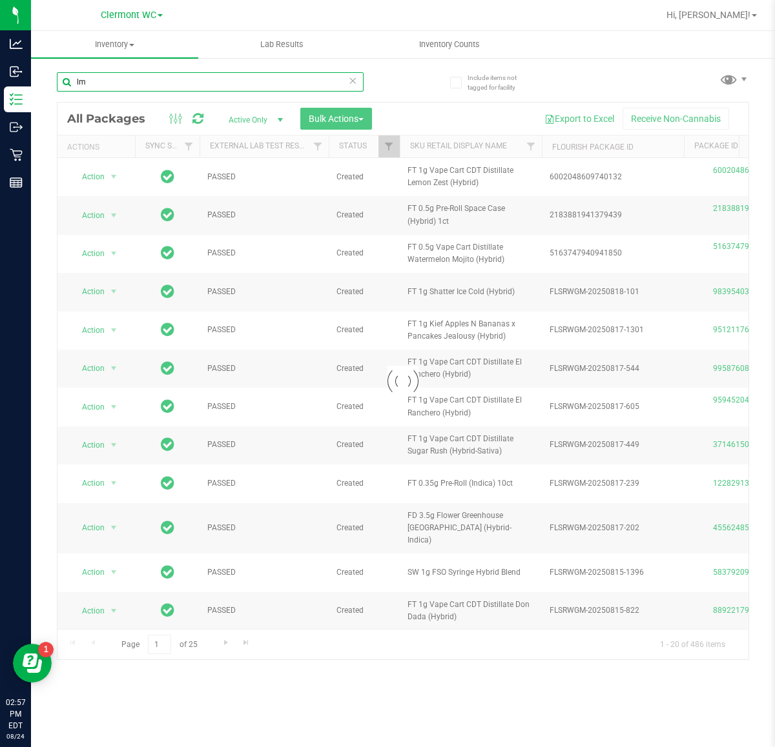
click at [213, 81] on input "lm" at bounding box center [210, 81] width 307 height 19
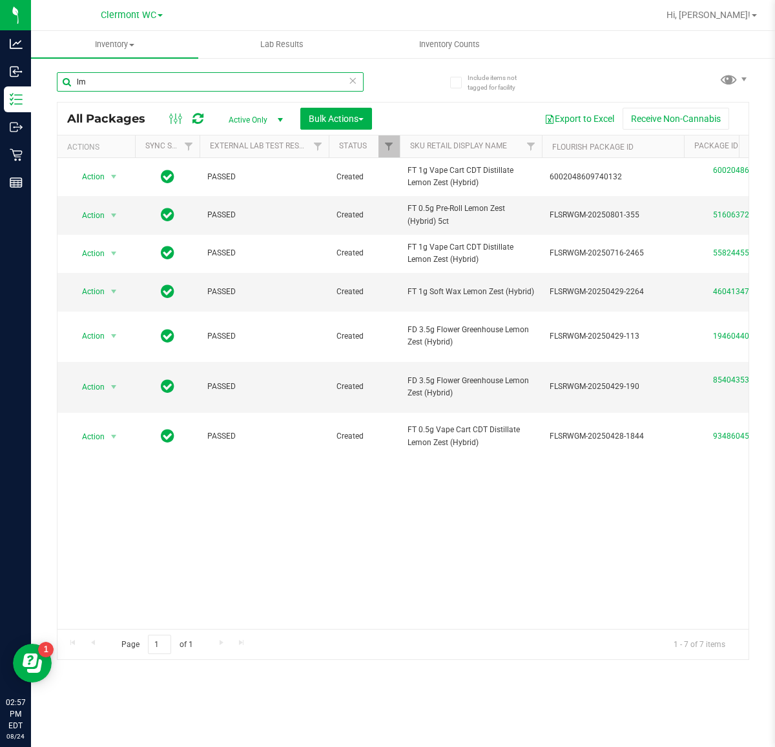
type input "l"
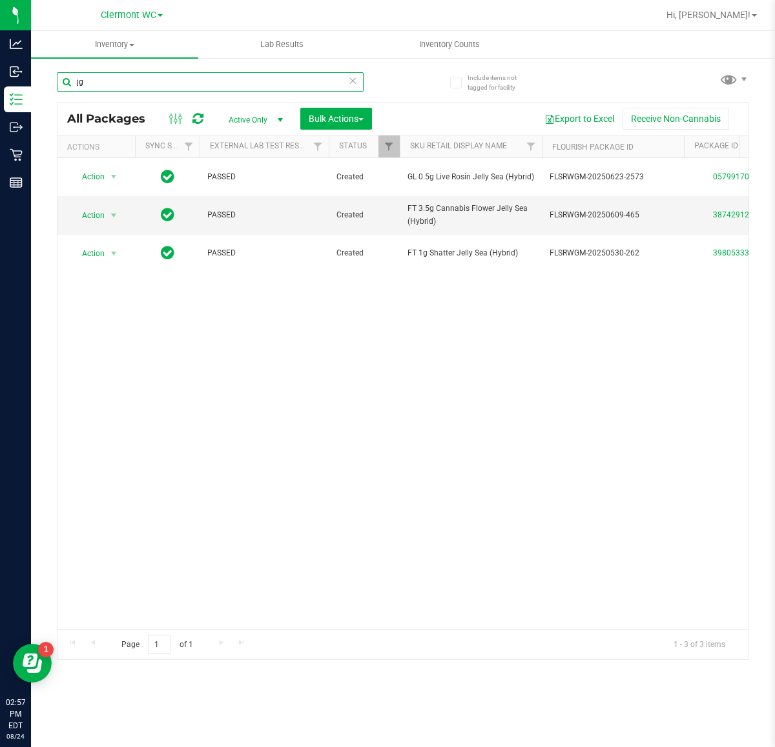
type input "j"
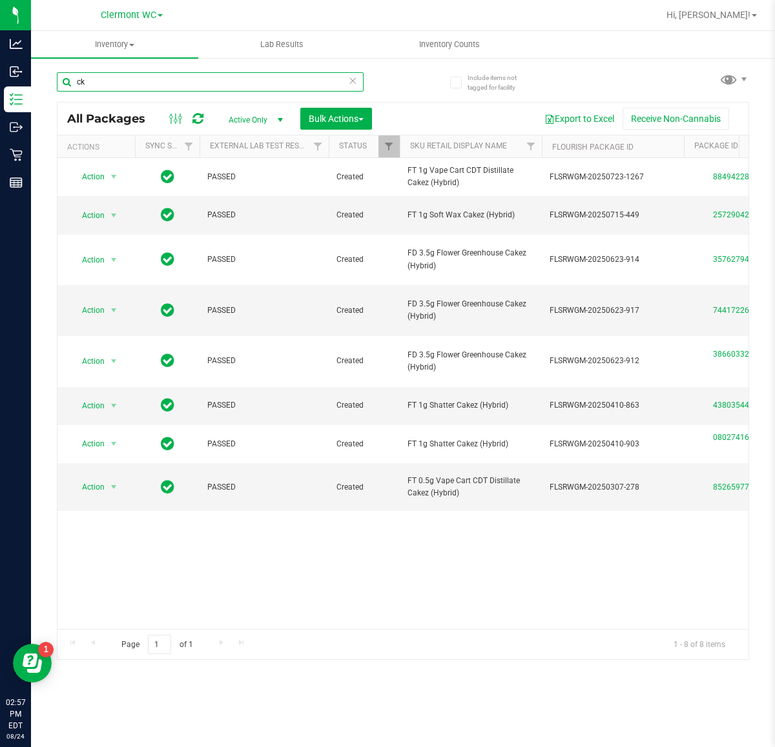
type input "c"
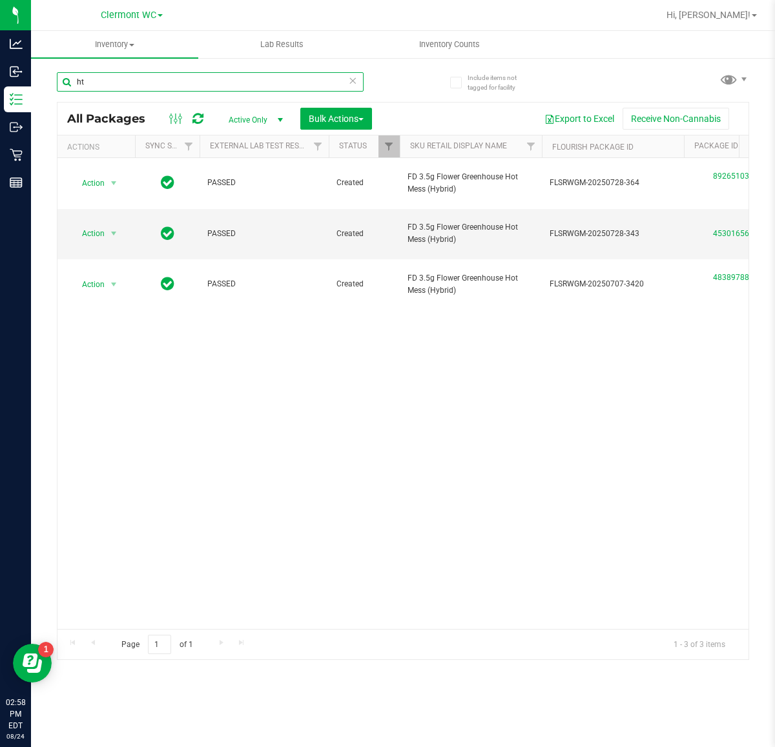
type input "h"
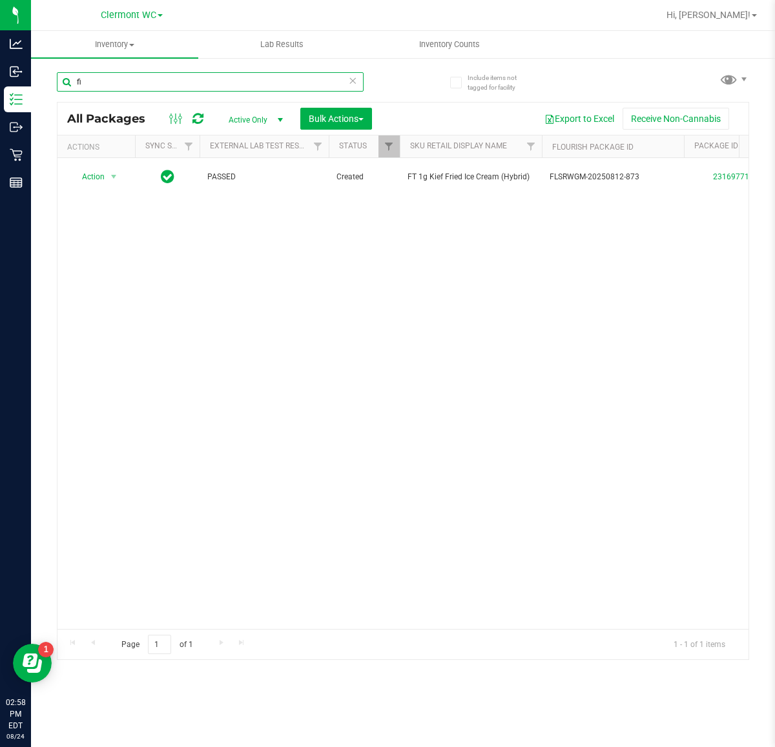
type input "f"
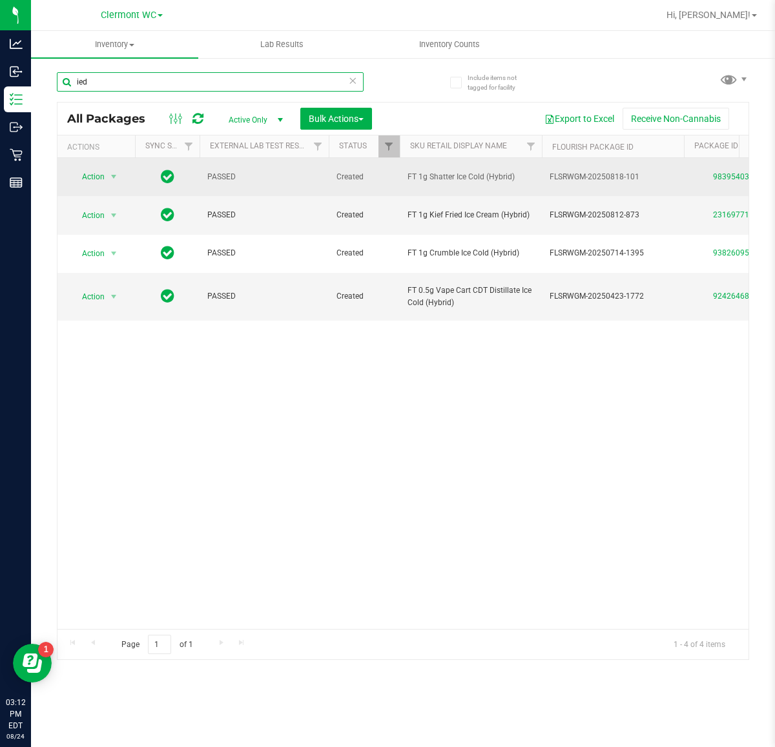
type input "ied"
